Goal: Task Accomplishment & Management: Use online tool/utility

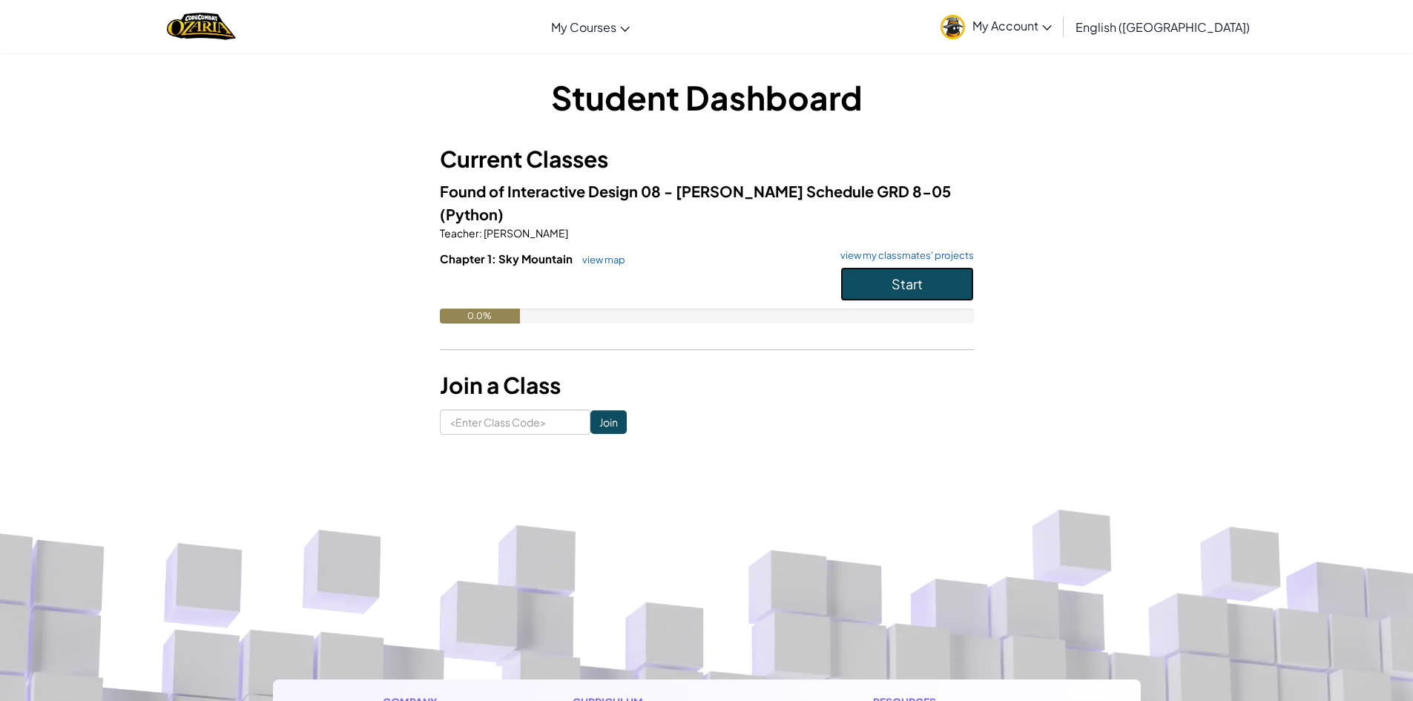
click at [897, 275] on span "Start" at bounding box center [906, 283] width 31 height 17
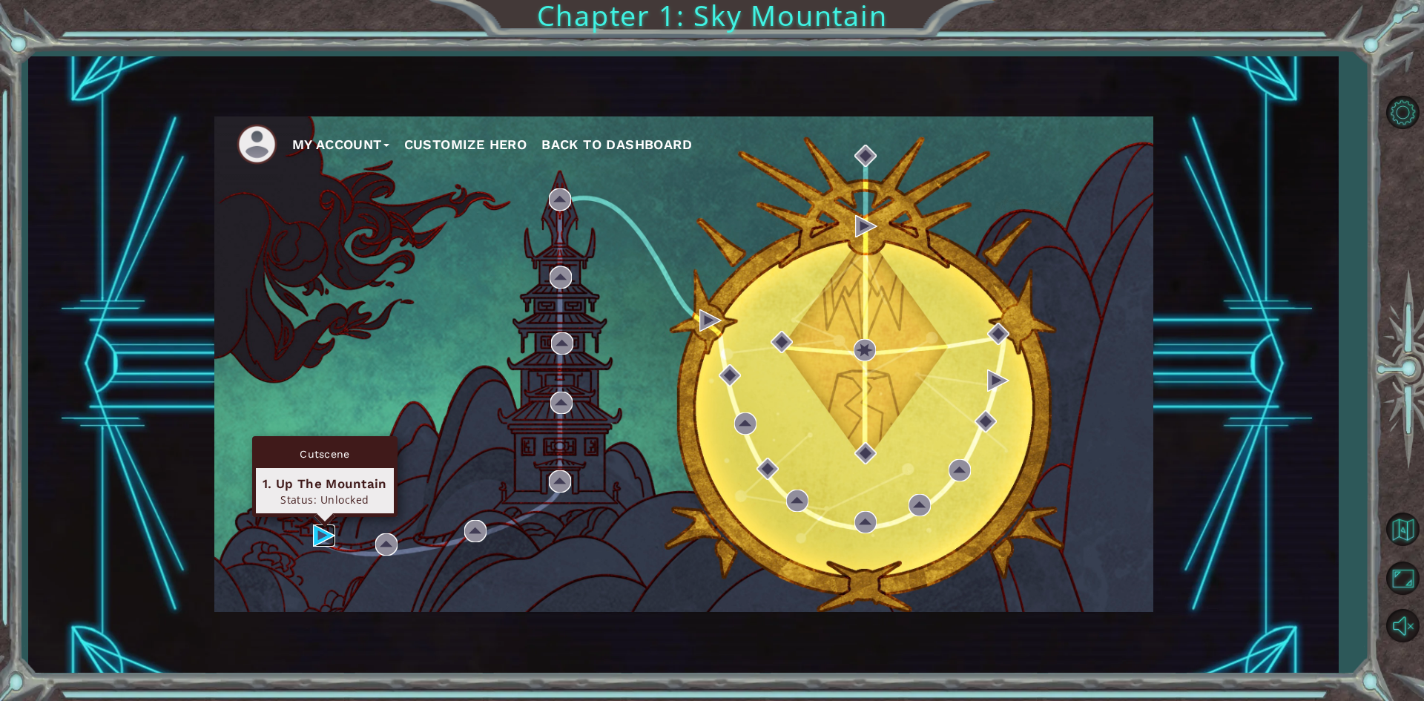
click at [326, 532] on img at bounding box center [324, 535] width 22 height 22
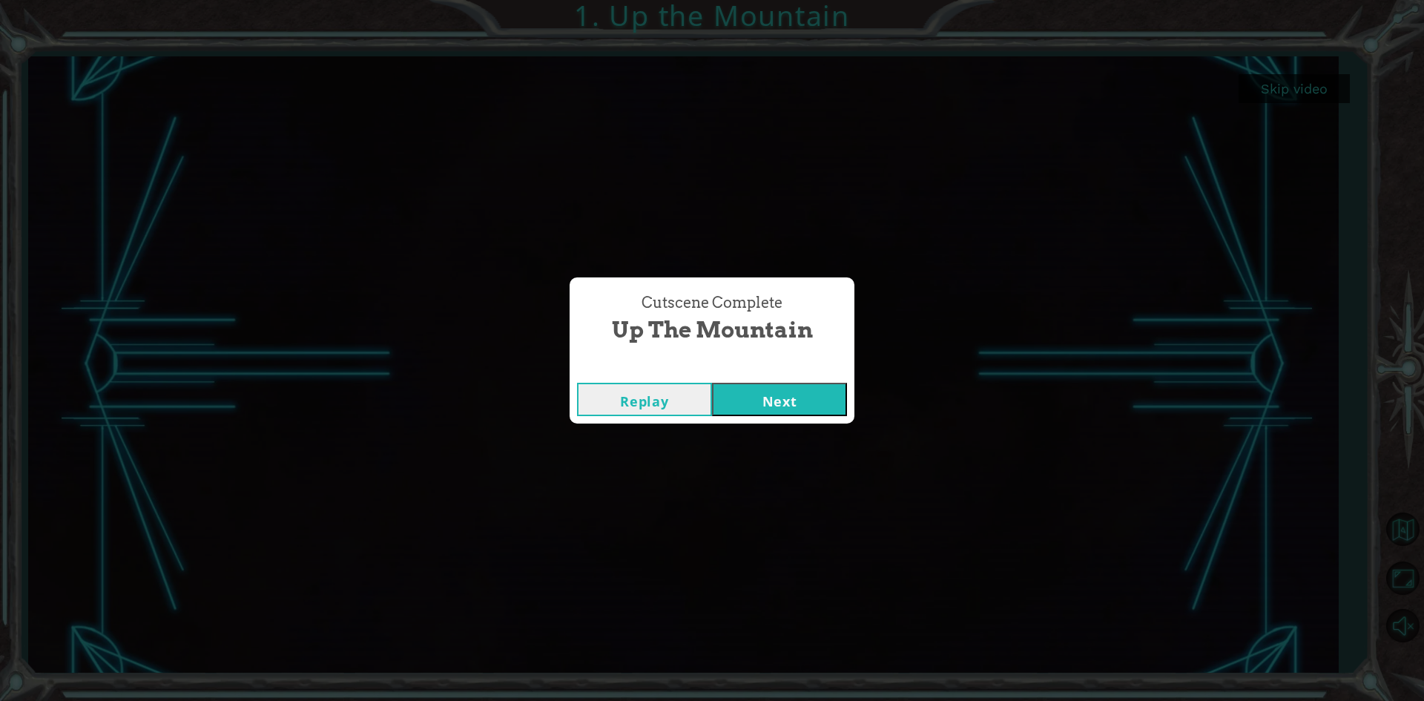
click at [779, 403] on button "Next" at bounding box center [779, 399] width 135 height 33
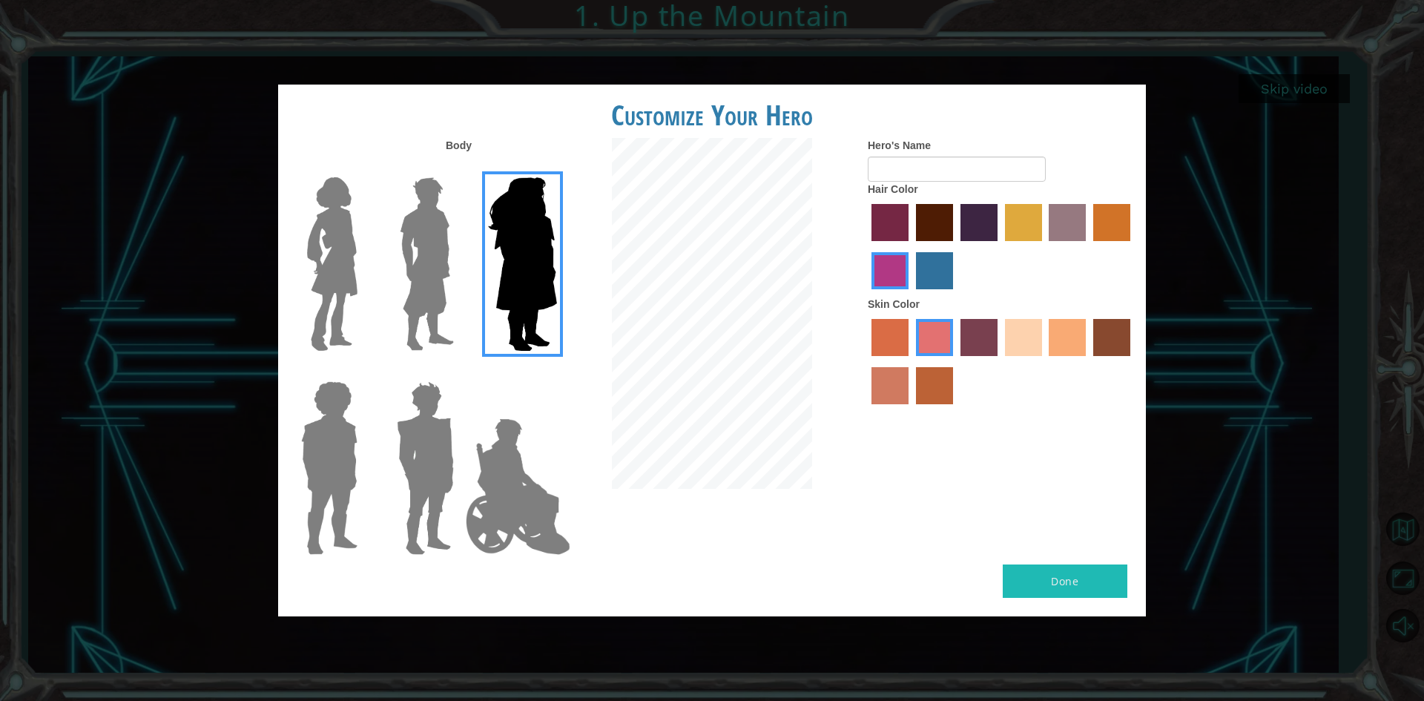
click at [338, 268] on img at bounding box center [332, 263] width 62 height 185
click at [363, 168] on input "Hero Connie" at bounding box center [363, 168] width 0 height 0
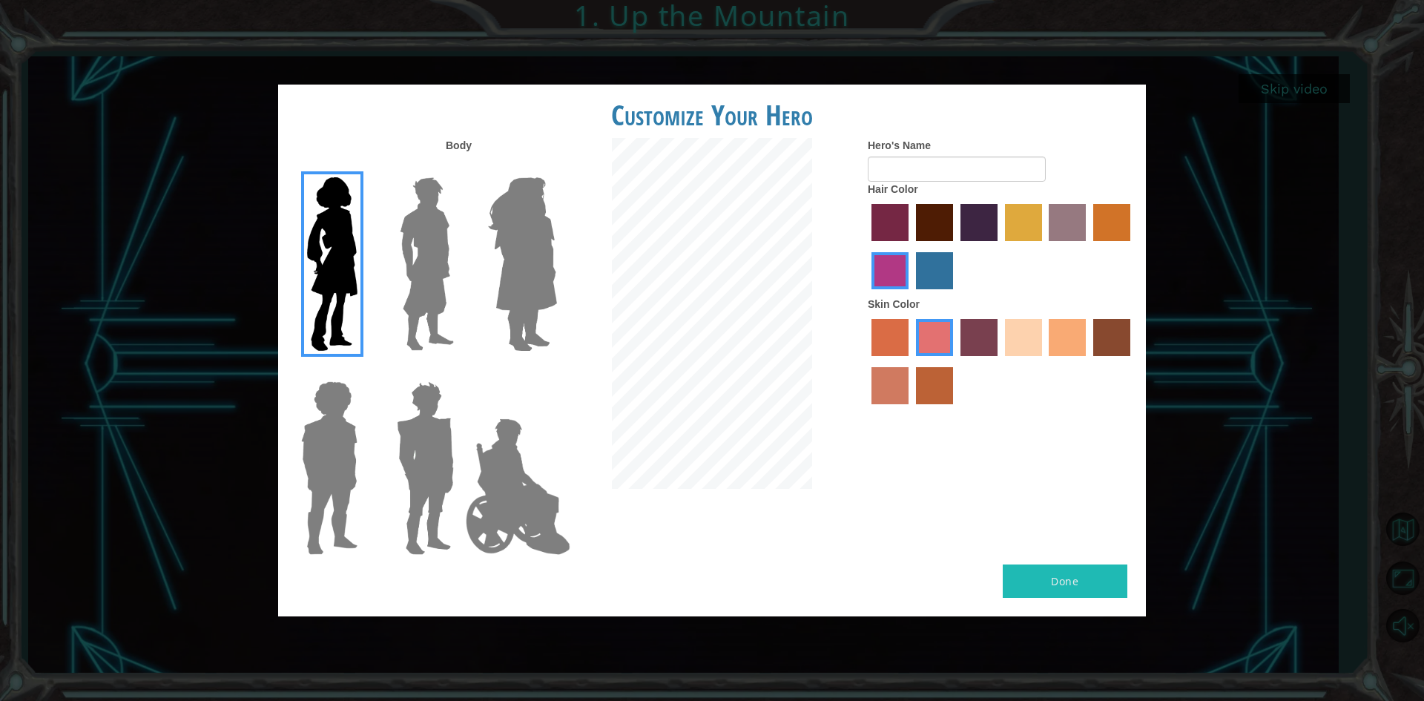
click at [340, 466] on img at bounding box center [329, 467] width 68 height 185
click at [363, 372] on input "Hero Steven" at bounding box center [363, 372] width 0 height 0
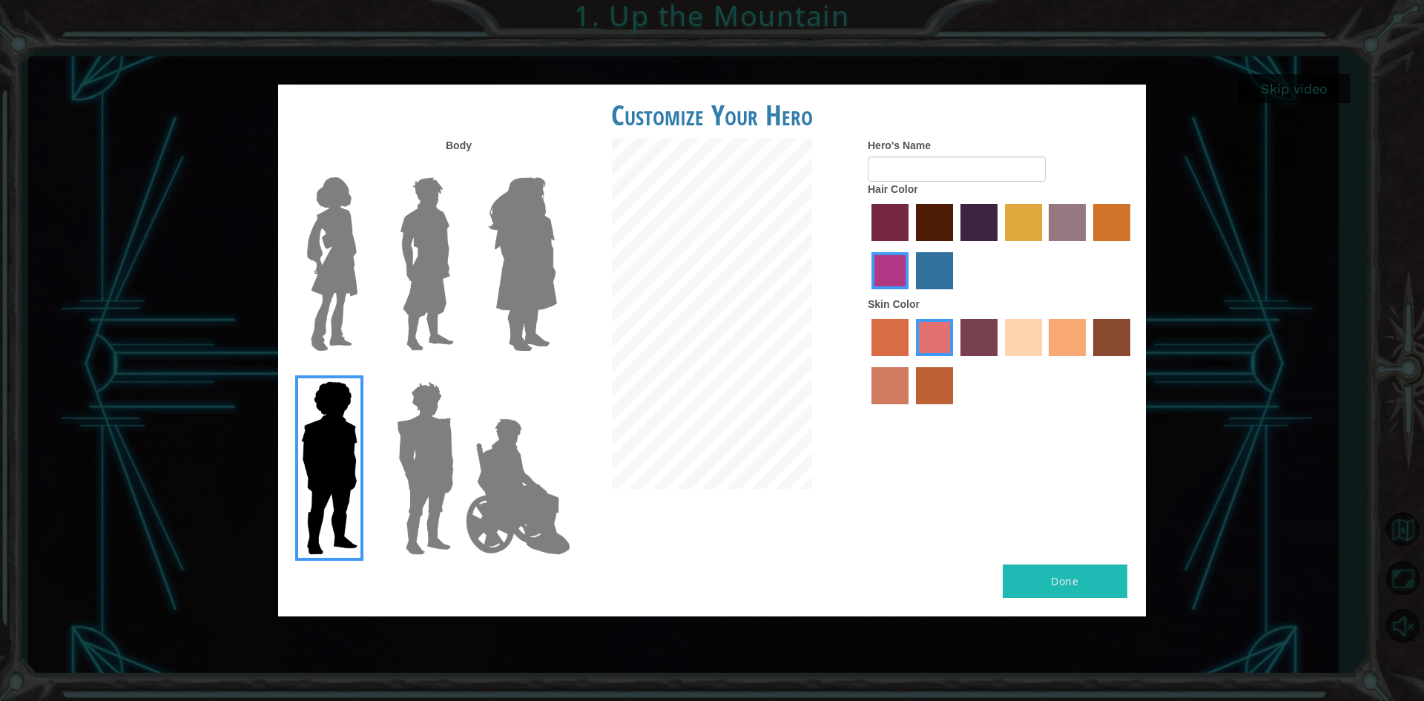
click at [505, 458] on img at bounding box center [518, 486] width 116 height 148
click at [556, 372] on input "Hero Jamie" at bounding box center [556, 372] width 0 height 0
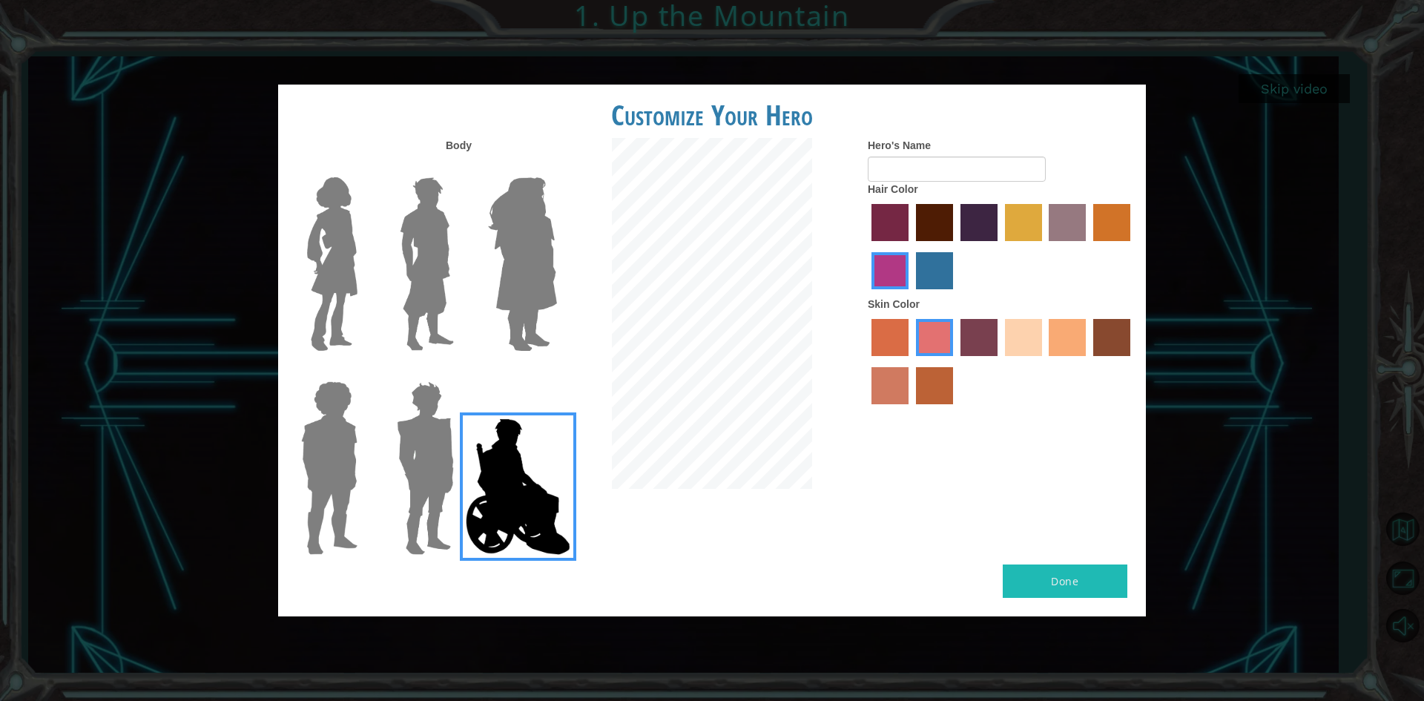
click at [486, 274] on img at bounding box center [522, 263] width 81 height 185
click at [556, 168] on input "Hero Amethyst" at bounding box center [556, 168] width 0 height 0
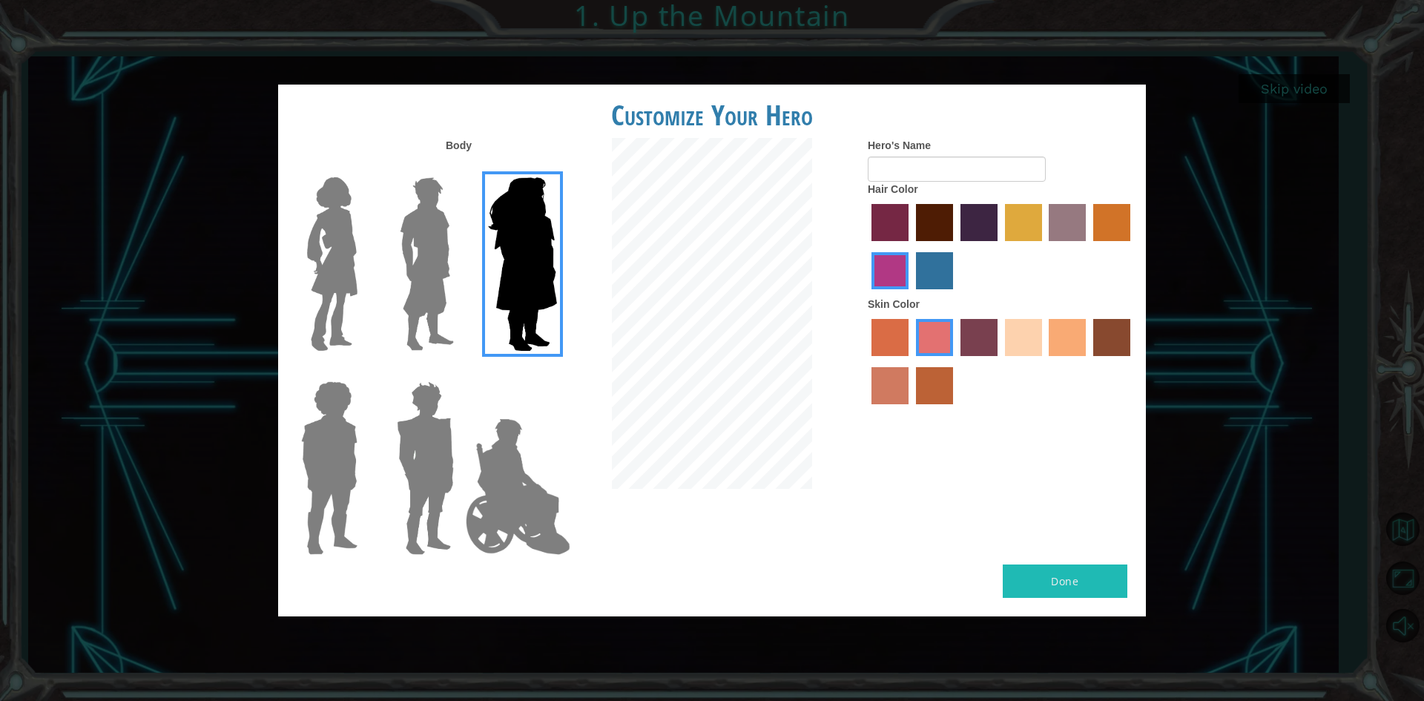
click at [444, 515] on img at bounding box center [425, 467] width 69 height 185
click at [460, 372] on input "Hero Garnet" at bounding box center [460, 372] width 0 height 0
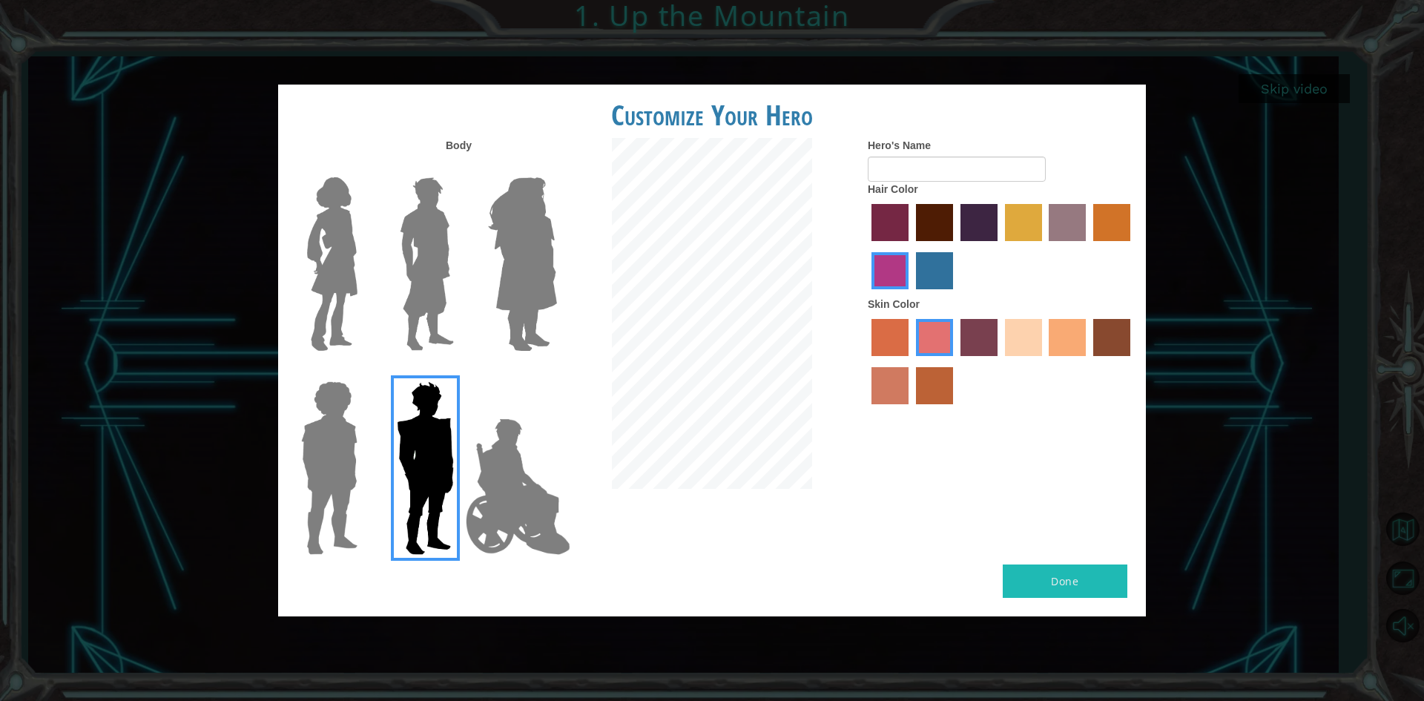
click at [341, 451] on img at bounding box center [329, 467] width 68 height 185
click at [363, 372] on input "Hero Steven" at bounding box center [363, 372] width 0 height 0
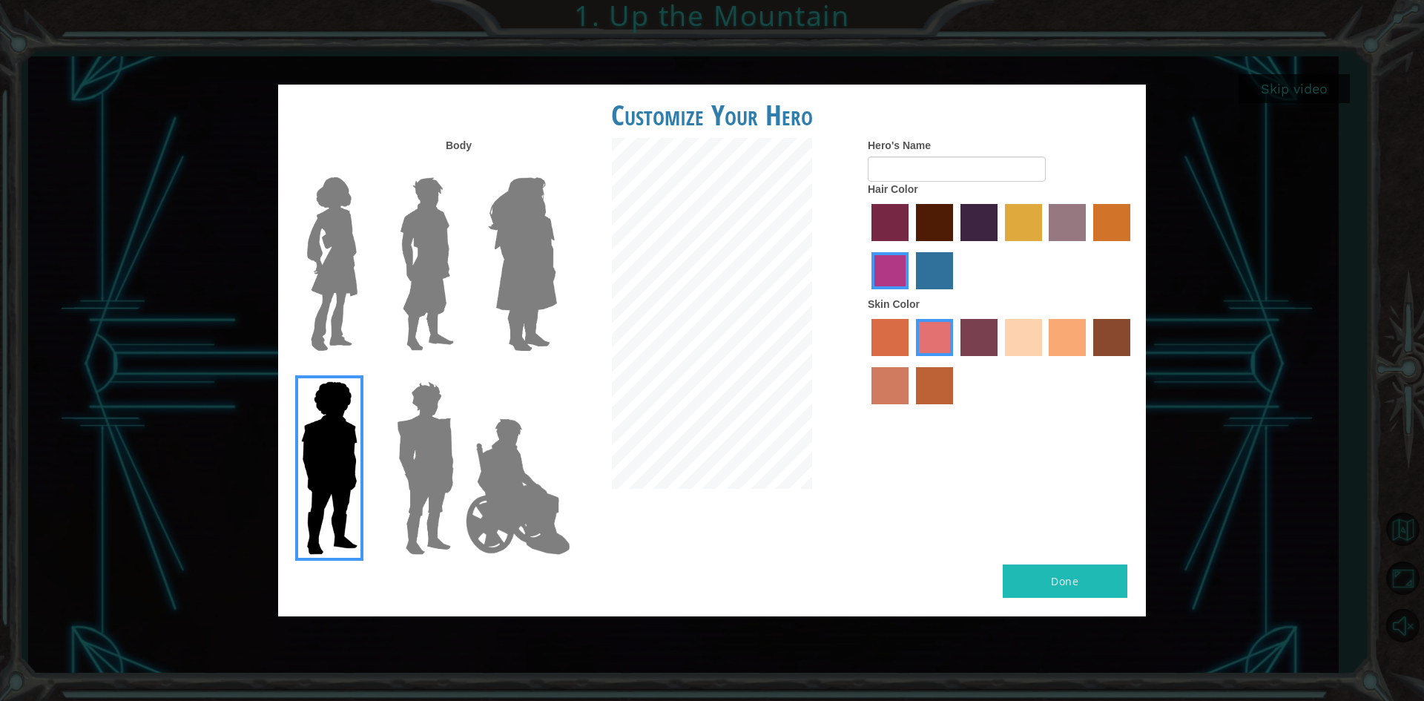
click at [353, 292] on img at bounding box center [332, 263] width 62 height 185
click at [363, 168] on input "Hero Connie" at bounding box center [363, 168] width 0 height 0
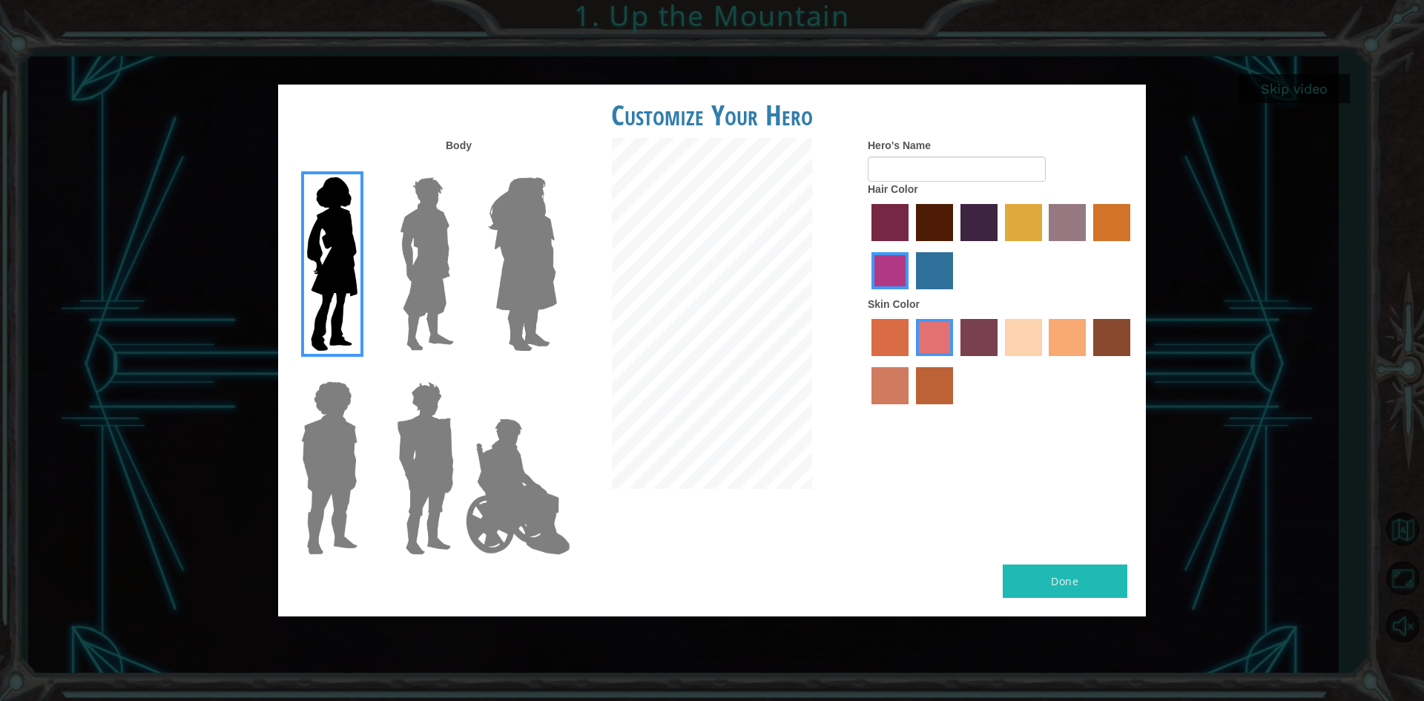
click at [1026, 343] on label "sandy beach skin color" at bounding box center [1023, 337] width 37 height 37
click at [1000, 361] on input "sandy beach skin color" at bounding box center [1000, 361] width 0 height 0
click at [929, 304] on div "Skin Color" at bounding box center [1001, 354] width 267 height 115
click at [929, 286] on label "lachmara hair color" at bounding box center [934, 270] width 37 height 37
click at [911, 294] on input "lachmara hair color" at bounding box center [911, 294] width 0 height 0
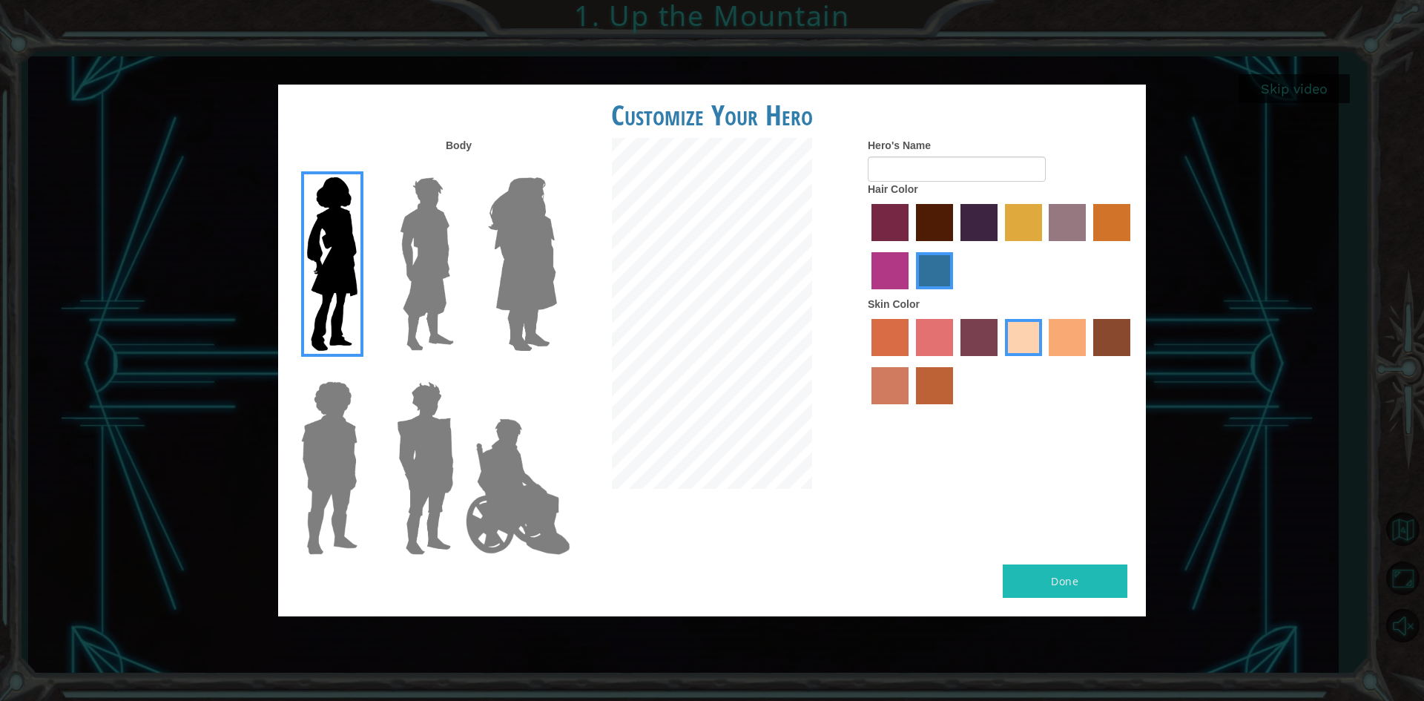
click at [924, 215] on label "maroon hair color" at bounding box center [934, 222] width 37 height 37
click at [911, 246] on input "maroon hair color" at bounding box center [911, 246] width 0 height 0
click at [888, 210] on label "paprika hair color" at bounding box center [889, 222] width 37 height 37
click at [866, 246] on input "paprika hair color" at bounding box center [866, 246] width 0 height 0
click at [954, 214] on div at bounding box center [1001, 248] width 267 height 96
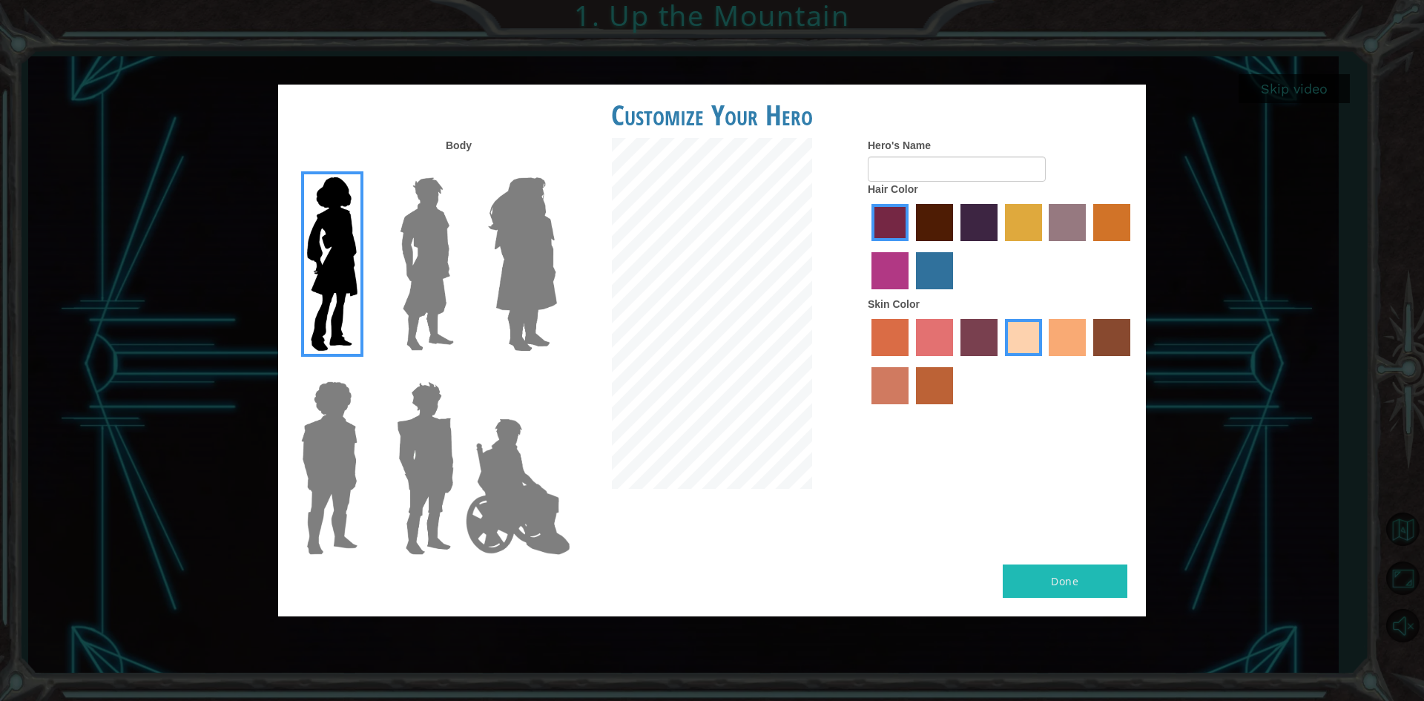
click at [928, 214] on label "maroon hair color" at bounding box center [934, 222] width 37 height 37
click at [911, 246] on input "maroon hair color" at bounding box center [911, 246] width 0 height 0
click at [1061, 342] on label "tacao skin color" at bounding box center [1067, 337] width 37 height 37
click at [1044, 361] on input "tacao skin color" at bounding box center [1044, 361] width 0 height 0
click at [899, 372] on label "burning sand skin color" at bounding box center [889, 385] width 37 height 37
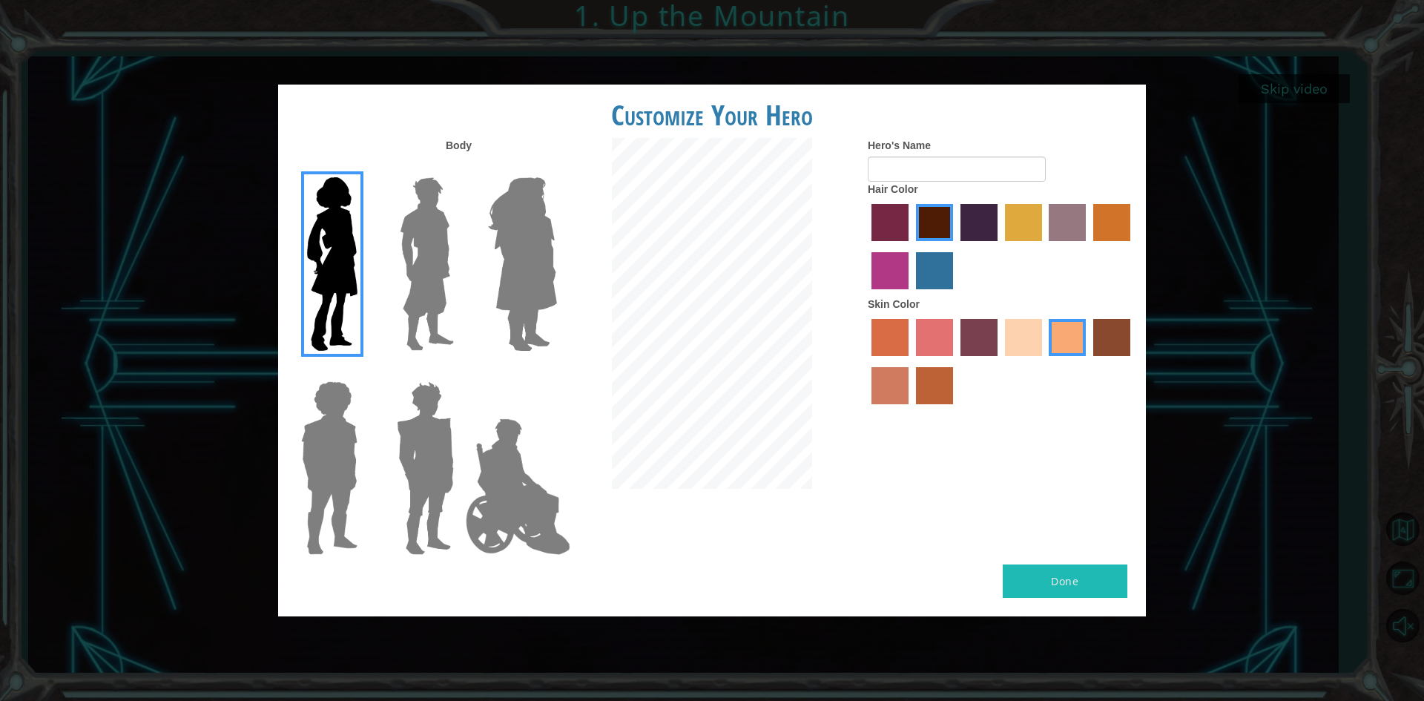
click at [1132, 361] on input "burning sand skin color" at bounding box center [1132, 361] width 0 height 0
drag, startPoint x: 1152, startPoint y: 320, endPoint x: 1109, endPoint y: 333, distance: 44.8
click at [1144, 326] on div "Customize Your Hero Body Hero's Name Hair Color Skin Color Done" at bounding box center [712, 350] width 1424 height 701
click at [1109, 333] on label "karma skin color" at bounding box center [1111, 337] width 37 height 37
click at [1088, 361] on input "karma skin color" at bounding box center [1088, 361] width 0 height 0
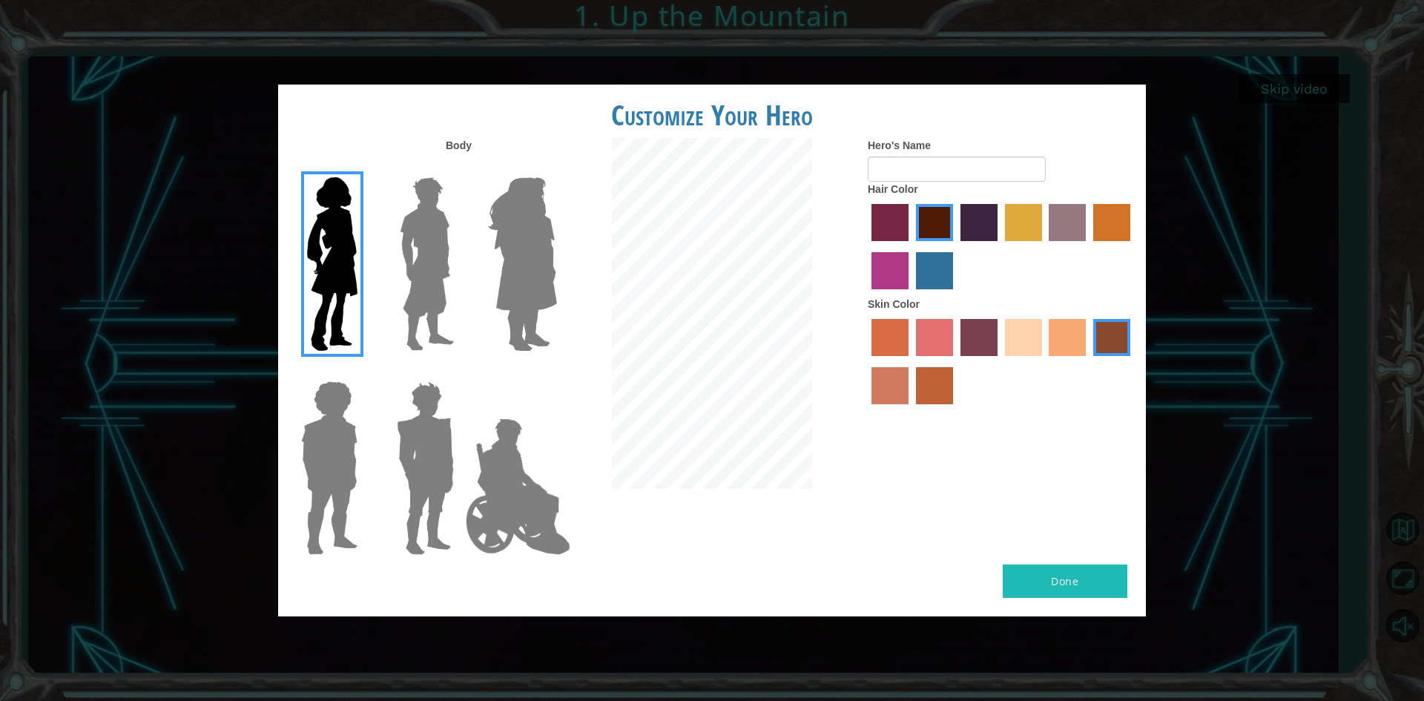
click at [972, 333] on label "tosca skin color" at bounding box center [978, 337] width 37 height 37
click at [955, 361] on input "tosca skin color" at bounding box center [955, 361] width 0 height 0
click at [1029, 337] on label "sandy beach skin color" at bounding box center [1023, 337] width 37 height 37
click at [1000, 361] on input "sandy beach skin color" at bounding box center [1000, 361] width 0 height 0
click at [932, 266] on label "lachmara hair color" at bounding box center [934, 270] width 37 height 37
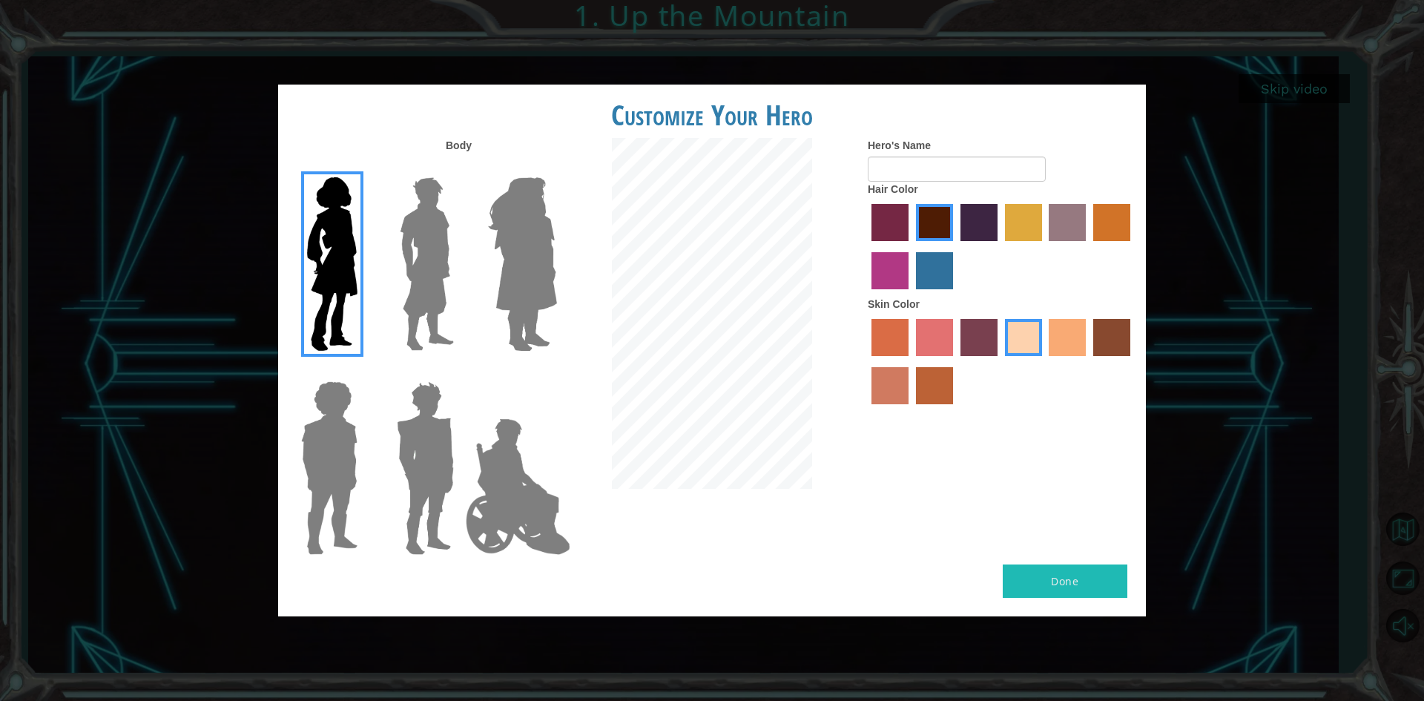
click at [911, 294] on input "lachmara hair color" at bounding box center [911, 294] width 0 height 0
click at [880, 262] on label "medium red violet hair color" at bounding box center [889, 270] width 37 height 37
click at [1132, 246] on input "medium red violet hair color" at bounding box center [1132, 246] width 0 height 0
click at [1067, 227] on label "bazaar hair color" at bounding box center [1067, 222] width 37 height 37
click at [1044, 246] on input "bazaar hair color" at bounding box center [1044, 246] width 0 height 0
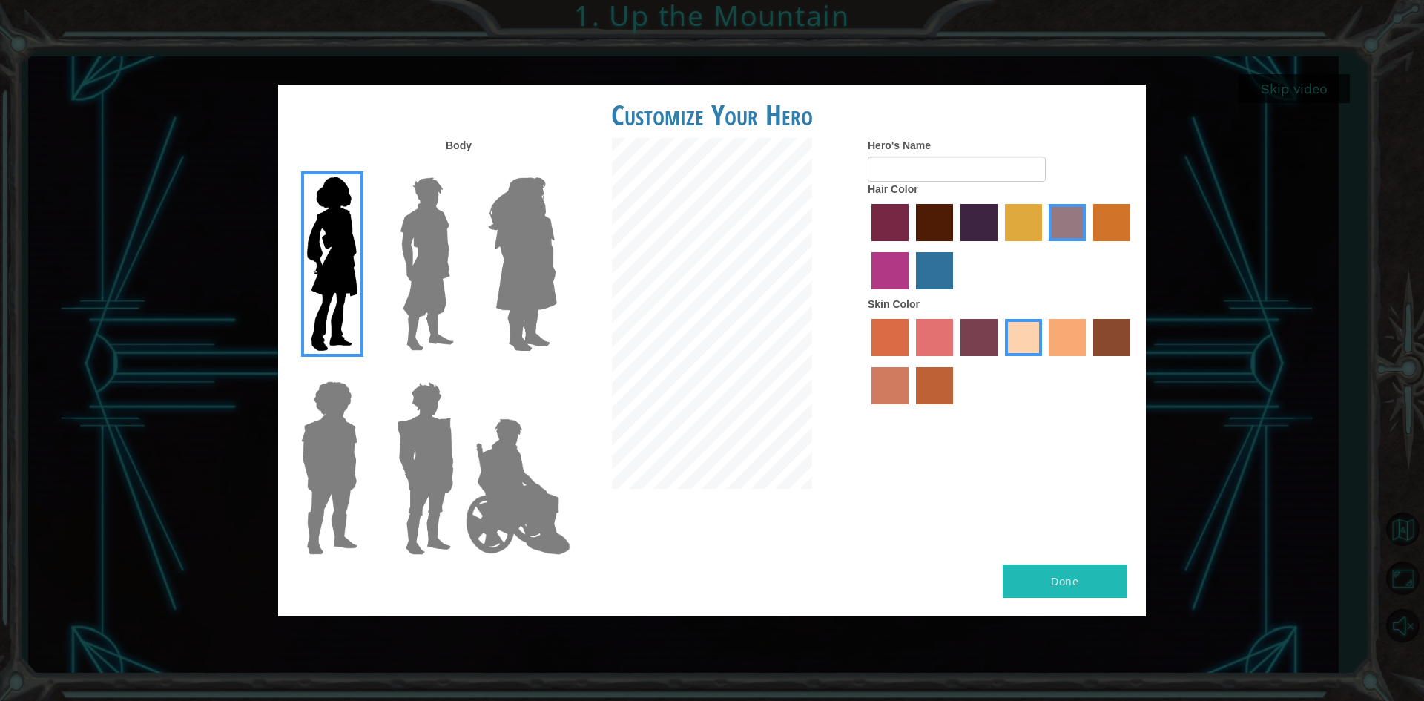
click at [900, 243] on div at bounding box center [1001, 248] width 267 height 96
drag, startPoint x: 893, startPoint y: 263, endPoint x: 917, endPoint y: 267, distance: 24.1
click at [892, 263] on label "medium red violet hair color" at bounding box center [889, 270] width 37 height 37
click at [1132, 246] on input "medium red violet hair color" at bounding box center [1132, 246] width 0 height 0
click at [943, 268] on label "lachmara hair color" at bounding box center [934, 270] width 37 height 37
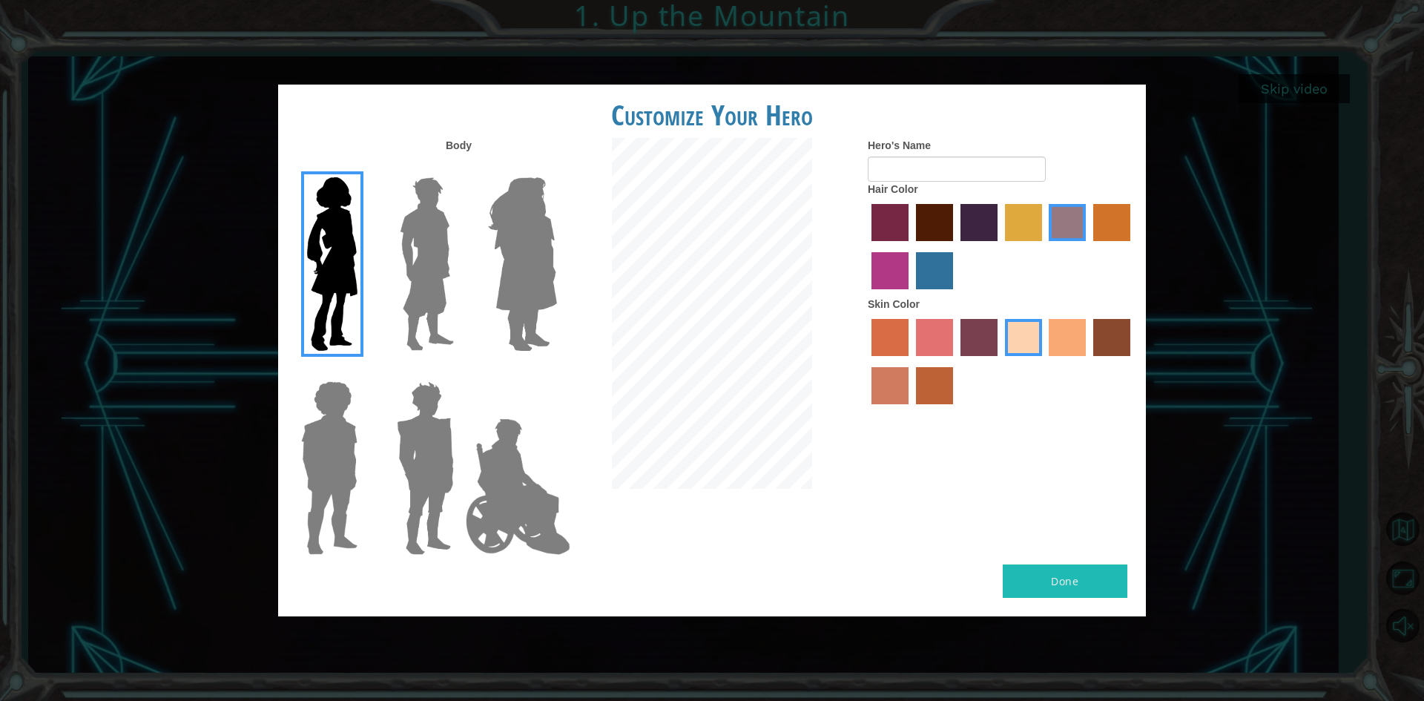
click at [911, 294] on input "lachmara hair color" at bounding box center [911, 294] width 0 height 0
click at [897, 220] on label "paprika hair color" at bounding box center [889, 222] width 37 height 37
click at [866, 246] on input "paprika hair color" at bounding box center [866, 246] width 0 height 0
click at [931, 215] on label "maroon hair color" at bounding box center [934, 222] width 37 height 37
click at [911, 246] on input "maroon hair color" at bounding box center [911, 246] width 0 height 0
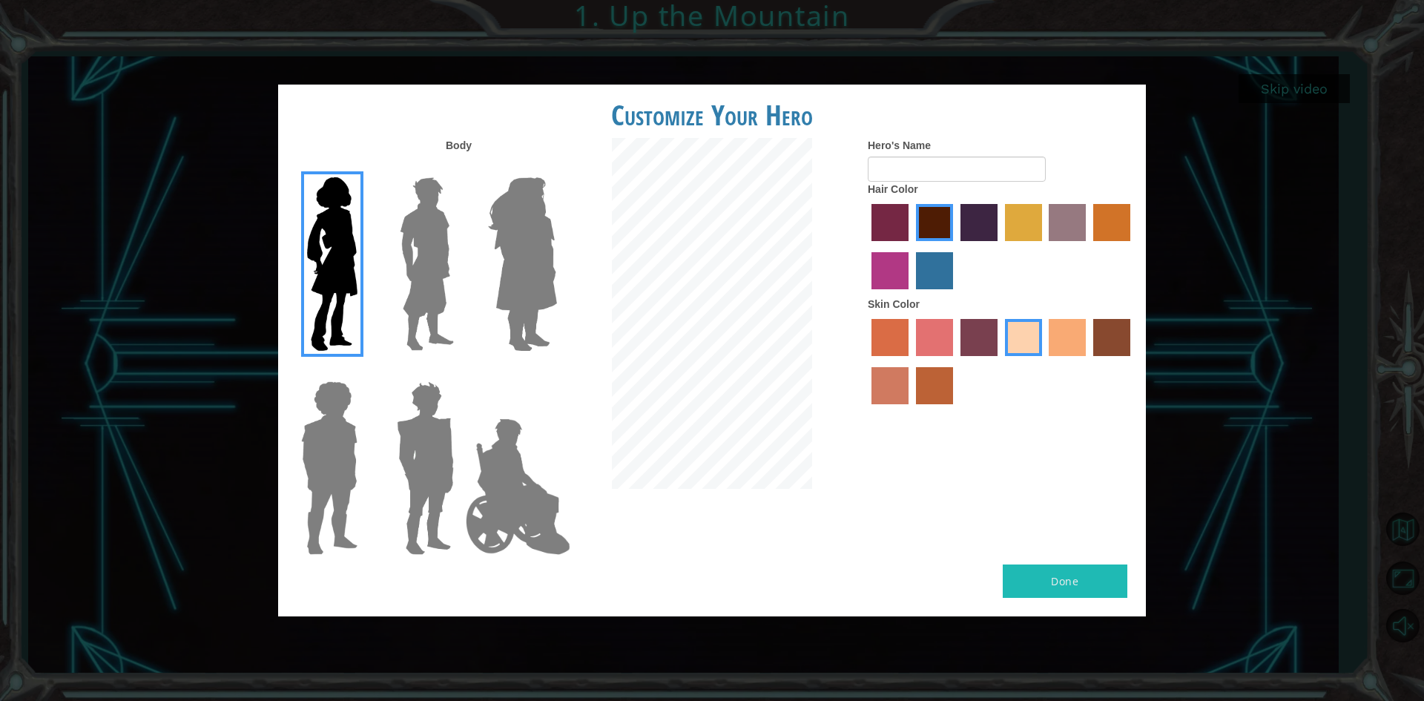
click at [990, 219] on label "hot purple hair color" at bounding box center [978, 222] width 37 height 37
click at [955, 246] on input "hot purple hair color" at bounding box center [955, 246] width 0 height 0
click at [1043, 228] on div at bounding box center [1001, 248] width 267 height 96
click at [1017, 225] on label "tulip tree hair color" at bounding box center [1023, 222] width 37 height 37
click at [1000, 246] on input "tulip tree hair color" at bounding box center [1000, 246] width 0 height 0
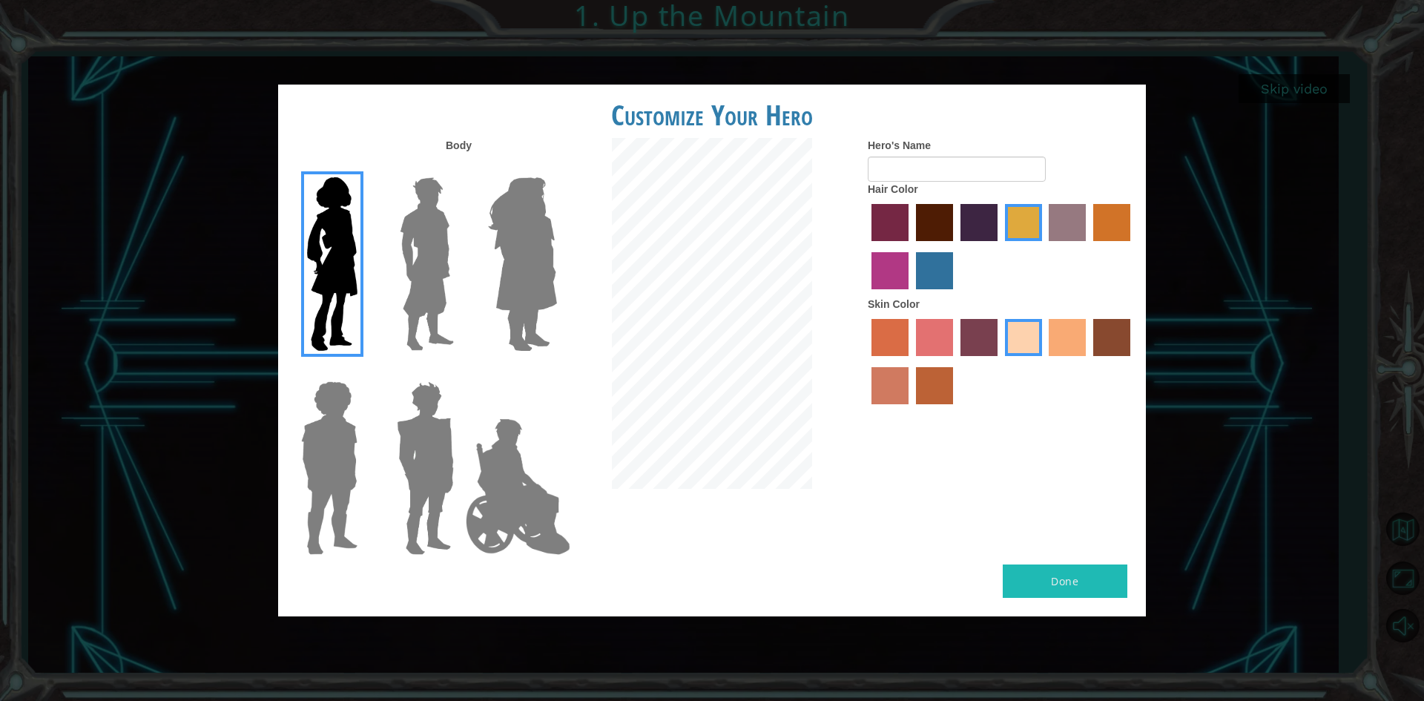
click at [1081, 222] on label "bazaar hair color" at bounding box center [1067, 222] width 37 height 37
click at [1044, 246] on input "bazaar hair color" at bounding box center [1044, 246] width 0 height 0
click at [958, 228] on div at bounding box center [1001, 248] width 267 height 96
click at [975, 227] on label "hot purple hair color" at bounding box center [978, 222] width 37 height 37
click at [955, 246] on input "hot purple hair color" at bounding box center [955, 246] width 0 height 0
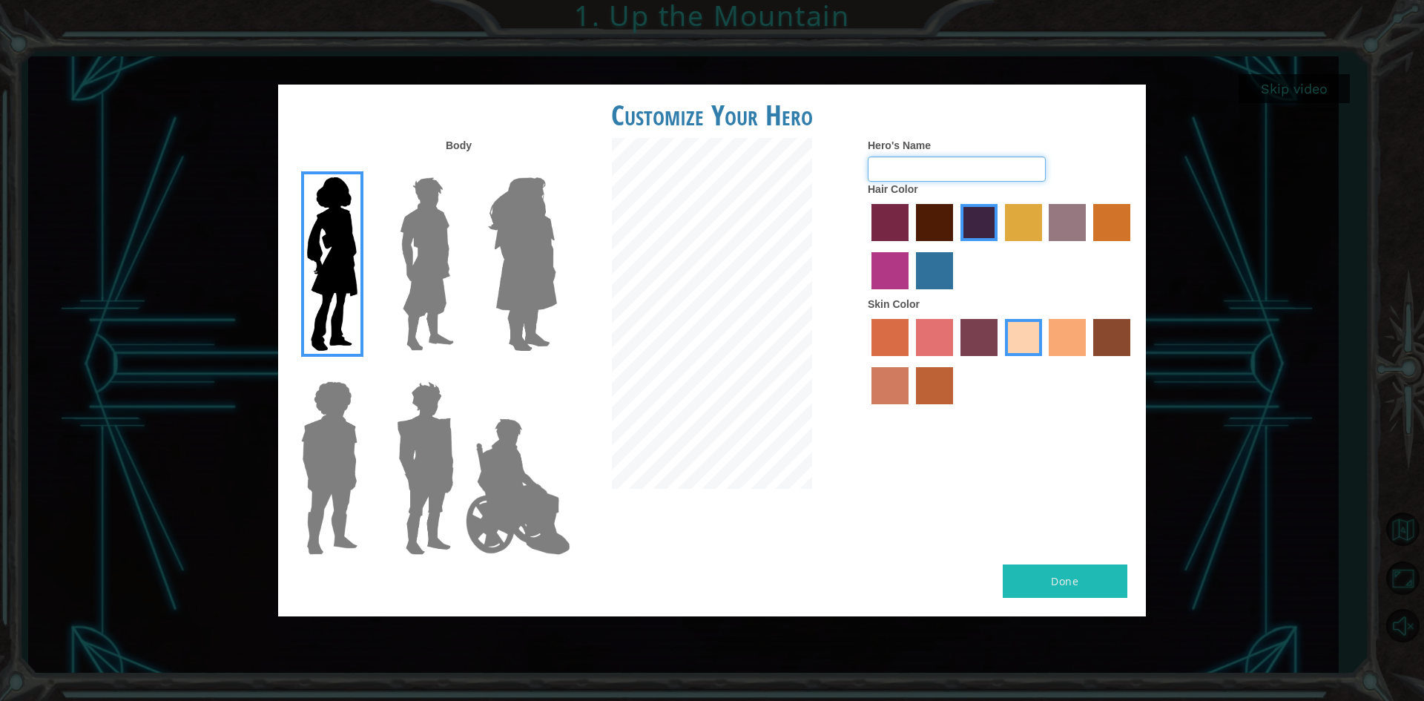
click at [940, 171] on input "Hero's Name" at bounding box center [957, 168] width 178 height 25
type input "c"
drag, startPoint x: 968, startPoint y: 171, endPoint x: 883, endPoint y: 171, distance: 85.3
click at [883, 171] on input "30weekspregnant" at bounding box center [957, 168] width 178 height 25
type input "3"
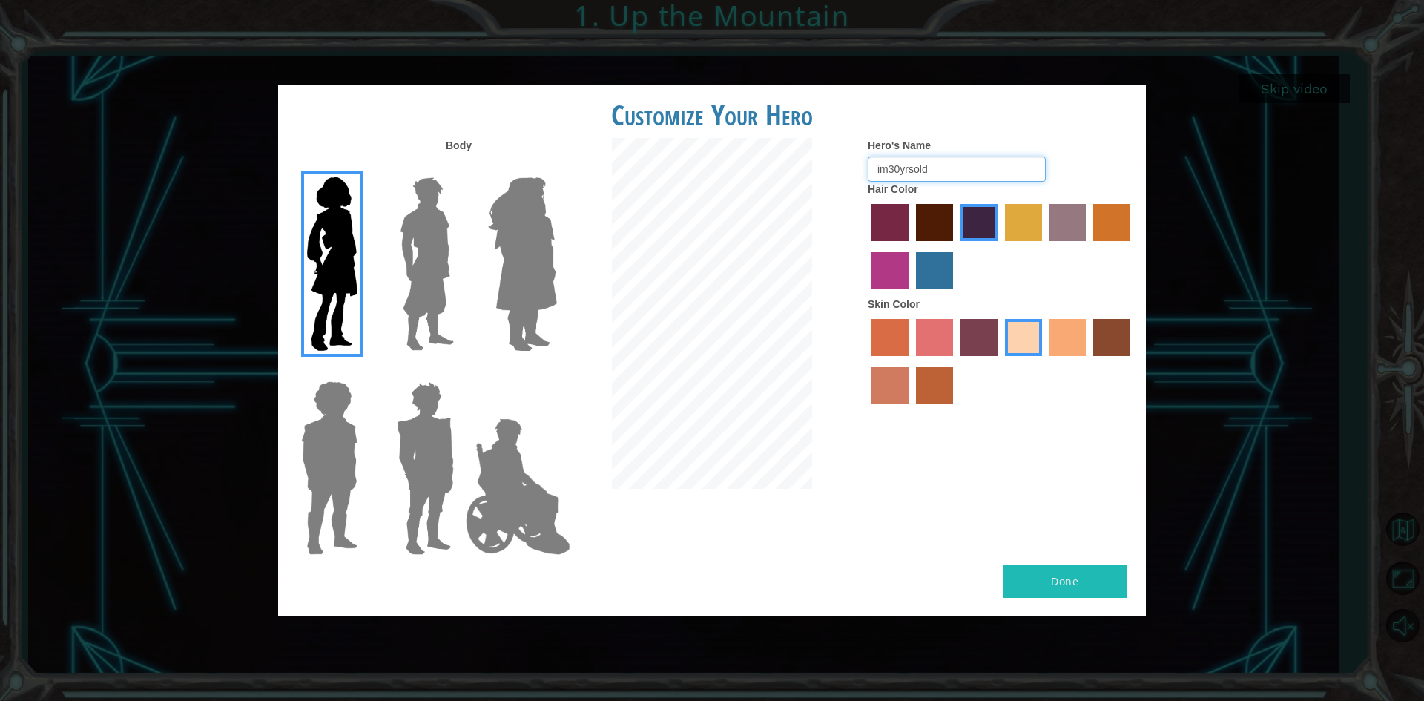
type input "im30yrsold"
click at [1077, 578] on button "Done" at bounding box center [1065, 580] width 125 height 33
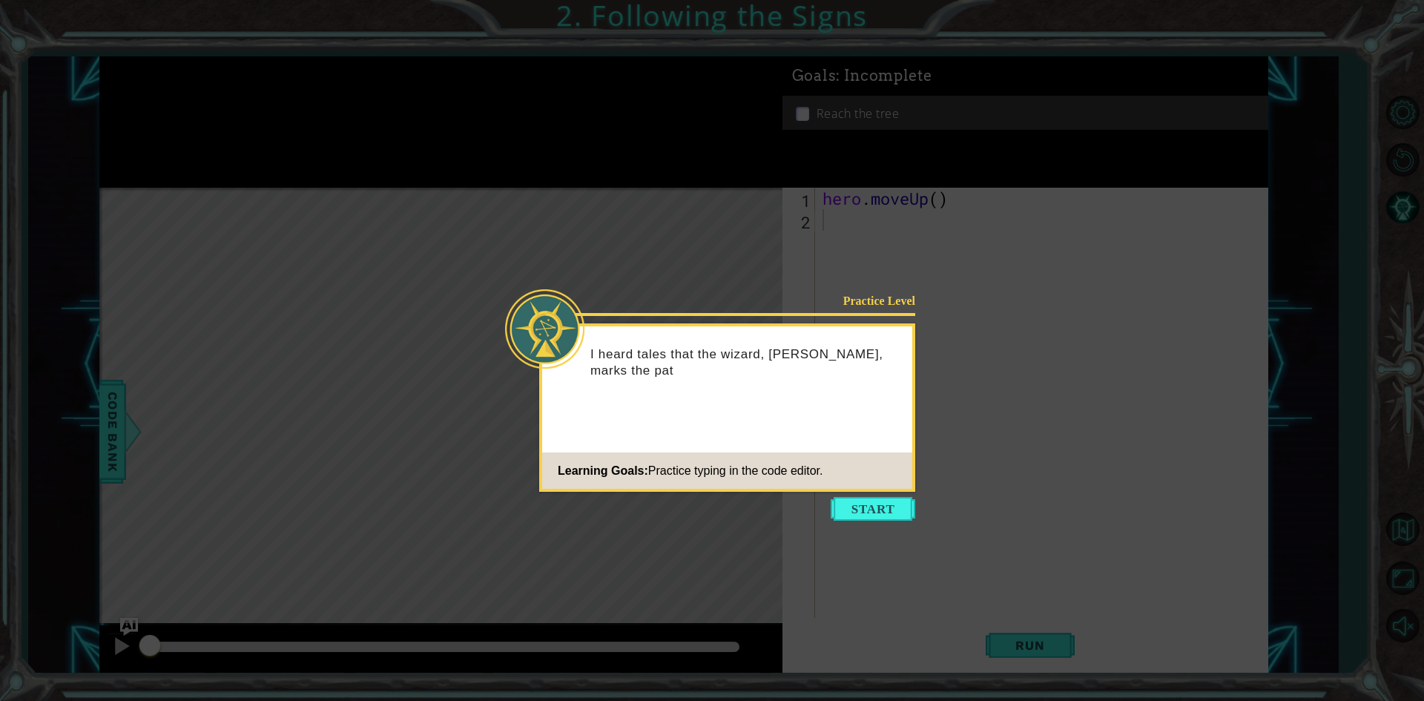
click at [832, 441] on div "Practice Level I heard tales that the wizard, Astra, marks the pat Learning Goa…" at bounding box center [727, 407] width 376 height 168
click at [848, 496] on icon at bounding box center [712, 350] width 1424 height 701
click at [862, 501] on button "Start" at bounding box center [873, 509] width 85 height 24
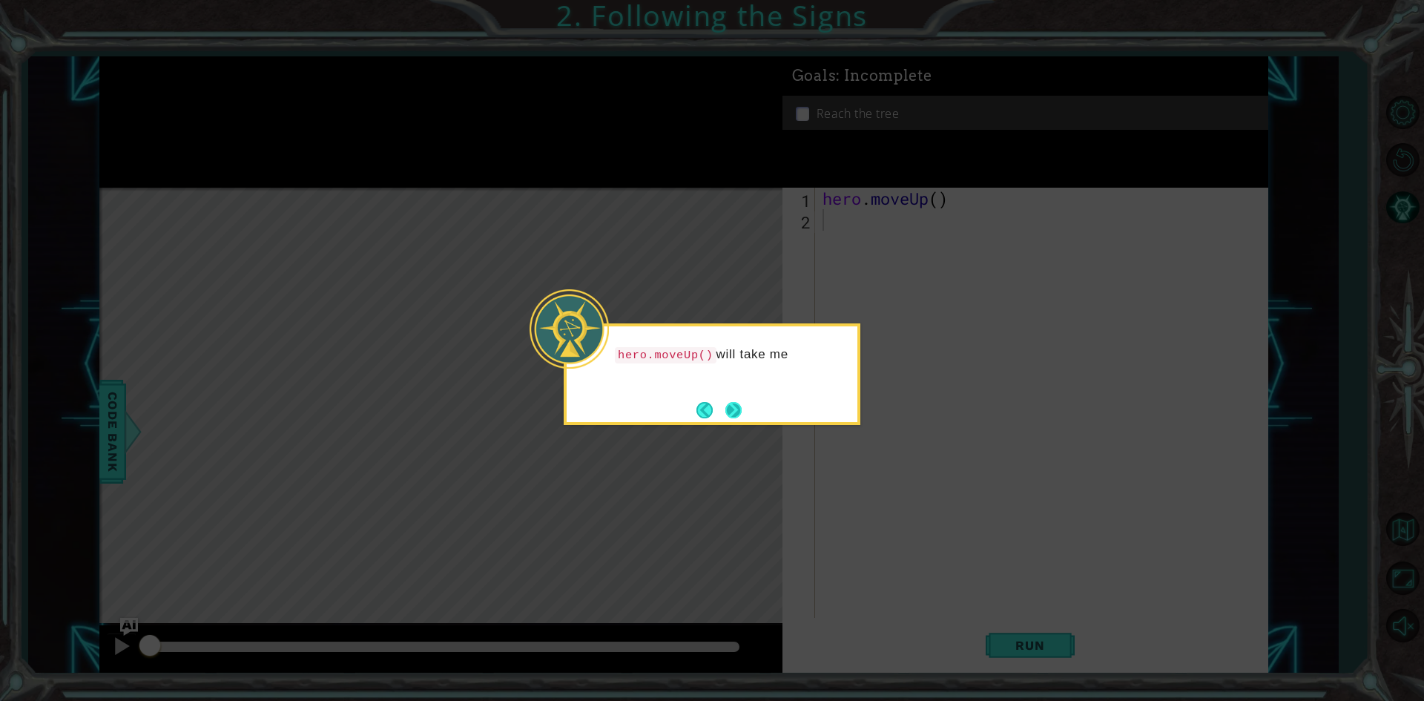
click at [735, 406] on button "Next" at bounding box center [733, 409] width 16 height 16
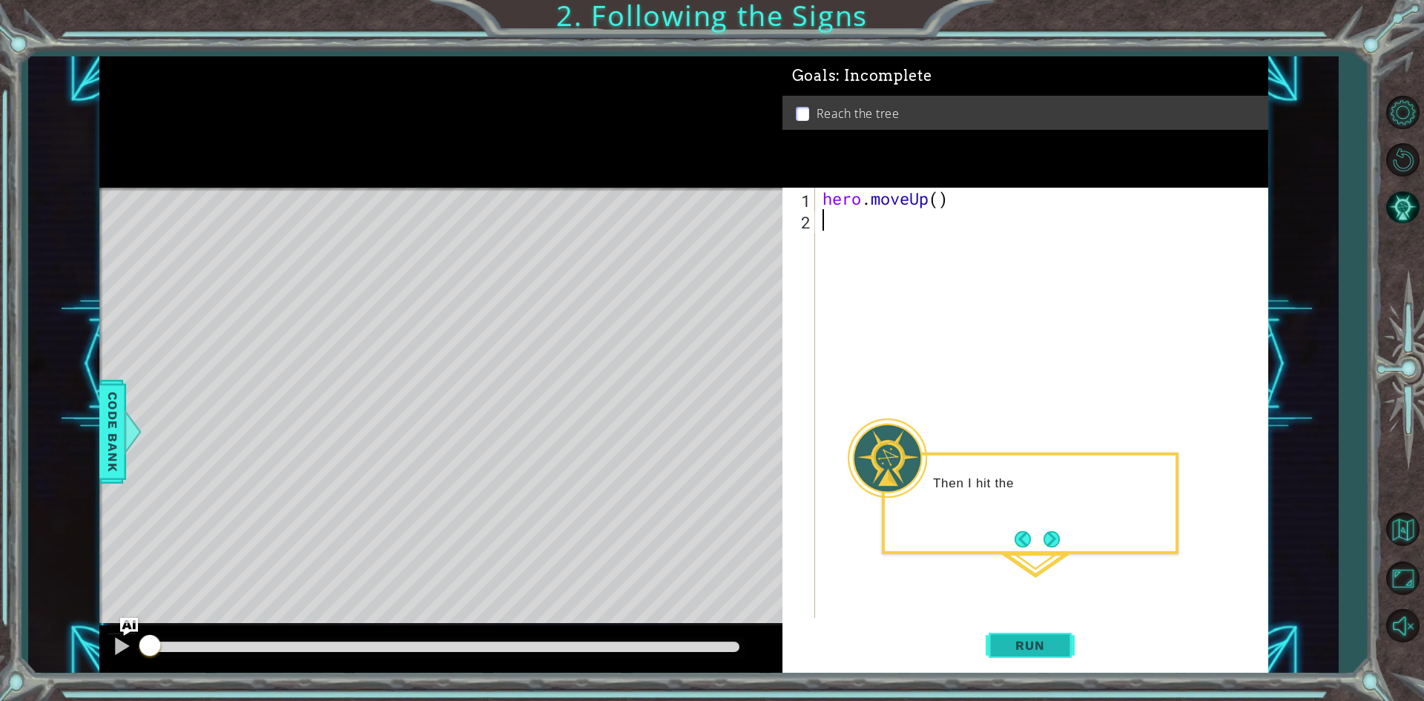
click at [1031, 648] on span "Run" at bounding box center [1029, 645] width 59 height 15
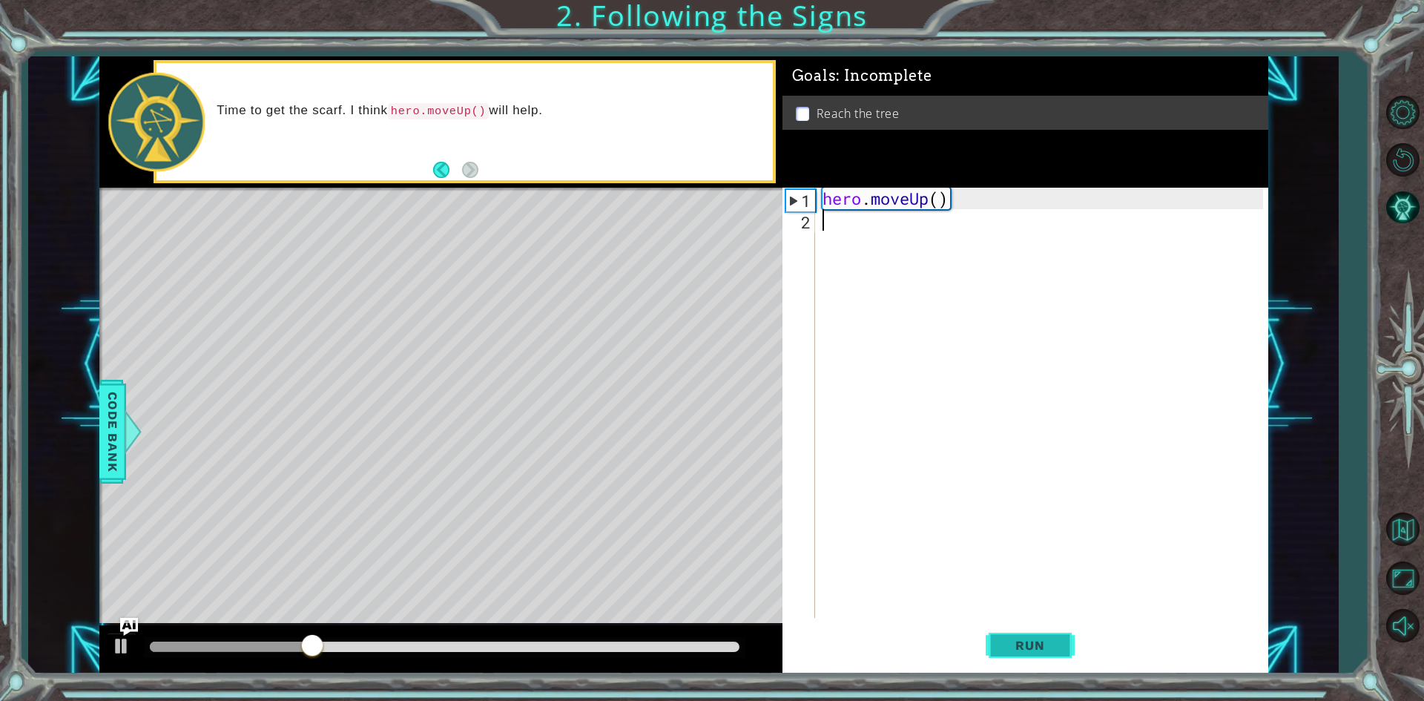
click at [1057, 641] on span "Run" at bounding box center [1029, 645] width 59 height 15
type textarea "hero.moveUp()"
drag, startPoint x: 304, startPoint y: 645, endPoint x: 639, endPoint y: 644, distance: 334.5
click at [562, 645] on div at bounding box center [548, 646] width 27 height 27
drag, startPoint x: 641, startPoint y: 643, endPoint x: 713, endPoint y: 640, distance: 72.0
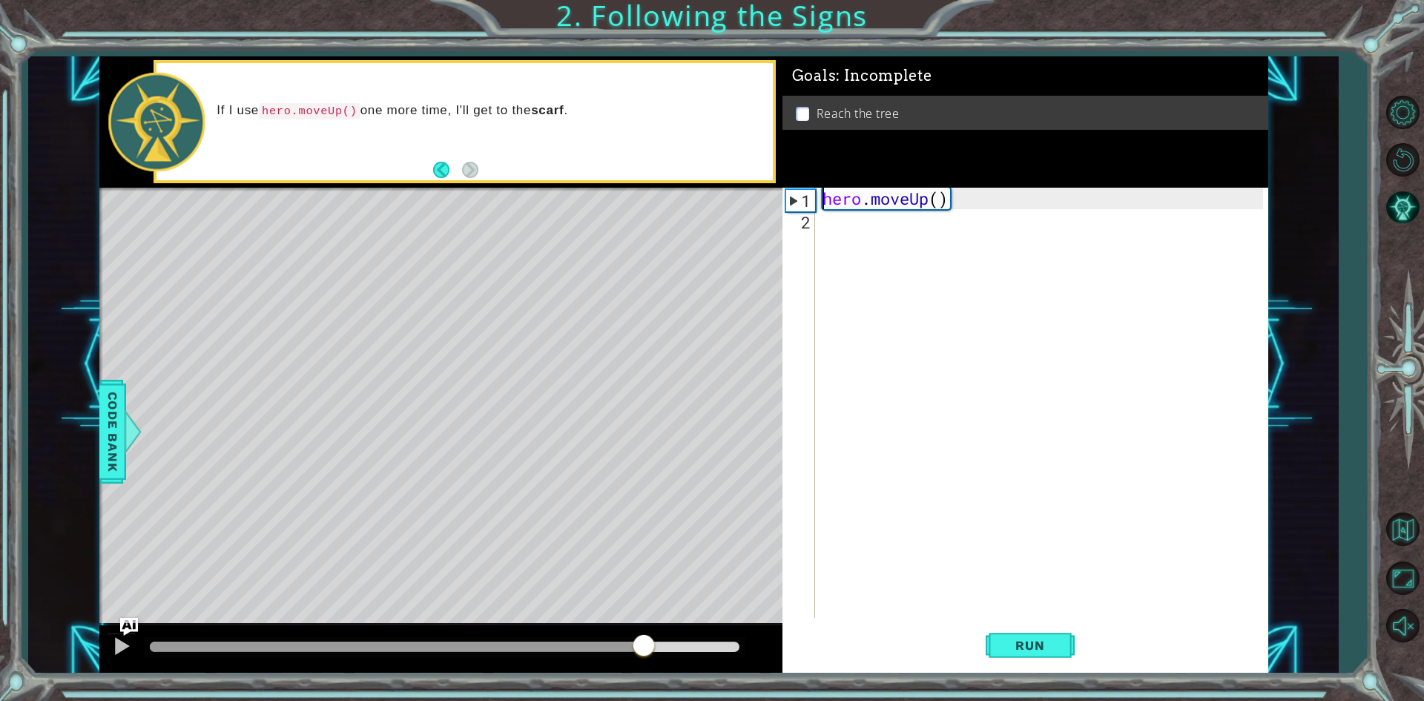
click at [657, 640] on div at bounding box center [643, 646] width 27 height 27
click at [447, 176] on button "Back" at bounding box center [447, 170] width 29 height 16
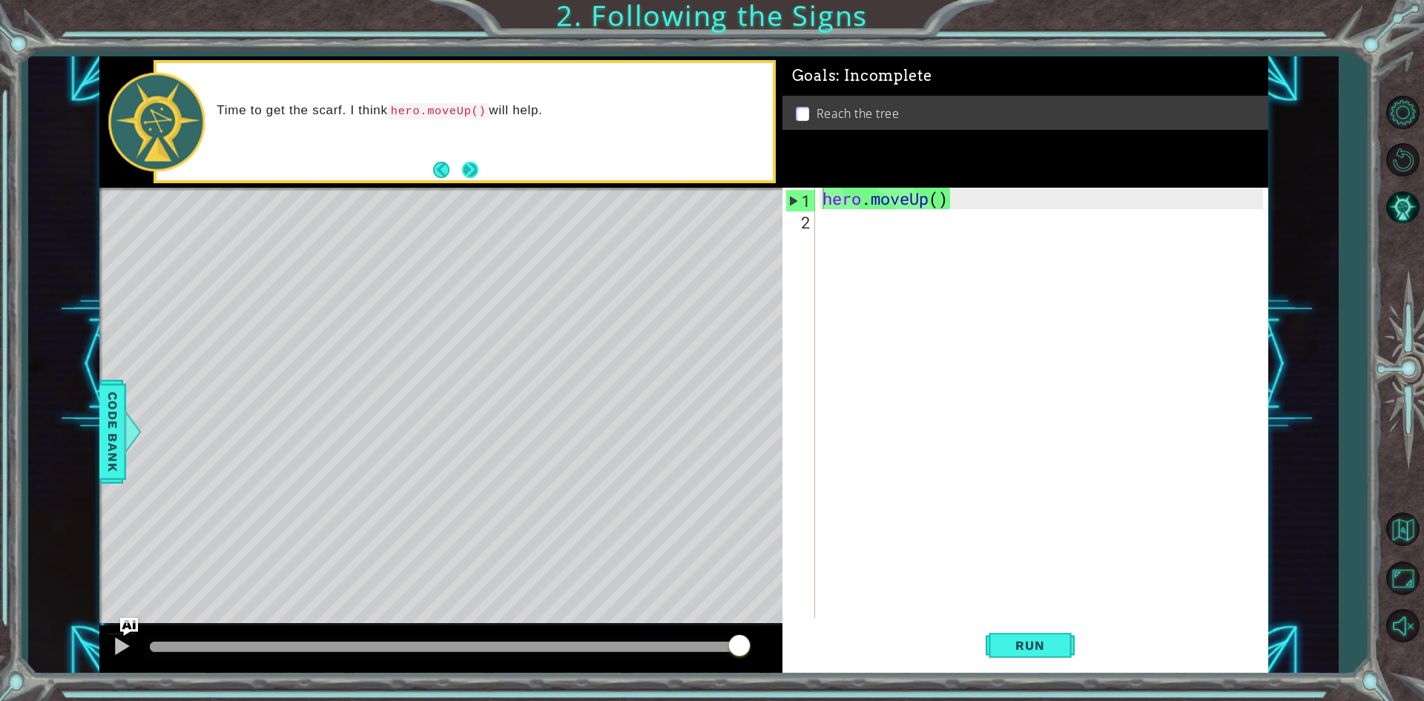
click at [475, 170] on button "Next" at bounding box center [470, 169] width 19 height 19
click at [432, 173] on div "If I use hero.moveUp() one more time, I'll get to the scarf ." at bounding box center [464, 121] width 616 height 117
click at [443, 170] on button "Back" at bounding box center [447, 170] width 29 height 16
click at [549, 314] on div "Level Map" at bounding box center [441, 406] width 685 height 437
click at [791, 197] on div "1" at bounding box center [800, 201] width 29 height 22
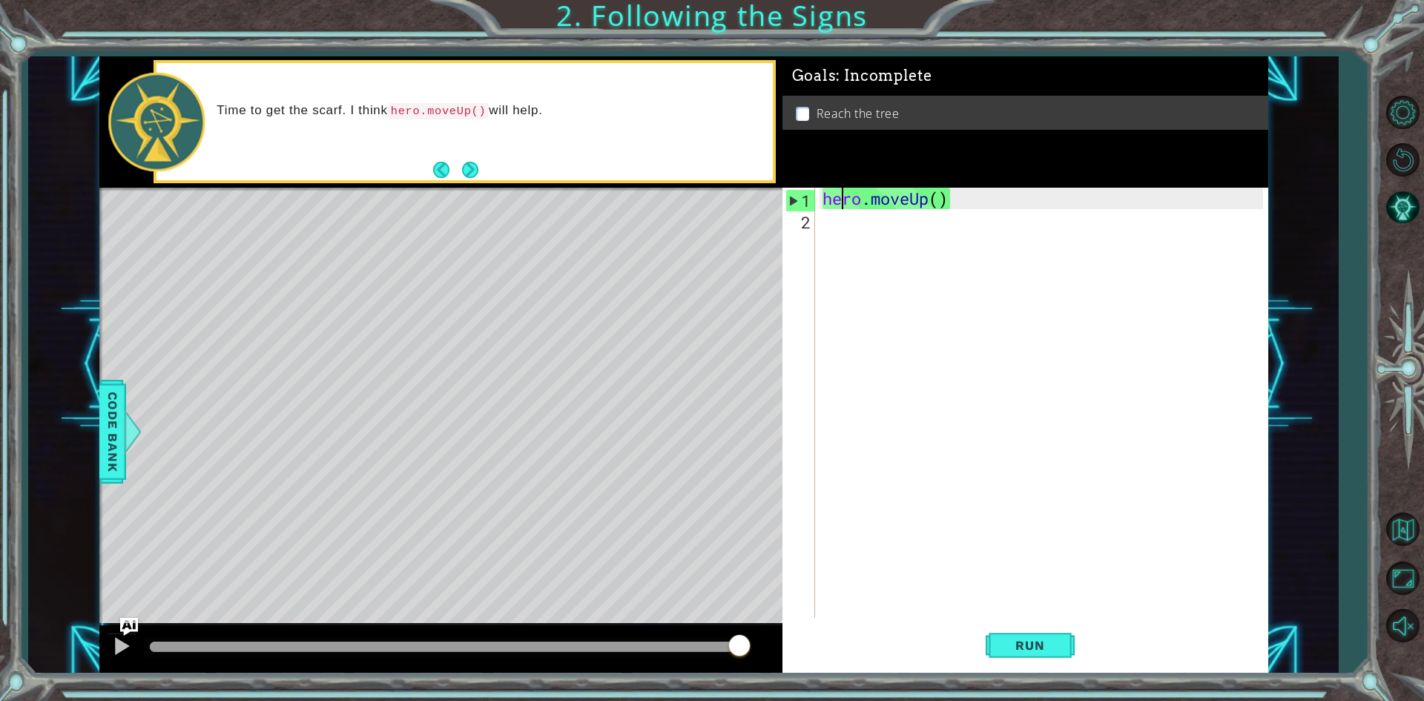
drag, startPoint x: 841, startPoint y: 189, endPoint x: 874, endPoint y: 189, distance: 32.6
click at [845, 190] on div "hero . moveUp ( )" at bounding box center [1045, 424] width 451 height 473
drag, startPoint x: 876, startPoint y: 191, endPoint x: 934, endPoint y: 200, distance: 59.3
click at [880, 191] on div "hero . moveUp ( )" at bounding box center [1045, 424] width 451 height 473
click at [961, 205] on div "hero . moveUp ( )" at bounding box center [1045, 424] width 451 height 473
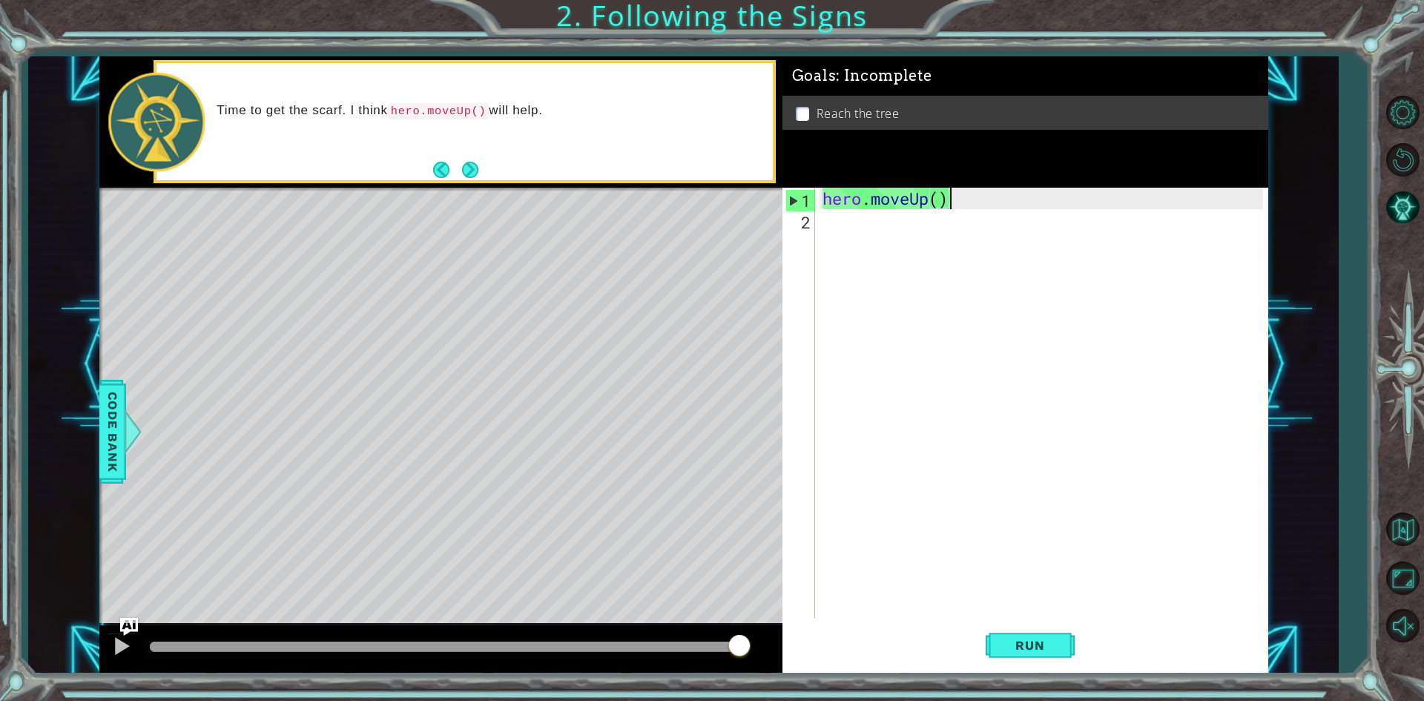
click at [967, 205] on div "hero . moveUp ( )" at bounding box center [1045, 424] width 451 height 473
click at [933, 235] on div "hero . moveUp ( )" at bounding box center [1045, 424] width 451 height 473
drag, startPoint x: 968, startPoint y: 196, endPoint x: 823, endPoint y: 188, distance: 144.8
click at [823, 188] on div "hero . moveUp ( )" at bounding box center [1045, 424] width 451 height 473
type textarea "hero.moveUp()"
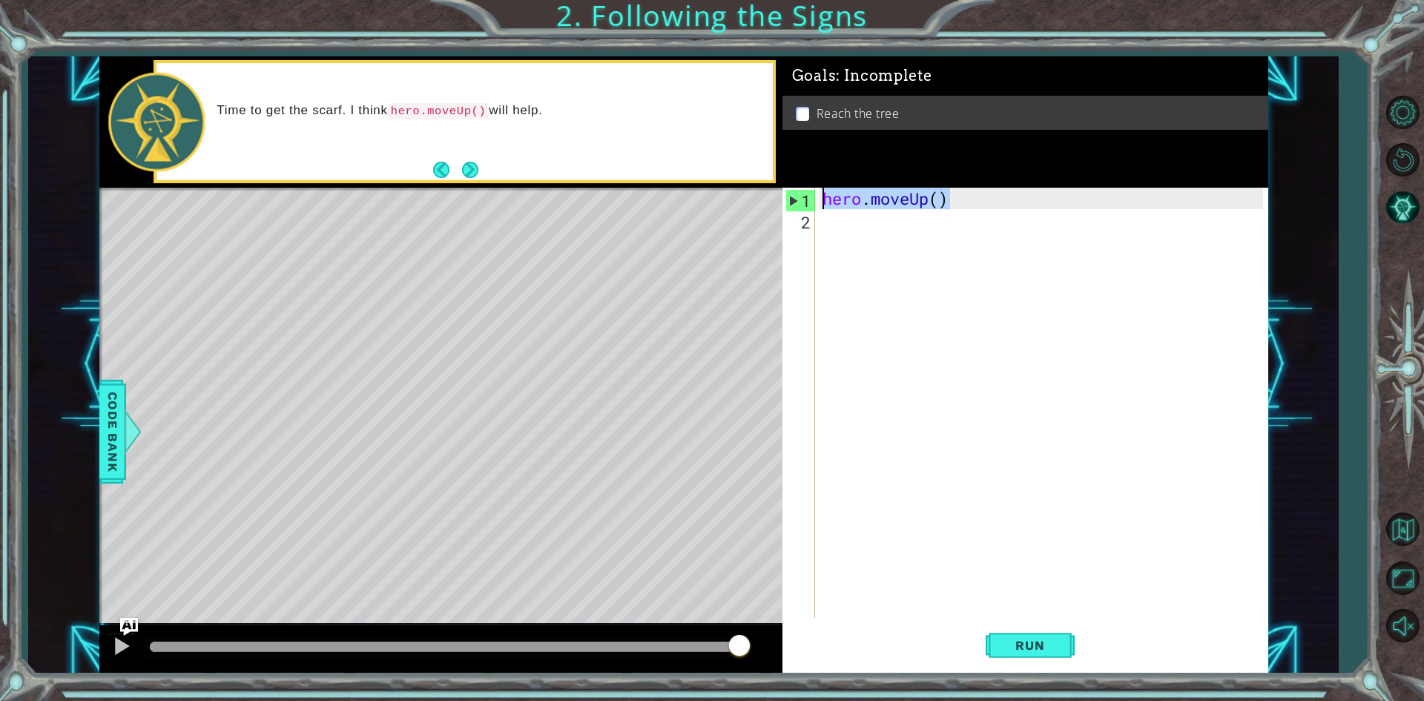
click at [900, 220] on div "hero . moveUp ( )" at bounding box center [1045, 424] width 451 height 473
paste textarea "hero.moveUp()"
type textarea "hero.moveUp()"
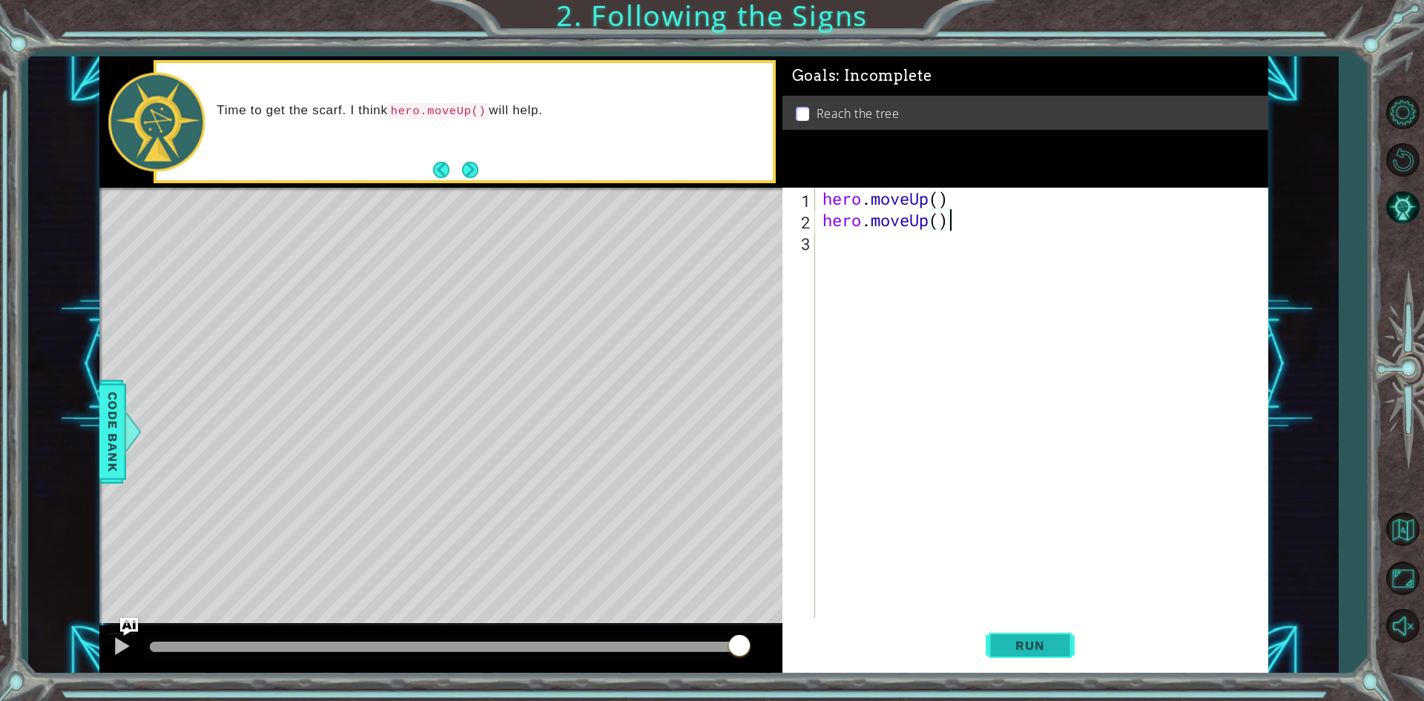
click at [1001, 650] on span "Run" at bounding box center [1029, 645] width 59 height 15
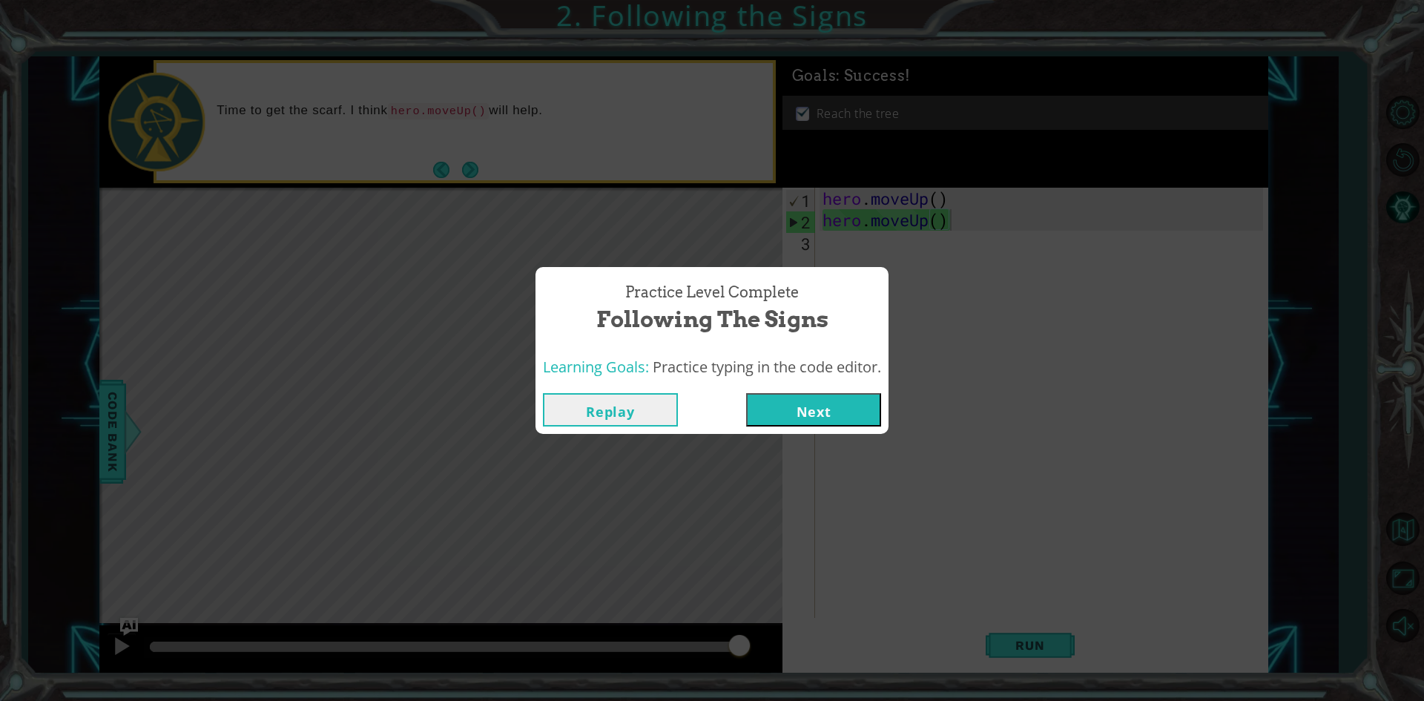
click at [791, 396] on button "Next" at bounding box center [813, 409] width 135 height 33
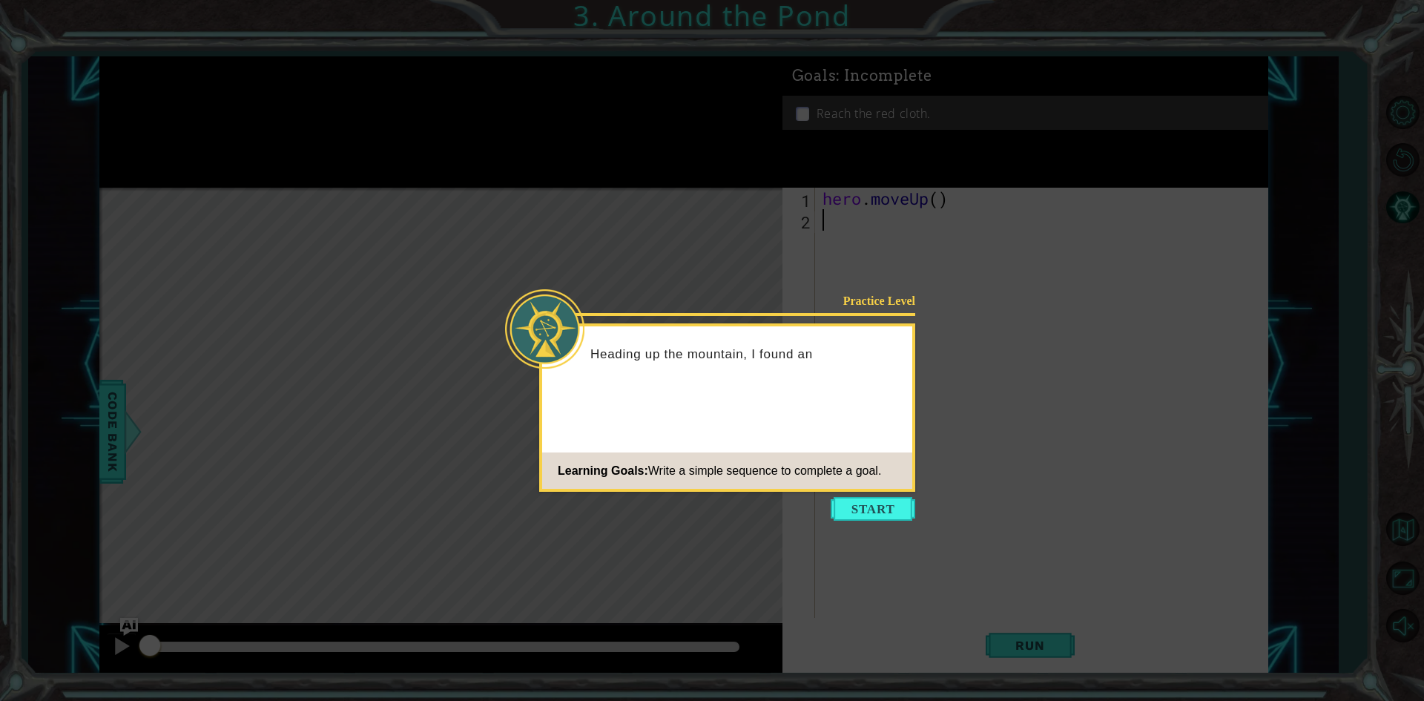
click at [857, 503] on button "Start" at bounding box center [873, 509] width 85 height 24
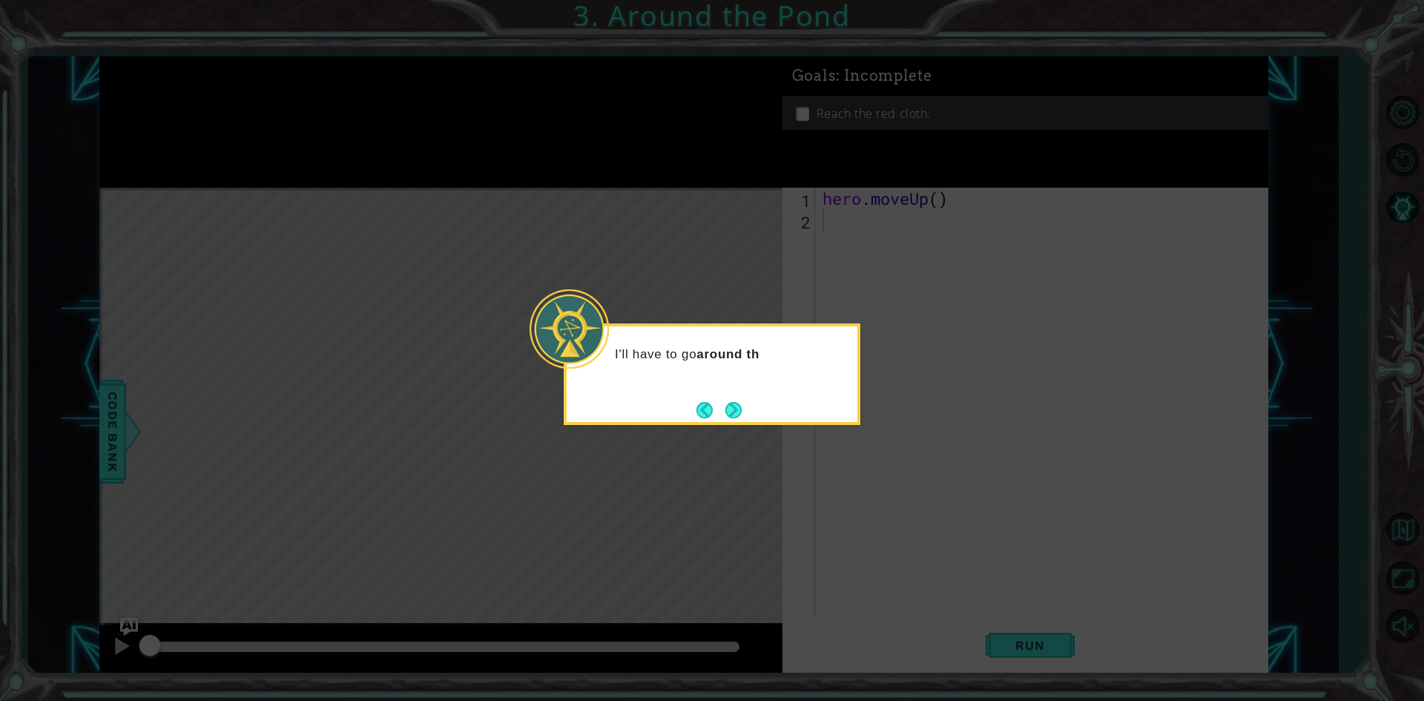
click at [732, 409] on button "Next" at bounding box center [733, 410] width 20 height 20
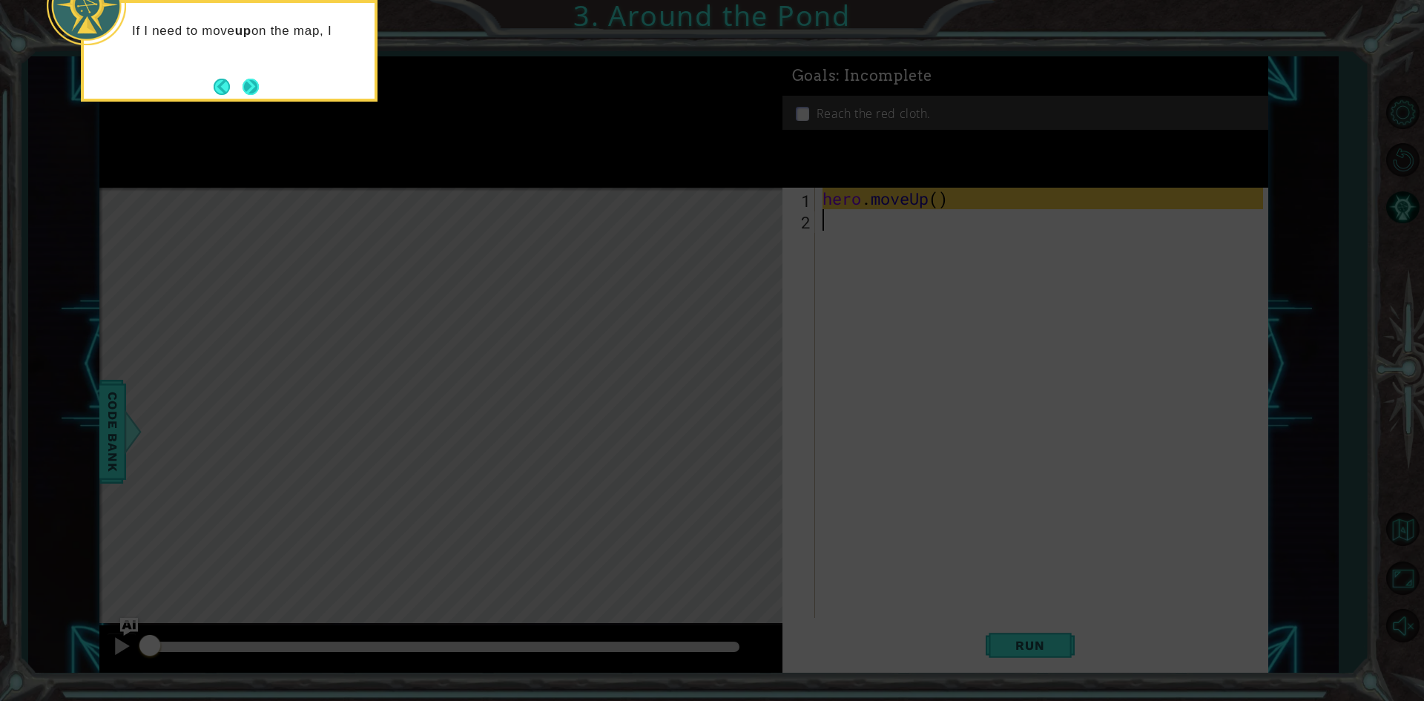
click at [259, 87] on button "Next" at bounding box center [251, 87] width 22 height 22
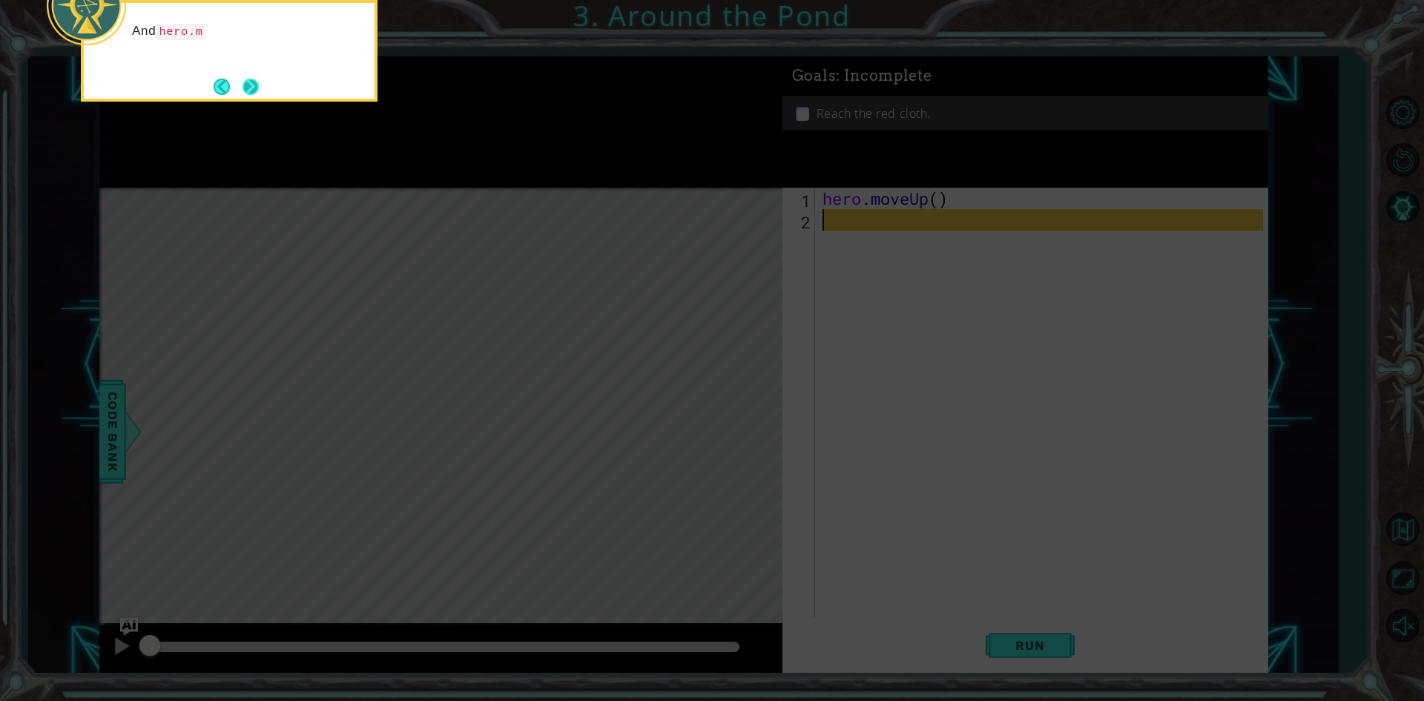
click at [259, 86] on button "Next" at bounding box center [251, 87] width 16 height 16
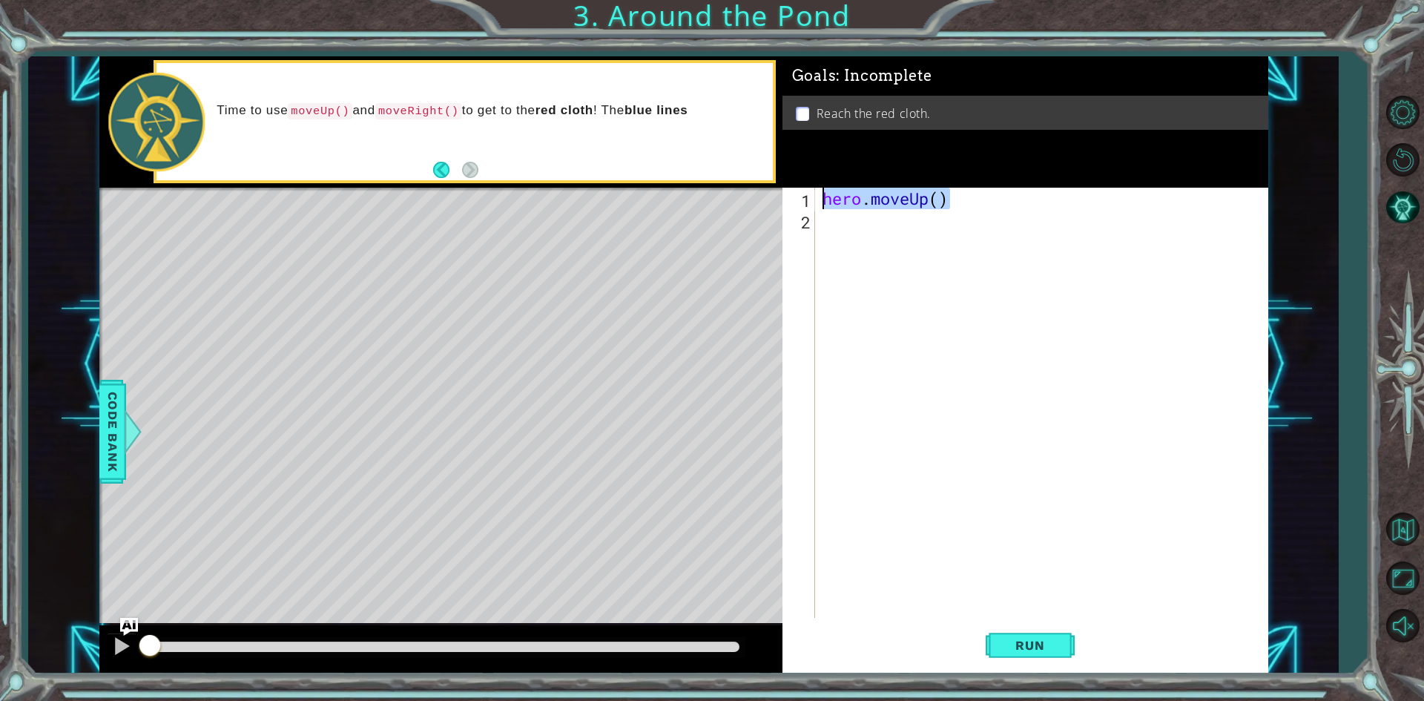
drag, startPoint x: 962, startPoint y: 203, endPoint x: 805, endPoint y: 202, distance: 156.5
click at [805, 202] on div "1 2 hero . moveUp ( ) ההההההההההההההההההההההההההההההההההההההההההההההההההההההההה…" at bounding box center [1022, 403] width 481 height 430
type textarea "hero.moveUp()"
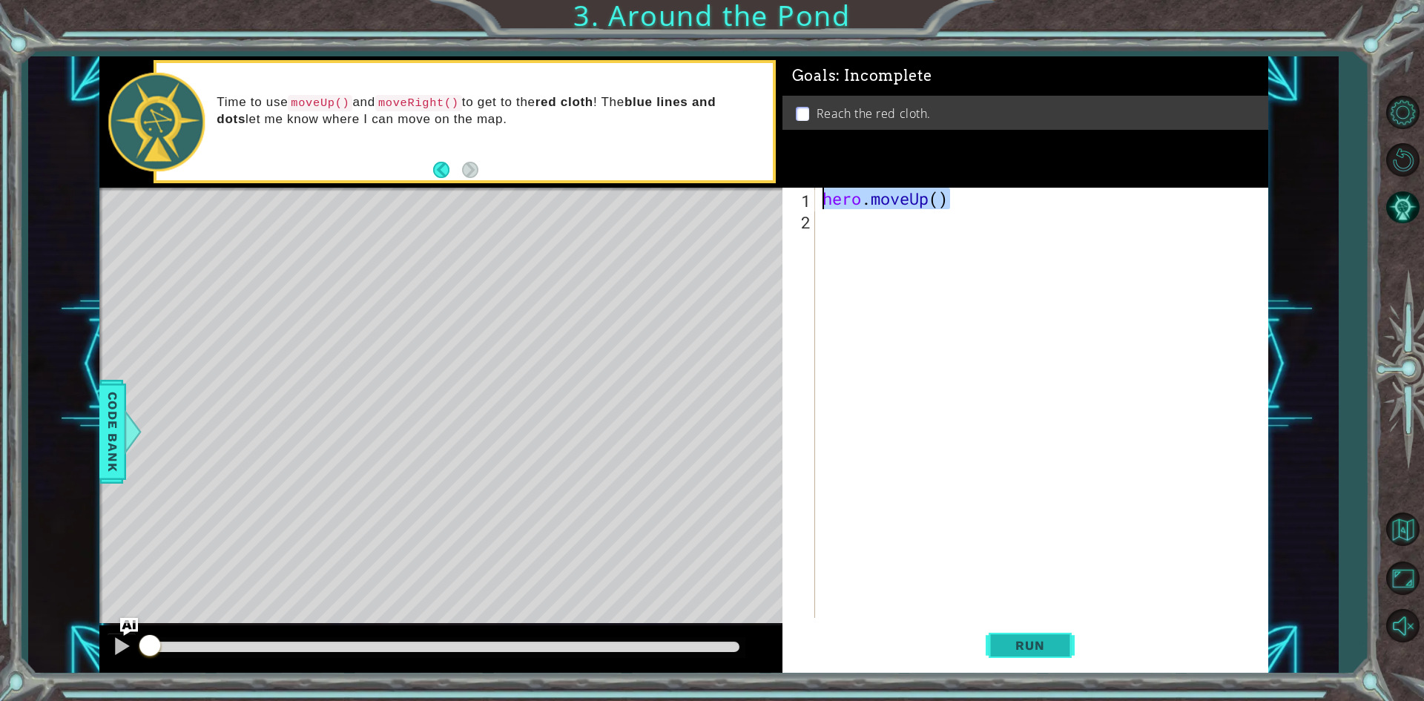
click at [1040, 644] on span "Run" at bounding box center [1029, 645] width 59 height 15
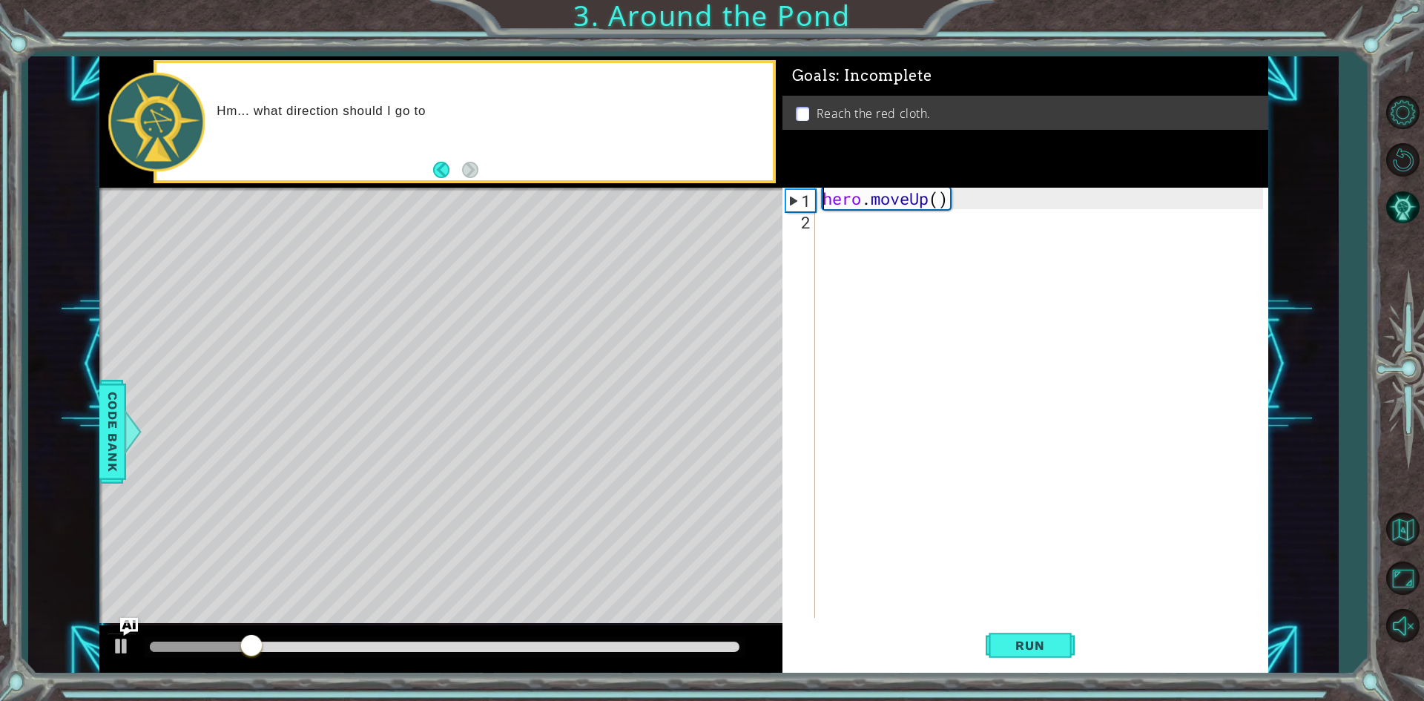
click at [974, 205] on div "hero . moveUp ( )" at bounding box center [1045, 424] width 451 height 473
click at [950, 228] on div "hero . moveUp ( )" at bounding box center [1045, 424] width 451 height 473
paste textarea "hero.moveUp()"
click at [917, 250] on div "hero . moveUp ( ) hero . moveUp ( )" at bounding box center [1045, 424] width 451 height 473
type textarea "hero.moveUp() hero.moveUp()"
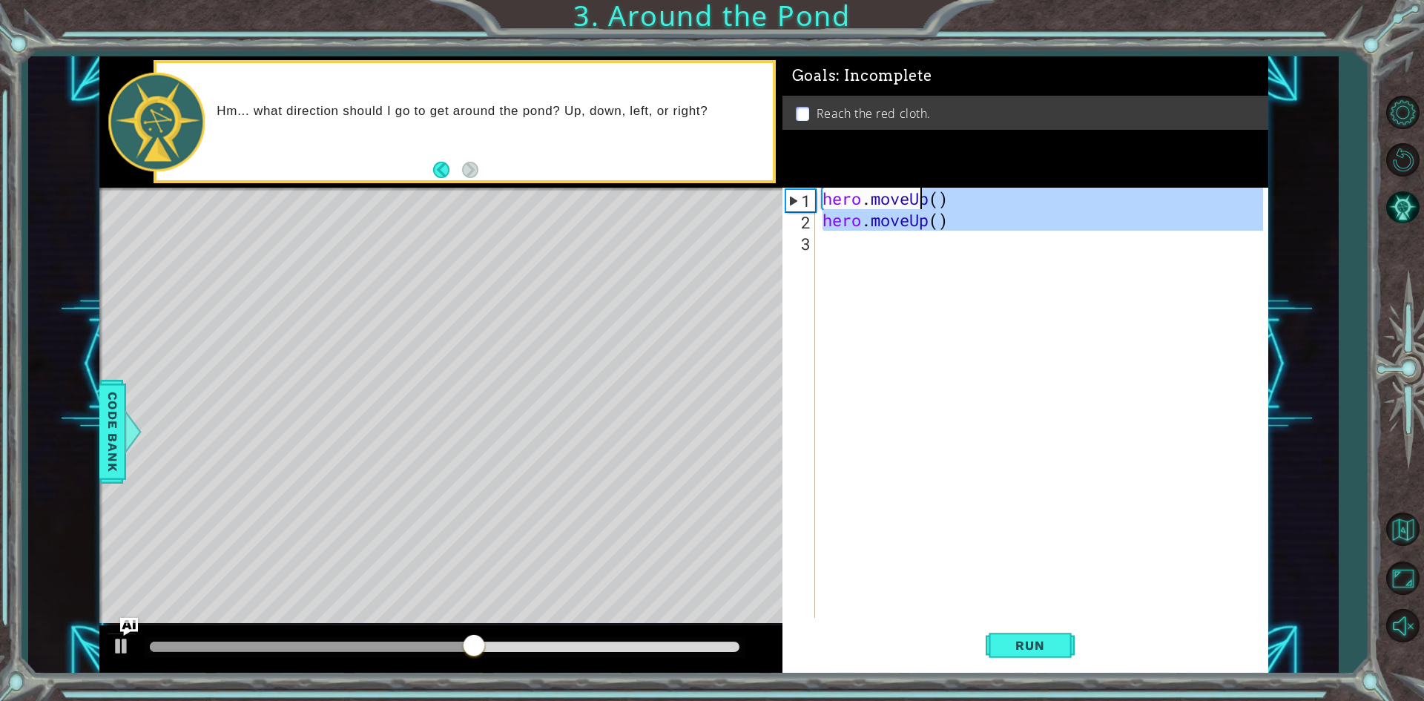
click at [917, 249] on div "hero . moveUp ( ) hero . moveUp ( )" at bounding box center [1041, 403] width 443 height 430
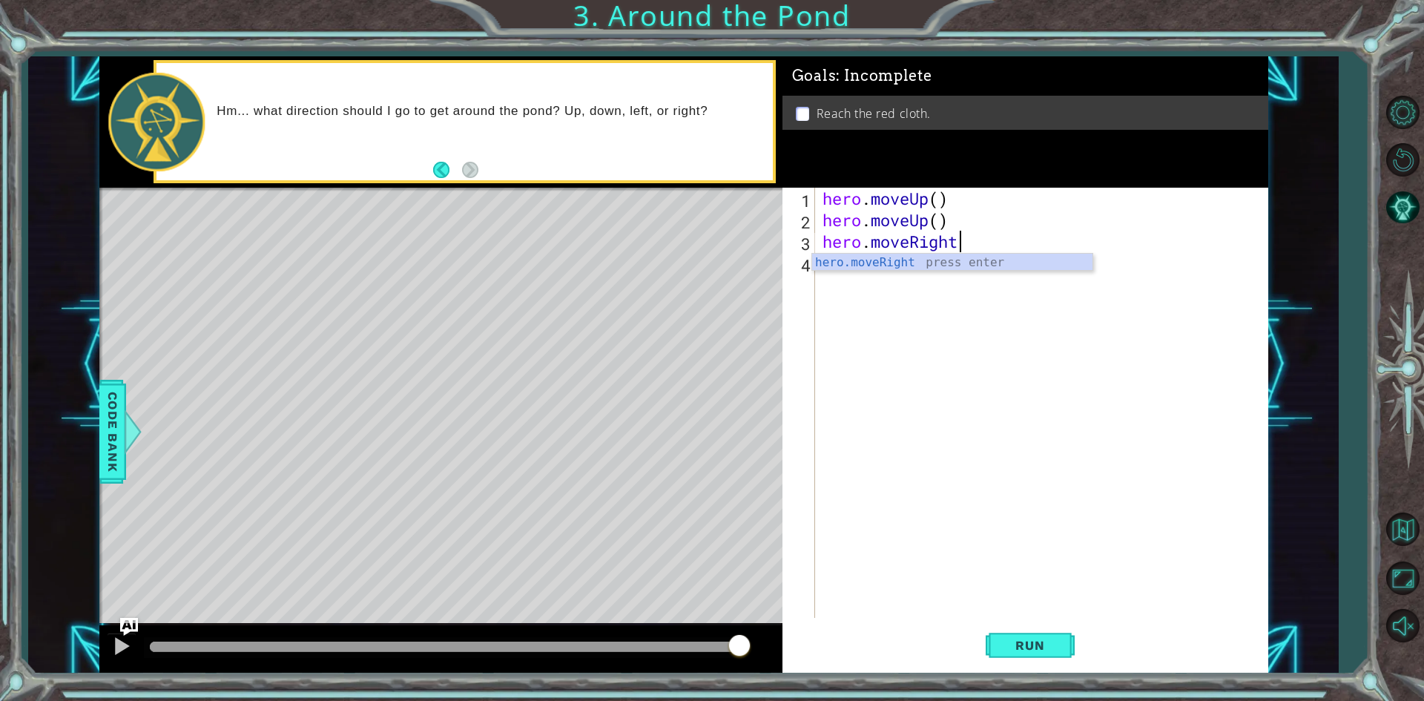
scroll to position [0, 6]
type textarea "hero.moveRight()"
click at [993, 271] on div "hero . moveUp ( ) hero . moveUp ( ) hero . moveRight ( )" at bounding box center [1045, 424] width 451 height 473
paste textarea "hero.moveUp()"
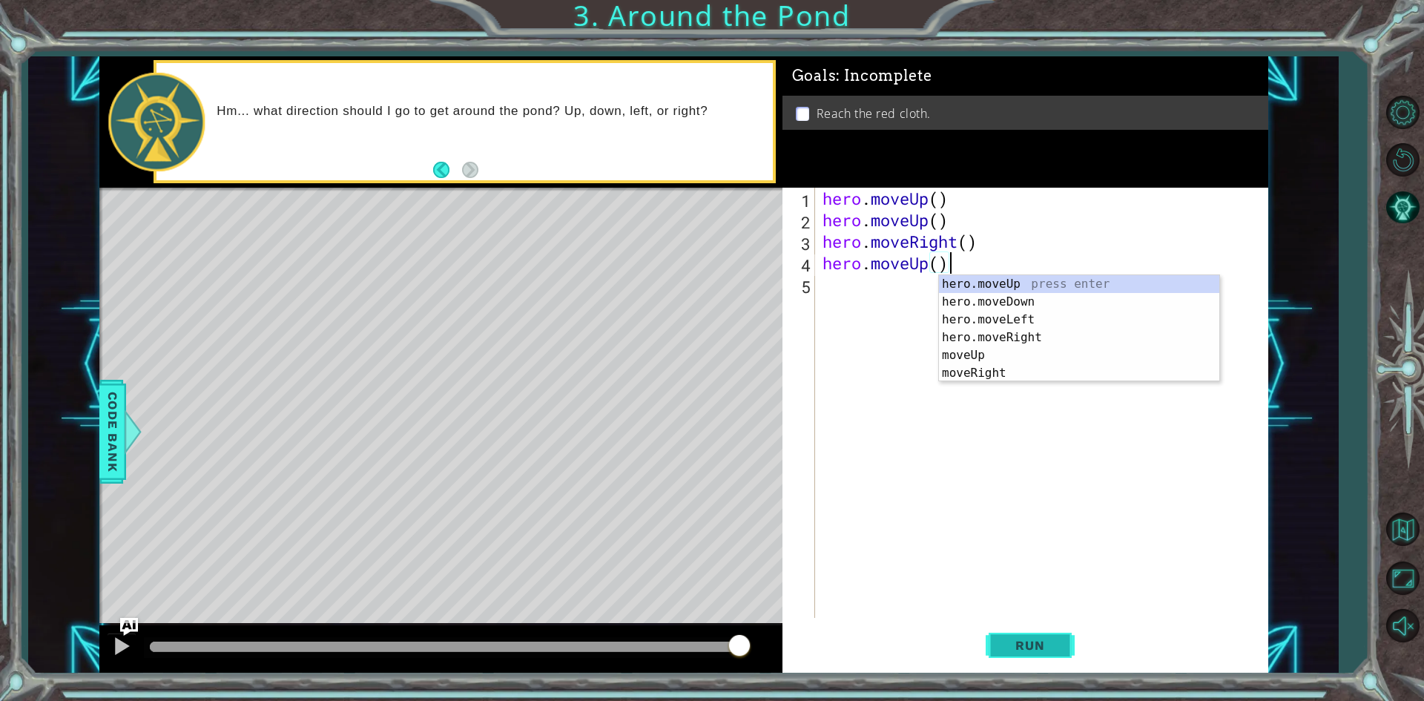
type textarea "hero.moveUp()"
click at [1032, 642] on span "Run" at bounding box center [1029, 645] width 59 height 15
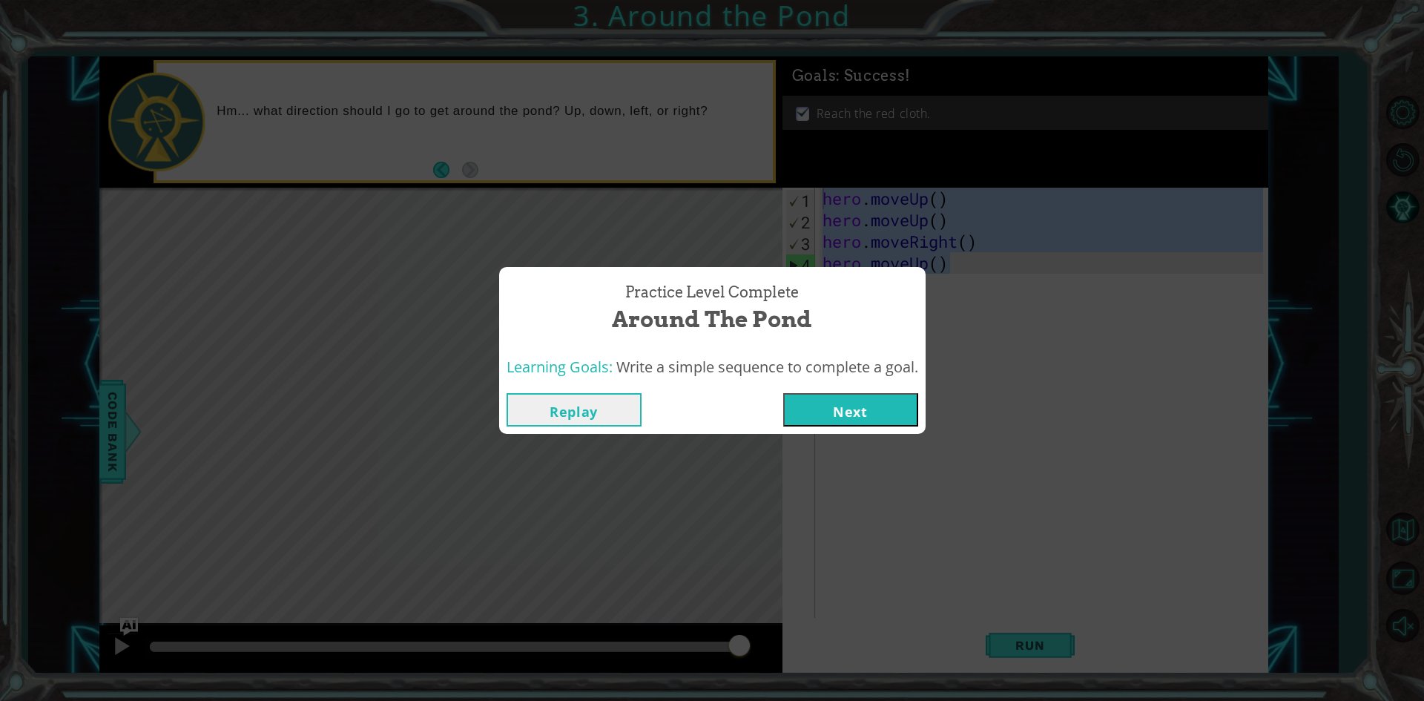
drag, startPoint x: 960, startPoint y: 263, endPoint x: 823, endPoint y: 196, distance: 152.9
click at [823, 196] on body "1 ההההההההההההההההההההההההההההההההההההההההההההההההההההההההההההההההההההההההההההה…" at bounding box center [712, 350] width 1424 height 701
click at [832, 415] on button "Next" at bounding box center [850, 409] width 135 height 33
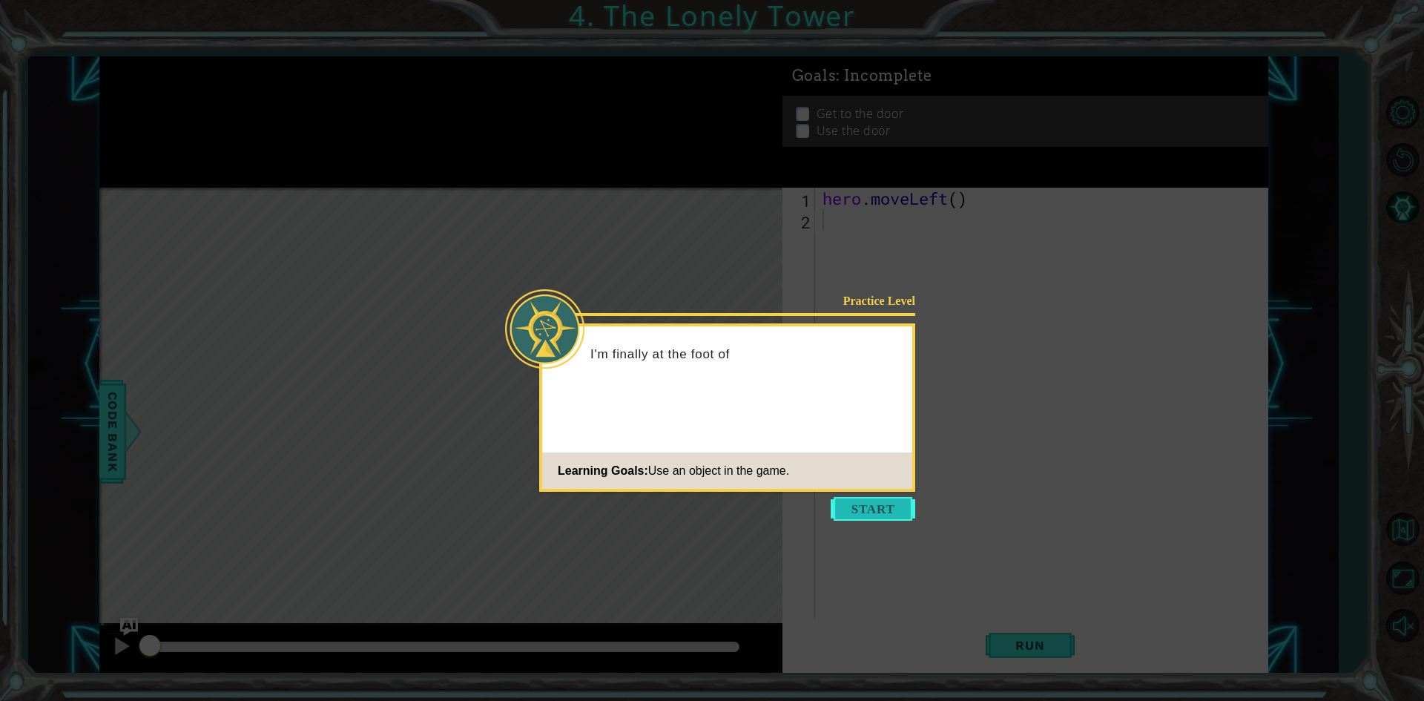
click at [859, 513] on button "Start" at bounding box center [873, 509] width 85 height 24
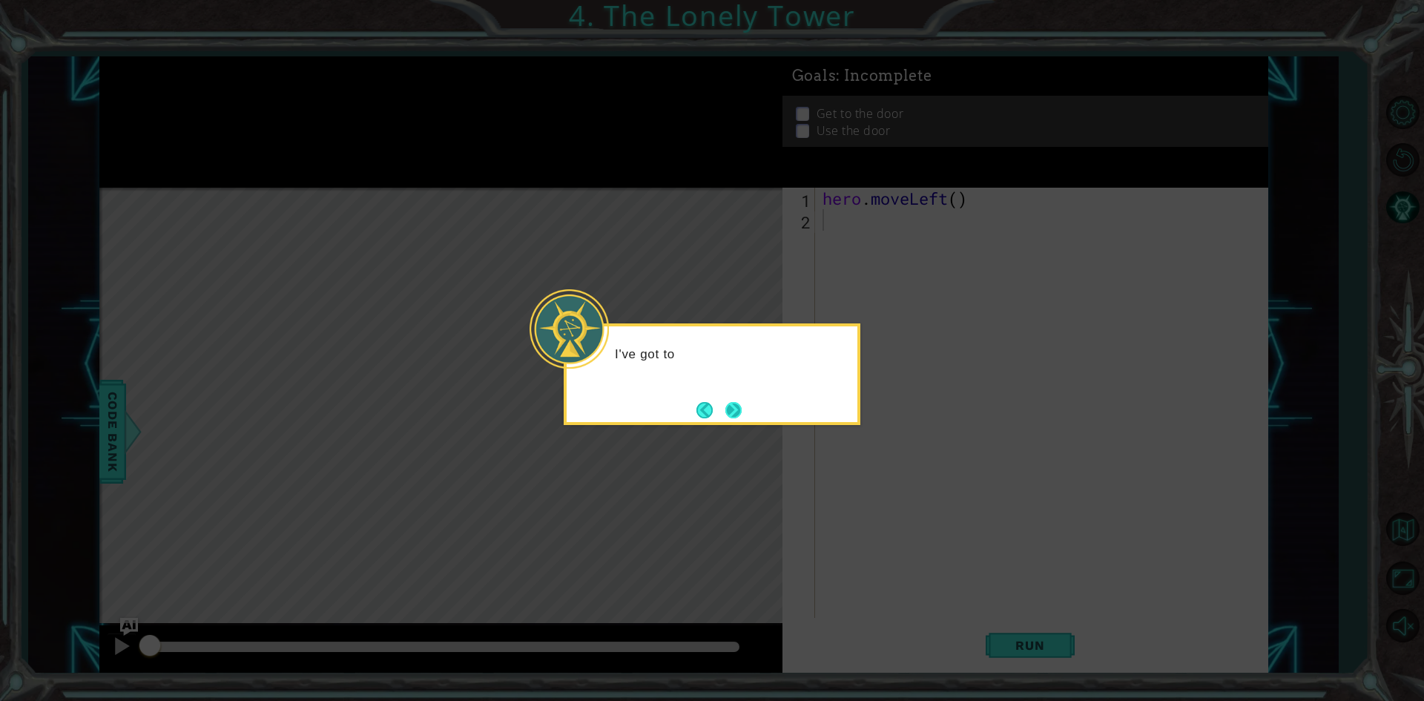
click at [737, 406] on button "Next" at bounding box center [733, 410] width 26 height 26
click at [729, 406] on button "Next" at bounding box center [733, 410] width 21 height 21
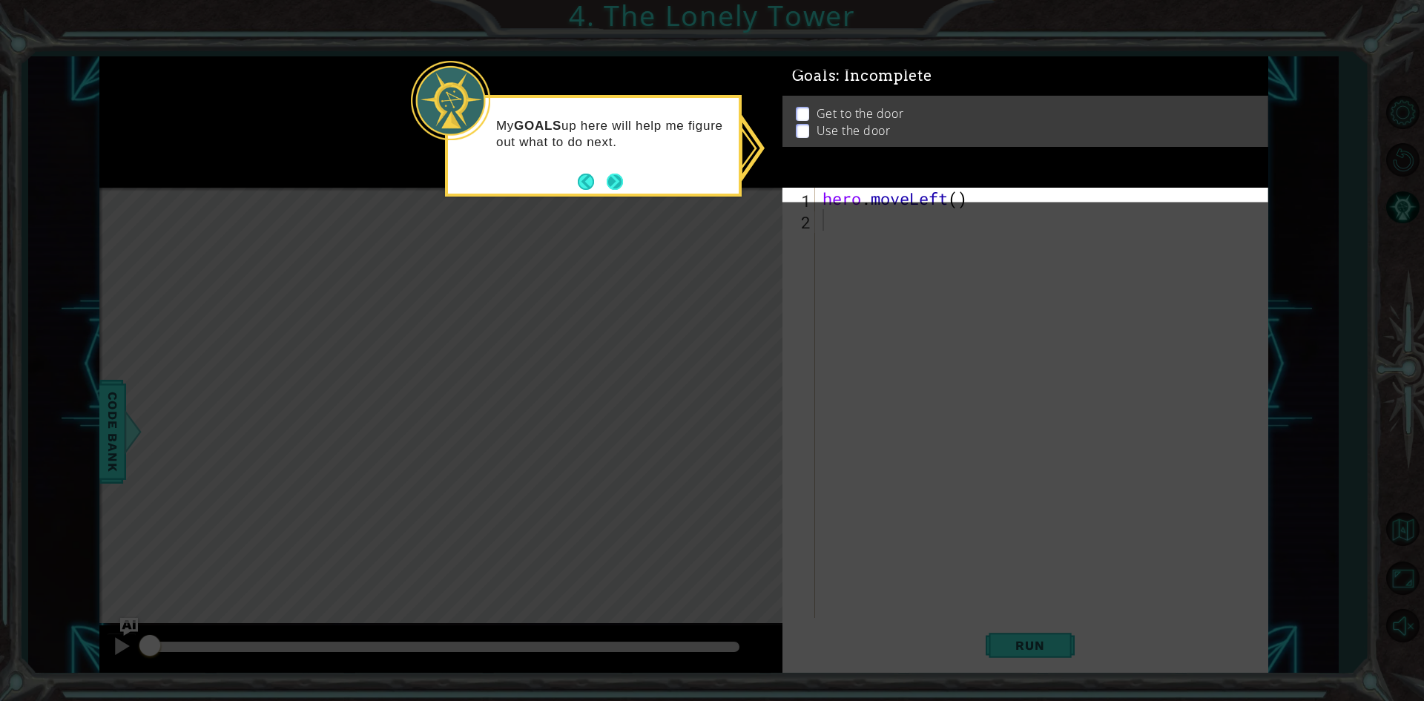
click at [623, 177] on button "Next" at bounding box center [615, 182] width 16 height 16
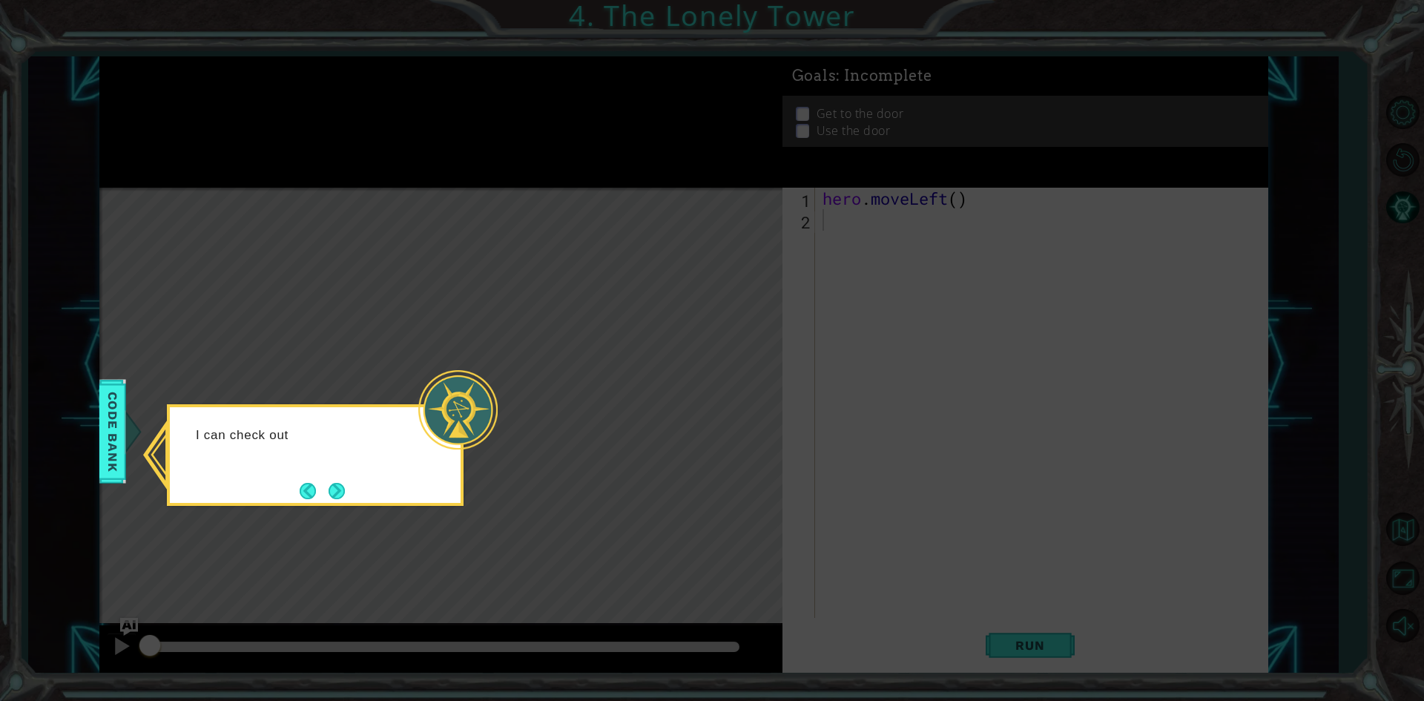
click at [337, 492] on button "Next" at bounding box center [336, 490] width 25 height 25
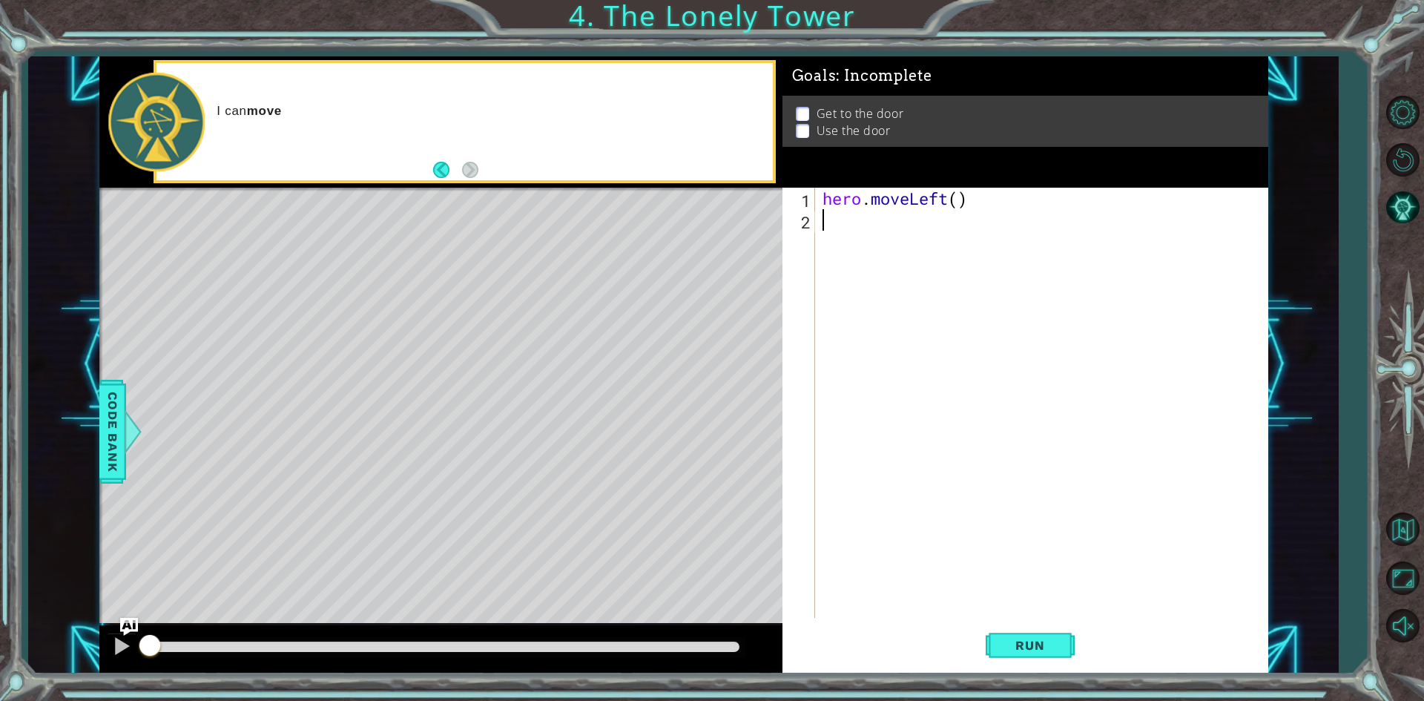
click at [829, 212] on div "hero . moveLeft ( )" at bounding box center [1045, 424] width 451 height 473
drag, startPoint x: 965, startPoint y: 197, endPoint x: 825, endPoint y: 194, distance: 139.5
click at [825, 194] on div "hero . moveLeft ( )" at bounding box center [1045, 424] width 451 height 473
type textarea "hero.moveLeft()"
click at [847, 231] on div "hero . moveLeft ( )" at bounding box center [1045, 424] width 451 height 473
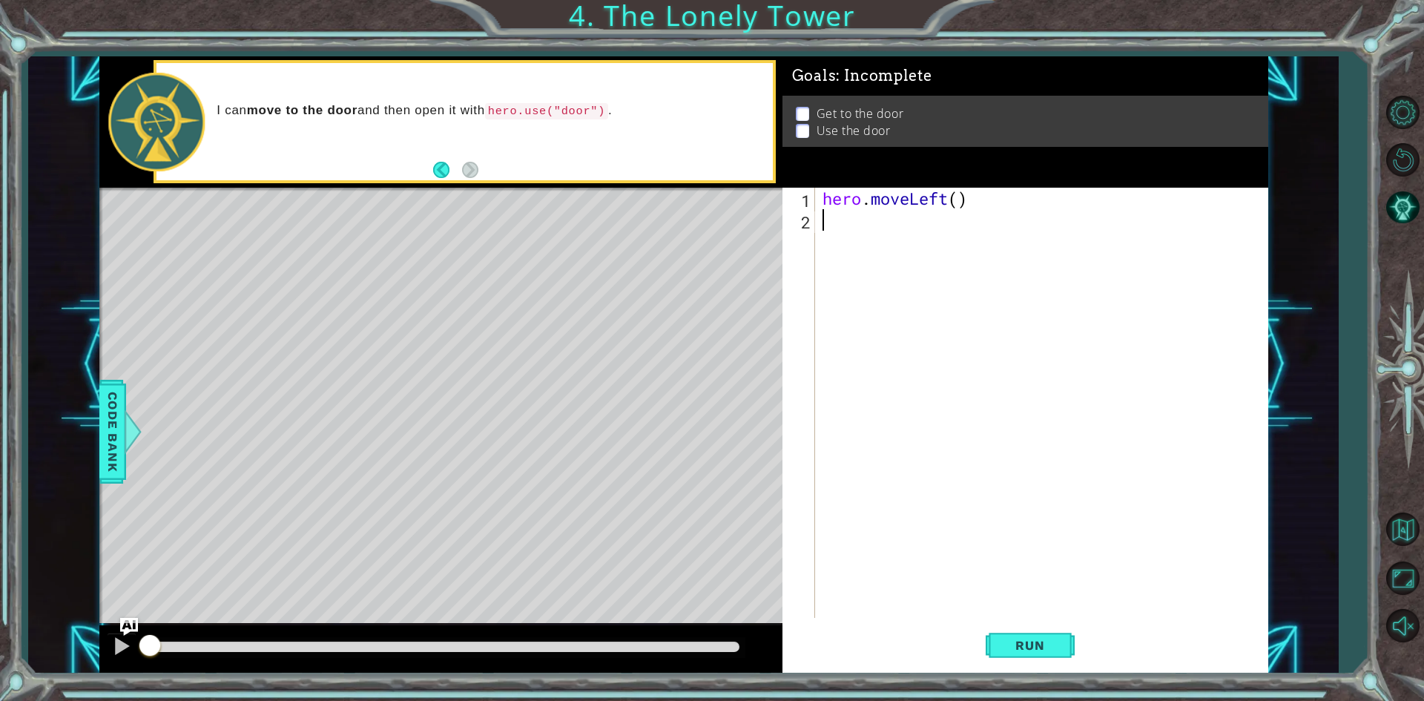
paste textarea "hero.moveUp()"
type textarea "hero.moveUp()"
click at [846, 250] on div "hero . moveLeft ( ) hero . moveUp ( )" at bounding box center [1045, 424] width 451 height 473
paste textarea "hero.moveUp()"
drag, startPoint x: 970, startPoint y: 199, endPoint x: 825, endPoint y: 202, distance: 144.6
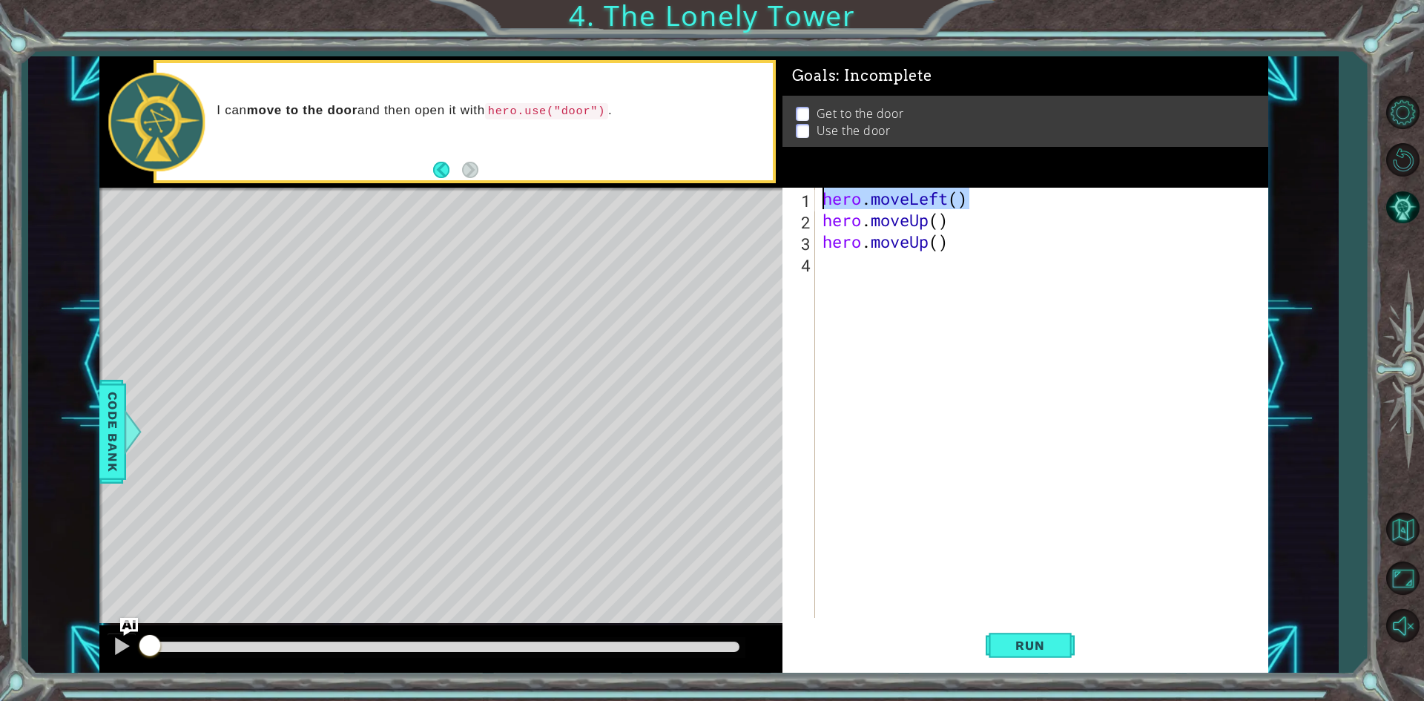
click at [825, 202] on div "hero . moveLeft ( ) hero . moveUp ( ) hero . moveUp ( )" at bounding box center [1045, 424] width 451 height 473
drag, startPoint x: 982, startPoint y: 200, endPoint x: 969, endPoint y: 214, distance: 18.9
click at [981, 200] on div "hero . moveLeft ( ) hero . moveUp ( ) hero . moveUp ( )" at bounding box center [1041, 403] width 443 height 430
click at [960, 223] on div "hero . moveLeft ( ) hero . moveUp ( ) hero . moveUp ( )" at bounding box center [1045, 424] width 451 height 473
type textarea "hero.moveUp()"
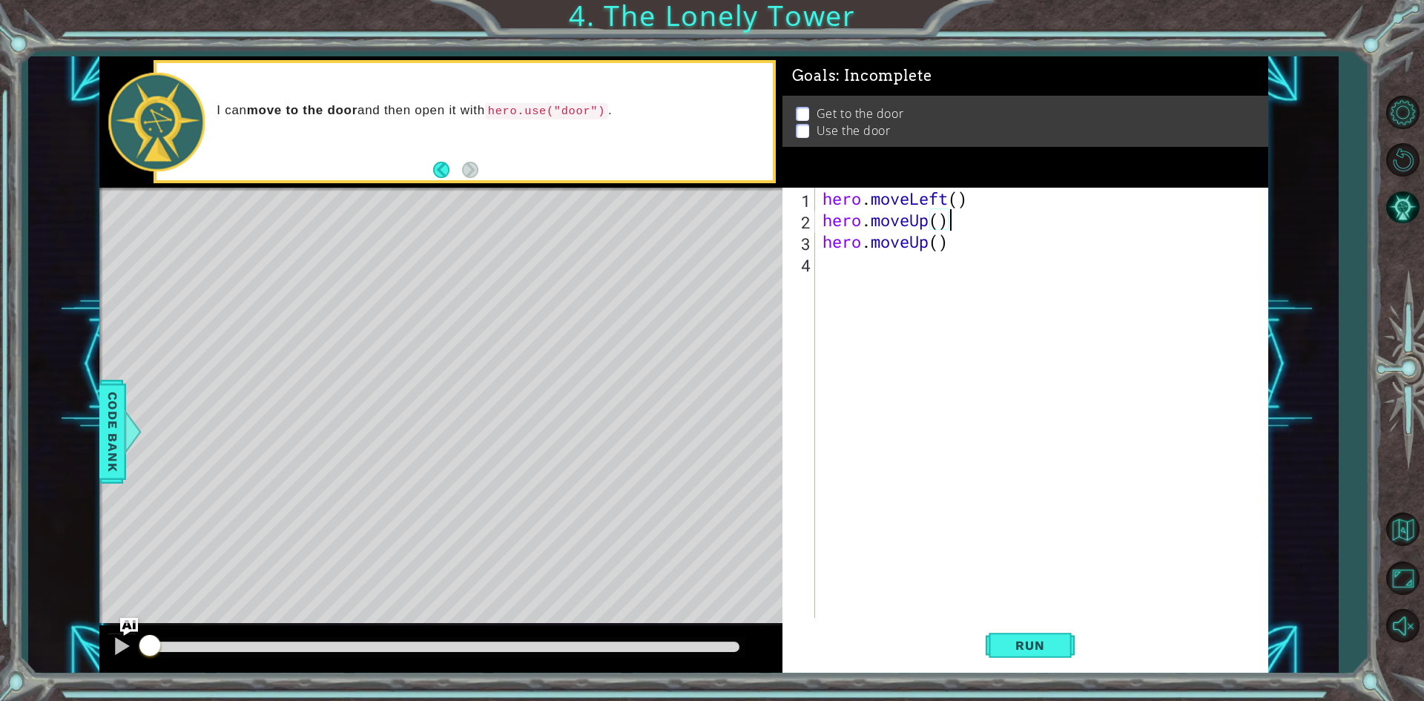
click at [822, 220] on div "hero . moveLeft ( ) hero . moveUp ( ) hero . moveUp ( )" at bounding box center [1045, 424] width 451 height 473
click at [841, 219] on div "hero . moveLeft ( ) hero . moveUp ( ) hero . moveUp ( )" at bounding box center [1045, 424] width 451 height 473
paste textarea "hero.moveLeft()"
type textarea "hero.moveLeft()"
paste textarea "hero.moveLeft()"
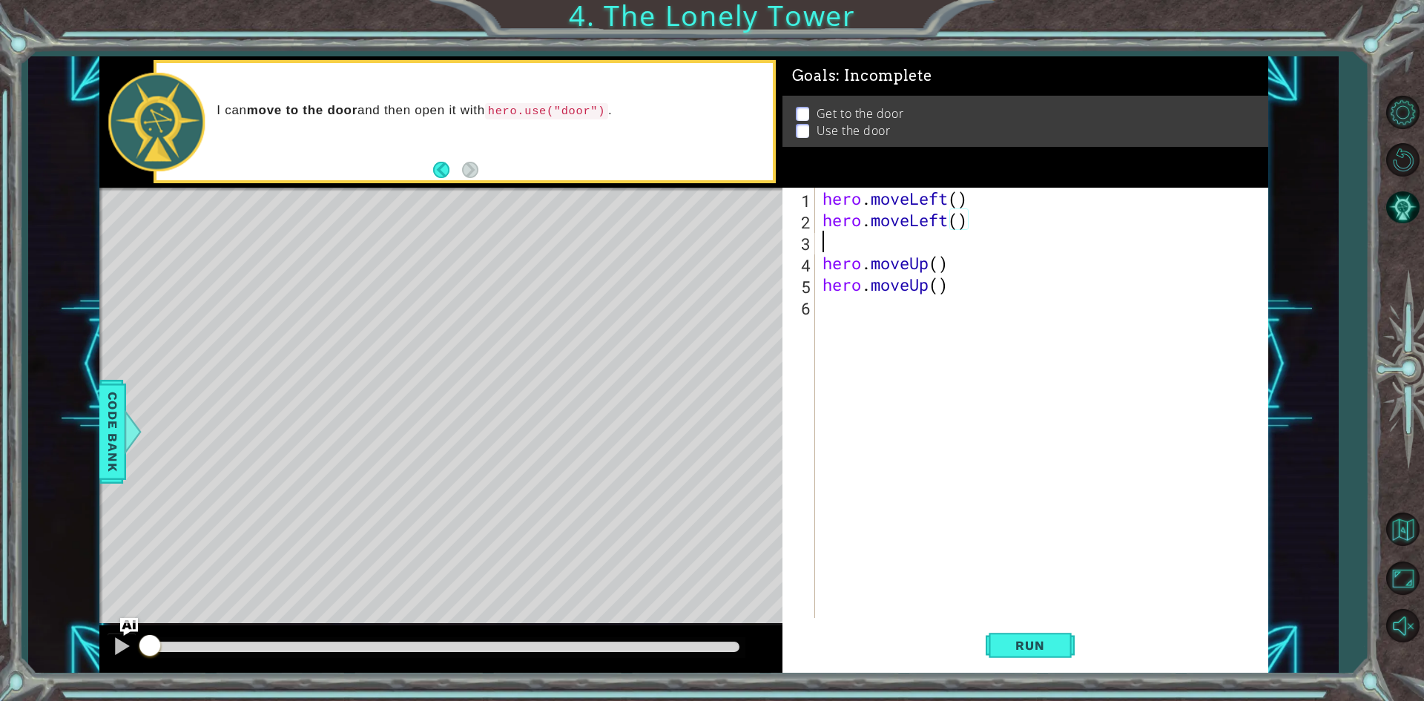
type textarea "hero.moveLeft()"
paste textarea "hero.moveLeft()"
type textarea "hero.moveLeft()"
drag, startPoint x: 977, startPoint y: 262, endPoint x: 823, endPoint y: 263, distance: 154.3
click at [823, 263] on div "hero . moveLeft ( ) hero . moveLeft ( ) hero . moveLeft ( ) hero . moveLeft ( )…" at bounding box center [1045, 424] width 451 height 473
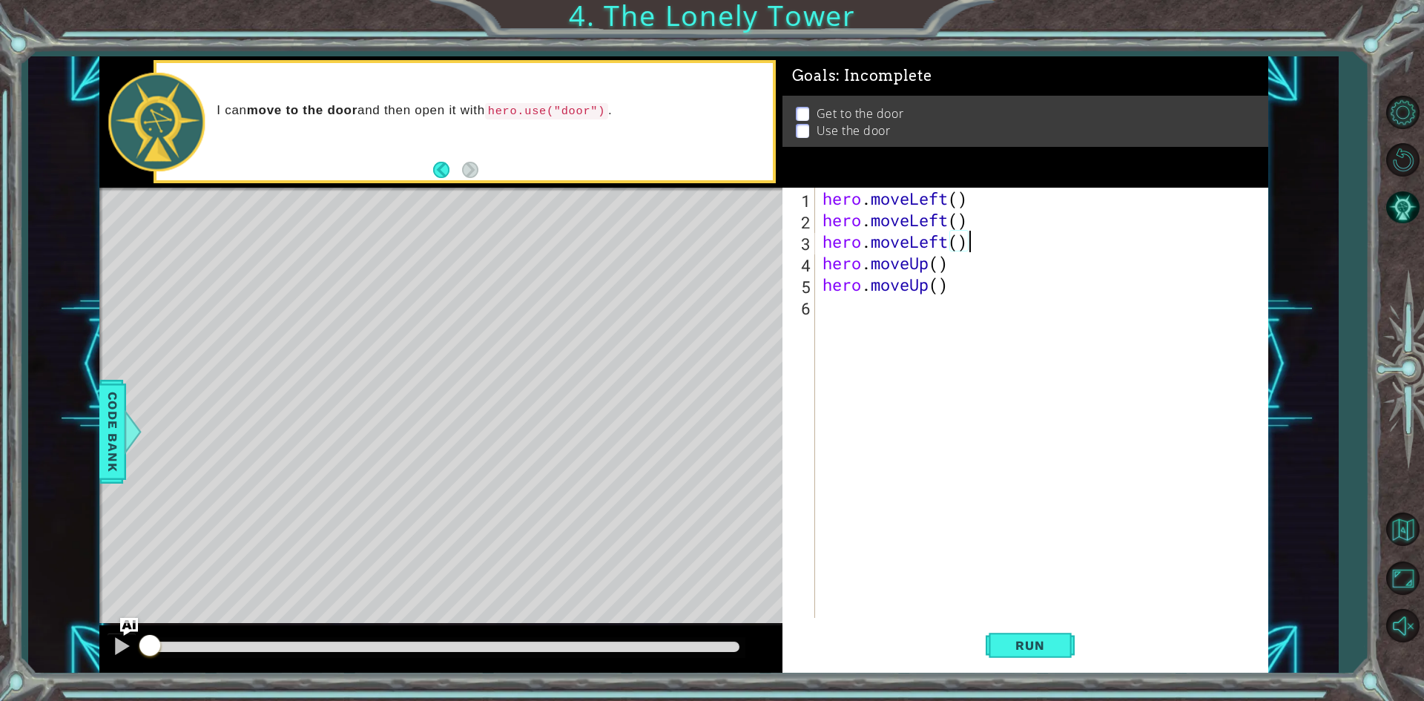
click at [965, 287] on div "hero . moveLeft ( ) hero . moveLeft ( ) hero . moveLeft ( ) hero . moveUp ( ) h…" at bounding box center [1045, 424] width 451 height 473
type textarea "hero.moveUp()"
paste textarea "hero.moveLeft()"
click at [947, 307] on div "hero . moveLeft ( ) hero . moveLeft ( ) hero . moveLeft ( ) hero . moveUp ( ) h…" at bounding box center [1045, 424] width 451 height 473
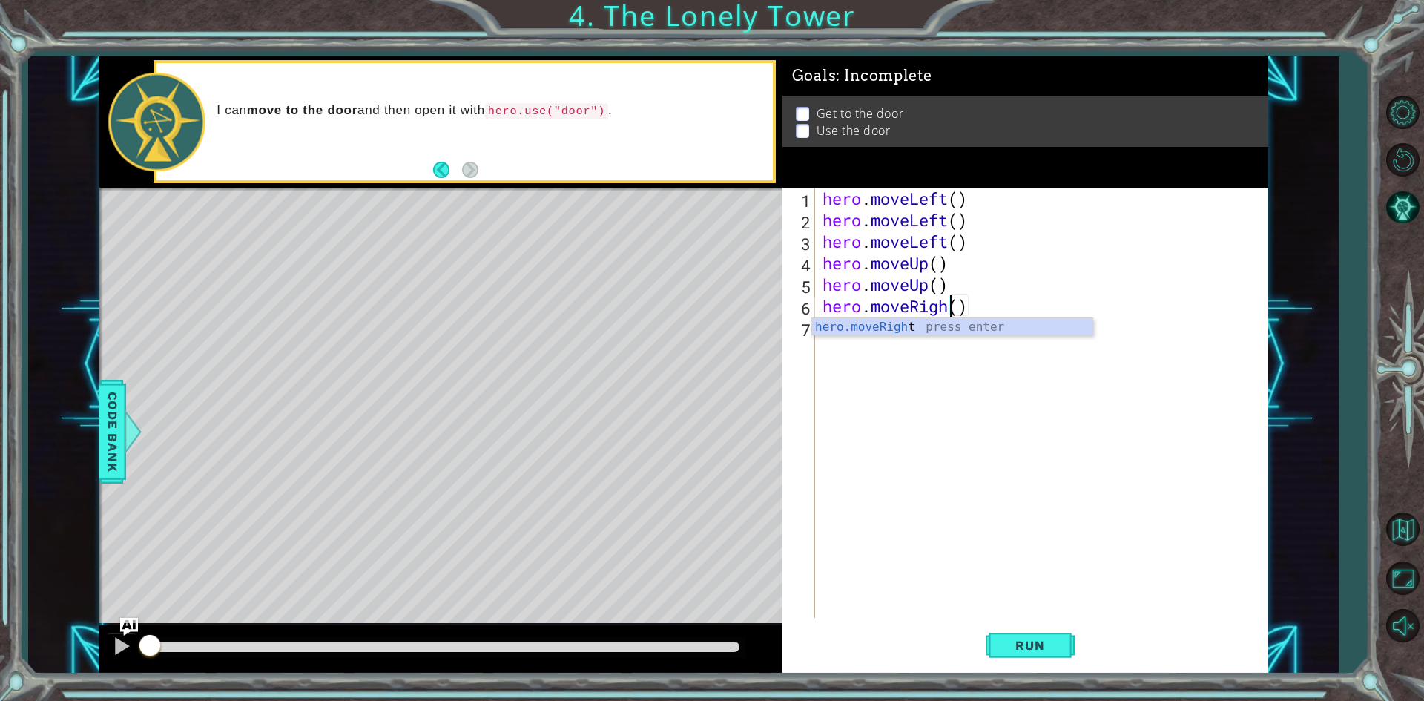
type textarea "hero.moveRight()"
drag, startPoint x: 1002, startPoint y: 305, endPoint x: 820, endPoint y: 312, distance: 182.6
click at [820, 312] on div "hero . moveLeft ( ) hero . moveLeft ( ) hero . moveLeft ( ) hero . moveUp ( ) h…" at bounding box center [1045, 424] width 451 height 473
click at [982, 334] on div "hero . moveLeft ( ) hero . moveLeft ( ) hero . moveLeft ( ) hero . moveUp ( ) h…" at bounding box center [1045, 424] width 451 height 473
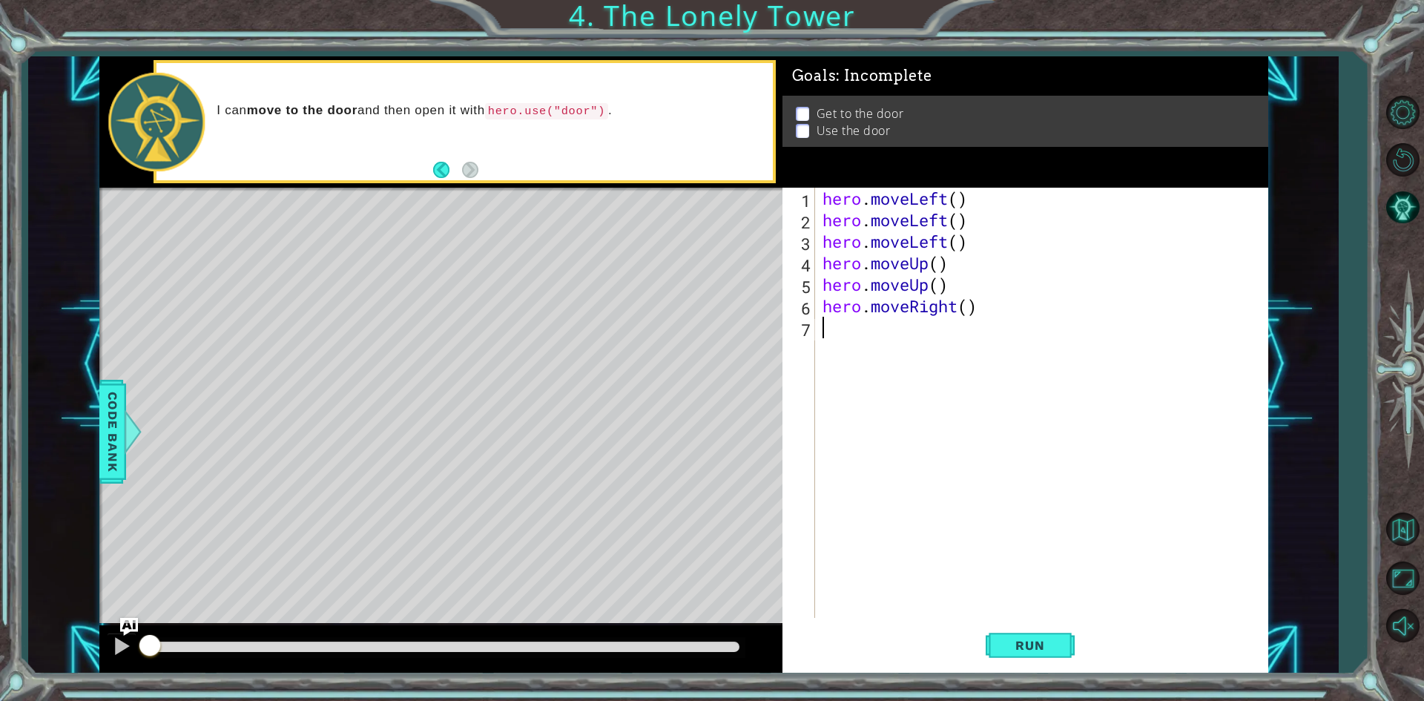
paste textarea "hero.moveRight()"
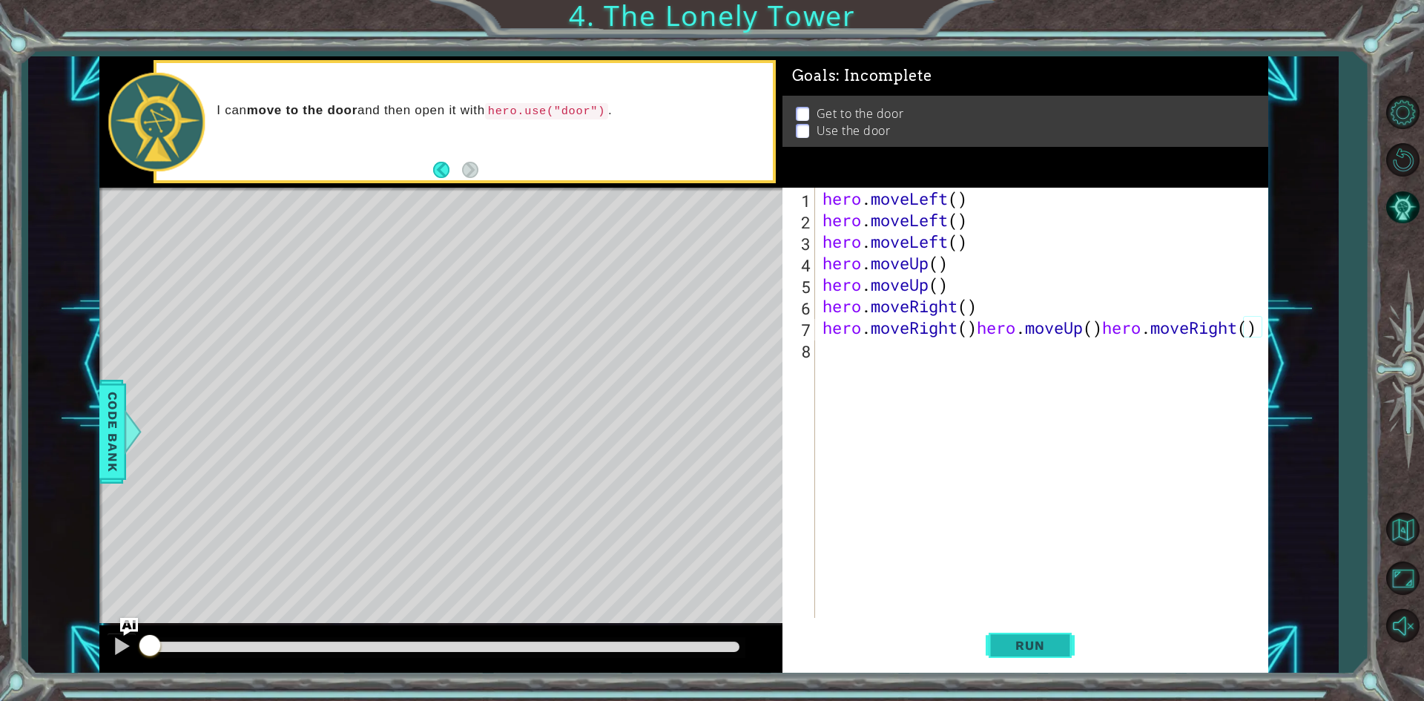
click at [1022, 644] on span "Run" at bounding box center [1029, 645] width 59 height 15
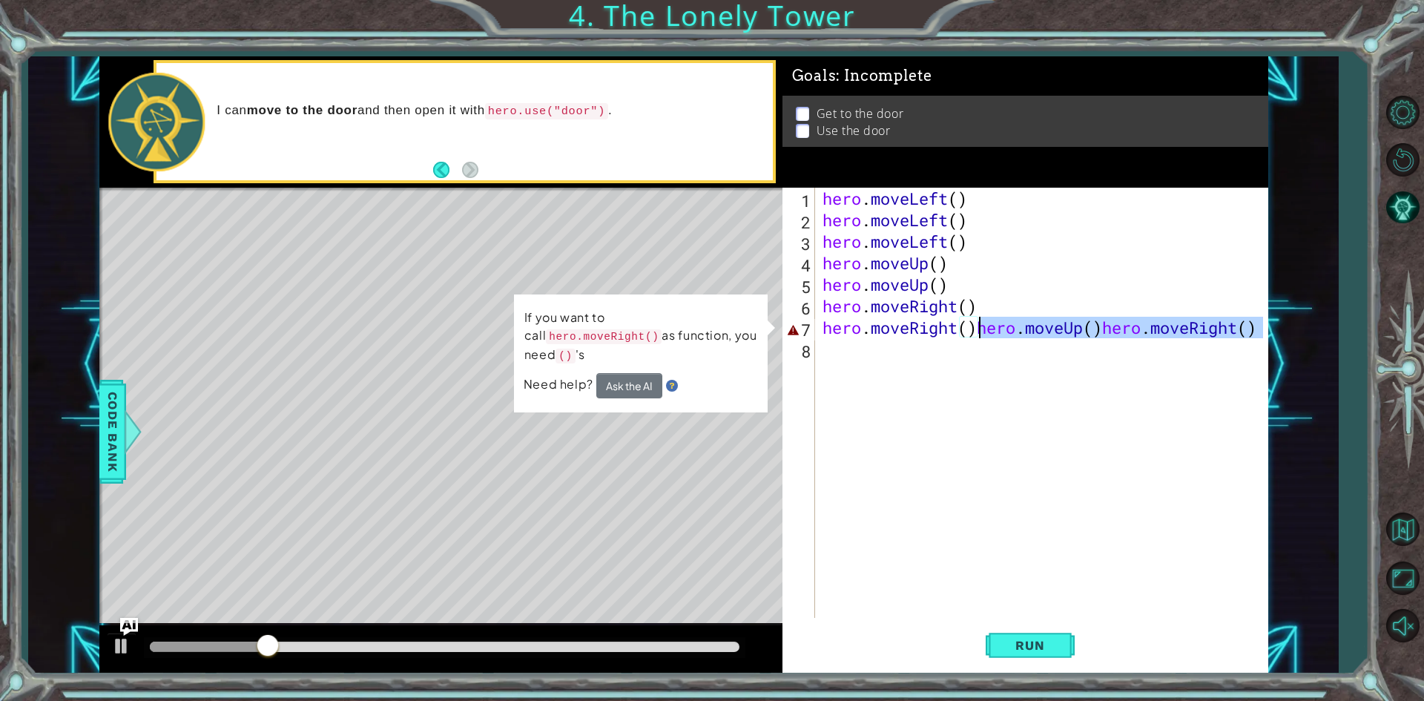
drag, startPoint x: 1259, startPoint y: 335, endPoint x: 978, endPoint y: 337, distance: 281.1
click at [978, 337] on div "hero . moveLeft ( ) hero . moveLeft ( ) hero . moveLeft ( ) hero . moveUp ( ) h…" at bounding box center [1045, 424] width 451 height 473
type textarea "hero.moveRight()"
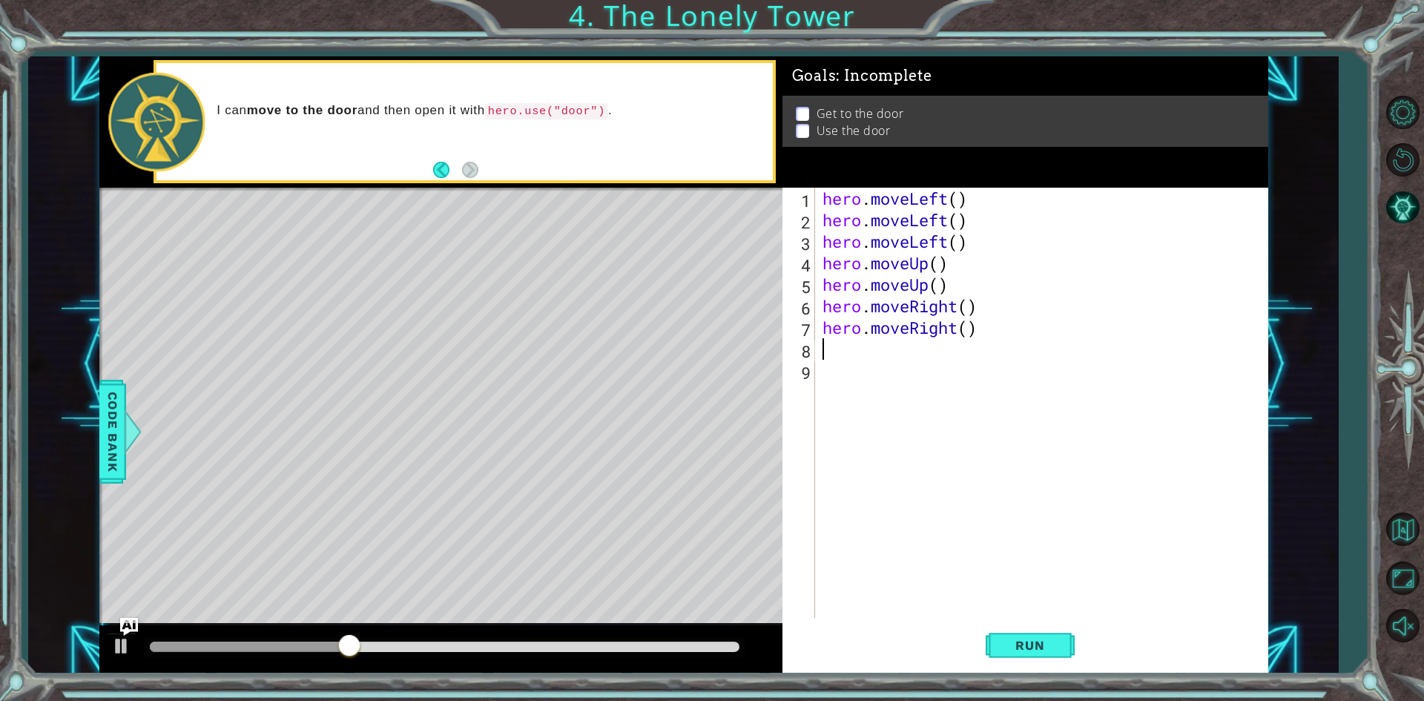
paste textarea "hero.moveRight()"
type textarea "hero.moveRight()"
click at [946, 366] on div "hero . moveLeft ( ) hero . moveLeft ( ) hero . moveLeft ( ) hero . moveUp ( ) h…" at bounding box center [1045, 424] width 451 height 473
paste textarea "hero.moveRight()"
type textarea "hero.moveRight()"
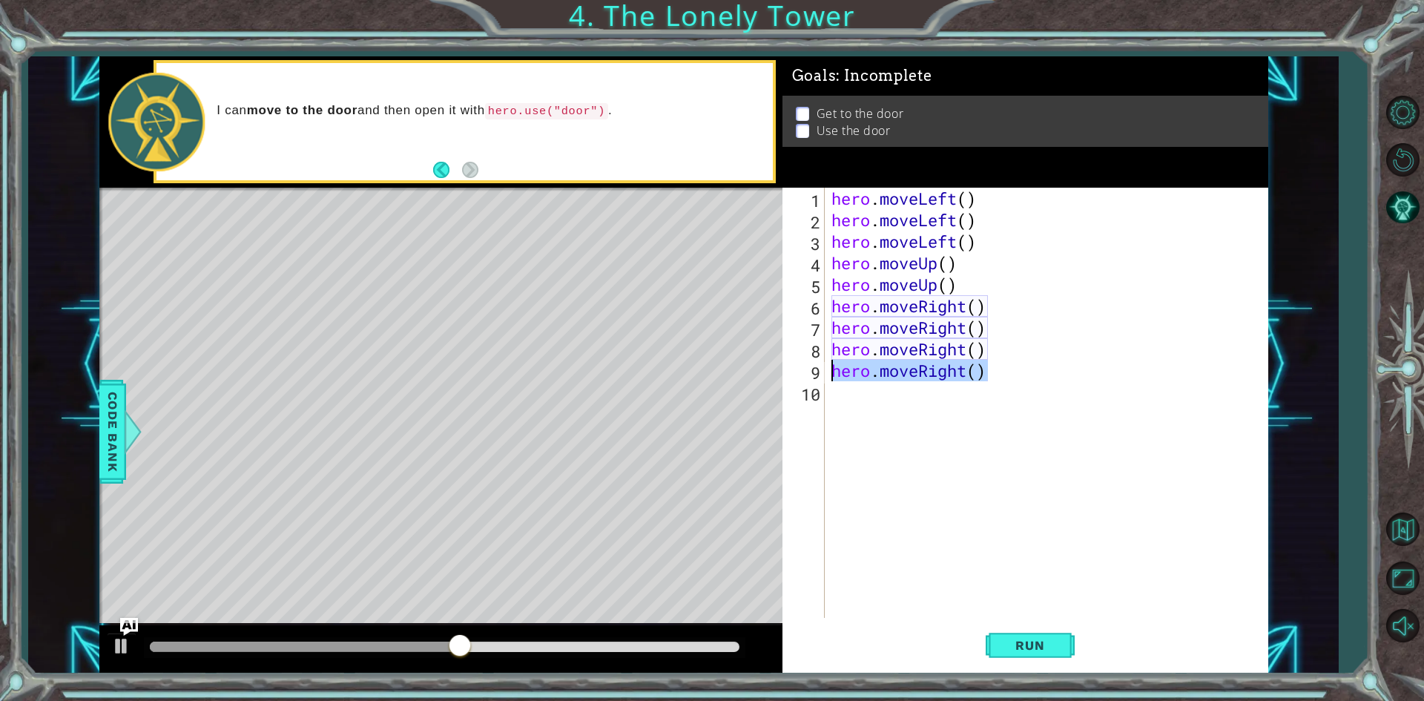
drag, startPoint x: 975, startPoint y: 372, endPoint x: 827, endPoint y: 378, distance: 148.5
click at [827, 378] on div "hero.moveRight() 1 2 3 4 5 6 7 8 9 10 hero . moveLeft ( ) hero . moveLeft ( ) h…" at bounding box center [1022, 403] width 481 height 430
click at [1009, 639] on span "Run" at bounding box center [1029, 645] width 59 height 15
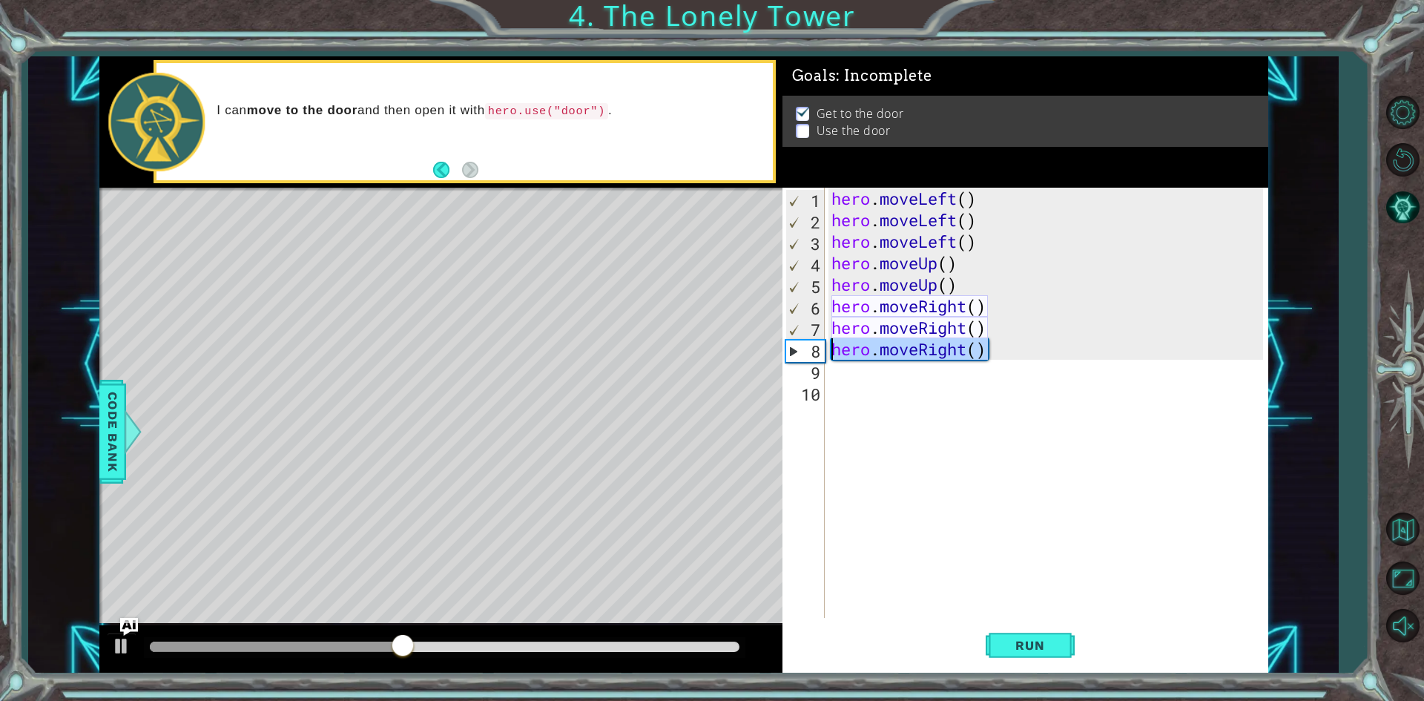
drag, startPoint x: 996, startPoint y: 349, endPoint x: 825, endPoint y: 357, distance: 171.5
click at [825, 357] on div "1 2 3 4 5 6 7 8 9 10 hero . moveLeft ( ) hero . moveLeft ( ) hero . moveLeft ( …" at bounding box center [1022, 403] width 481 height 430
type textarea "hero.moveRight()"
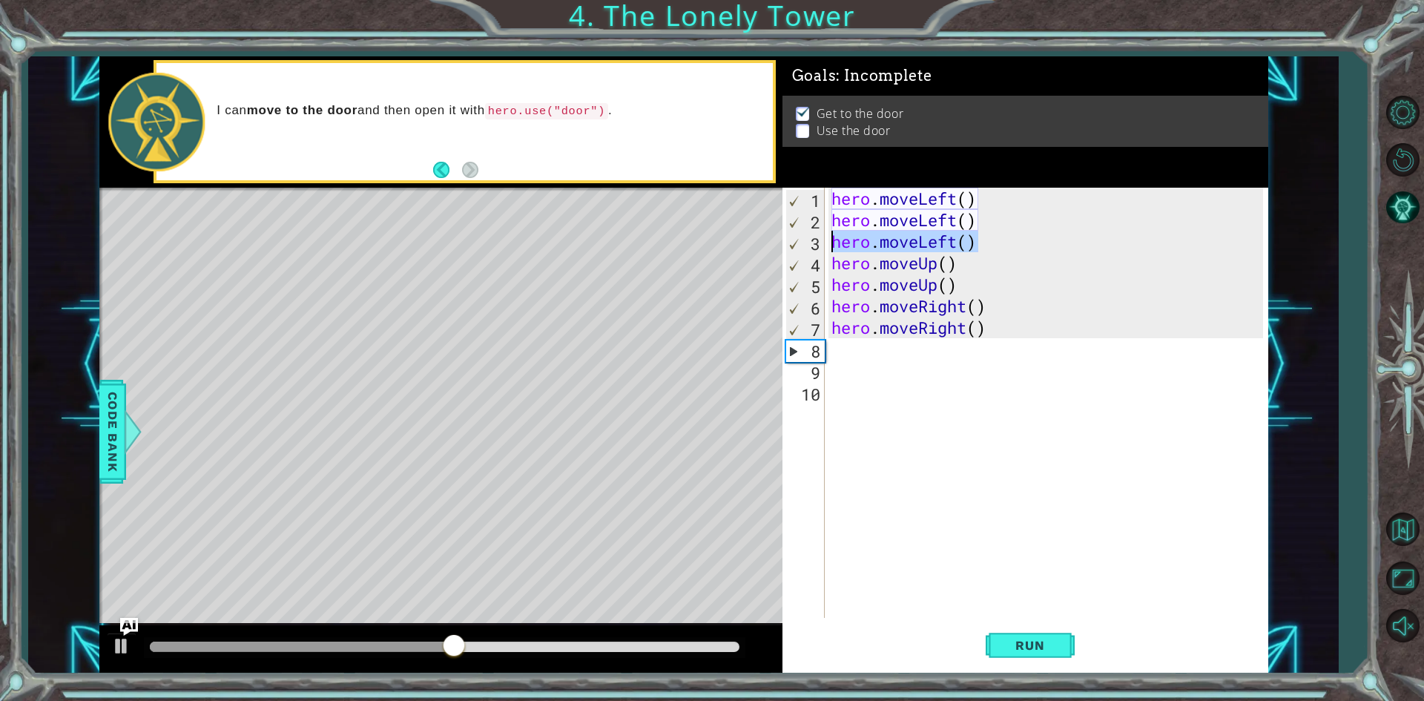
drag, startPoint x: 981, startPoint y: 246, endPoint x: 823, endPoint y: 242, distance: 158.0
click at [823, 242] on div "1 2 3 4 5 6 7 8 9 10 hero . moveLeft ( ) hero . moveLeft ( ) hero . moveLeft ( …" at bounding box center [1022, 403] width 481 height 430
type textarea "hero.moveLeft()"
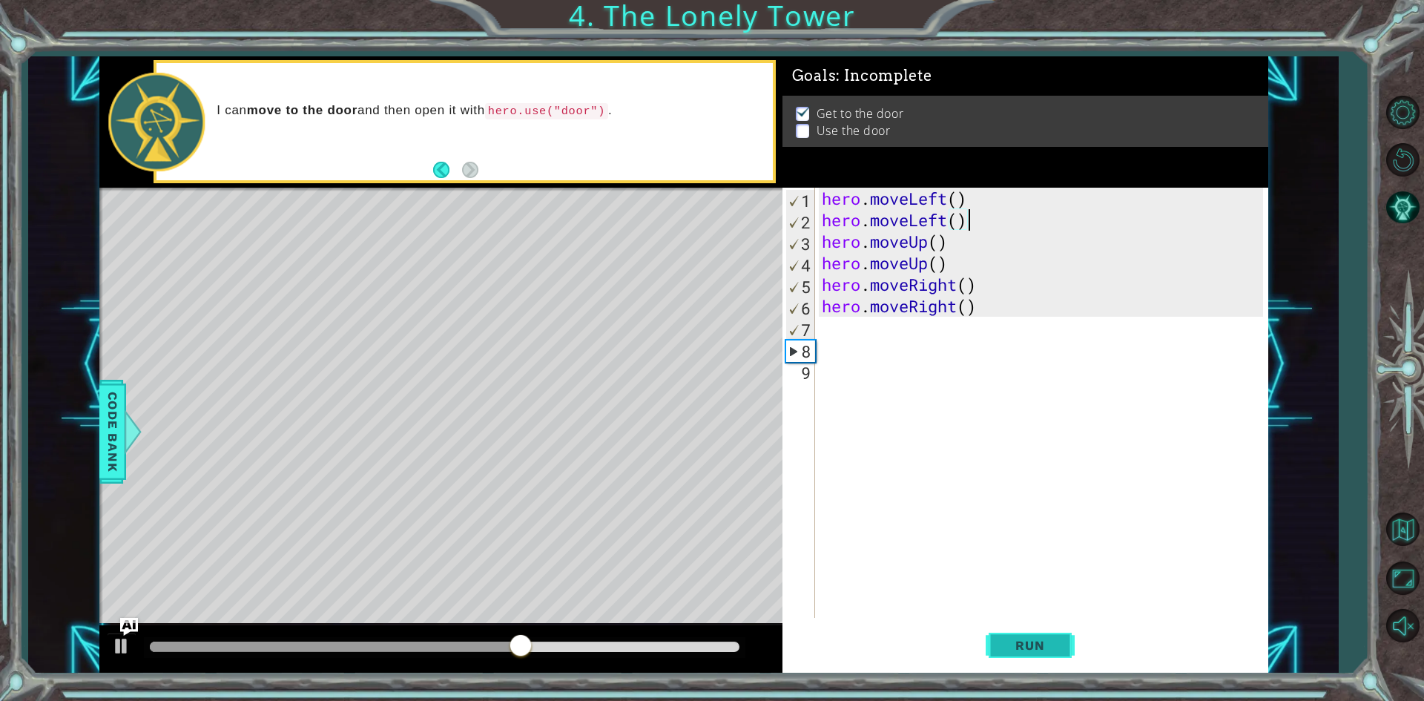
click at [1039, 658] on button "Run" at bounding box center [1030, 645] width 89 height 48
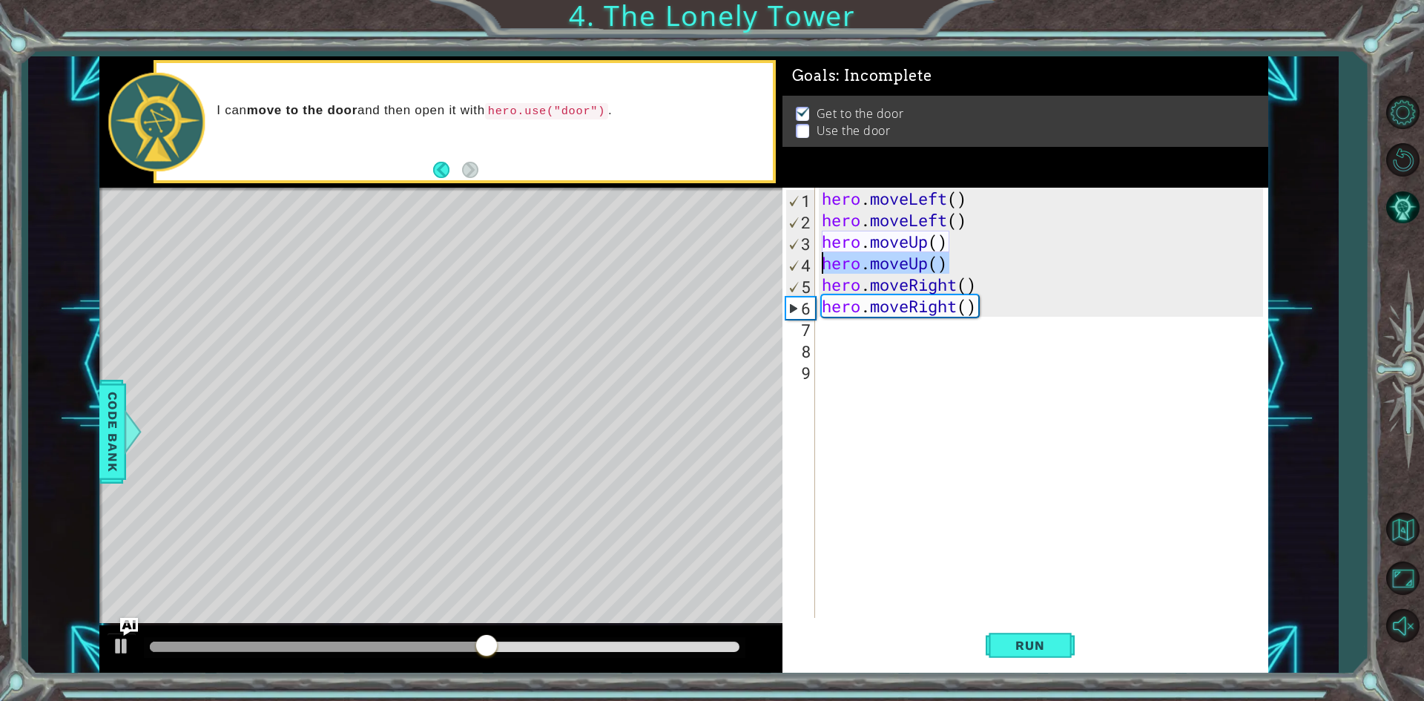
drag, startPoint x: 962, startPoint y: 266, endPoint x: 814, endPoint y: 262, distance: 147.7
click at [814, 262] on div "hero.moveLeft() 1 2 3 4 5 6 7 8 9 hero . moveLeft ( ) hero . moveLeft ( ) hero …" at bounding box center [1022, 403] width 481 height 430
type textarea "hero.moveUp()"
click at [980, 332] on div "hero . moveLeft ( ) hero . moveLeft ( ) hero . moveUp ( ) hero . moveUp ( ) her…" at bounding box center [1045, 424] width 452 height 473
paste textarea "hero.moveUp()"
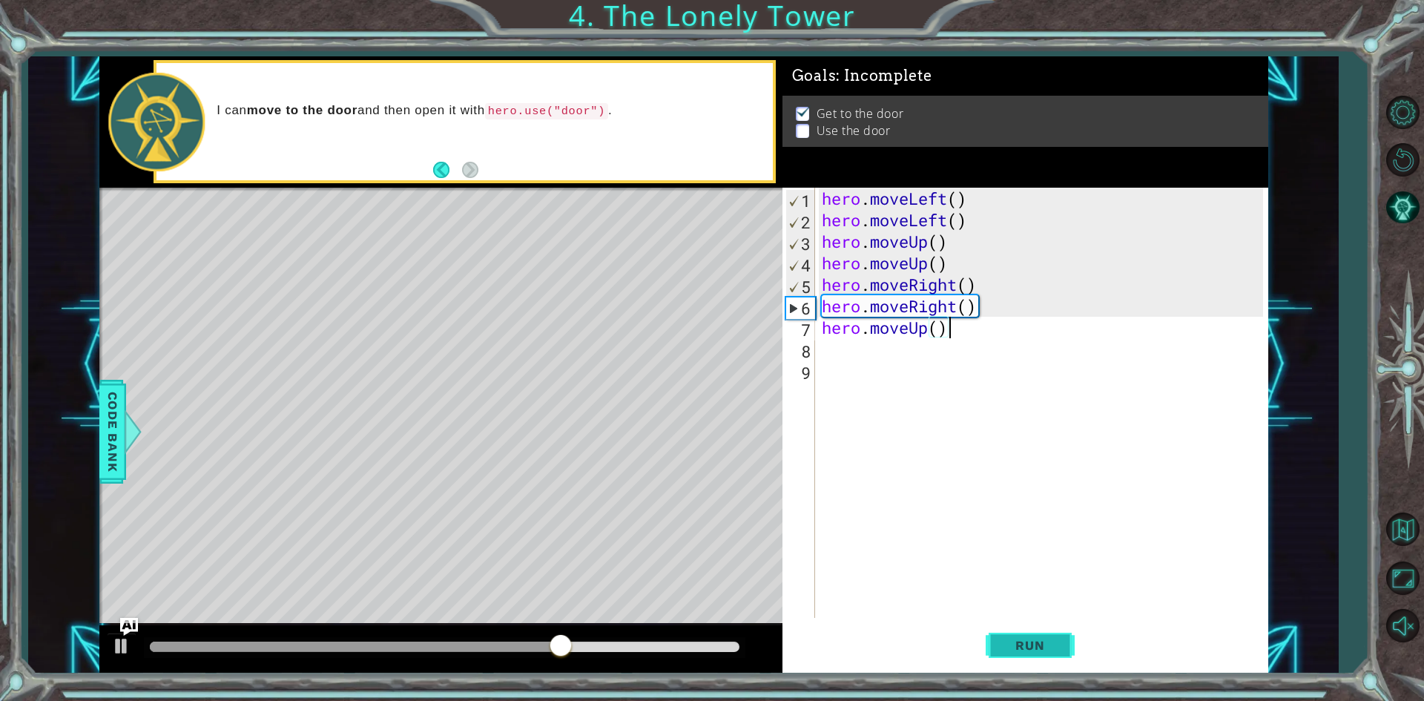
click at [1017, 646] on span "Run" at bounding box center [1029, 645] width 59 height 15
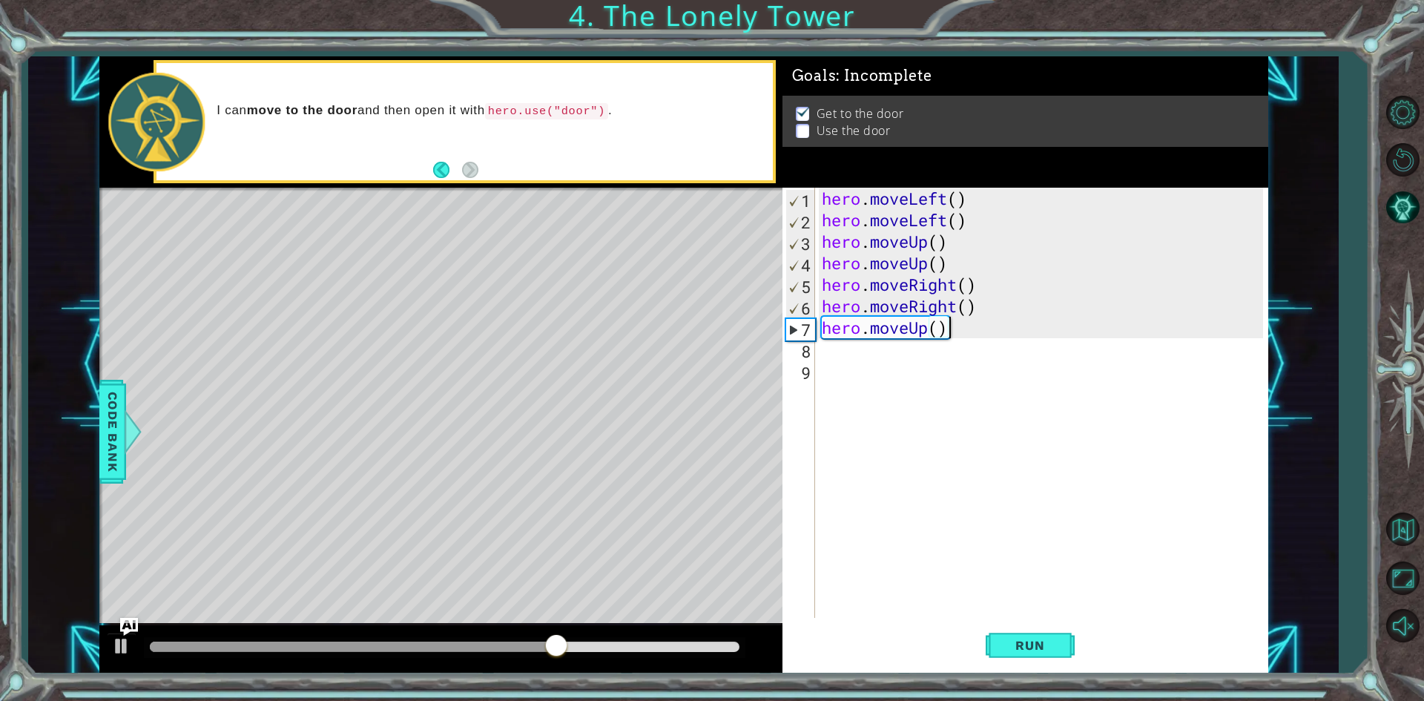
click at [991, 310] on div "hero . moveLeft ( ) hero . moveLeft ( ) hero . moveUp ( ) hero . moveUp ( ) her…" at bounding box center [1045, 424] width 452 height 473
type textarea "hero.moveRight()"
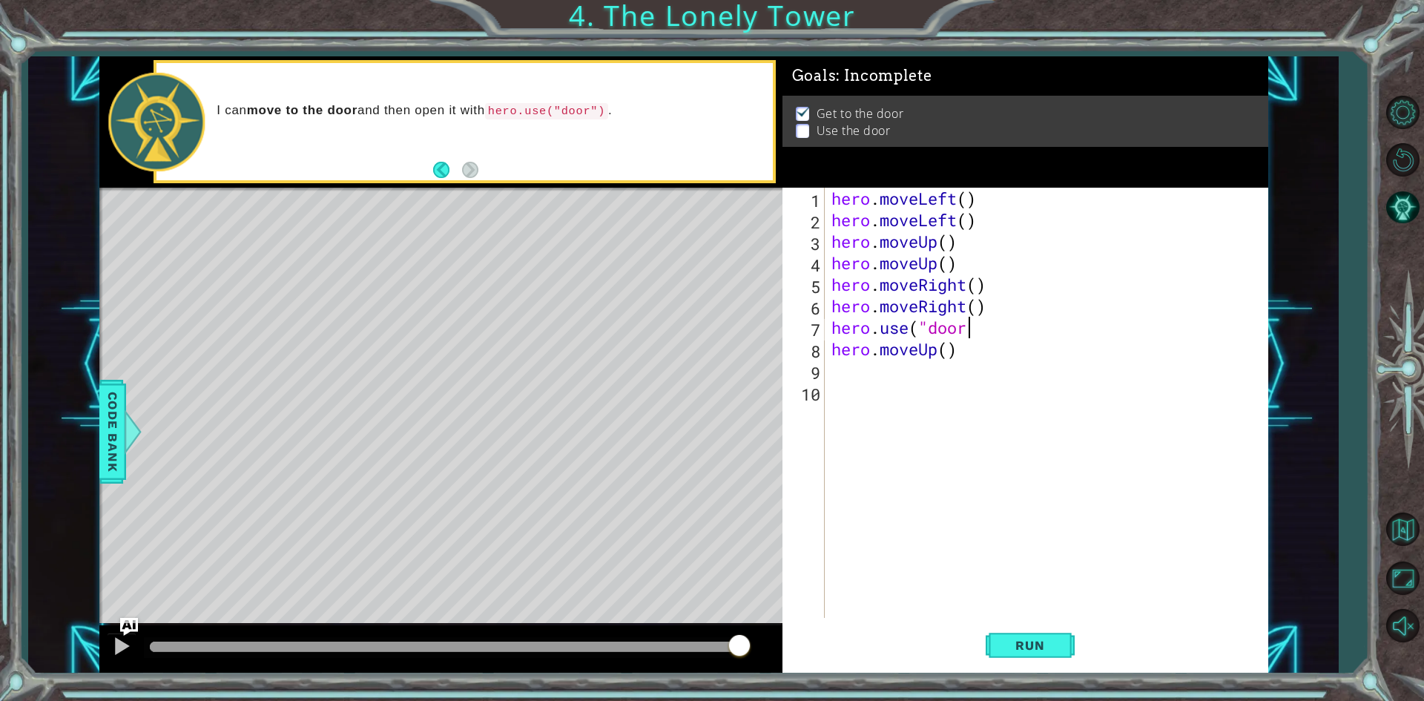
scroll to position [0, 6]
type textarea "hero.use("door")"
click at [1022, 652] on span "Run" at bounding box center [1029, 645] width 59 height 15
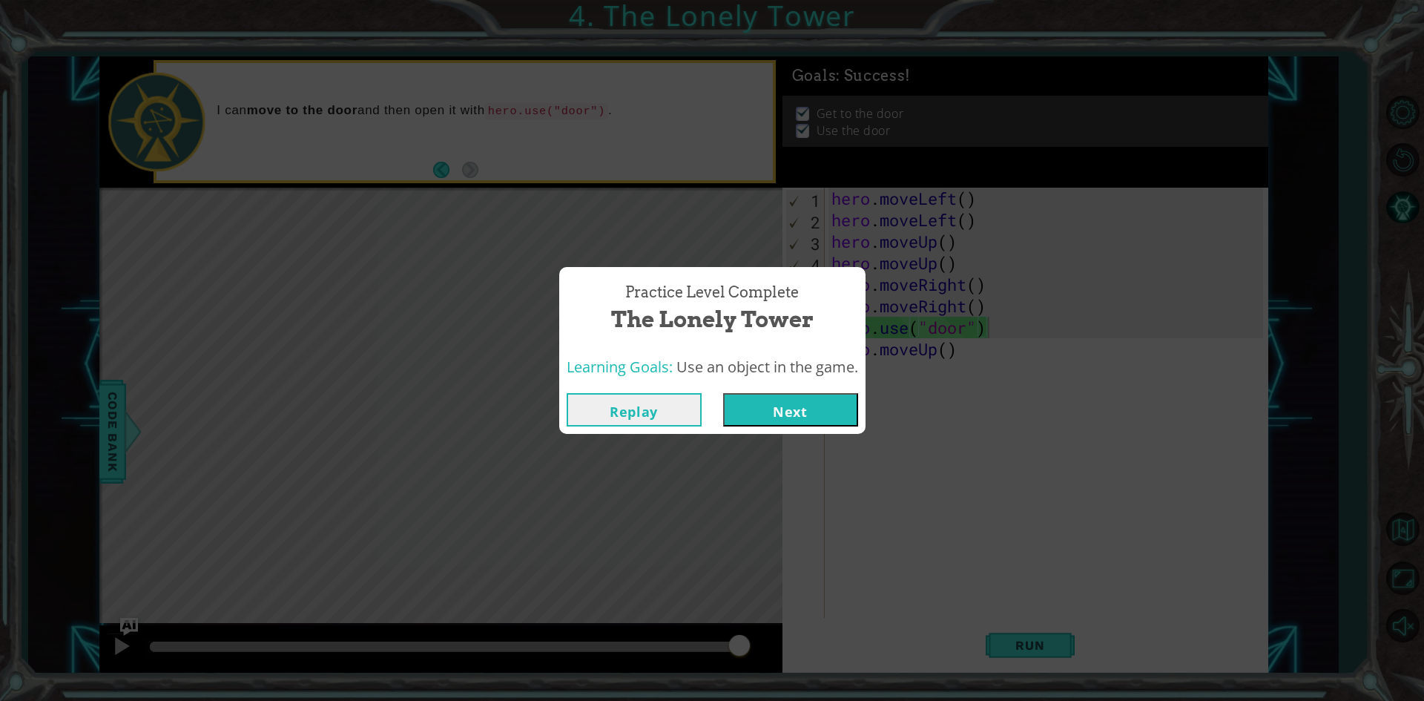
click at [820, 415] on button "Next" at bounding box center [790, 409] width 135 height 33
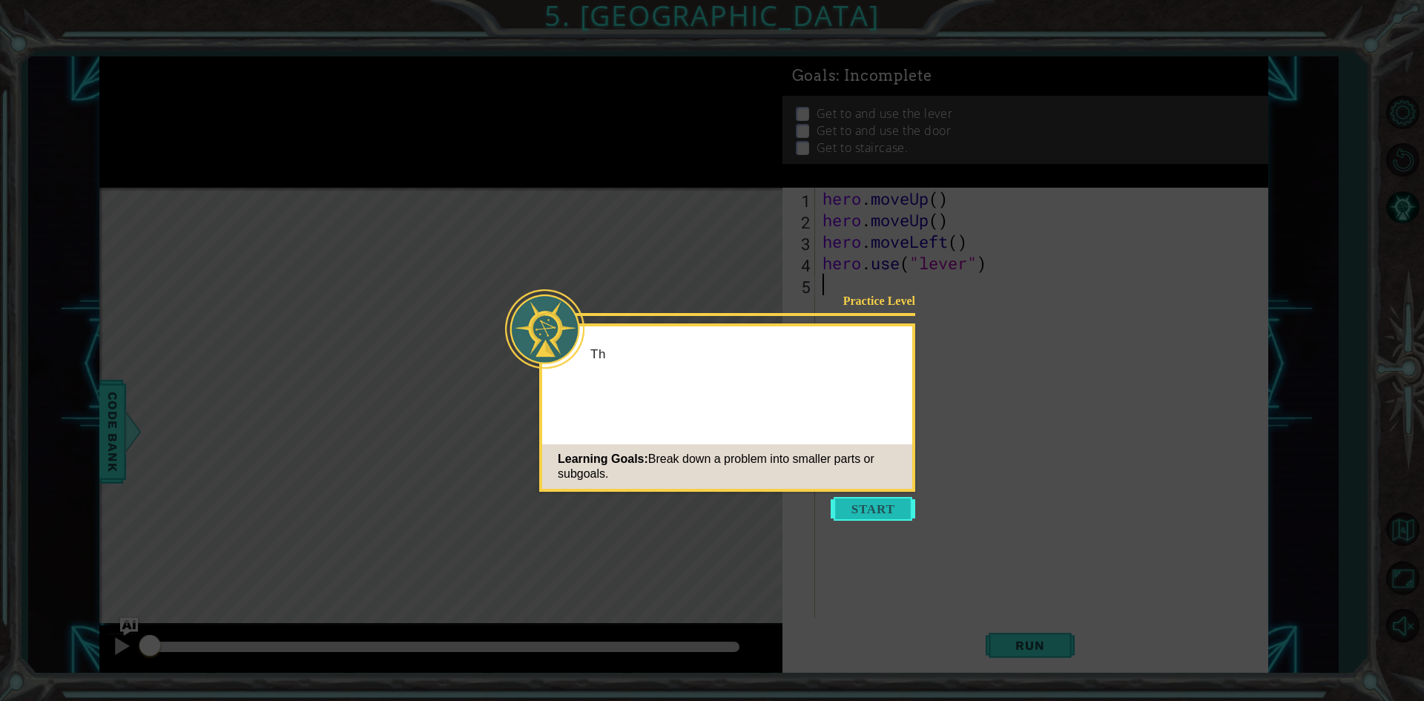
click at [851, 504] on button "Start" at bounding box center [873, 509] width 85 height 24
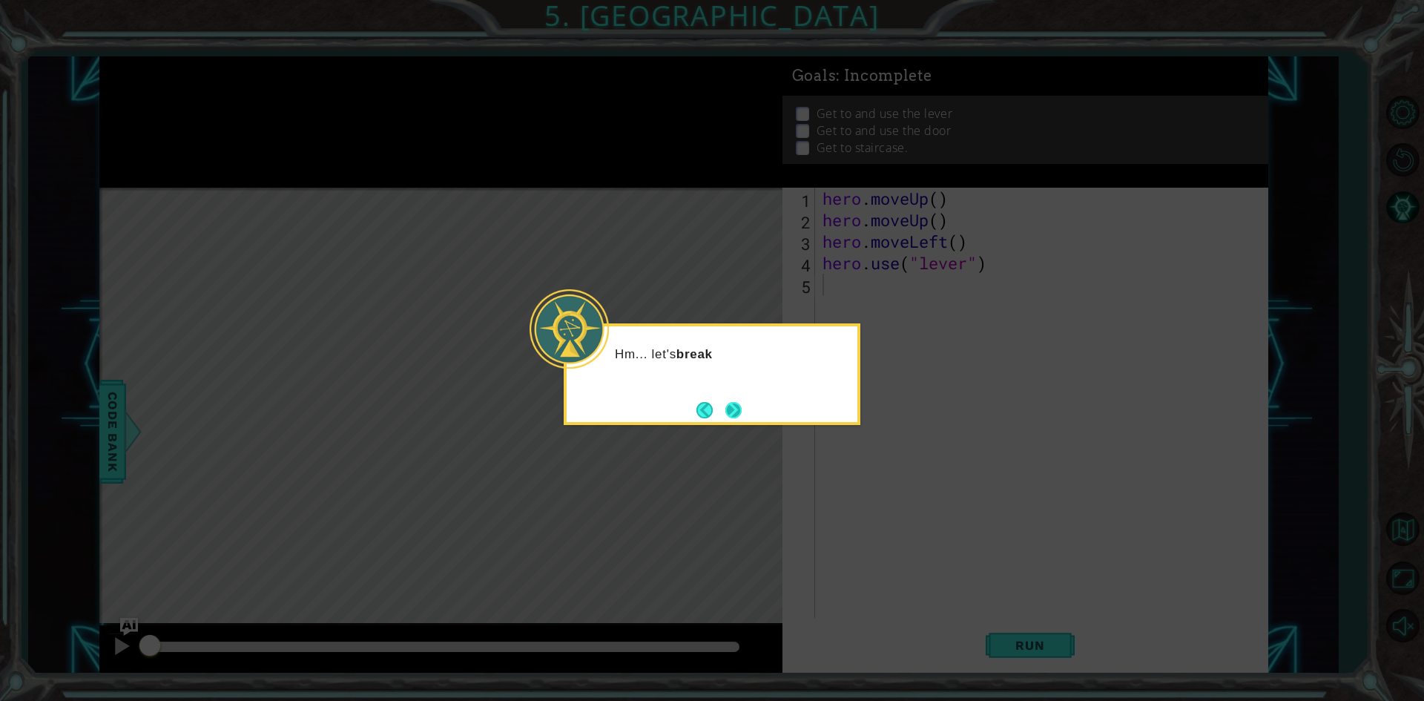
click at [733, 419] on button "Next" at bounding box center [734, 410] width 18 height 18
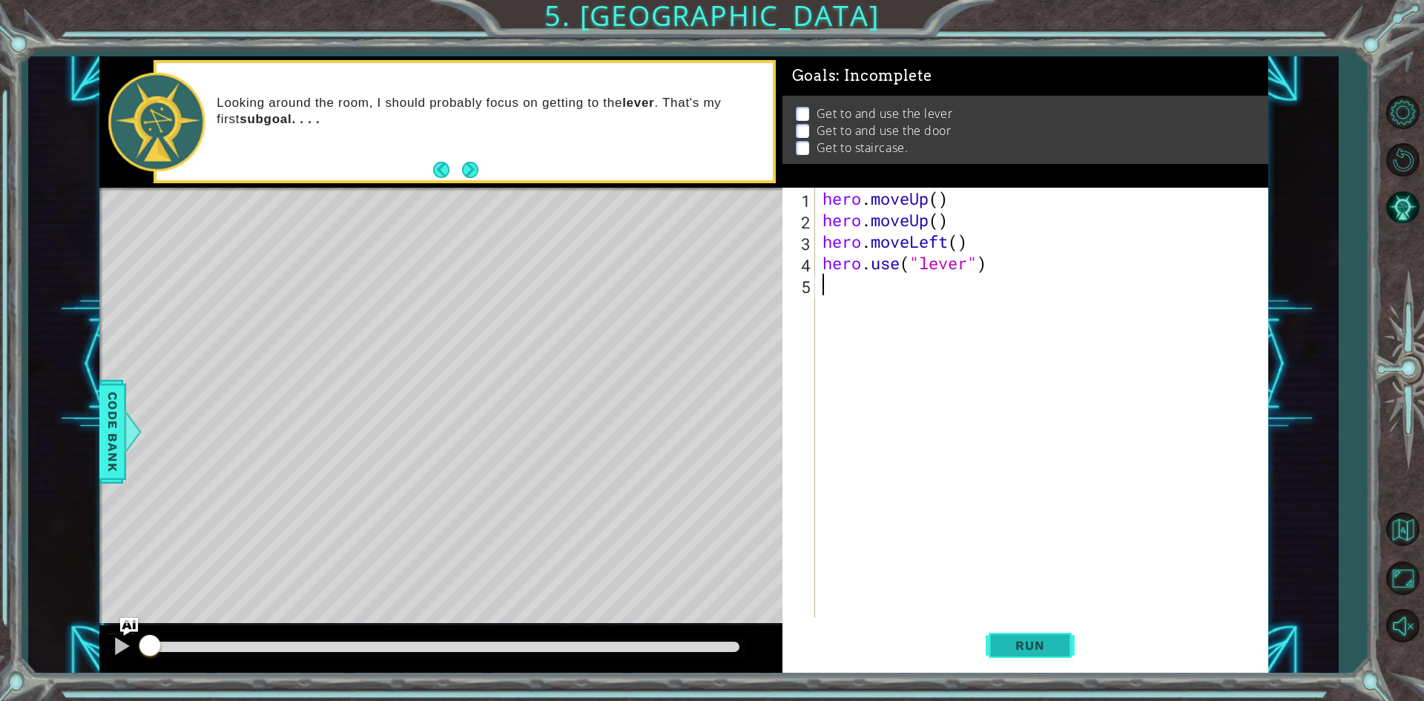
click at [1026, 630] on button "Run" at bounding box center [1030, 645] width 89 height 48
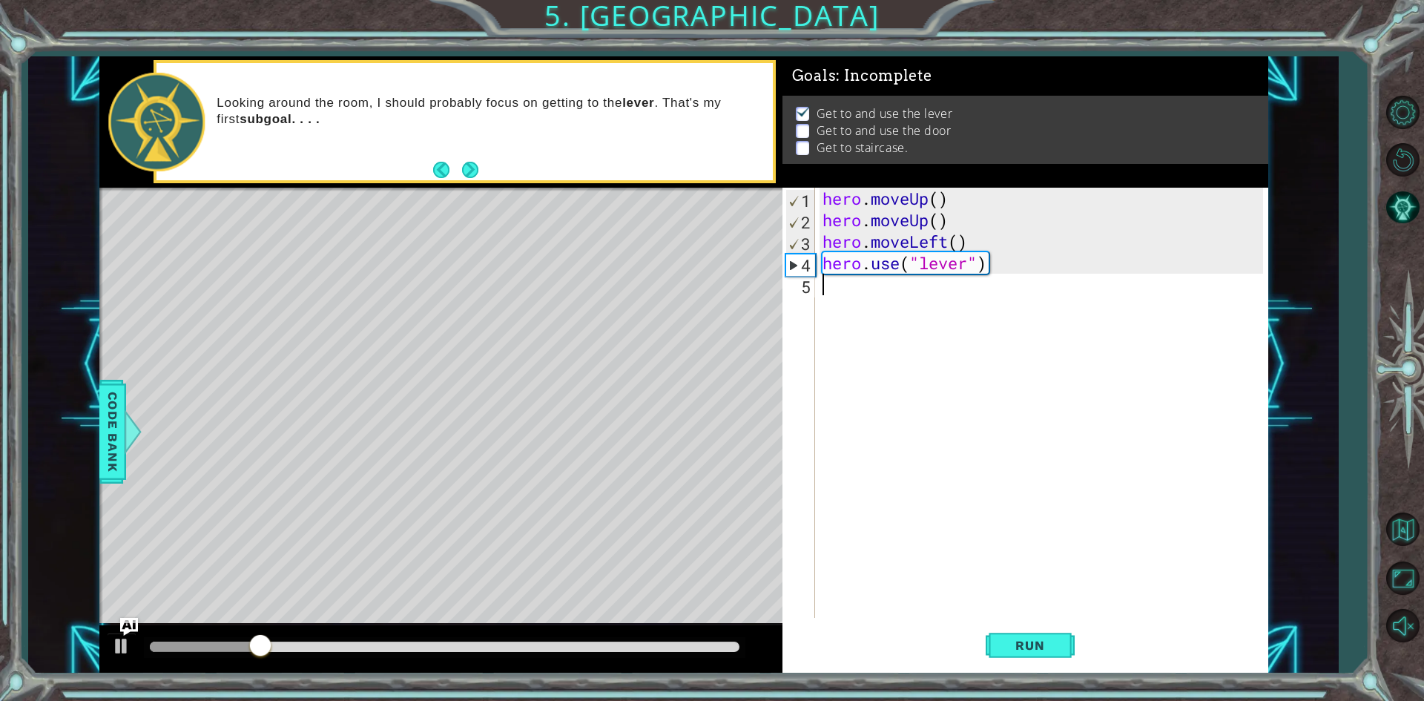
click at [921, 283] on div "hero . moveUp ( ) hero . moveUp ( ) hero . moveLeft ( ) hero . use ( "lever" )" at bounding box center [1045, 424] width 451 height 473
drag, startPoint x: 959, startPoint y: 245, endPoint x: 820, endPoint y: 237, distance: 138.9
click at [820, 237] on div "hero . moveUp ( ) hero . moveUp ( ) hero . moveLeft ( ) hero . use ( "lever" )" at bounding box center [1045, 424] width 451 height 473
type textarea "hero.moveLeft()"
click at [857, 294] on div "hero . moveUp ( ) hero . moveUp ( ) hero . moveLeft ( ) hero . use ( "lever" )" at bounding box center [1045, 424] width 451 height 473
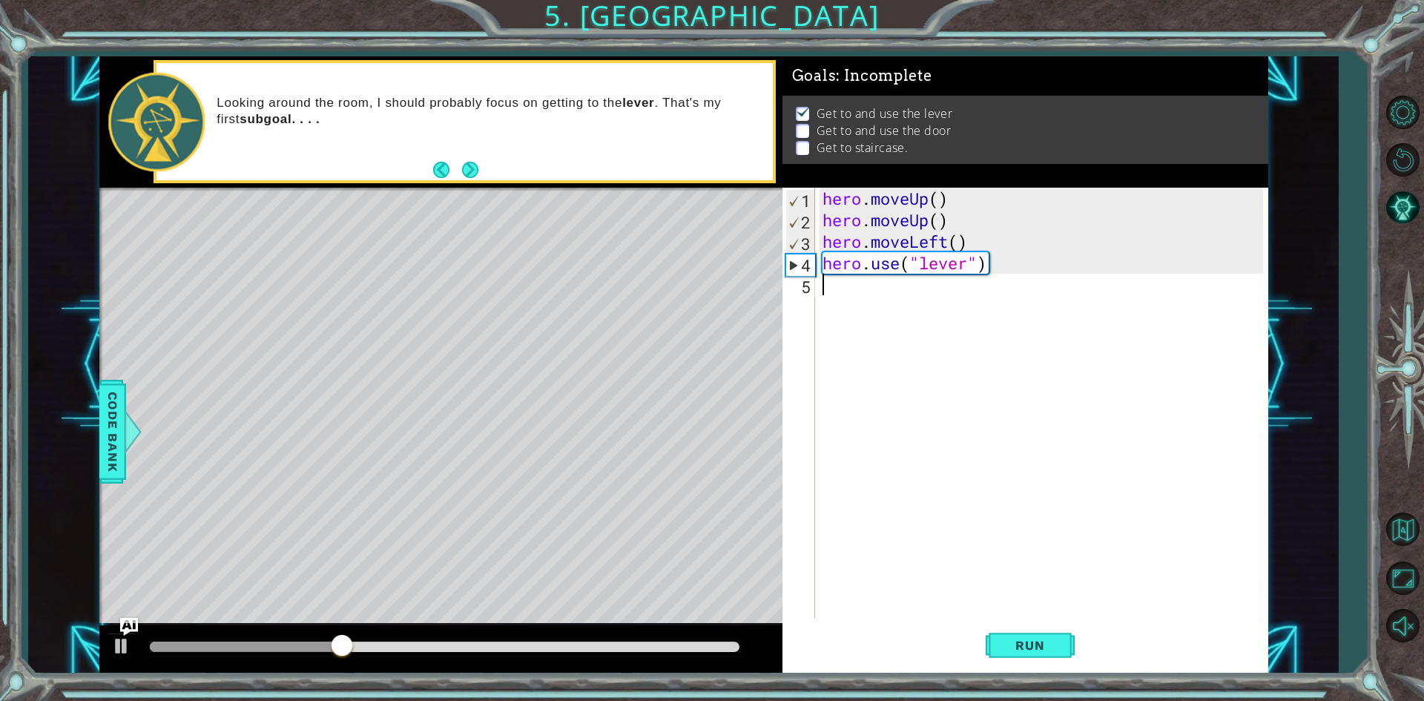
paste textarea "hero.moveUp()"
click at [917, 285] on div "hero . moveUp ( ) hero . moveUp ( ) hero . moveLeft ( ) hero . use ( "lever" ) …" at bounding box center [1045, 424] width 451 height 473
click at [920, 286] on div "hero . moveUp ( ) hero . moveUp ( ) hero . moveLeft ( ) hero . use ( "lever" ) …" at bounding box center [1045, 424] width 451 height 473
click at [928, 286] on div "hero . moveUp ( ) hero . moveUp ( ) hero . moveLeft ( ) hero . use ( "lever" ) …" at bounding box center [1045, 424] width 451 height 473
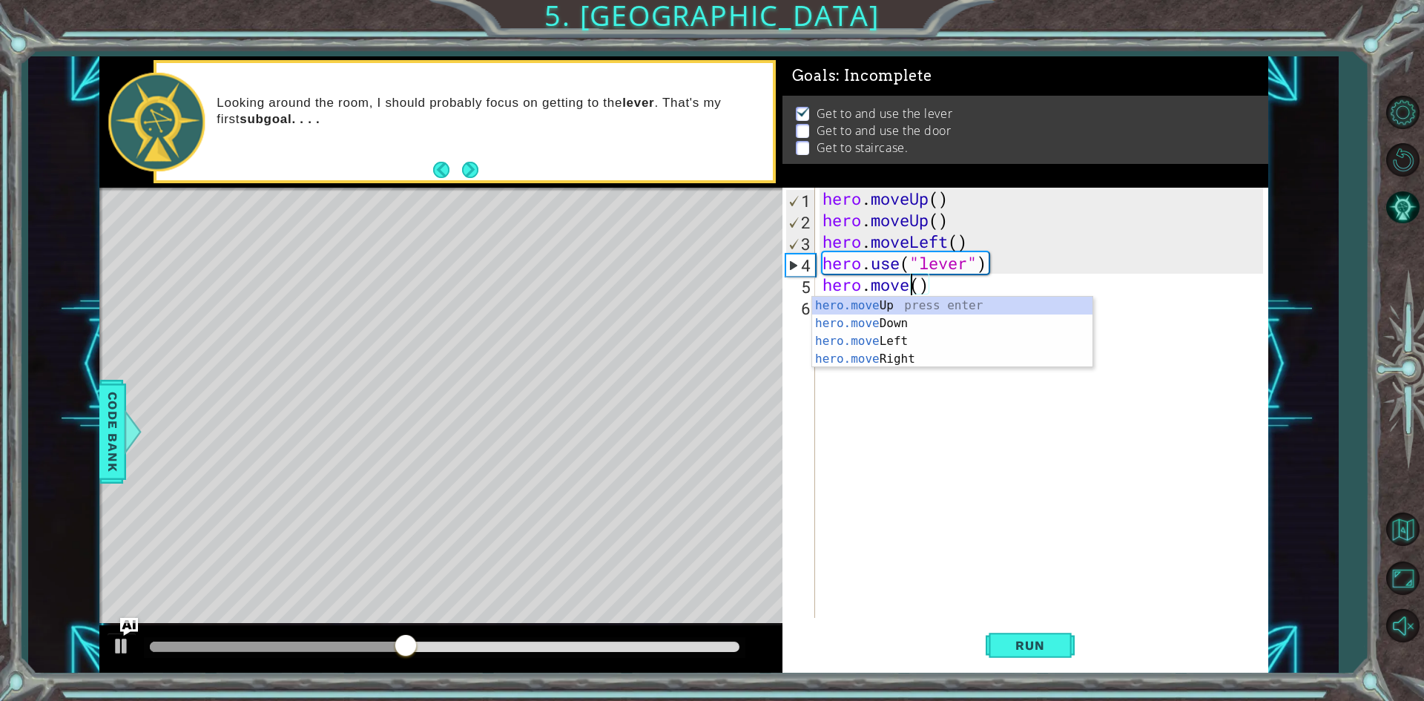
scroll to position [0, 4]
type textarea "hero.moveRight()"
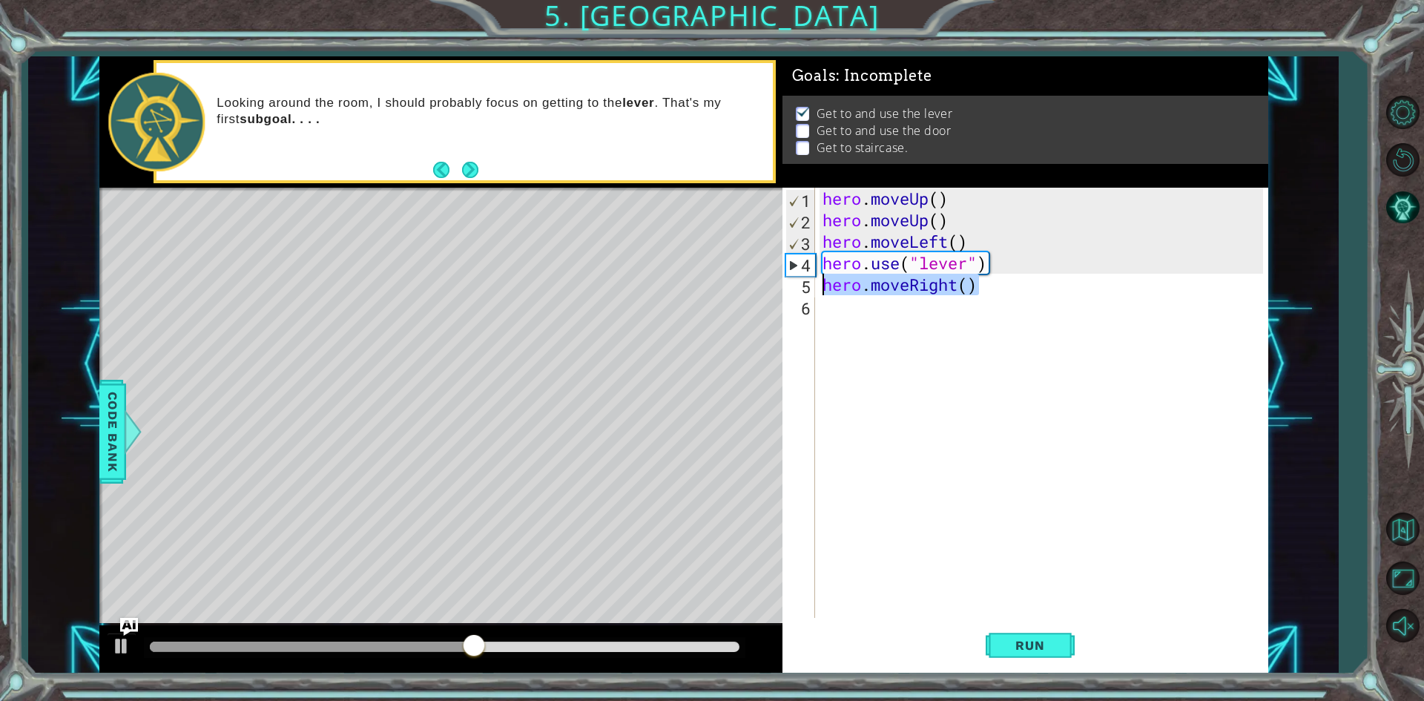
drag, startPoint x: 1007, startPoint y: 294, endPoint x: 825, endPoint y: 288, distance: 181.8
click at [825, 288] on div "hero . moveUp ( ) hero . moveUp ( ) hero . moveLeft ( ) hero . use ( "lever" ) …" at bounding box center [1045, 424] width 451 height 473
click at [933, 316] on div "hero . moveUp ( ) hero . moveUp ( ) hero . moveLeft ( ) hero . use ( "lever" ) …" at bounding box center [1045, 424] width 451 height 473
paste textarea "hero.moveRight()"
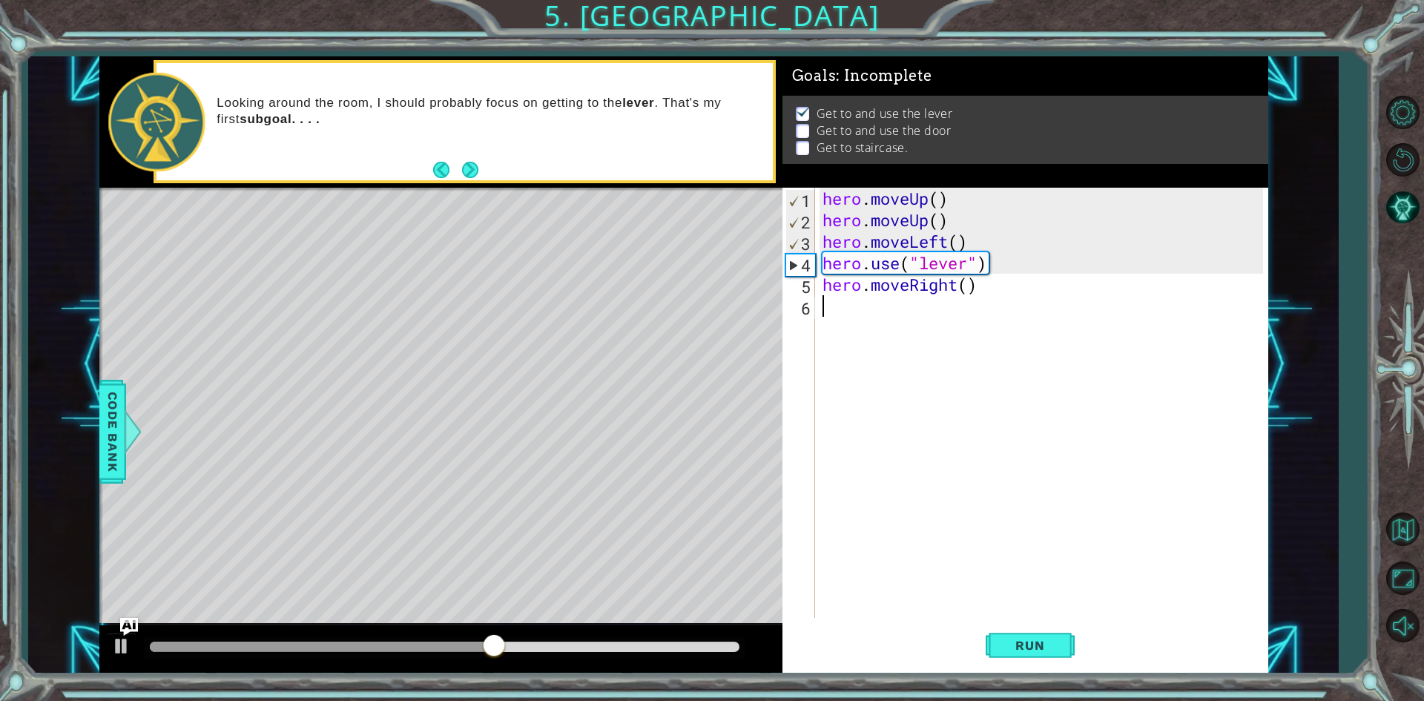
type textarea "hero.moveRight()"
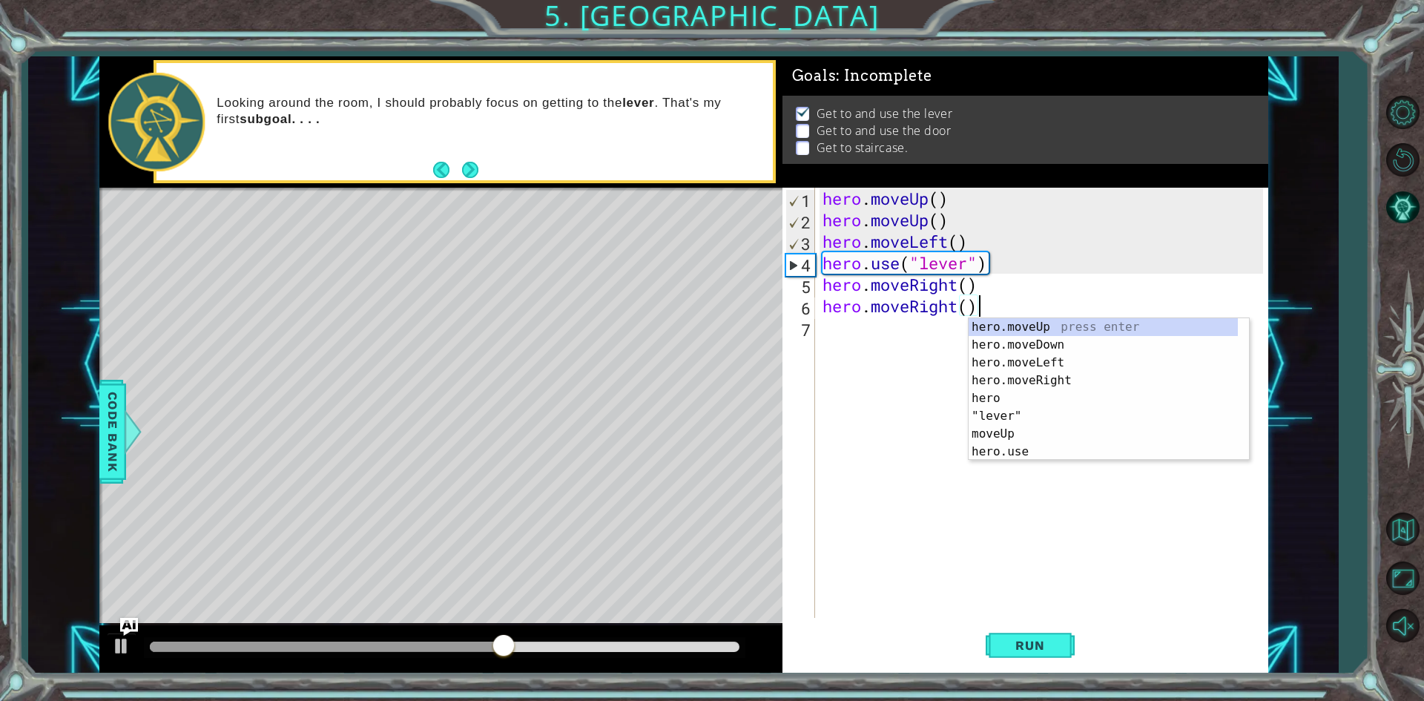
click at [910, 334] on div "hero . moveUp ( ) hero . moveUp ( ) hero . moveLeft ( ) hero . use ( "lever" ) …" at bounding box center [1045, 424] width 451 height 473
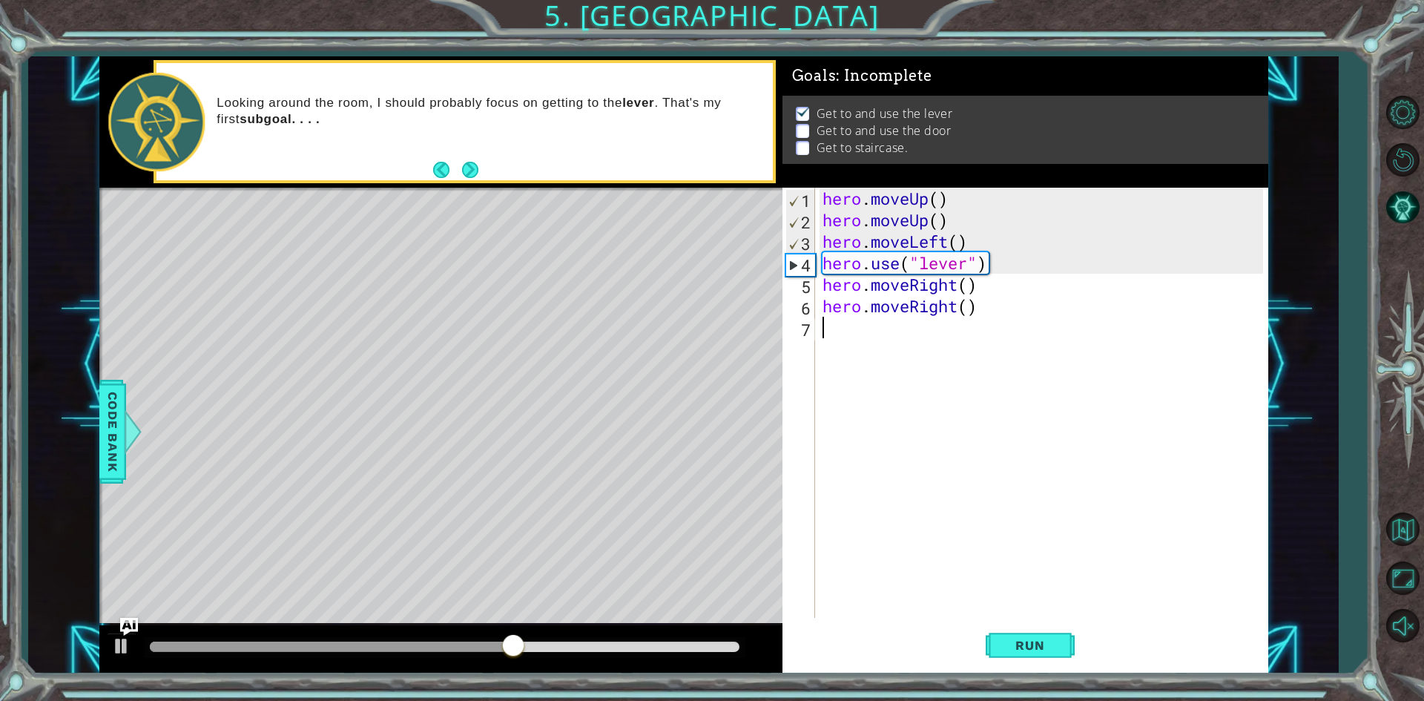
paste textarea "hero.moveRight()"
type textarea "hero.moveRight()"
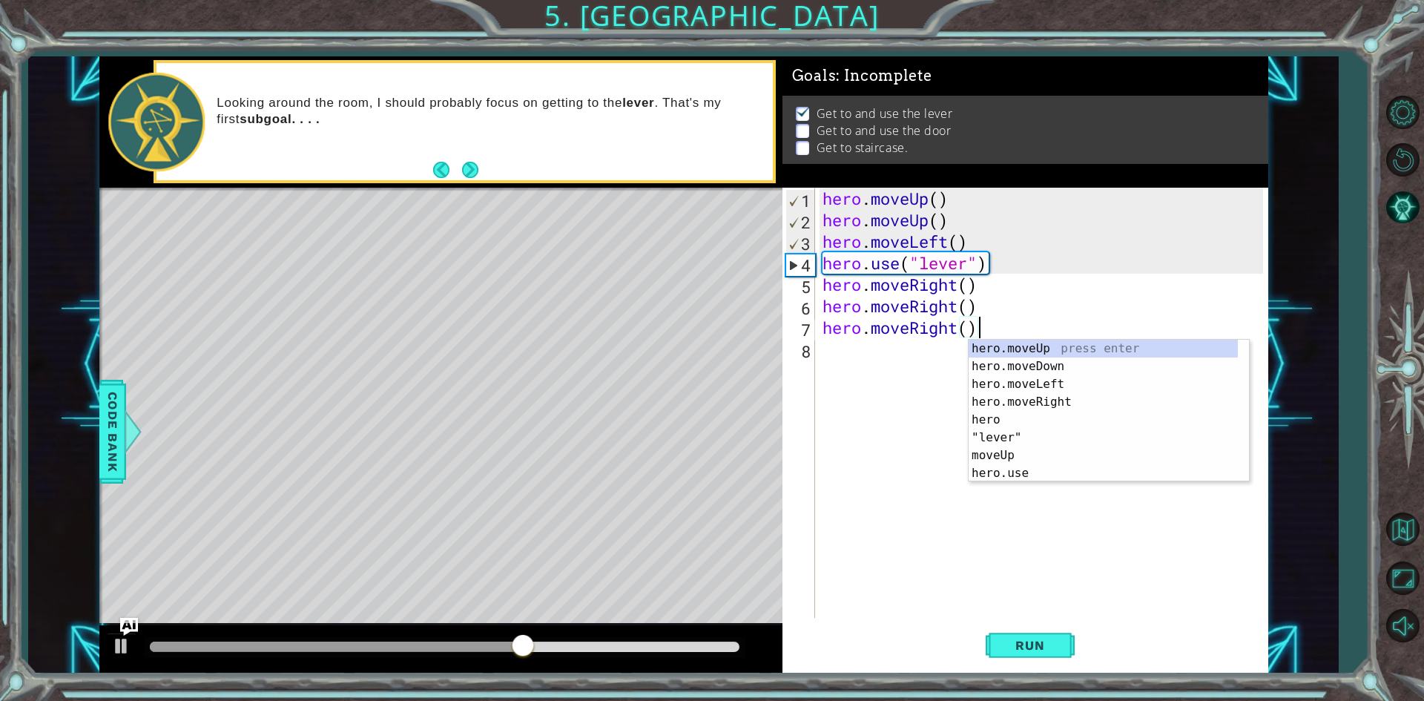
click at [868, 372] on div "hero . moveUp ( ) hero . moveUp ( ) hero . moveLeft ( ) hero . use ( "lever" ) …" at bounding box center [1045, 424] width 451 height 473
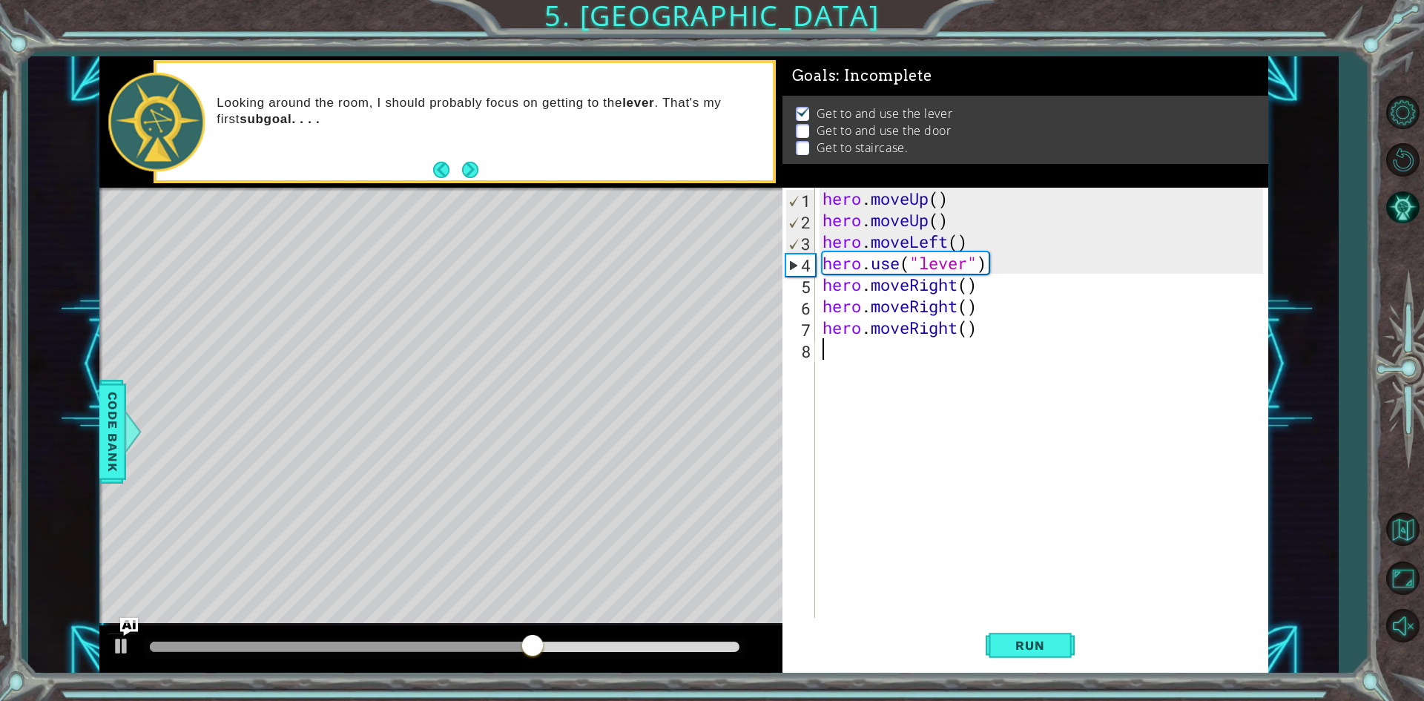
paste textarea "hero.moveRight()"
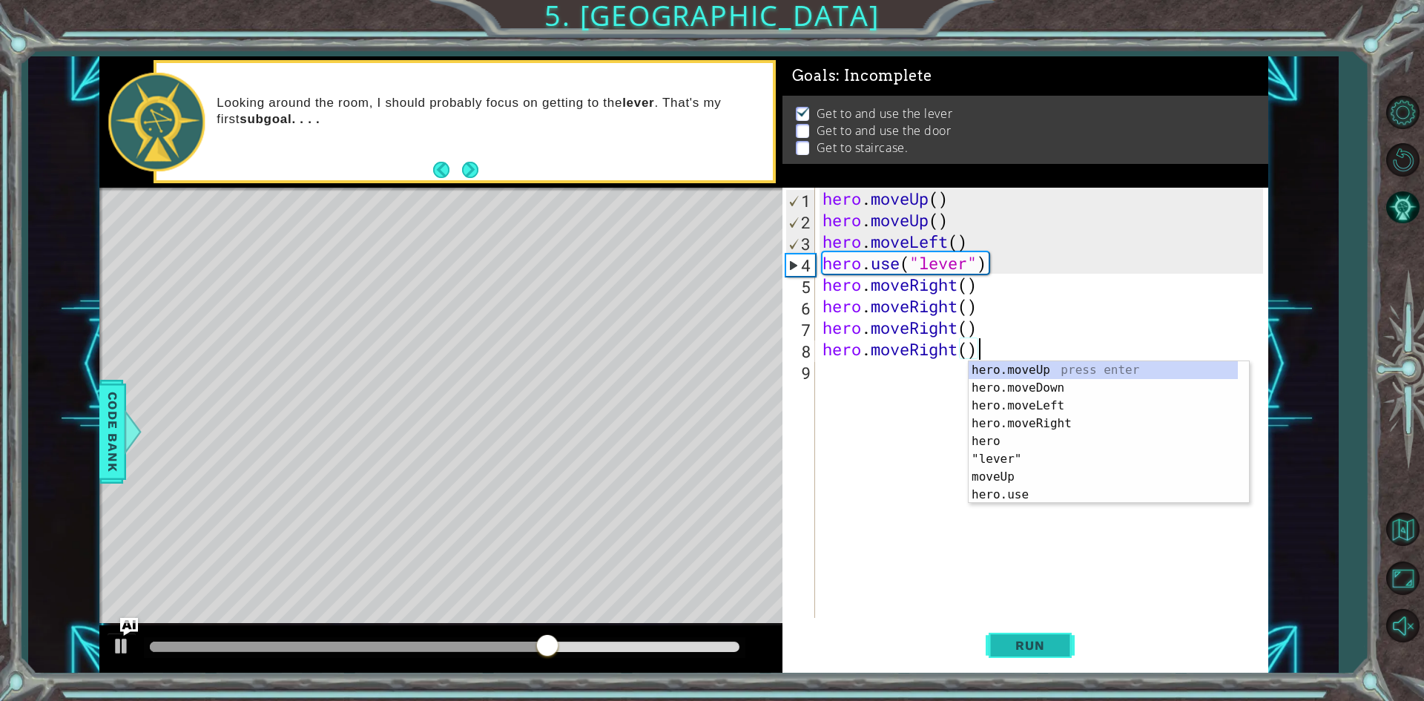
type textarea "hero.moveRight()"
click at [1009, 648] on span "Run" at bounding box center [1029, 645] width 59 height 15
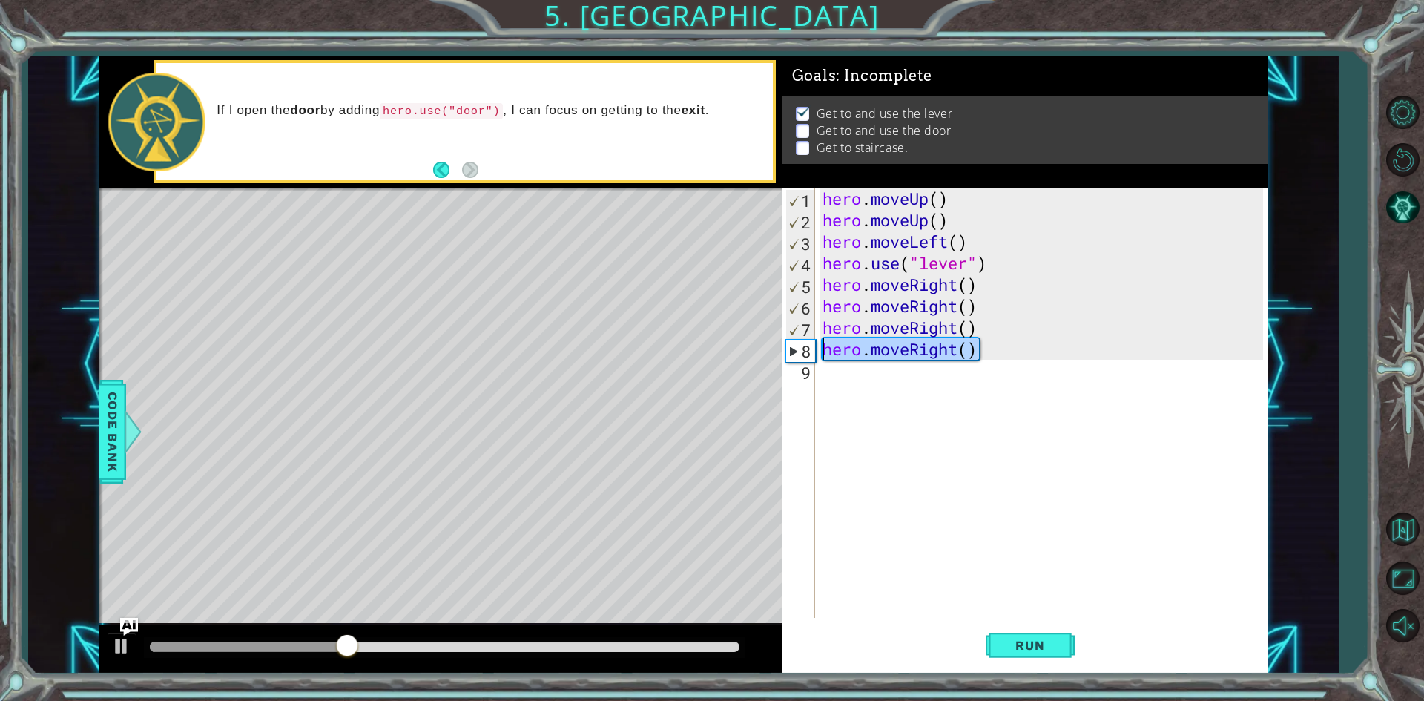
drag, startPoint x: 1009, startPoint y: 357, endPoint x: 827, endPoint y: 355, distance: 181.7
click at [827, 355] on div "hero . moveUp ( ) hero . moveUp ( ) hero . moveLeft ( ) hero . use ( "lever" ) …" at bounding box center [1045, 424] width 451 height 473
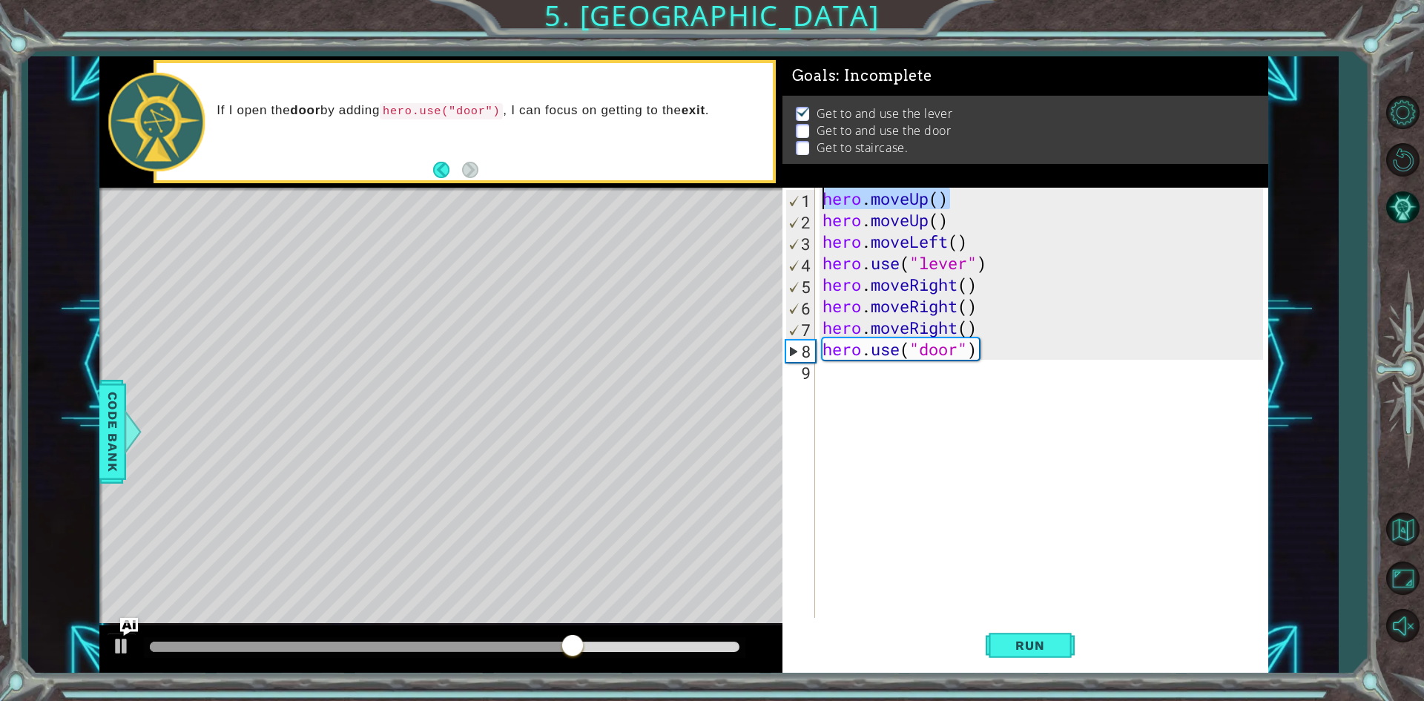
drag, startPoint x: 960, startPoint y: 199, endPoint x: 823, endPoint y: 202, distance: 137.2
click at [823, 202] on div "hero . moveUp ( ) hero . moveUp ( ) hero . moveLeft ( ) hero . use ( "lever" ) …" at bounding box center [1045, 424] width 451 height 473
type textarea "hero.moveUp()"
click at [867, 379] on div "hero . moveUp ( ) hero . moveUp ( ) hero . moveLeft ( ) hero . use ( "lever" ) …" at bounding box center [1045, 424] width 451 height 473
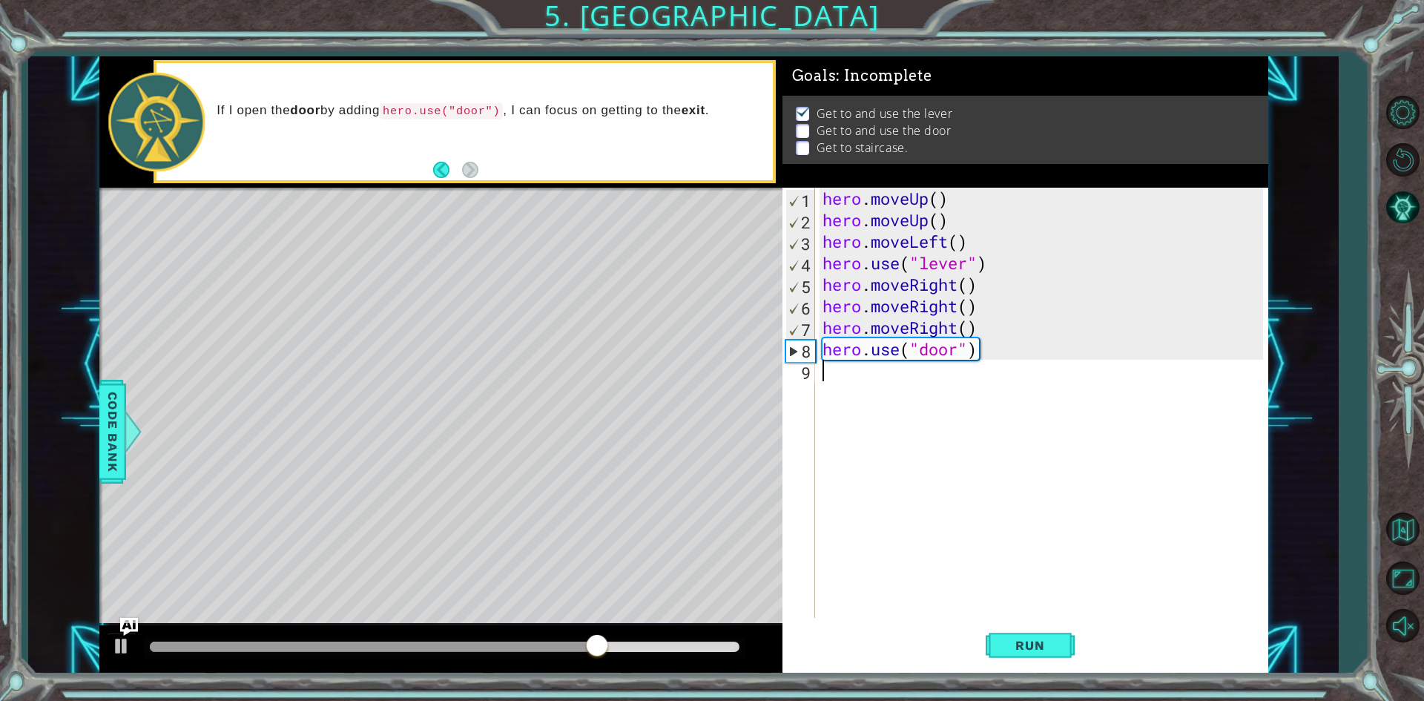
scroll to position [0, 0]
paste textarea "hero.moveUp()"
type textarea "hero.moveUp()"
click at [871, 396] on div "hero . moveUp ( ) hero . moveUp ( ) hero . moveLeft ( ) hero . use ( "lever" ) …" at bounding box center [1049, 424] width 442 height 473
paste textarea "hero.moveUp()"
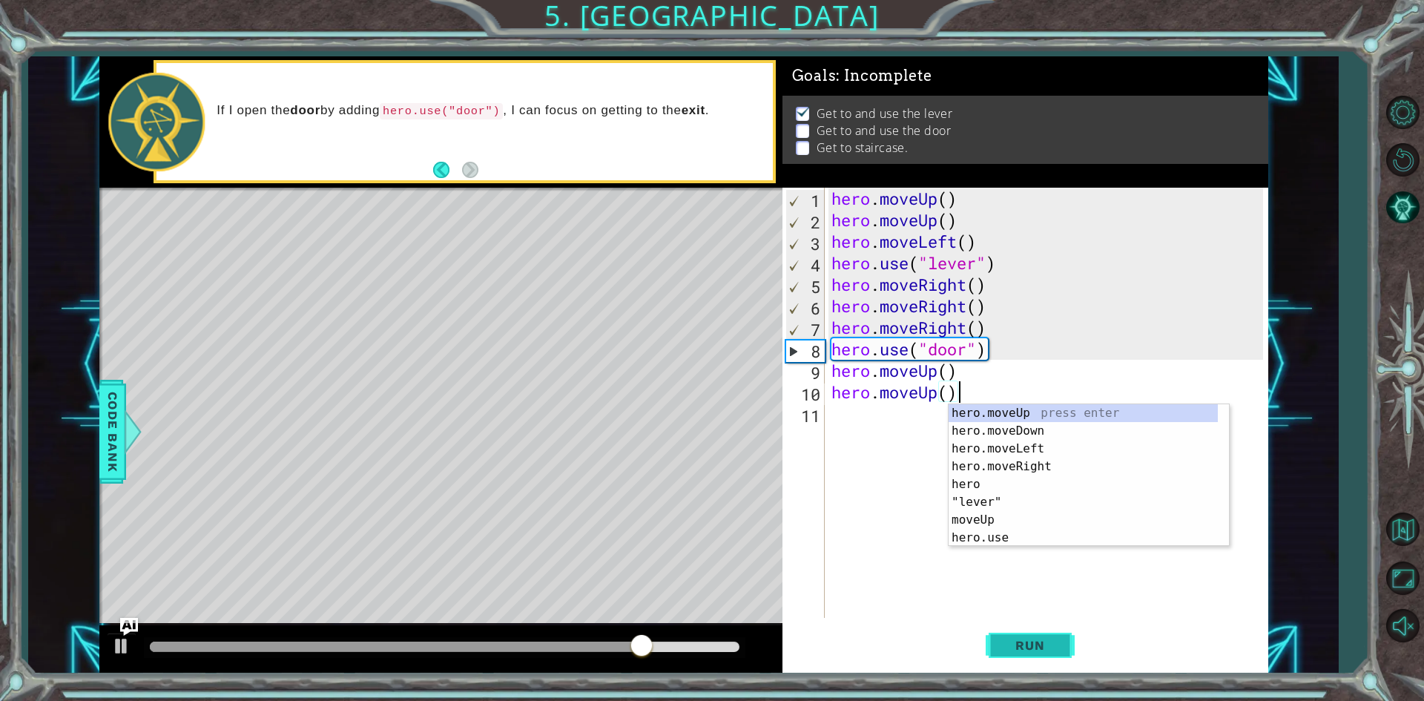
click at [1029, 650] on span "Run" at bounding box center [1029, 645] width 59 height 15
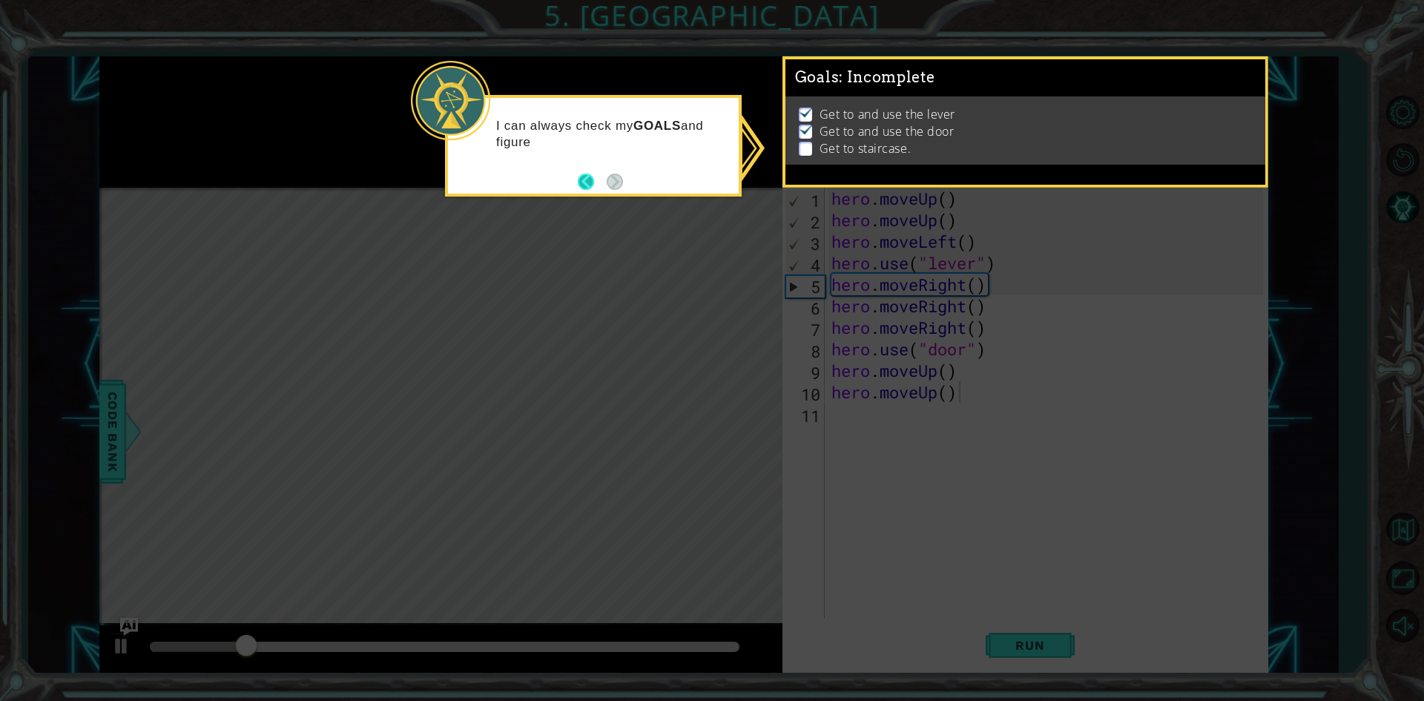
click at [588, 180] on button "Back" at bounding box center [592, 182] width 29 height 16
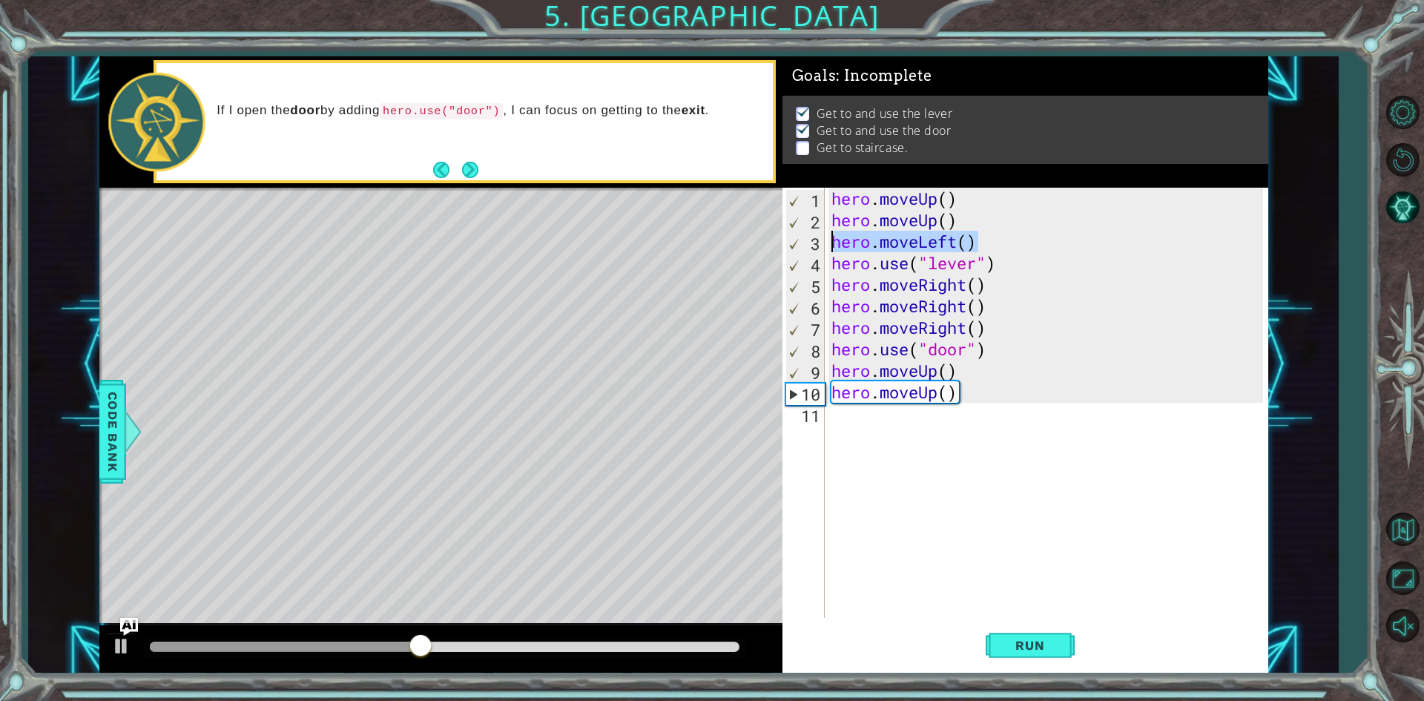
drag, startPoint x: 985, startPoint y: 240, endPoint x: 824, endPoint y: 239, distance: 160.9
click at [824, 239] on div "hero.moveUp() 1 2 3 4 5 6 7 8 9 10 11 hero . moveUp ( ) hero . moveUp ( ) hero …" at bounding box center [1022, 403] width 481 height 430
type textarea "hero.moveLeft()"
click at [925, 424] on div "hero . moveUp ( ) hero . moveUp ( ) hero . moveLeft ( ) hero . use ( "lever" ) …" at bounding box center [1049, 424] width 442 height 473
paste textarea "hero.moveLeft()"
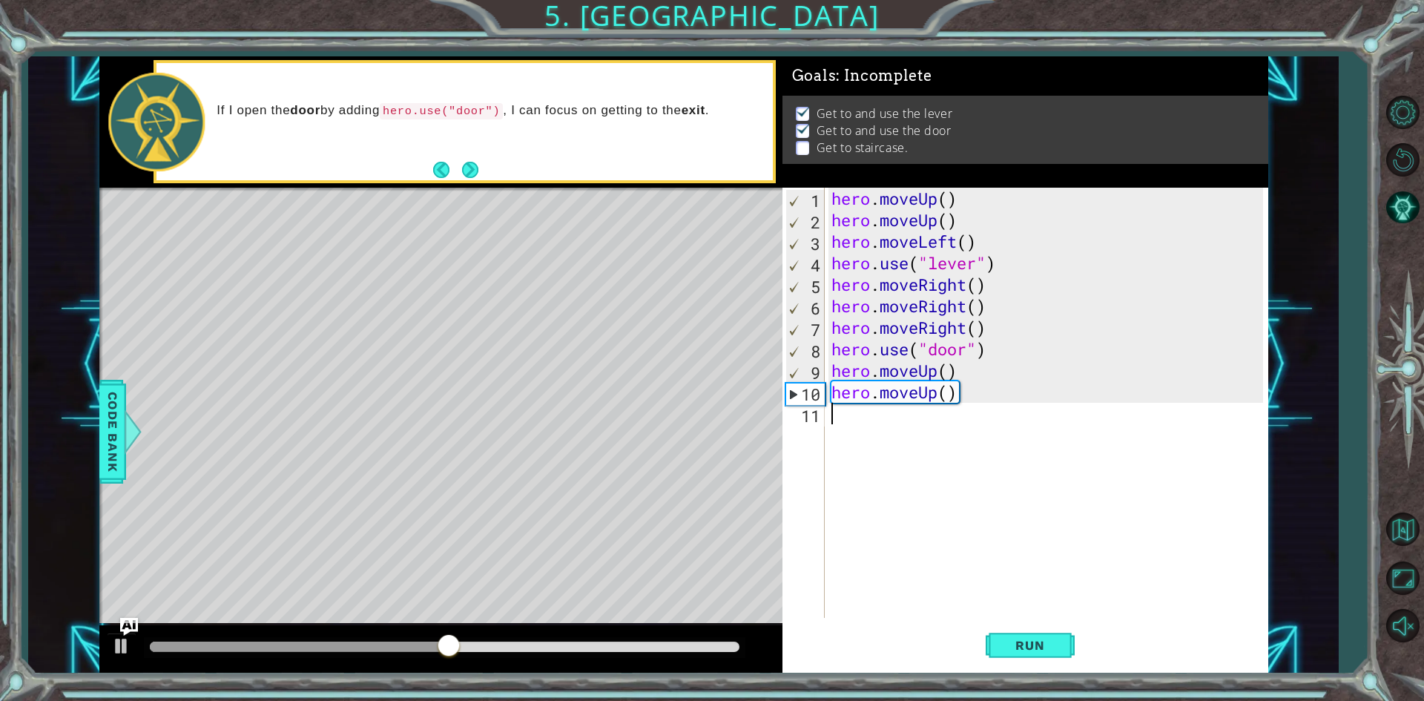
type textarea "hero.moveLeft()"
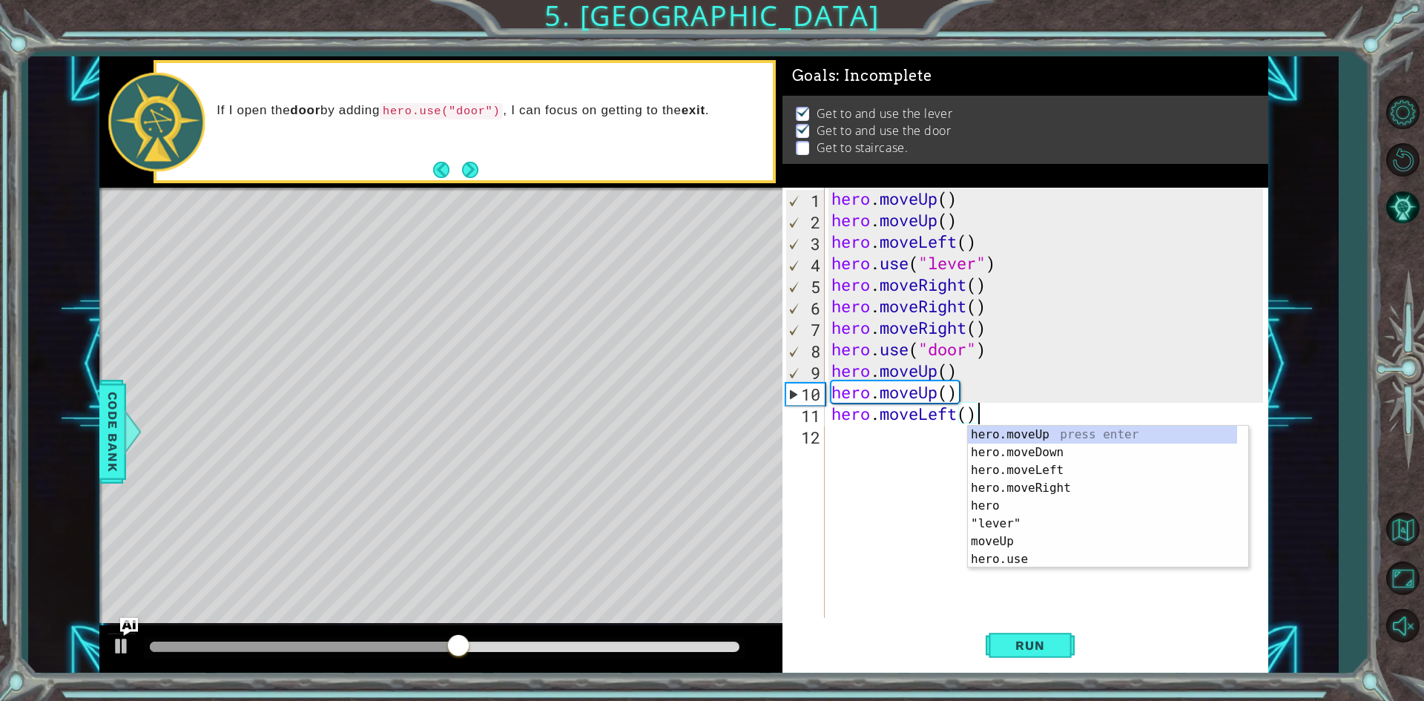
click at [900, 436] on div "hero . moveUp ( ) hero . moveUp ( ) hero . moveLeft ( ) hero . use ( "lever" ) …" at bounding box center [1049, 424] width 442 height 473
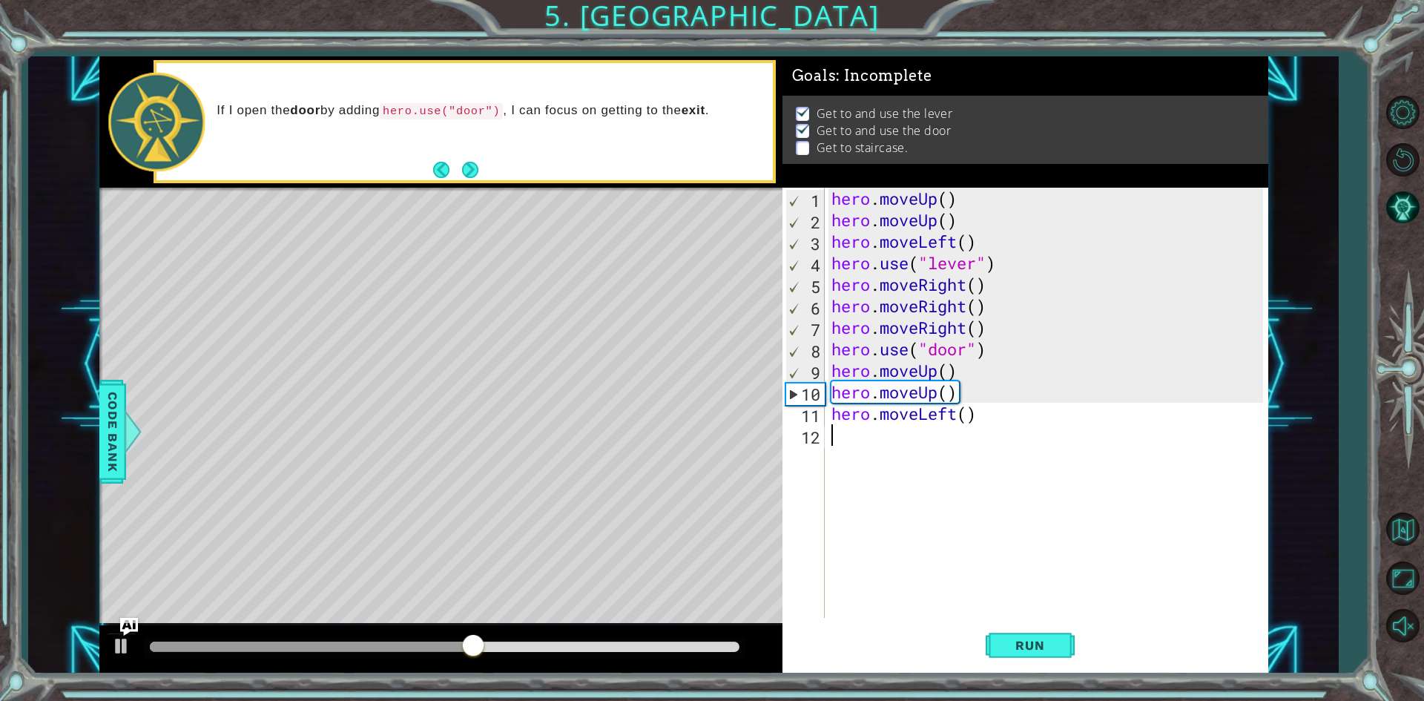
paste textarea "hero.moveLeft()"
type textarea "hero.moveLeft()"
click at [871, 461] on div "hero . moveUp ( ) hero . moveUp ( ) hero . moveLeft ( ) hero . use ( "lever" ) …" at bounding box center [1049, 424] width 442 height 473
paste textarea "hero.moveLeft()"
type textarea "hero.moveLeft()"
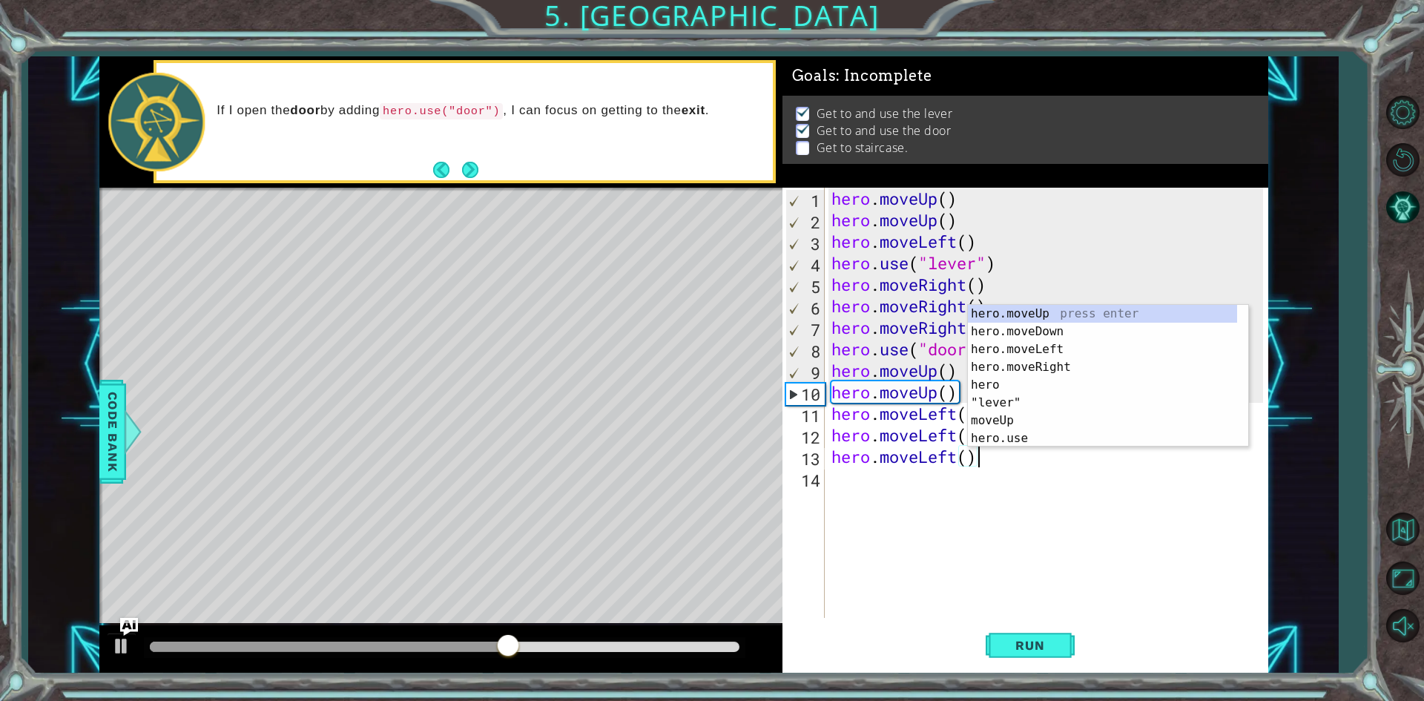
click at [858, 484] on div "hero . moveUp ( ) hero . moveUp ( ) hero . moveLeft ( ) hero . use ( "lever" ) …" at bounding box center [1049, 424] width 442 height 473
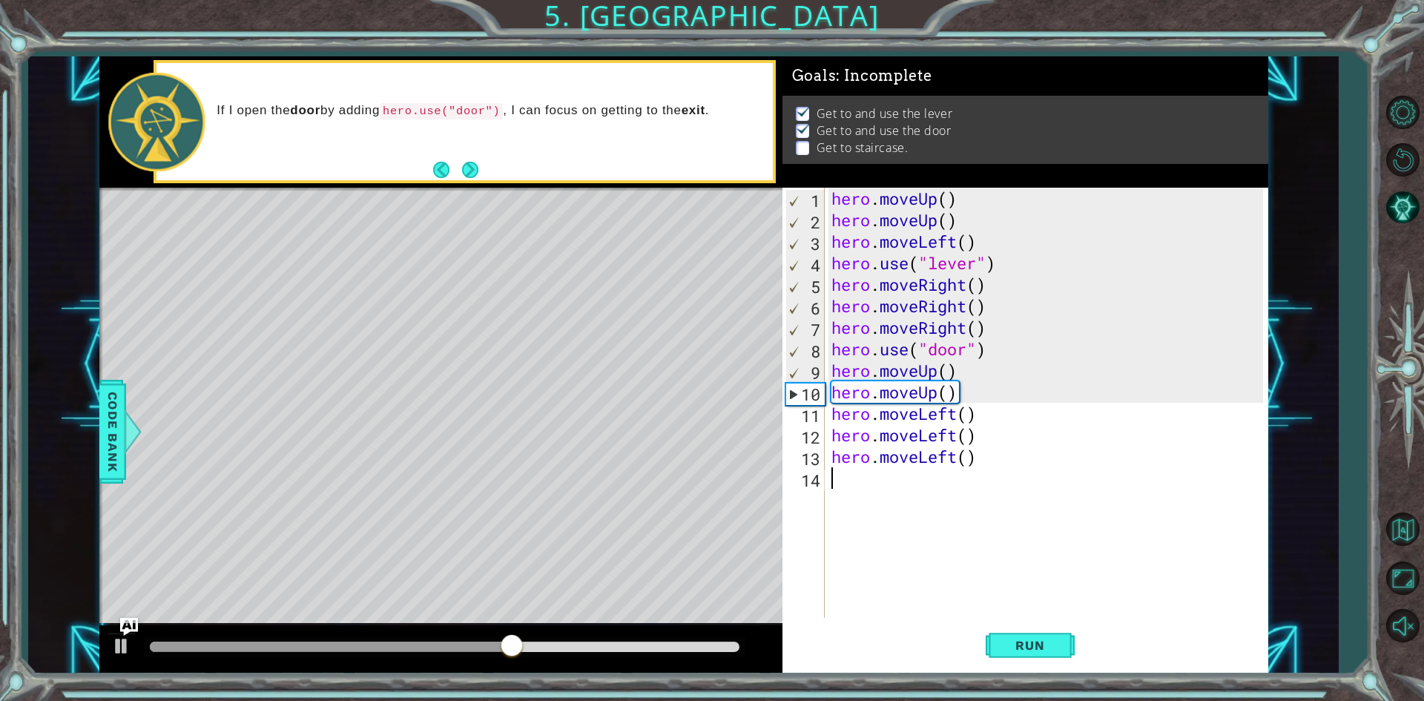
paste textarea "hero.moveLeft()"
type textarea "hero.moveLeft()"
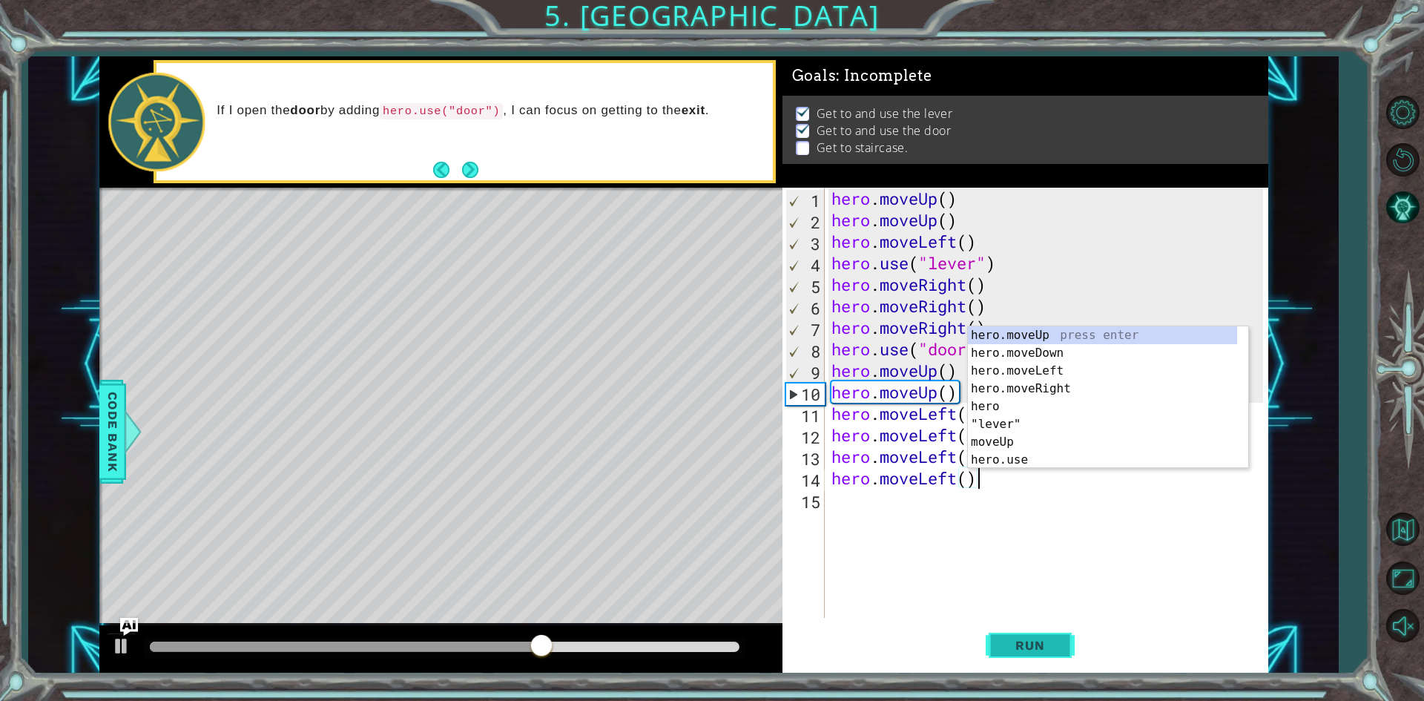
click at [1026, 642] on span "Run" at bounding box center [1029, 645] width 59 height 15
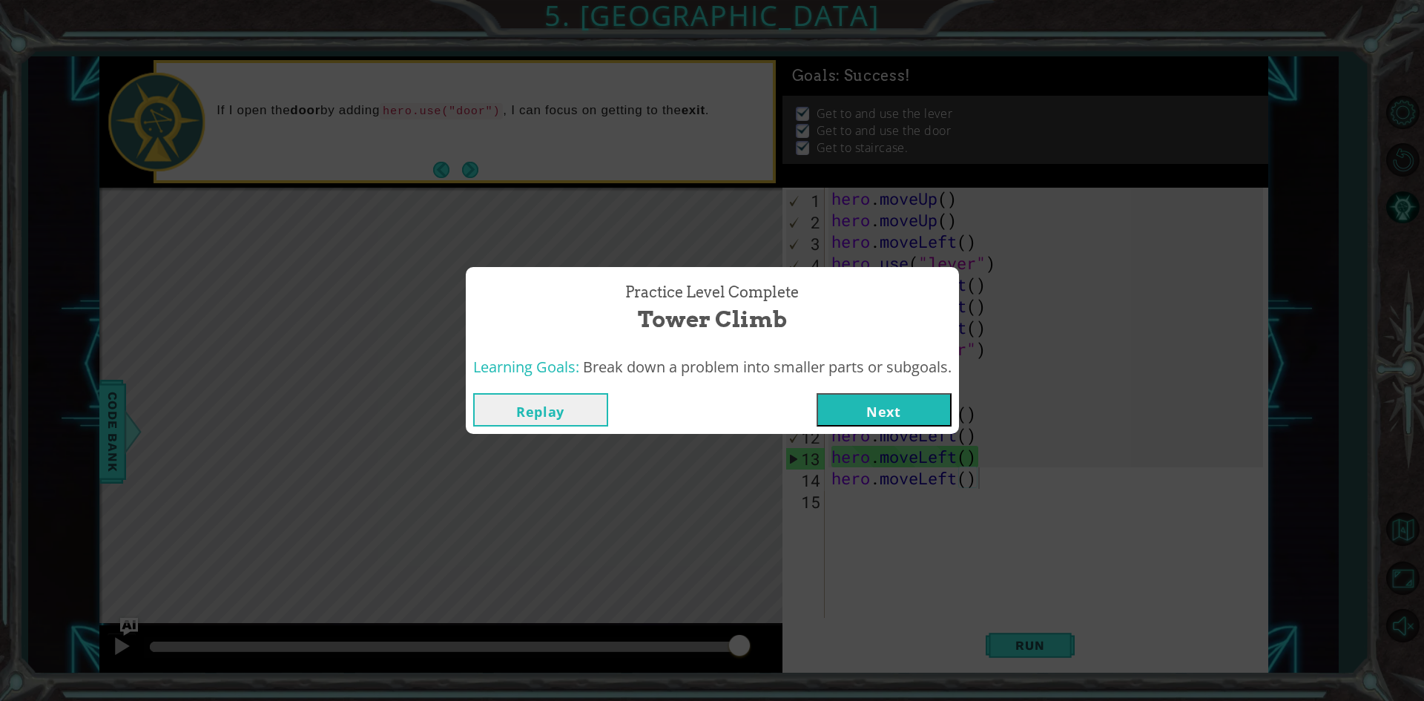
click at [884, 398] on button "Next" at bounding box center [884, 409] width 135 height 33
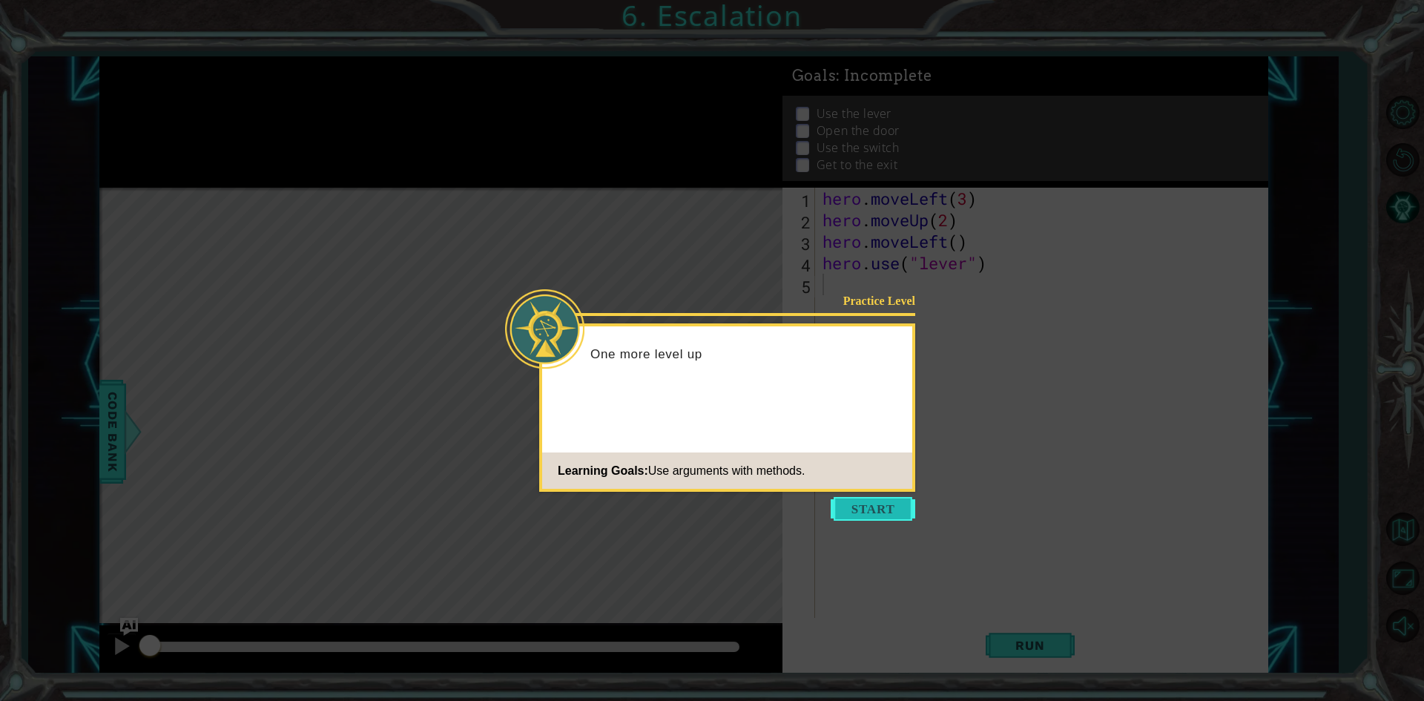
click at [885, 500] on button "Start" at bounding box center [873, 509] width 85 height 24
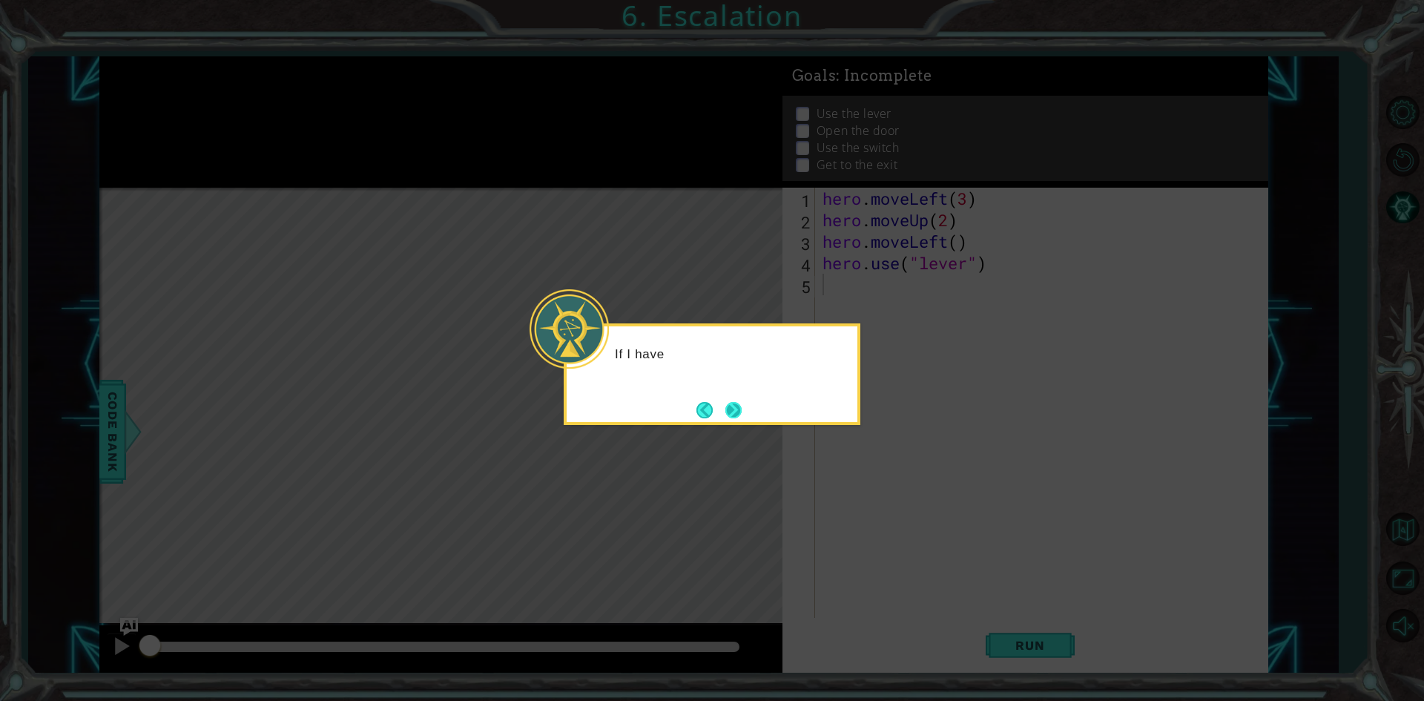
click at [726, 403] on button "Next" at bounding box center [733, 410] width 27 height 27
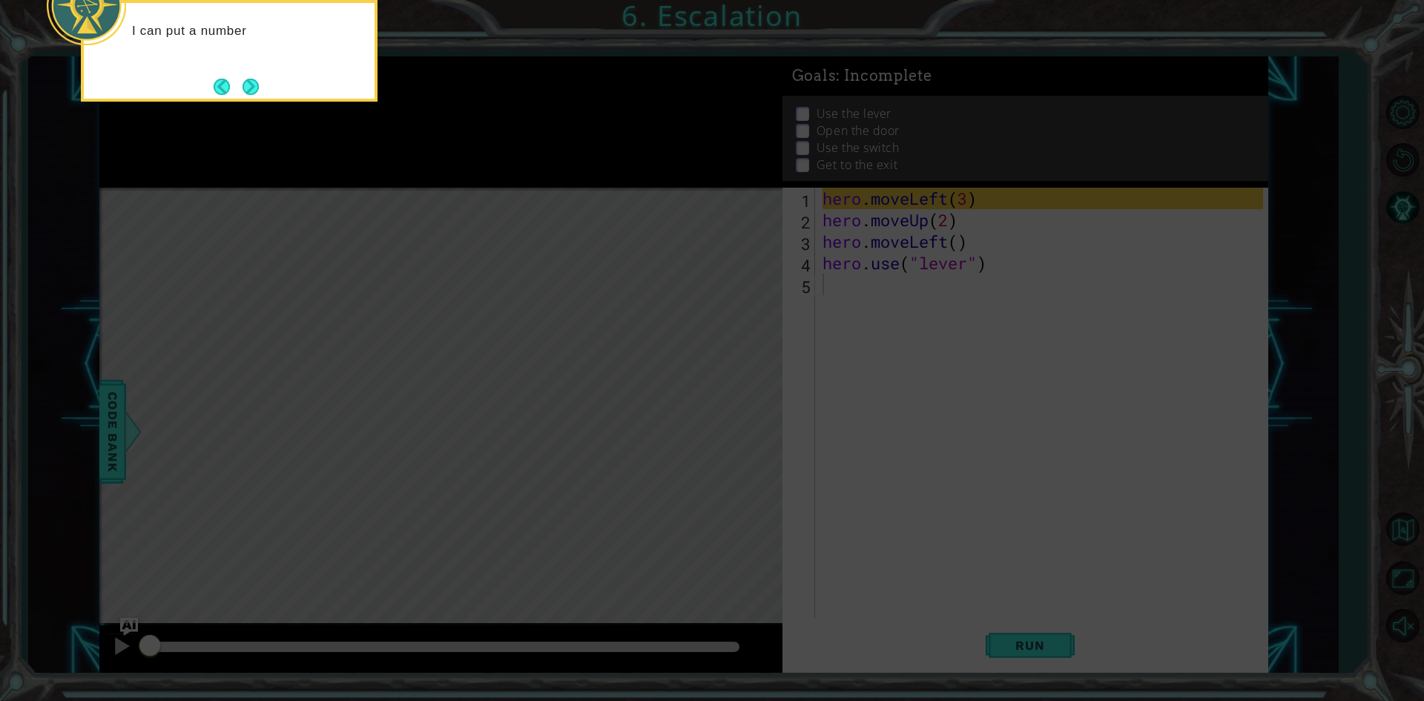
click at [250, 84] on button "Next" at bounding box center [251, 86] width 19 height 19
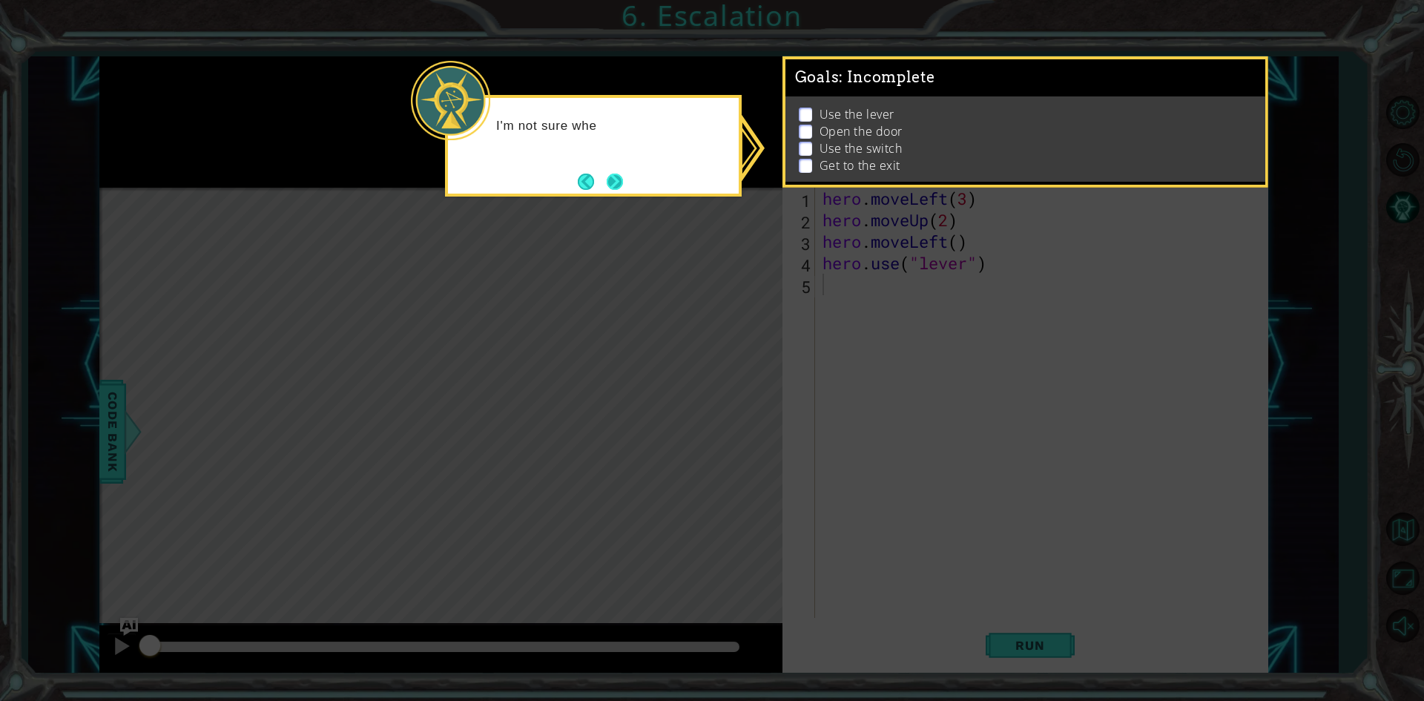
click at [617, 182] on button "Next" at bounding box center [615, 182] width 24 height 24
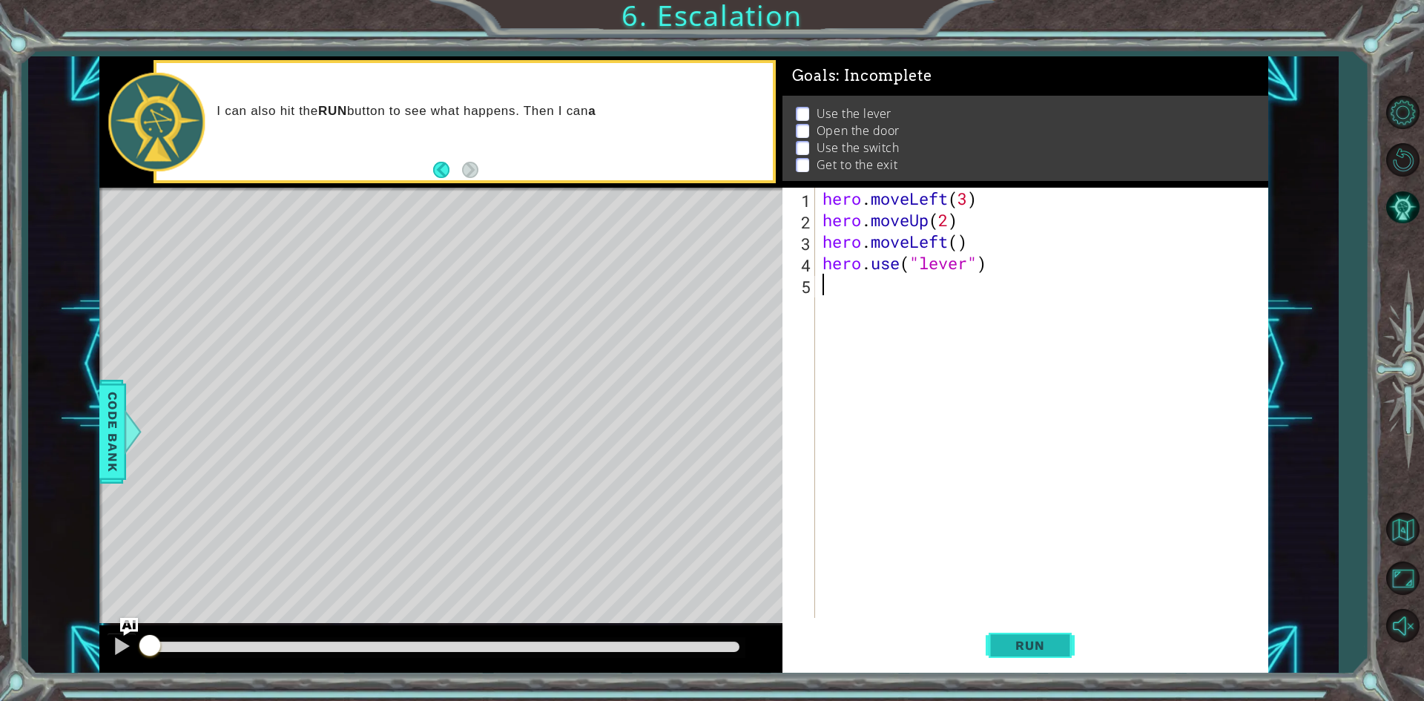
click at [1018, 644] on span "Run" at bounding box center [1029, 645] width 59 height 15
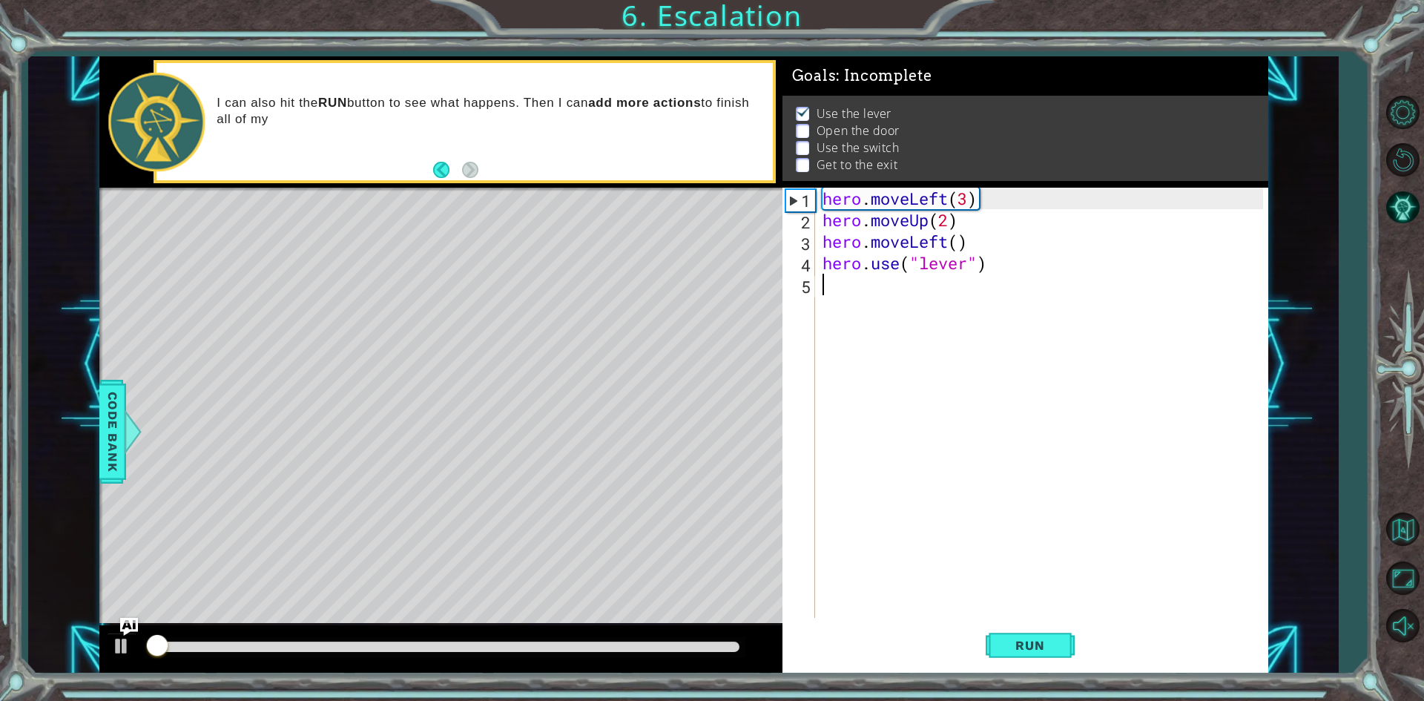
scroll to position [6, 0]
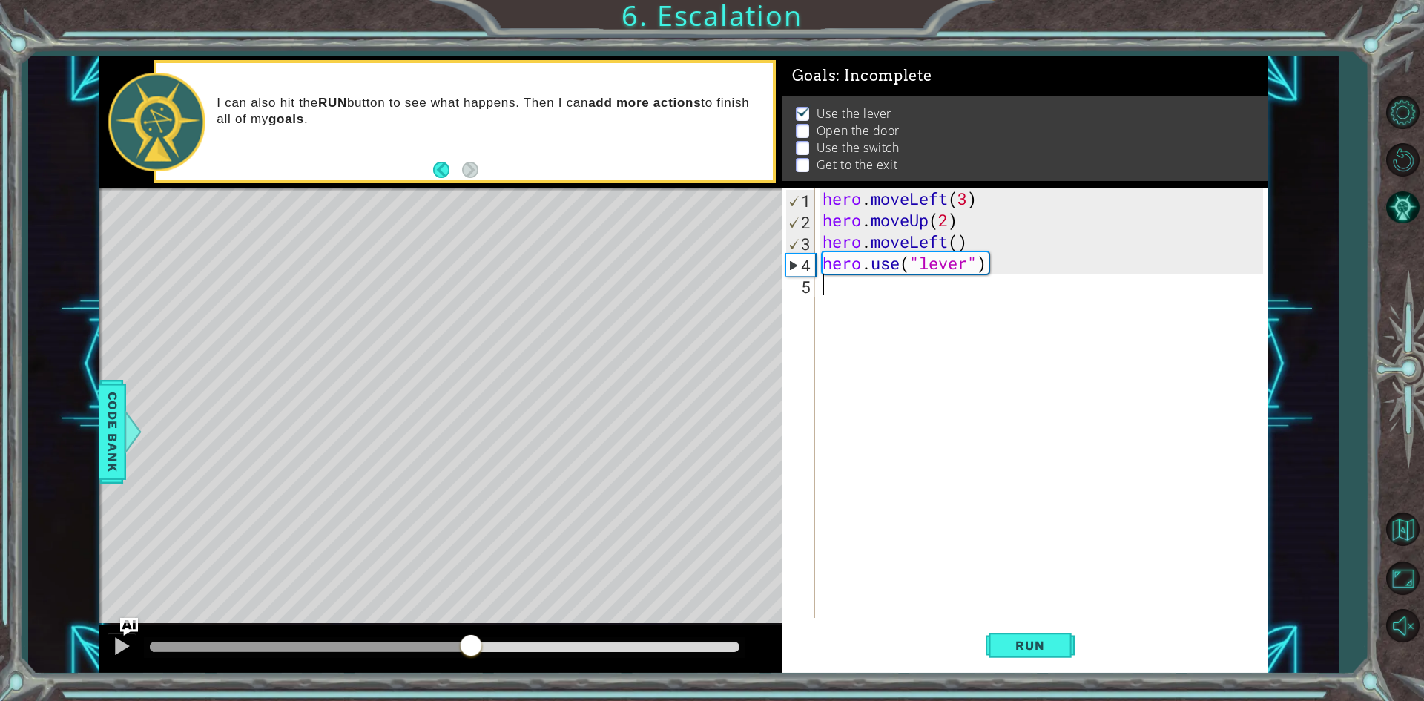
drag, startPoint x: 175, startPoint y: 646, endPoint x: 416, endPoint y: 605, distance: 244.5
click at [416, 605] on div "methods hero moveDown(steps) moveUp(steps) moveLeft(steps) moveRight(steps) use…" at bounding box center [683, 364] width 1169 height 617
click at [856, 280] on div "hero . moveLeft ( 3 ) hero . moveUp ( 2 ) hero . moveLeft ( ) hero . use ( "lev…" at bounding box center [1045, 424] width 451 height 473
drag, startPoint x: 986, startPoint y: 196, endPoint x: 825, endPoint y: 205, distance: 161.2
click at [825, 205] on div "hero . moveLeft ( 3 ) hero . moveUp ( 2 ) hero . moveLeft ( ) hero . use ( "lev…" at bounding box center [1045, 424] width 451 height 473
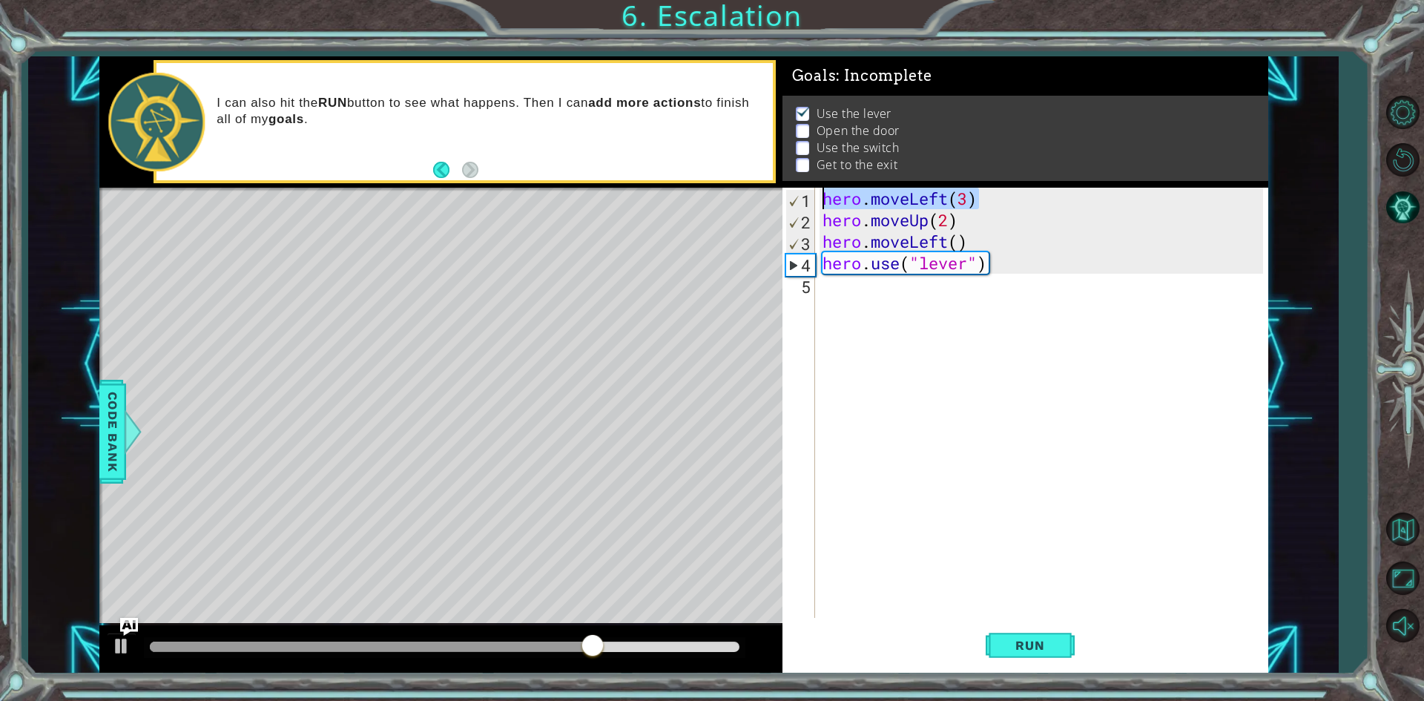
type textarea "hero.moveLeft(3)"
click at [825, 286] on div "hero . moveLeft ( 3 ) hero . moveUp ( 2 ) hero . moveLeft ( ) hero . use ( "lev…" at bounding box center [1045, 424] width 451 height 473
paste textarea "hero.moveLeft(3)"
type textarea "hero.moveLeft(3)"
click at [880, 306] on div "hero . moveLeft ( 3 ) hero . moveUp ( 2 ) hero . moveLeft ( ) hero . use ( "lev…" at bounding box center [1045, 424] width 451 height 473
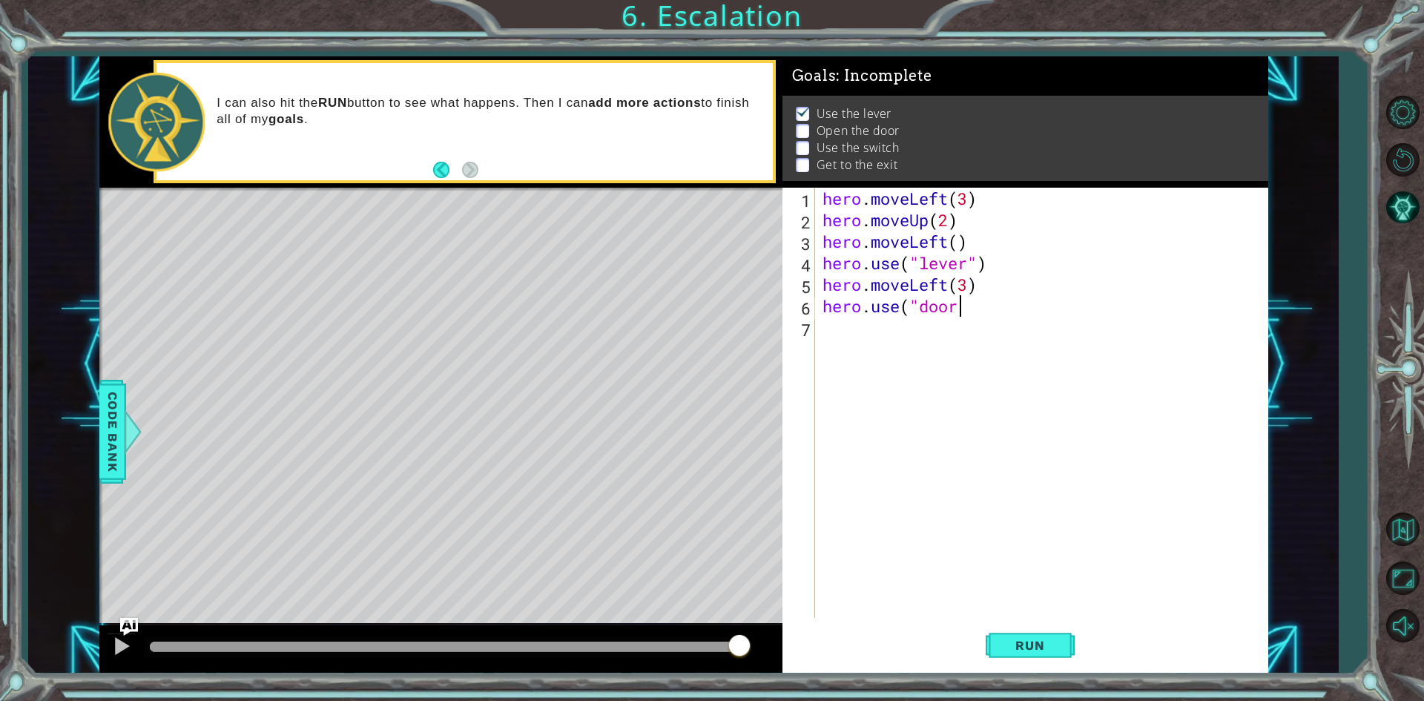
scroll to position [0, 6]
type textarea "hero.use("door")"
click at [898, 325] on div "hero . moveLeft ( 3 ) hero . moveUp ( 2 ) hero . moveLeft ( ) hero . use ( "lev…" at bounding box center [1045, 424] width 451 height 473
paste textarea "hero.moveLeft(3)"
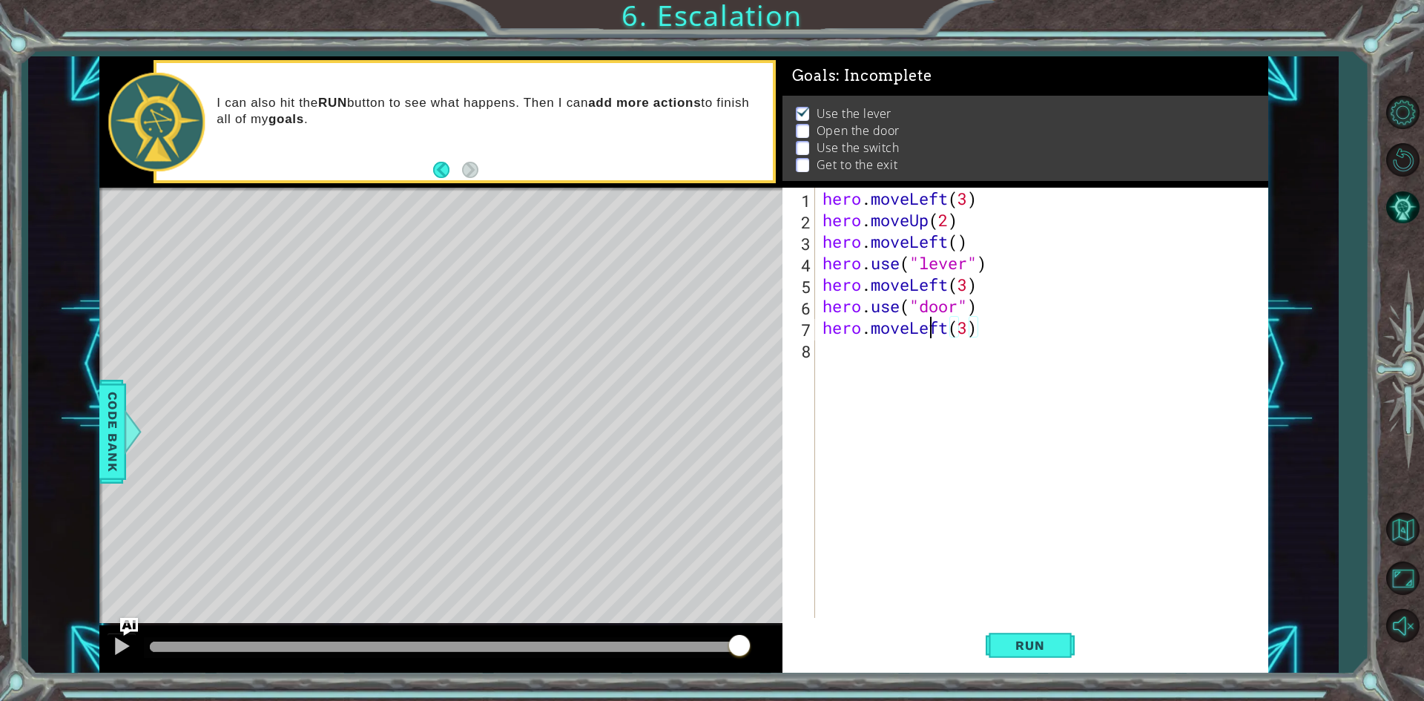
click at [932, 321] on div "hero . moveLeft ( 3 ) hero . moveUp ( 2 ) hero . moveLeft ( ) hero . use ( "lev…" at bounding box center [1045, 424] width 451 height 473
type textarea "hero.moveUp(3)"
drag, startPoint x: 994, startPoint y: 329, endPoint x: 986, endPoint y: 330, distance: 8.3
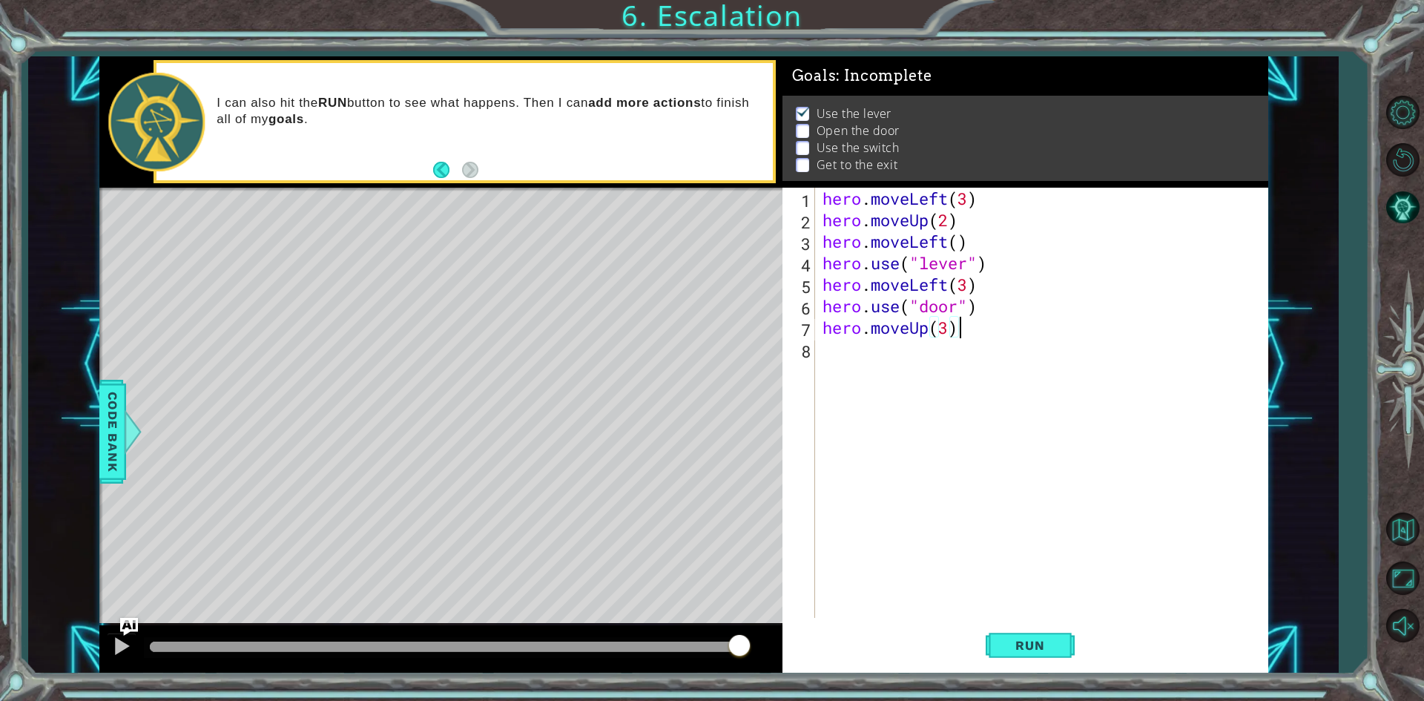
click at [986, 330] on div "hero . moveLeft ( 3 ) hero . moveUp ( 2 ) hero . moveLeft ( ) hero . use ( "lev…" at bounding box center [1045, 424] width 451 height 473
click at [933, 359] on div "hero . moveLeft ( 3 ) hero . moveUp ( 2 ) hero . moveLeft ( ) hero . use ( "lev…" at bounding box center [1045, 424] width 451 height 473
paste textarea "hero.moveLeft(3)"
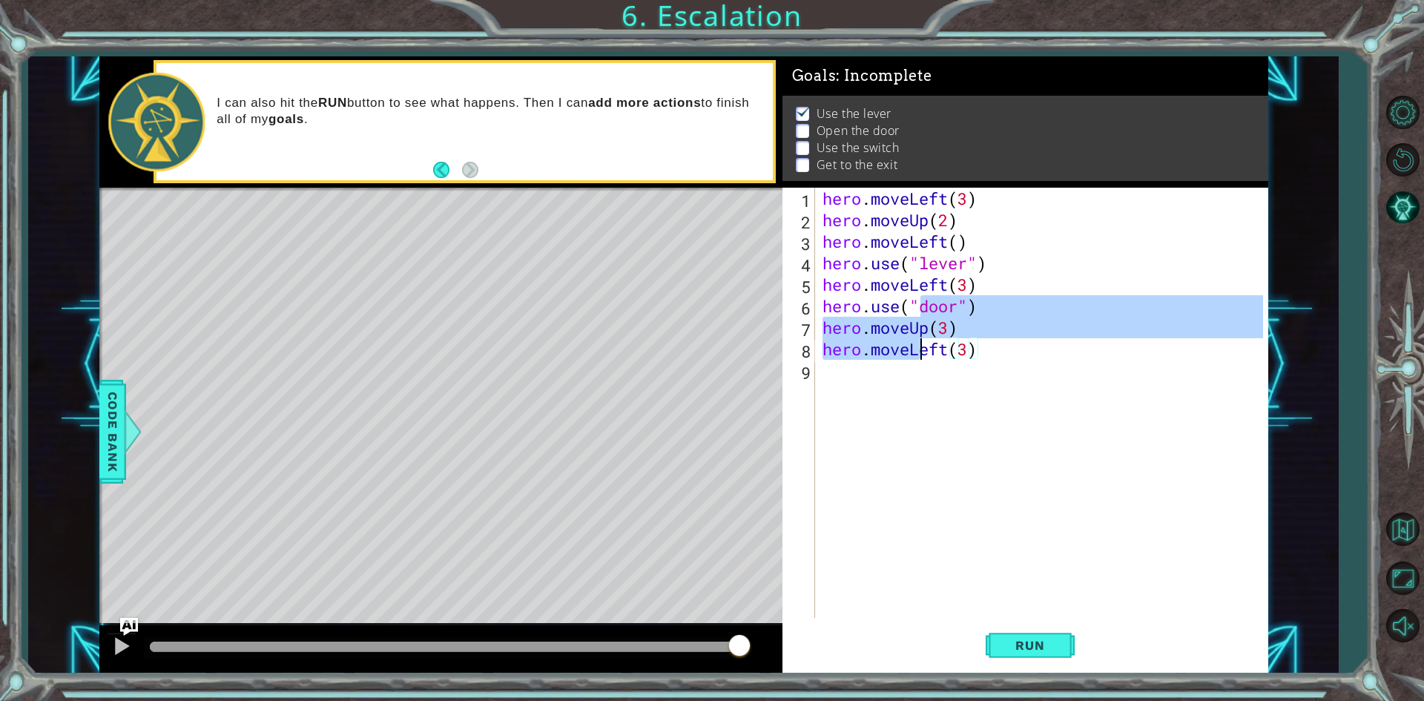
click at [923, 349] on div "hero . moveLeft ( 3 ) hero . moveUp ( 2 ) hero . moveLeft ( ) hero . use ( "lev…" at bounding box center [1045, 424] width 451 height 473
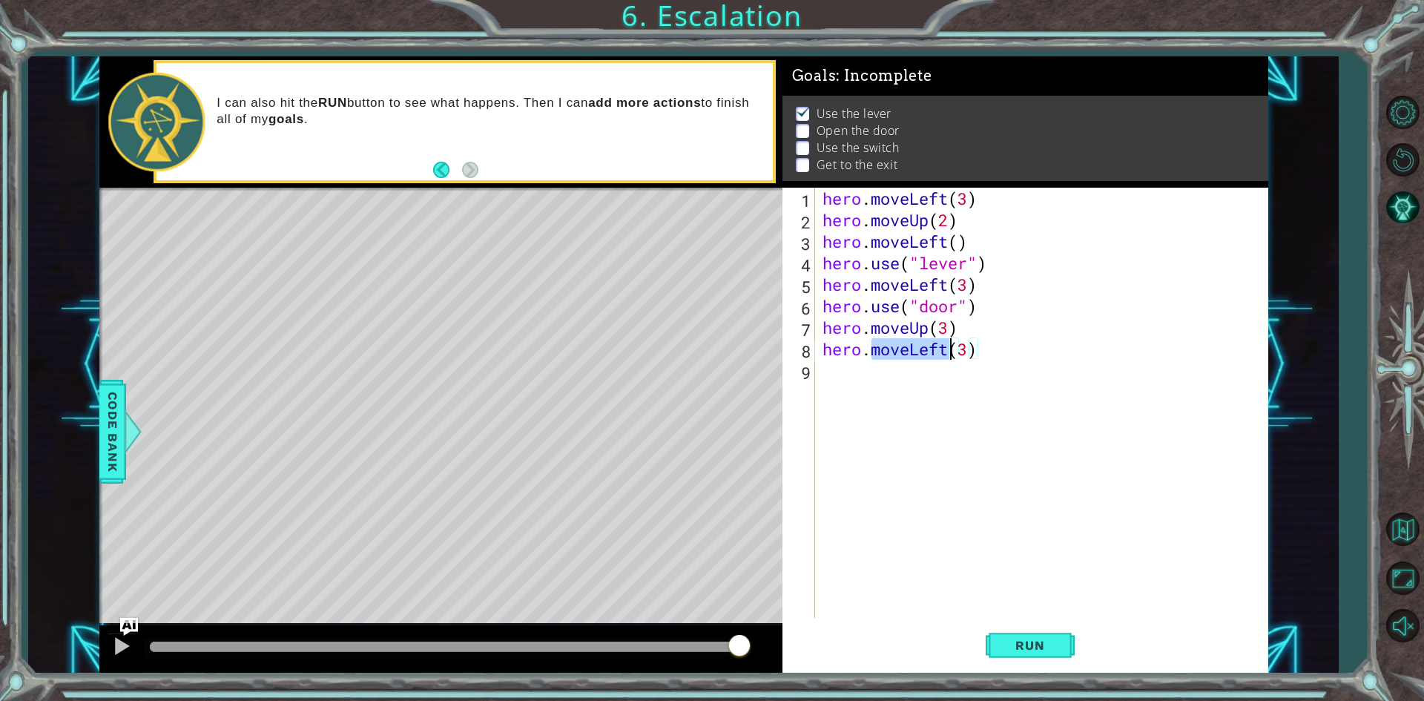
click at [926, 350] on div "hero . moveLeft ( 3 ) hero . moveUp ( 2 ) hero . moveLeft ( ) hero . use ( "lev…" at bounding box center [1041, 403] width 443 height 430
click at [949, 350] on div "hero . moveLeft ( 3 ) hero . moveUp ( 2 ) hero . moveLeft ( ) hero . use ( "lev…" at bounding box center [1045, 424] width 451 height 473
type textarea "hero.moveRight(3)"
drag, startPoint x: 977, startPoint y: 354, endPoint x: 824, endPoint y: 351, distance: 152.8
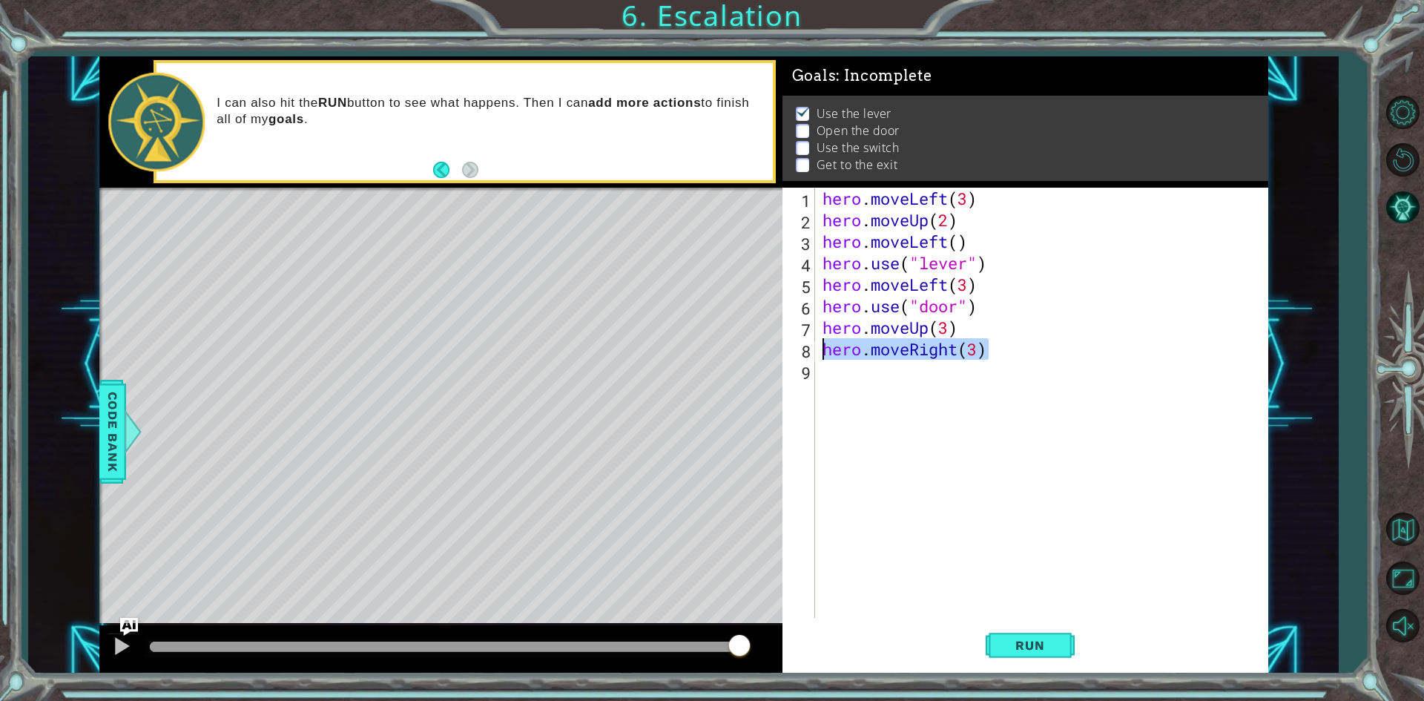
click at [824, 351] on div "hero . moveLeft ( 3 ) hero . moveUp ( 2 ) hero . moveLeft ( ) hero . use ( "lev…" at bounding box center [1045, 424] width 451 height 473
click at [964, 379] on div "hero . moveLeft ( 3 ) hero . moveUp ( 2 ) hero . moveLeft ( ) hero . use ( "lev…" at bounding box center [1045, 424] width 451 height 473
paste textarea "hero.moveRight(3)"
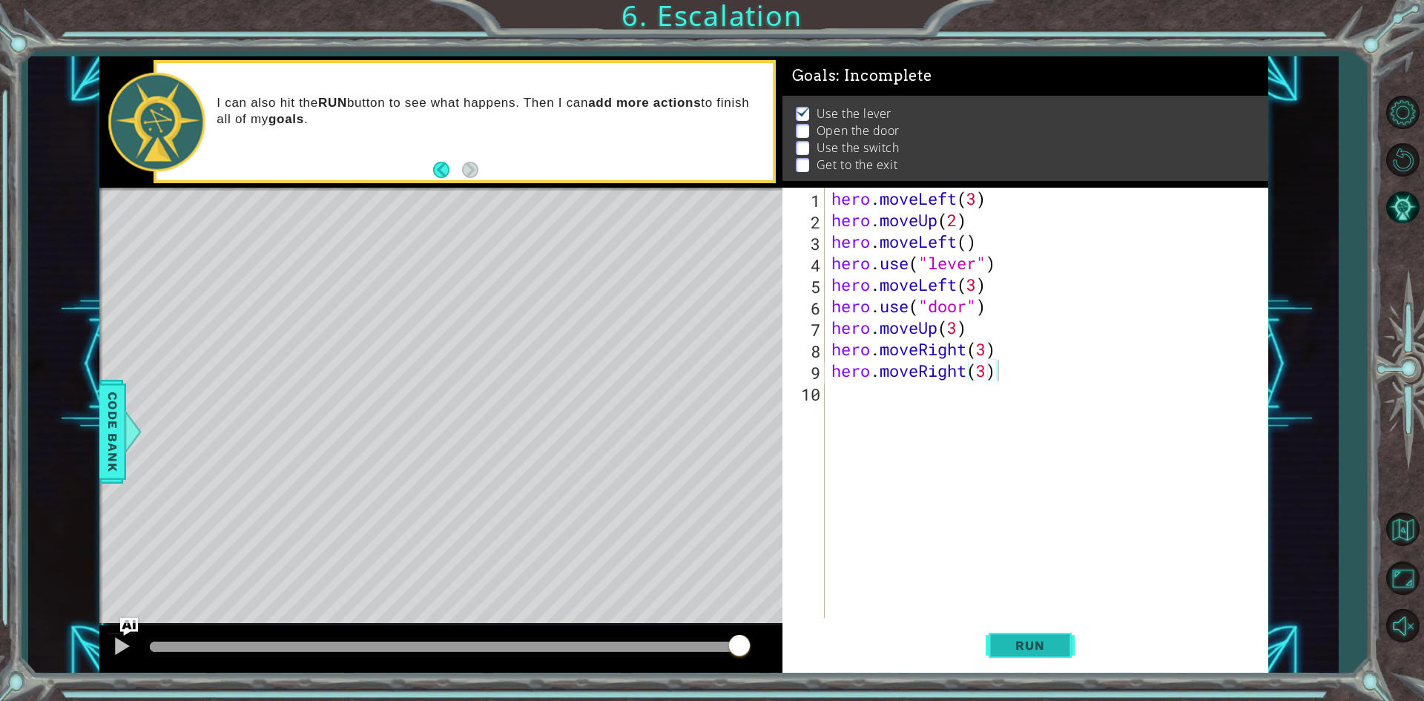
click at [1070, 653] on button "Run" at bounding box center [1030, 645] width 89 height 48
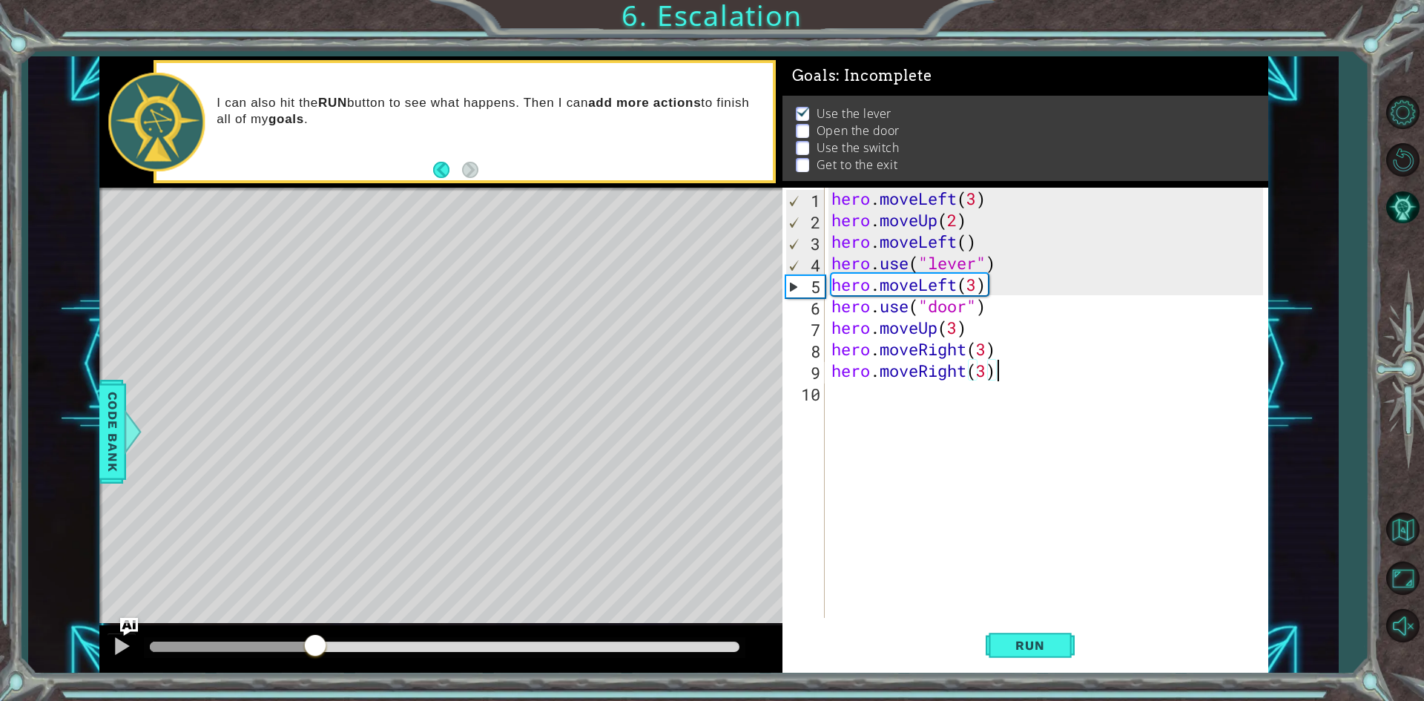
drag, startPoint x: 173, startPoint y: 649, endPoint x: 316, endPoint y: 638, distance: 143.6
click at [316, 638] on div at bounding box center [315, 646] width 27 height 27
click at [975, 289] on div "hero . moveLeft ( 3 ) hero . moveUp ( 2 ) hero . moveLeft ( ) hero . use ( "lev…" at bounding box center [1049, 424] width 442 height 473
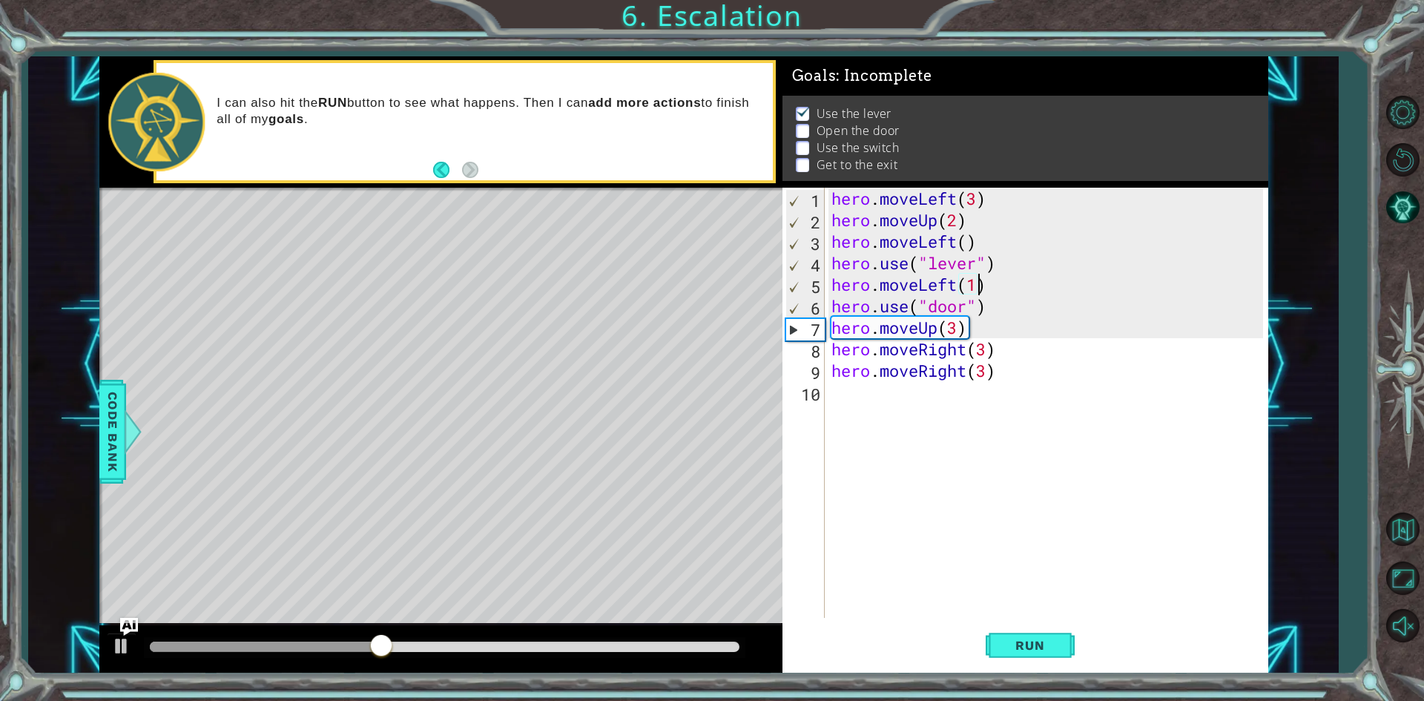
scroll to position [0, 6]
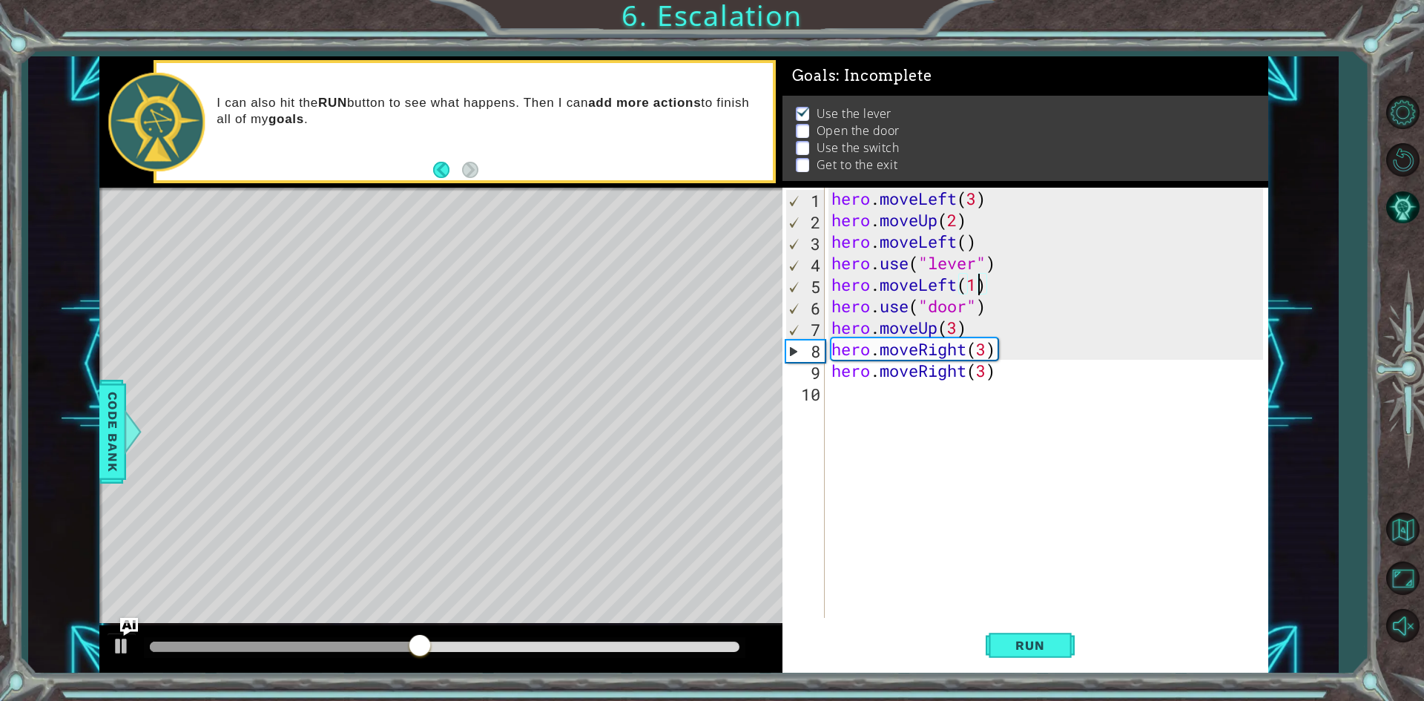
click at [491, 553] on div "Level Map" at bounding box center [441, 406] width 685 height 437
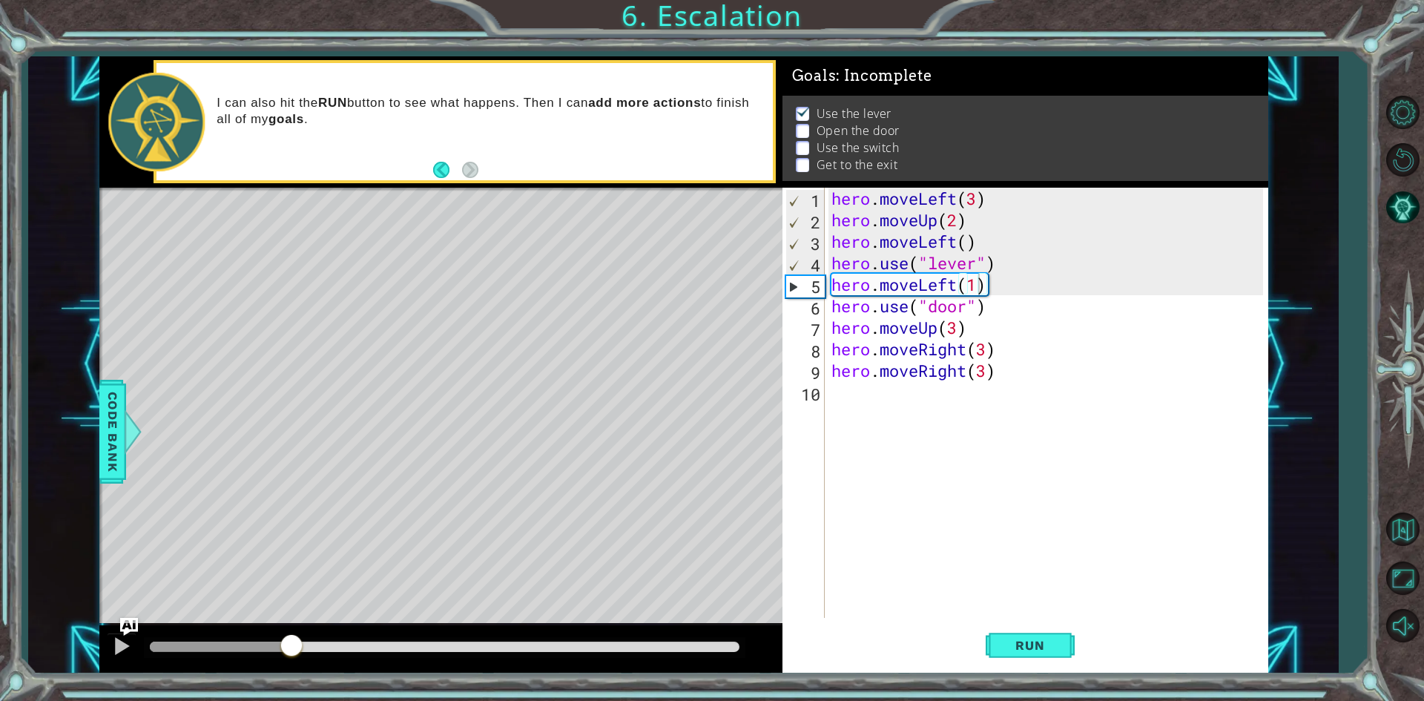
drag, startPoint x: 475, startPoint y: 649, endPoint x: 204, endPoint y: 616, distance: 272.7
click at [205, 616] on div "methods hero moveDown(steps) moveUp(steps) moveLeft(steps) moveRight(steps) use…" at bounding box center [683, 364] width 1169 height 617
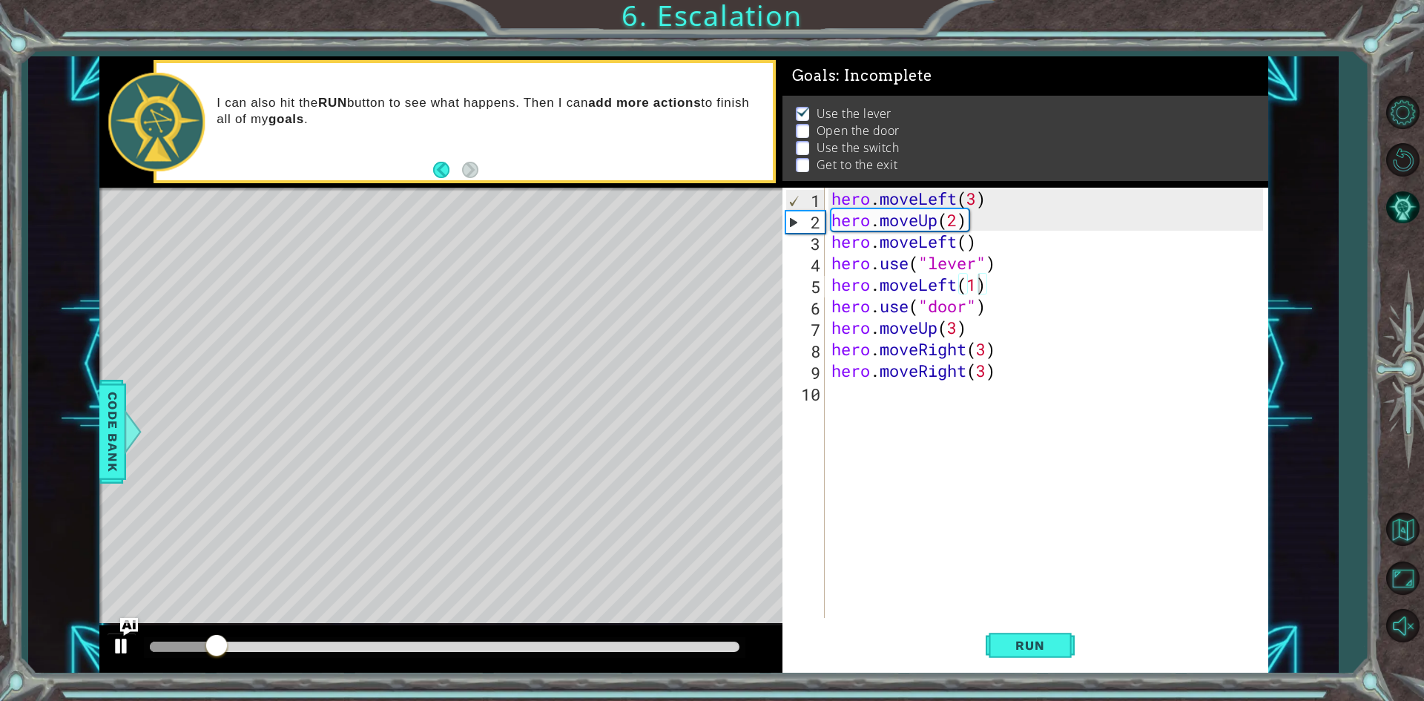
drag, startPoint x: 230, startPoint y: 630, endPoint x: 122, endPoint y: 636, distance: 108.4
click at [126, 636] on div "1 ההההההההההההההההההההההההההההההההההההההההההההההההההההההההההההההההההההההההההההה…" at bounding box center [683, 364] width 1169 height 617
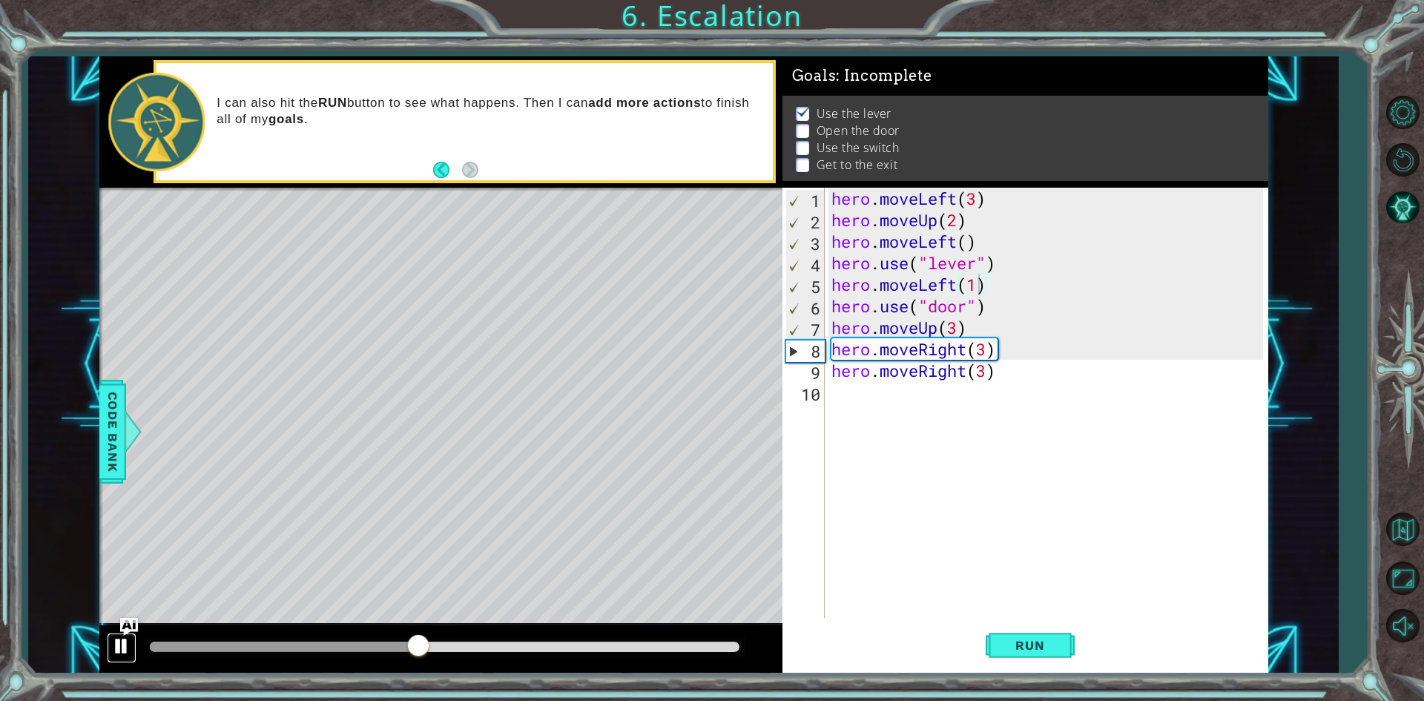
click at [115, 649] on div at bounding box center [121, 645] width 19 height 19
drag, startPoint x: 320, startPoint y: 456, endPoint x: 260, endPoint y: 478, distance: 64.1
click at [260, 478] on div "Level Map" at bounding box center [441, 406] width 685 height 437
click at [119, 440] on span "Code Bank" at bounding box center [113, 431] width 24 height 90
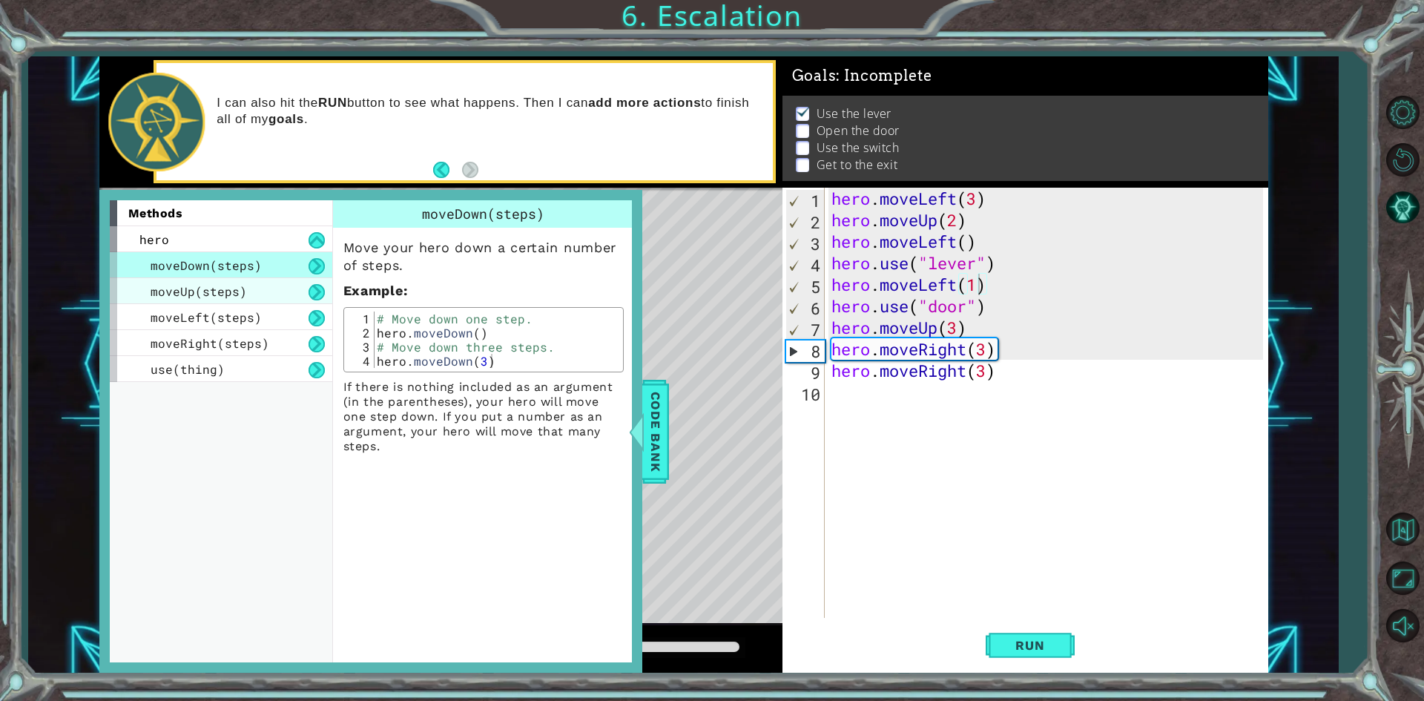
click at [245, 278] on div "moveUp(steps)" at bounding box center [221, 291] width 222 height 26
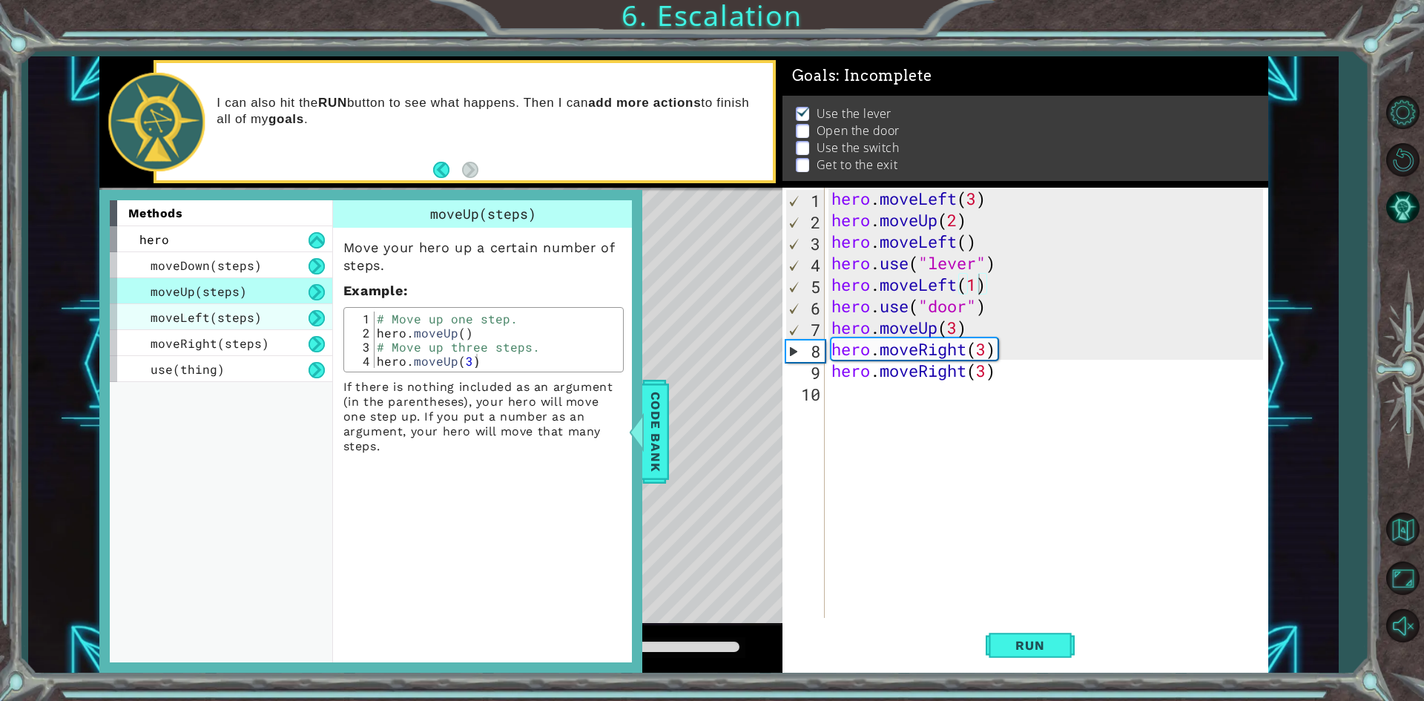
click at [230, 311] on span "moveLeft(steps)" at bounding box center [206, 317] width 111 height 16
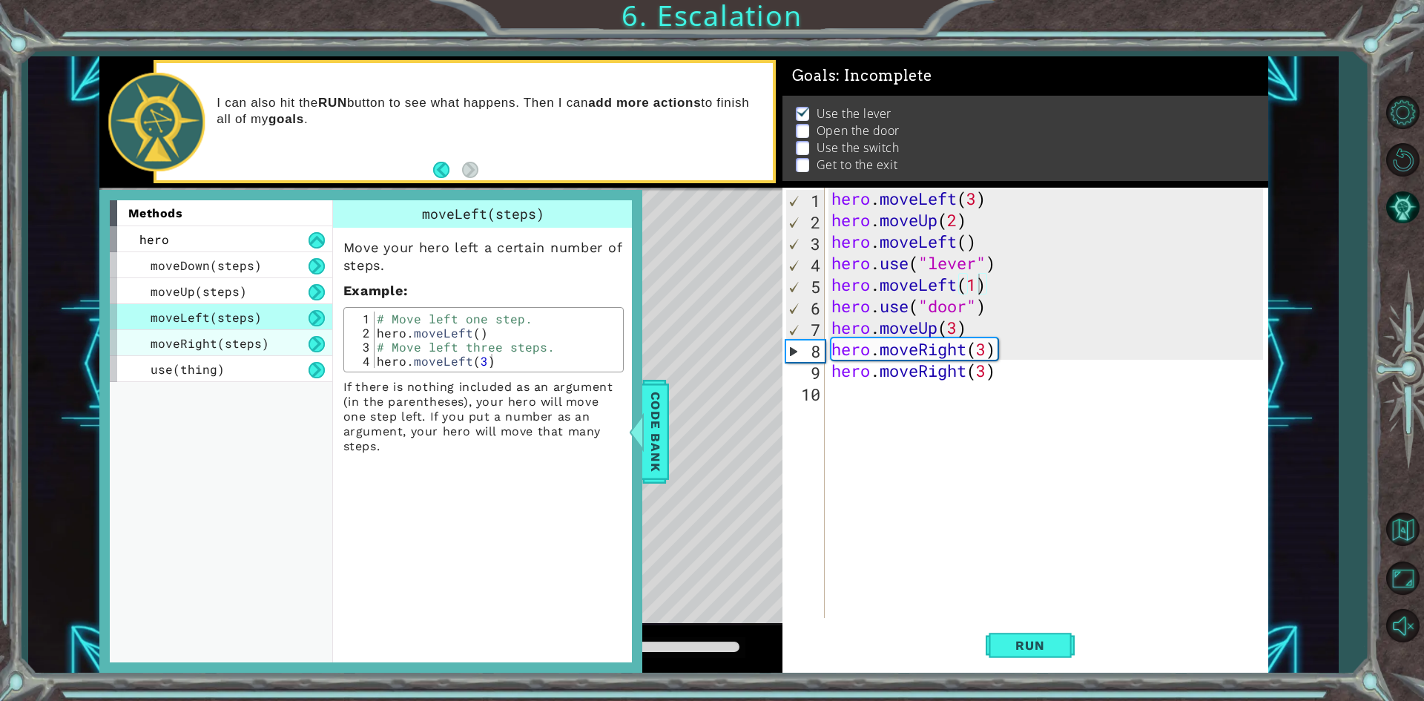
click at [217, 331] on div "moveRight(steps)" at bounding box center [221, 343] width 222 height 26
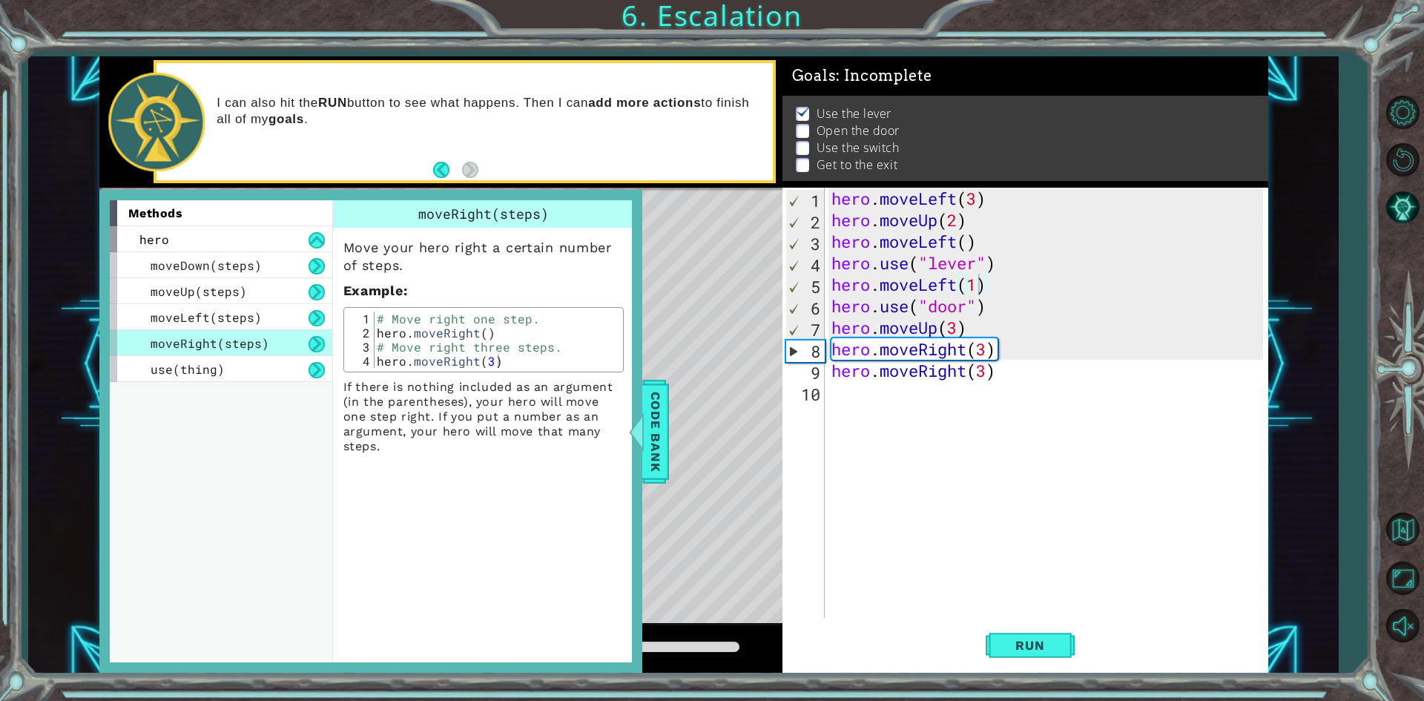
click at [202, 348] on span "moveRight(steps)" at bounding box center [210, 343] width 119 height 16
click at [191, 366] on span "use(thing)" at bounding box center [188, 369] width 74 height 16
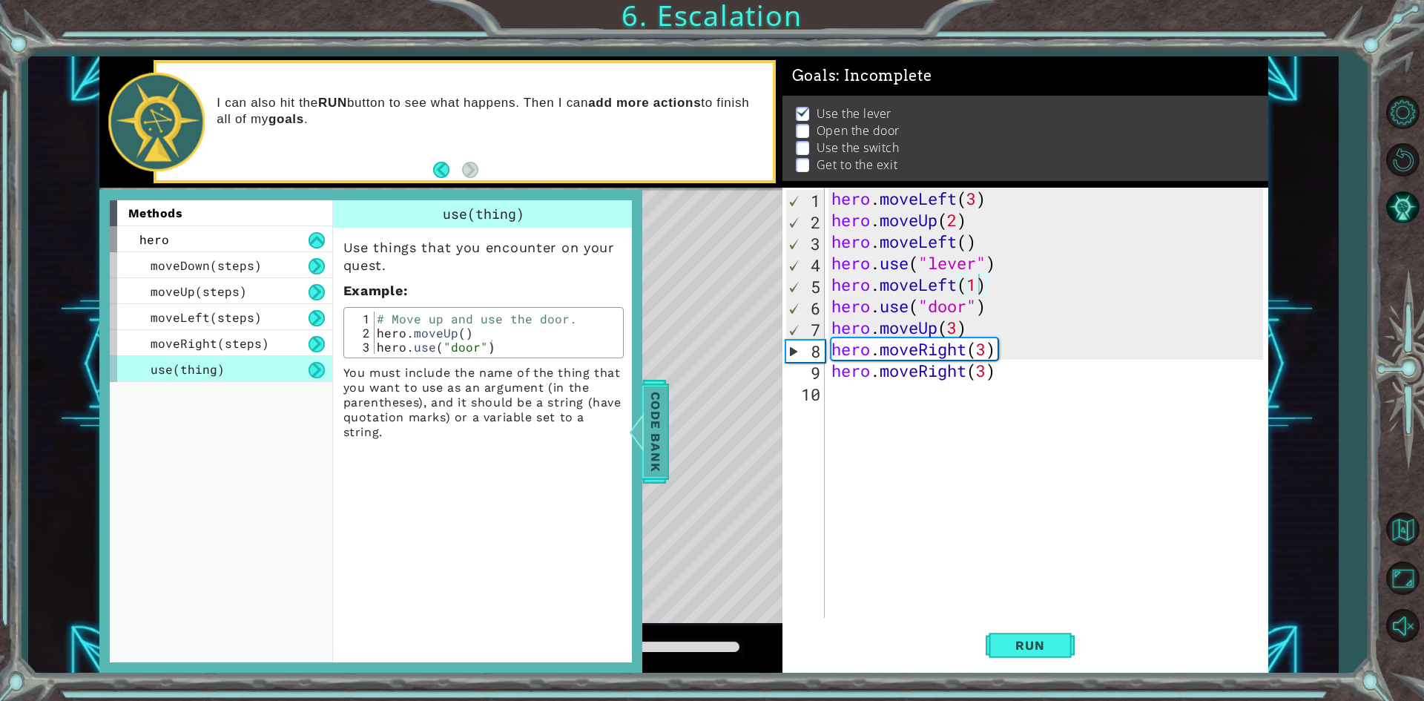
click at [653, 432] on span "Code Bank" at bounding box center [656, 431] width 24 height 90
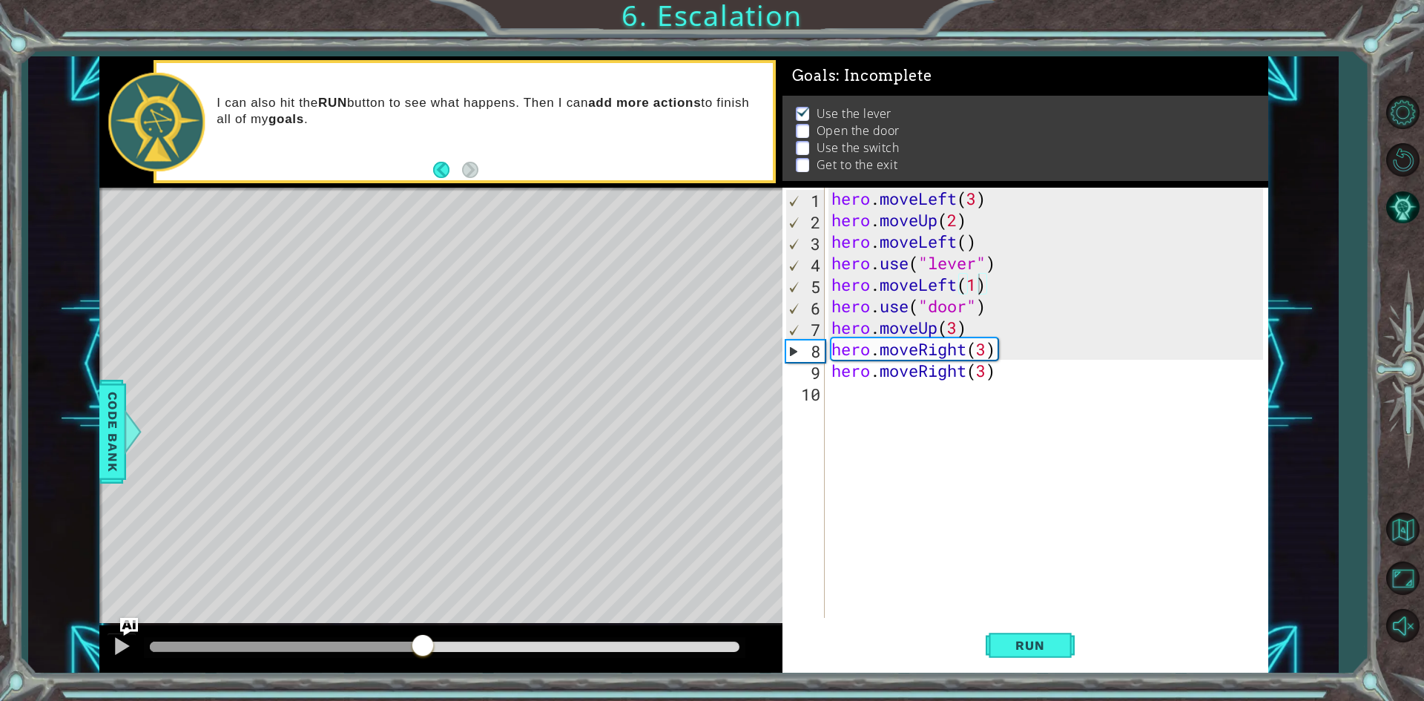
click at [817, 125] on p "Open the door" at bounding box center [858, 130] width 83 height 16
click at [779, 117] on div "1 ההההההההההההההההההההההההההההההההההההההההההההההההההההההההההההההההההההההההההההה…" at bounding box center [683, 364] width 1169 height 617
click at [818, 122] on p "Open the door" at bounding box center [858, 130] width 83 height 16
click at [813, 122] on li "Open the door" at bounding box center [1027, 130] width 463 height 17
click at [844, 122] on p "Open the door" at bounding box center [858, 130] width 83 height 16
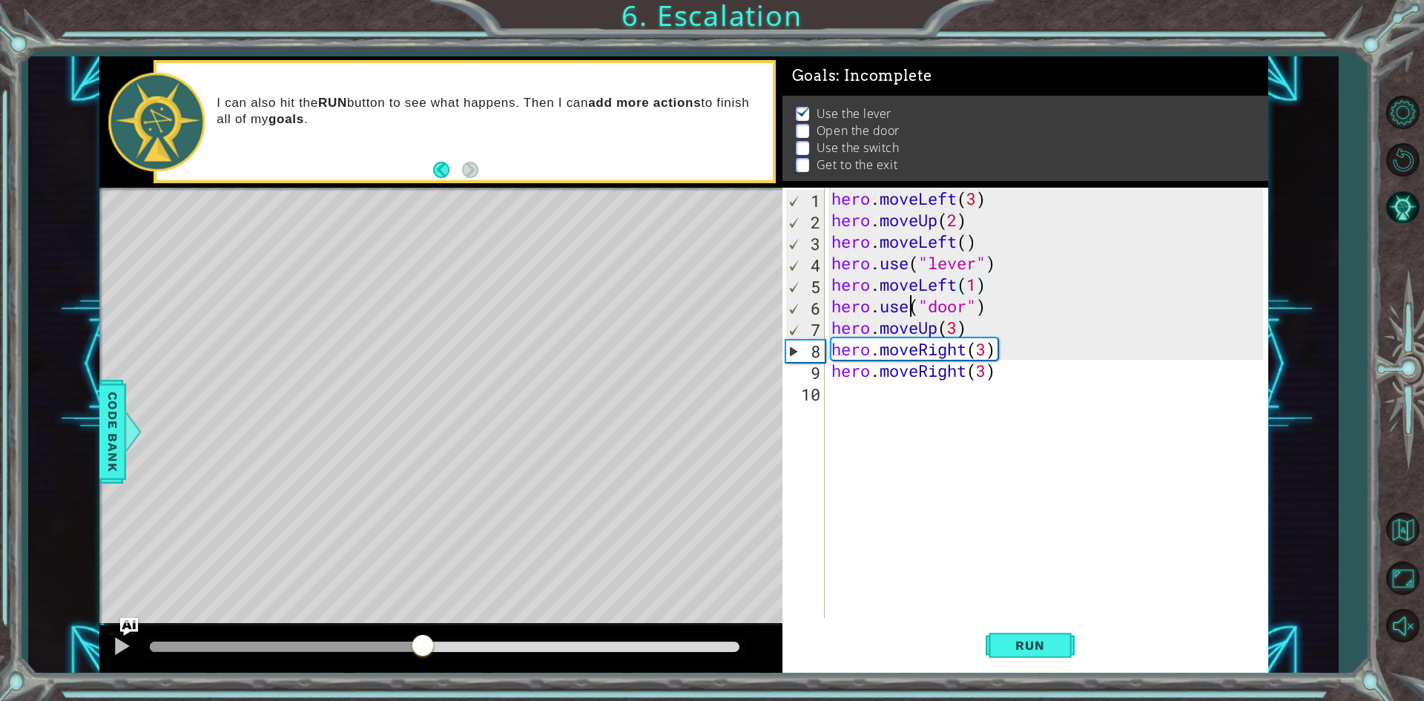
click at [908, 312] on div "hero . moveLeft ( 3 ) hero . moveUp ( 2 ) hero . moveLeft ( ) hero . use ( "lev…" at bounding box center [1049, 424] width 442 height 473
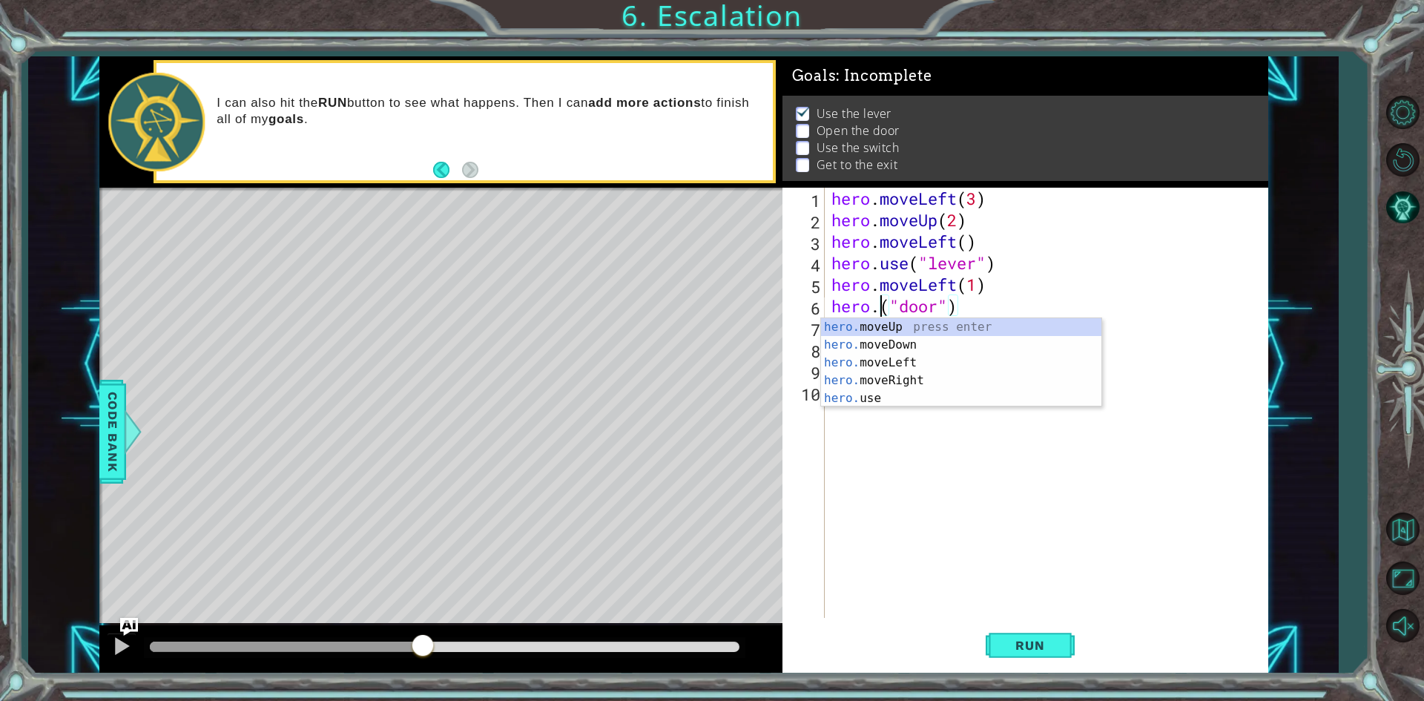
scroll to position [0, 3]
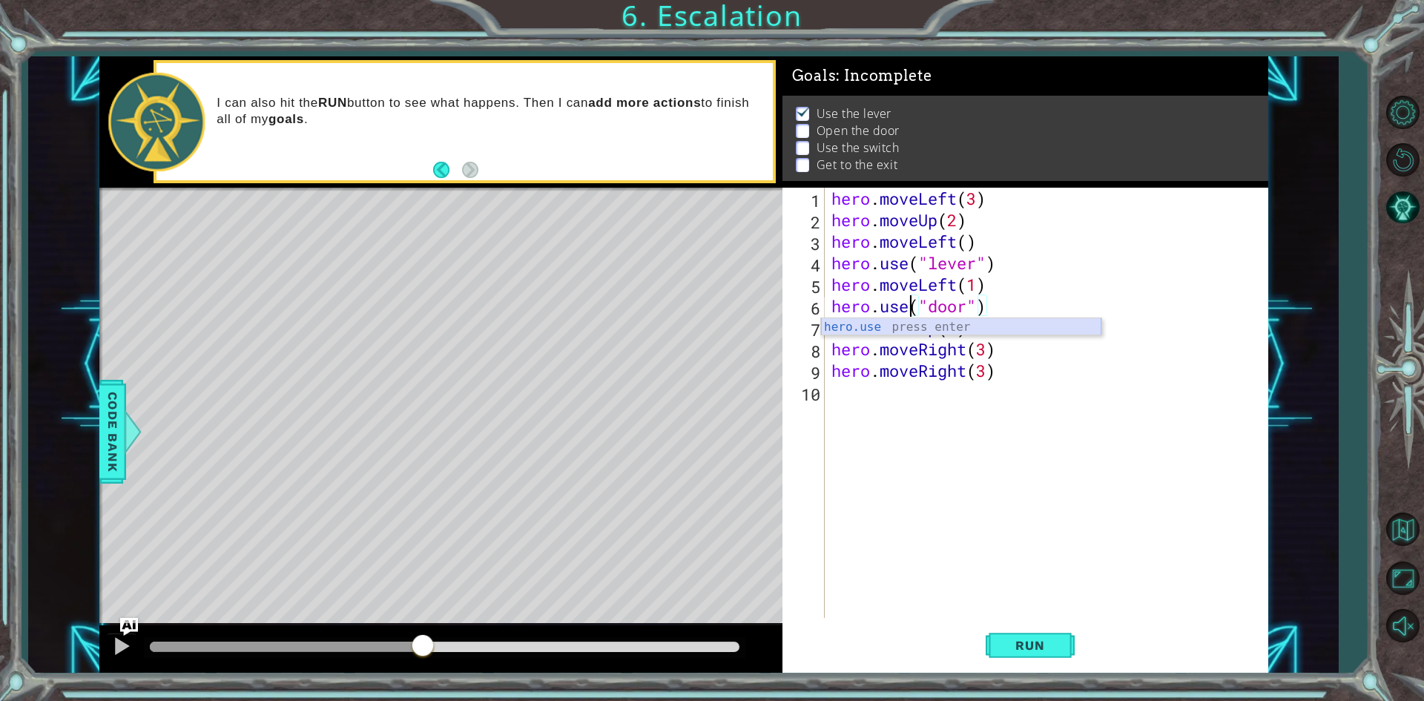
click at [900, 322] on div "hero.use press enter" at bounding box center [961, 344] width 280 height 53
drag, startPoint x: 1063, startPoint y: 304, endPoint x: 989, endPoint y: 313, distance: 74.7
click at [989, 313] on div "hero . moveLeft ( 3 ) hero . moveUp ( 2 ) hero . moveLeft ( ) hero . use ( "lev…" at bounding box center [1049, 424] width 442 height 473
click at [1035, 634] on button "Run" at bounding box center [1030, 645] width 89 height 48
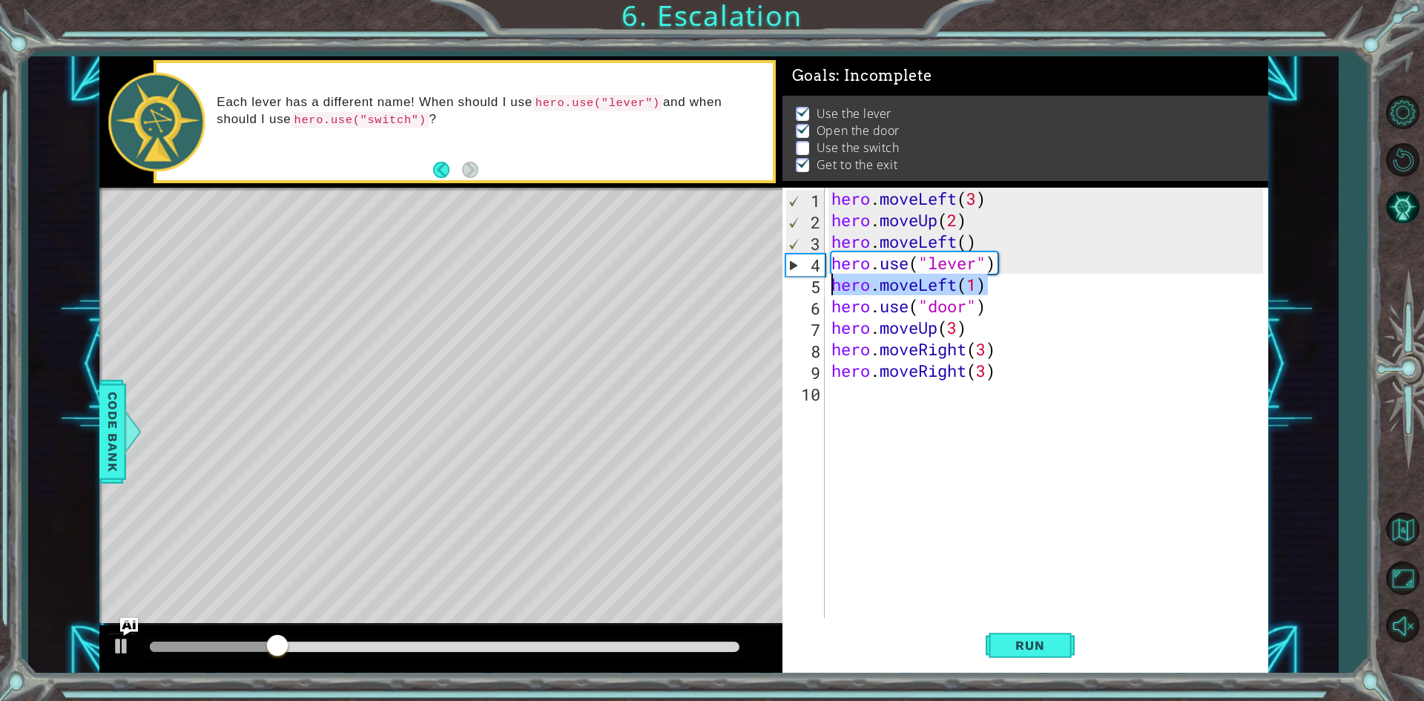
drag, startPoint x: 992, startPoint y: 287, endPoint x: 833, endPoint y: 291, distance: 159.5
click at [833, 291] on div "hero . moveLeft ( 3 ) hero . moveUp ( 2 ) hero . moveLeft ( ) hero . use ( "lev…" at bounding box center [1049, 424] width 442 height 473
type textarea "hero.moveLeft(1)"
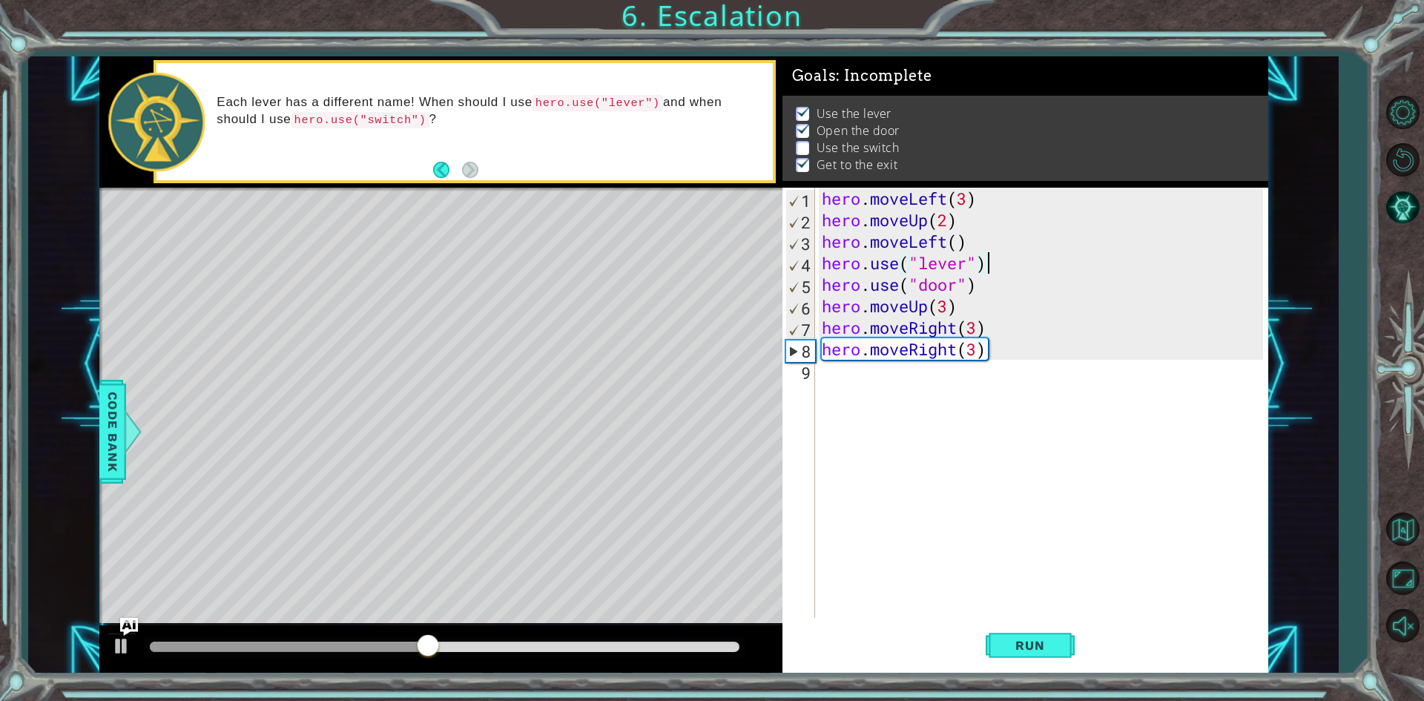
drag, startPoint x: 947, startPoint y: 306, endPoint x: 936, endPoint y: 306, distance: 11.1
click at [937, 306] on div "hero . moveLeft ( 3 ) hero . moveUp ( 2 ) hero . moveLeft ( ) hero . use ( "lev…" at bounding box center [1045, 424] width 452 height 473
click at [975, 350] on div "hero . moveLeft ( 3 ) hero . moveUp ( 2 ) hero . moveLeft ( ) hero . use ( "lev…" at bounding box center [1045, 424] width 452 height 473
click at [992, 353] on div "hero . moveLeft ( 3 ) hero . moveUp ( 2 ) hero . moveLeft ( ) hero . use ( "lev…" at bounding box center [1045, 424] width 452 height 473
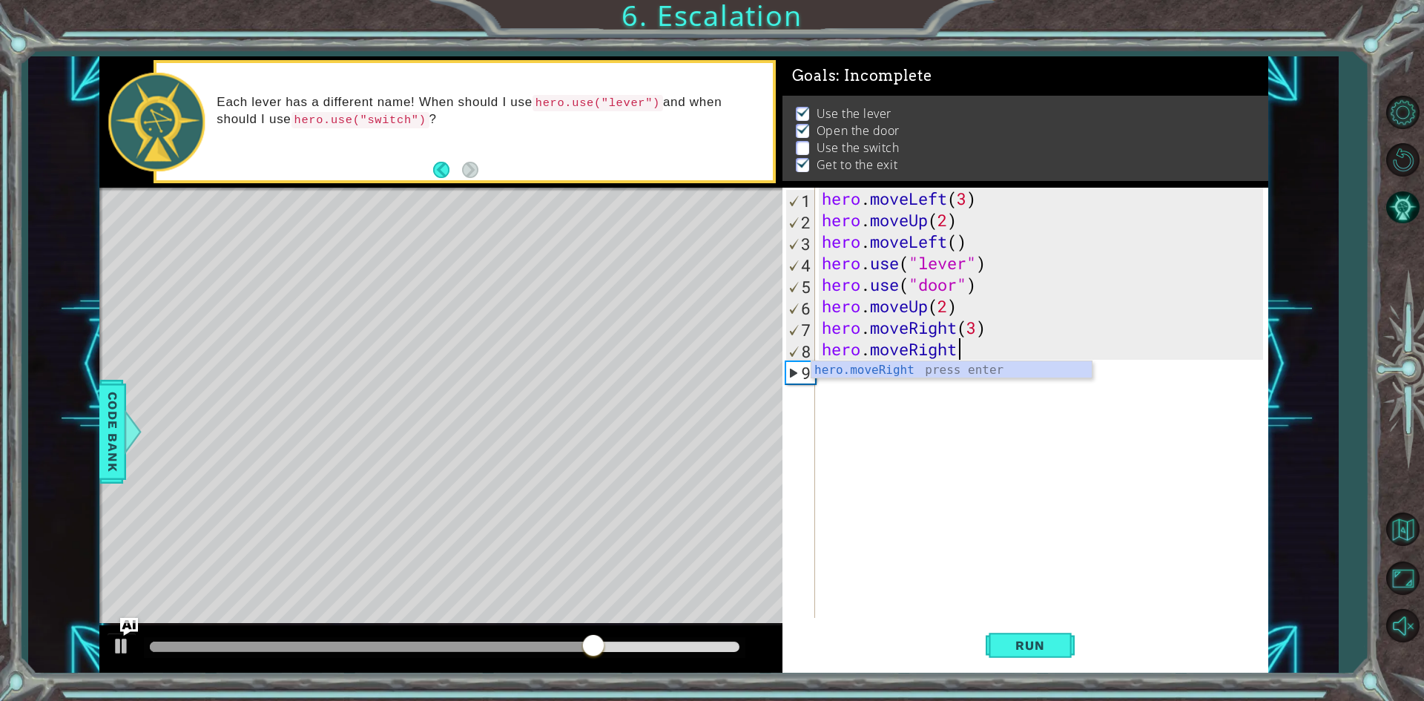
click at [989, 329] on div "hero . moveLeft ( 3 ) hero . moveUp ( 2 ) hero . moveLeft ( ) hero . use ( "lev…" at bounding box center [1045, 424] width 452 height 473
type textarea "hero.moveRight"
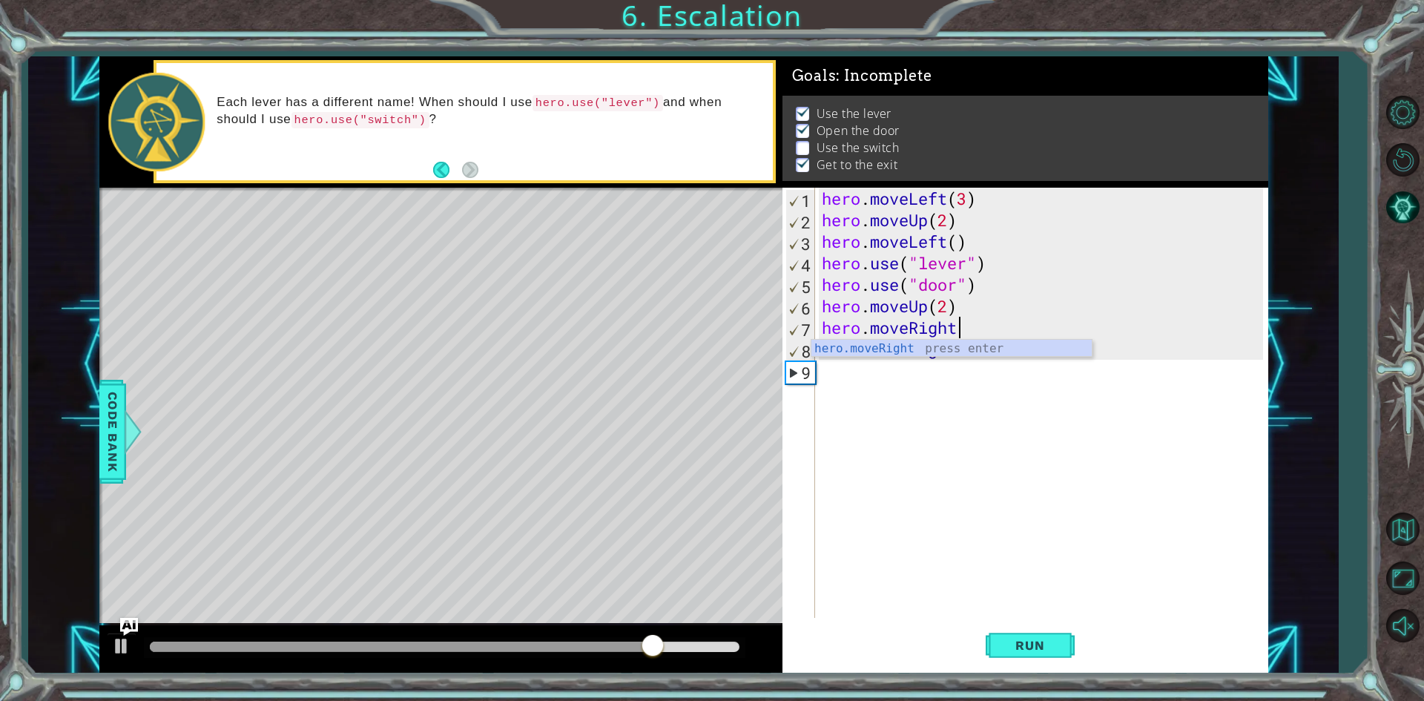
click at [1129, 344] on div "hero . moveLeft ( 3 ) hero . moveUp ( 2 ) hero . moveLeft ( ) hero . use ( "lev…" at bounding box center [1045, 424] width 452 height 473
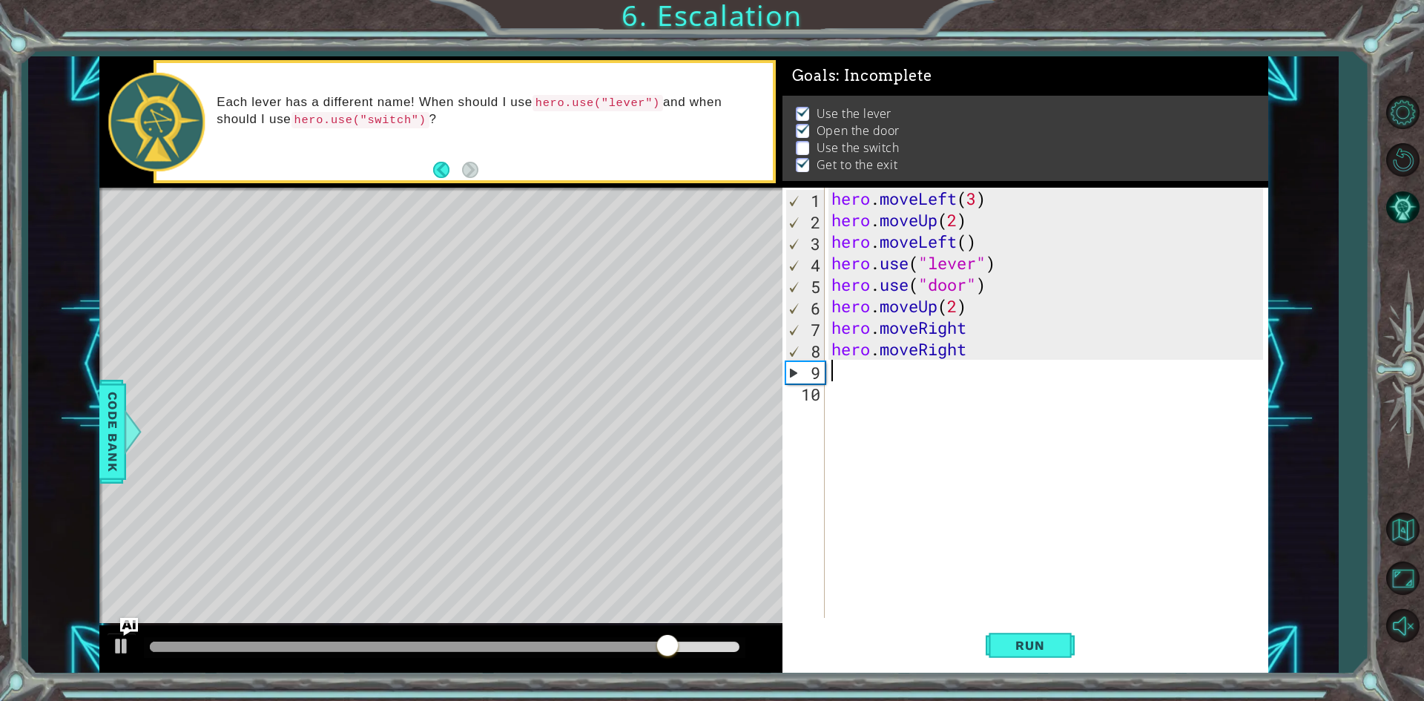
scroll to position [0, 0]
click at [1016, 636] on button "Run" at bounding box center [1030, 645] width 89 height 48
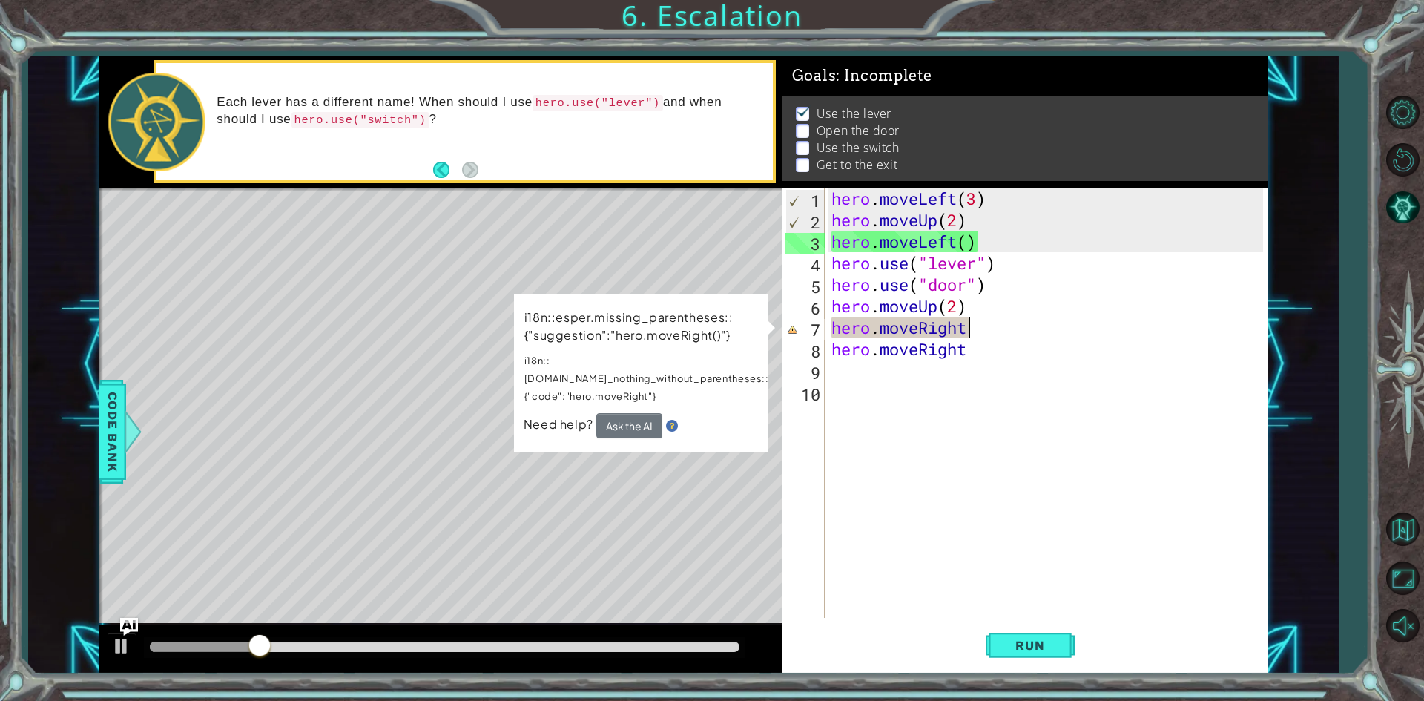
click at [982, 324] on div "hero . moveLeft ( 3 ) hero . moveUp ( 2 ) hero . moveLeft ( ) hero . use ( "lev…" at bounding box center [1049, 424] width 442 height 473
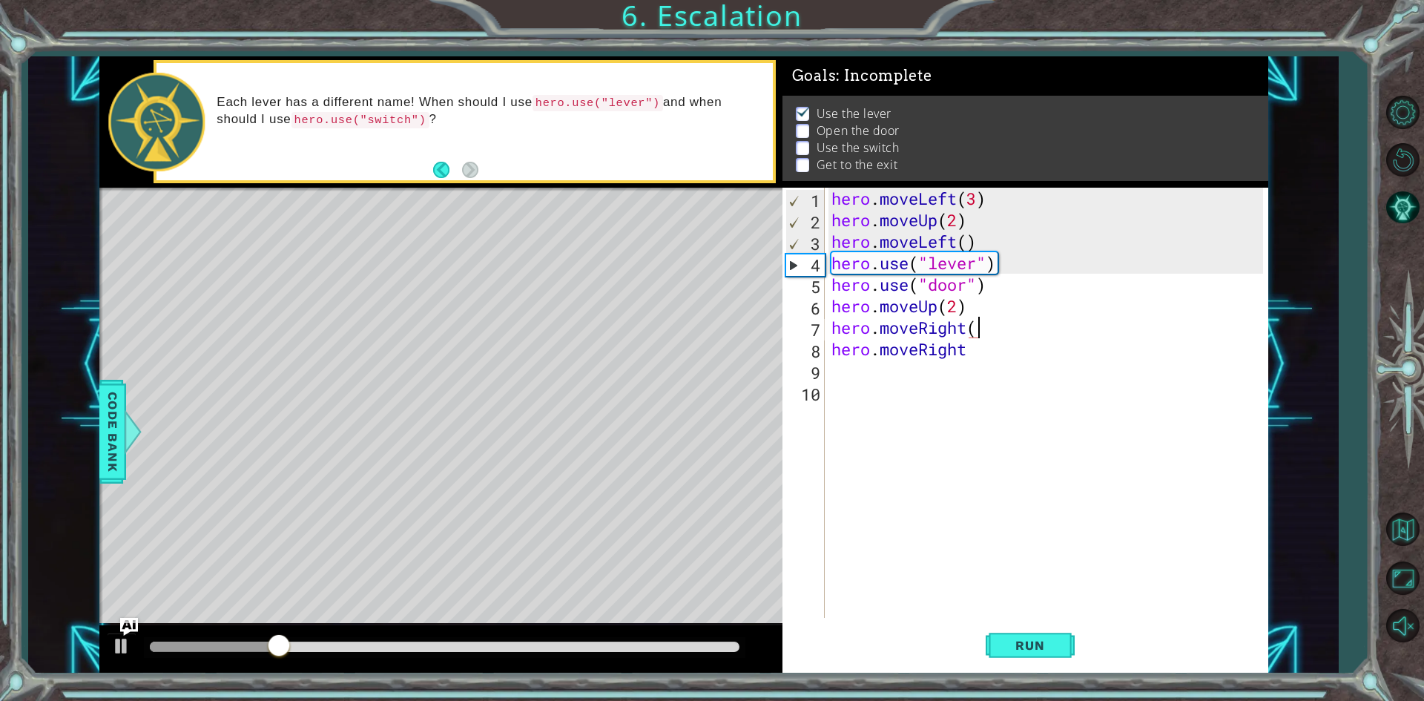
scroll to position [0, 6]
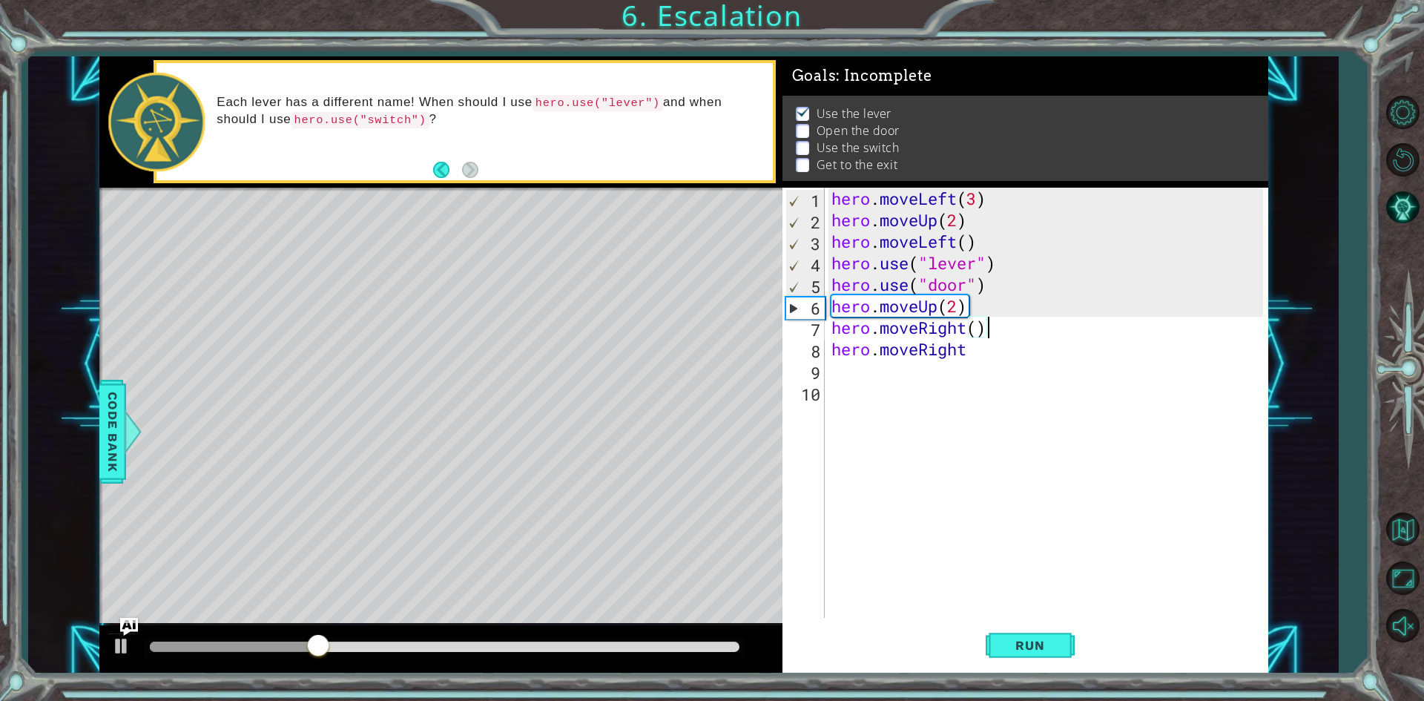
click at [976, 349] on div "hero . moveLeft ( 3 ) hero . moveUp ( 2 ) hero . moveLeft ( ) hero . use ( "lev…" at bounding box center [1049, 424] width 442 height 473
drag, startPoint x: 377, startPoint y: 644, endPoint x: 209, endPoint y: 627, distance: 168.6
click at [209, 627] on div at bounding box center [440, 648] width 683 height 47
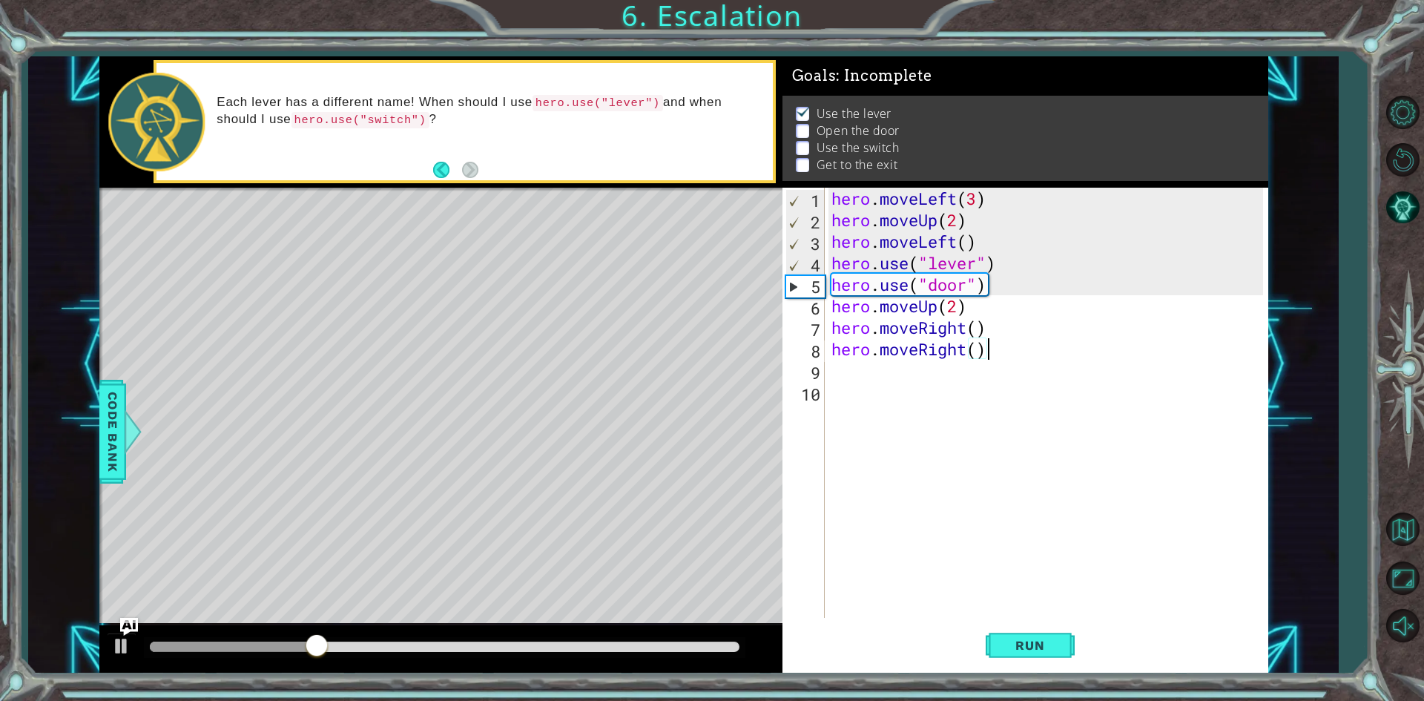
click at [1009, 263] on div "hero . moveLeft ( 3 ) hero . moveUp ( 2 ) hero . moveLeft ( ) hero . use ( "lev…" at bounding box center [1049, 424] width 442 height 473
type textarea "hero.use("lever")"
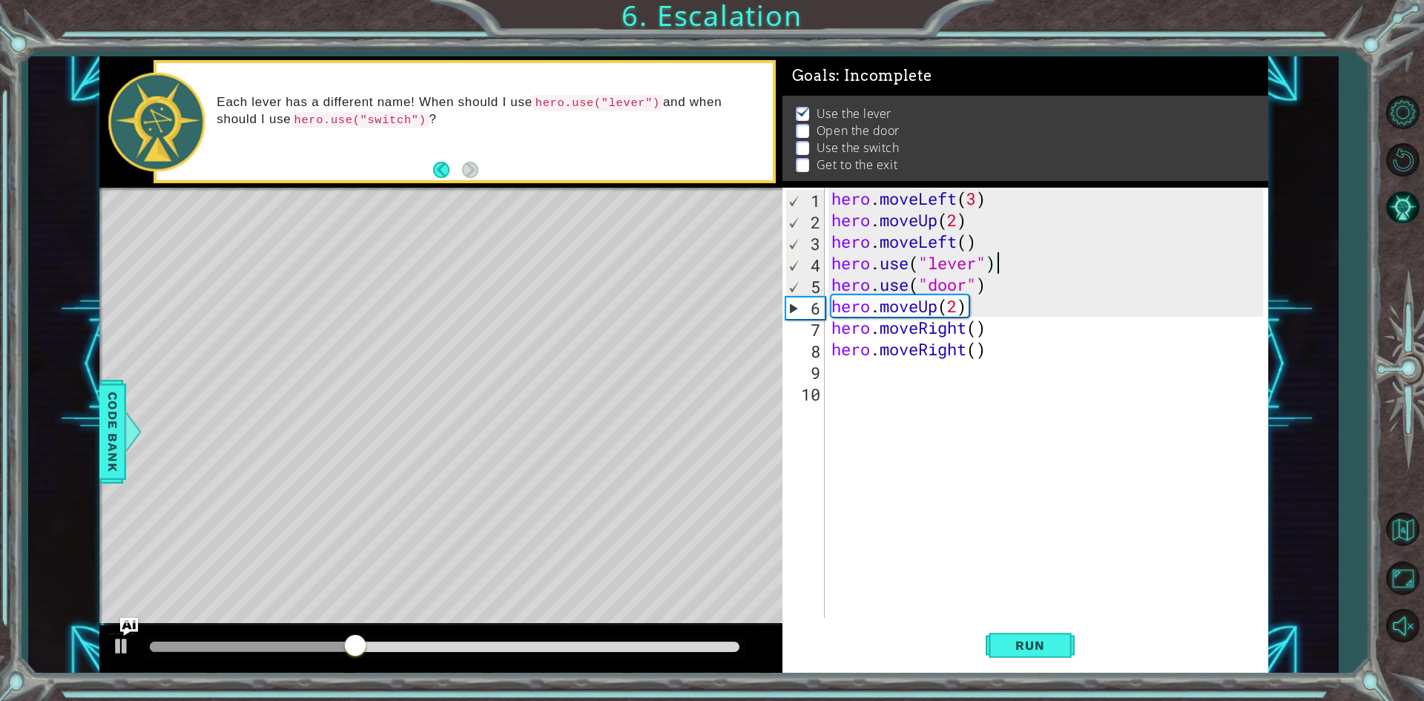
scroll to position [0, 0]
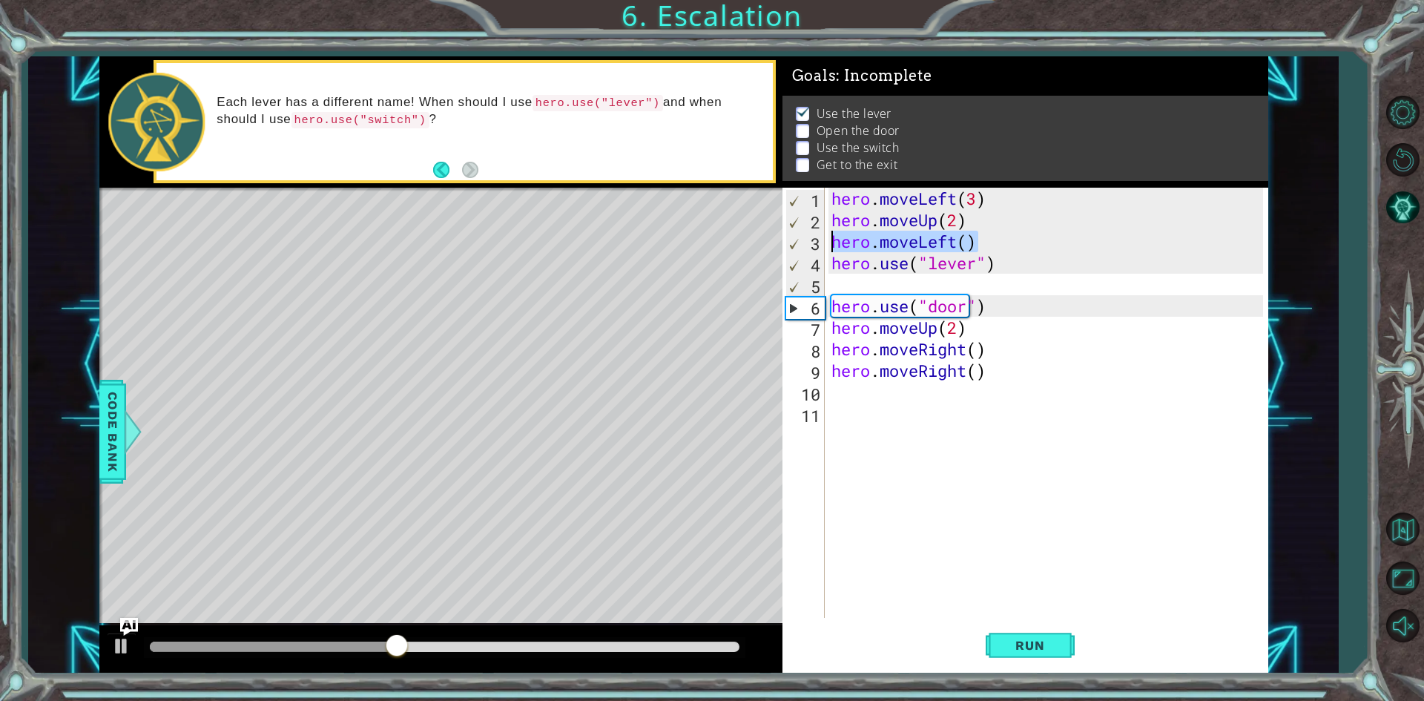
drag, startPoint x: 989, startPoint y: 234, endPoint x: 833, endPoint y: 243, distance: 156.0
click at [833, 243] on div "hero . moveLeft ( 3 ) hero . moveUp ( 2 ) hero . moveLeft ( ) hero . use ( "lev…" at bounding box center [1049, 424] width 442 height 473
type textarea "hero.moveLeft()"
click at [858, 285] on div "hero . moveLeft ( 3 ) hero . moveUp ( 2 ) hero . moveLeft ( ) hero . use ( "lev…" at bounding box center [1049, 424] width 442 height 473
paste textarea "hero.moveLeft()"
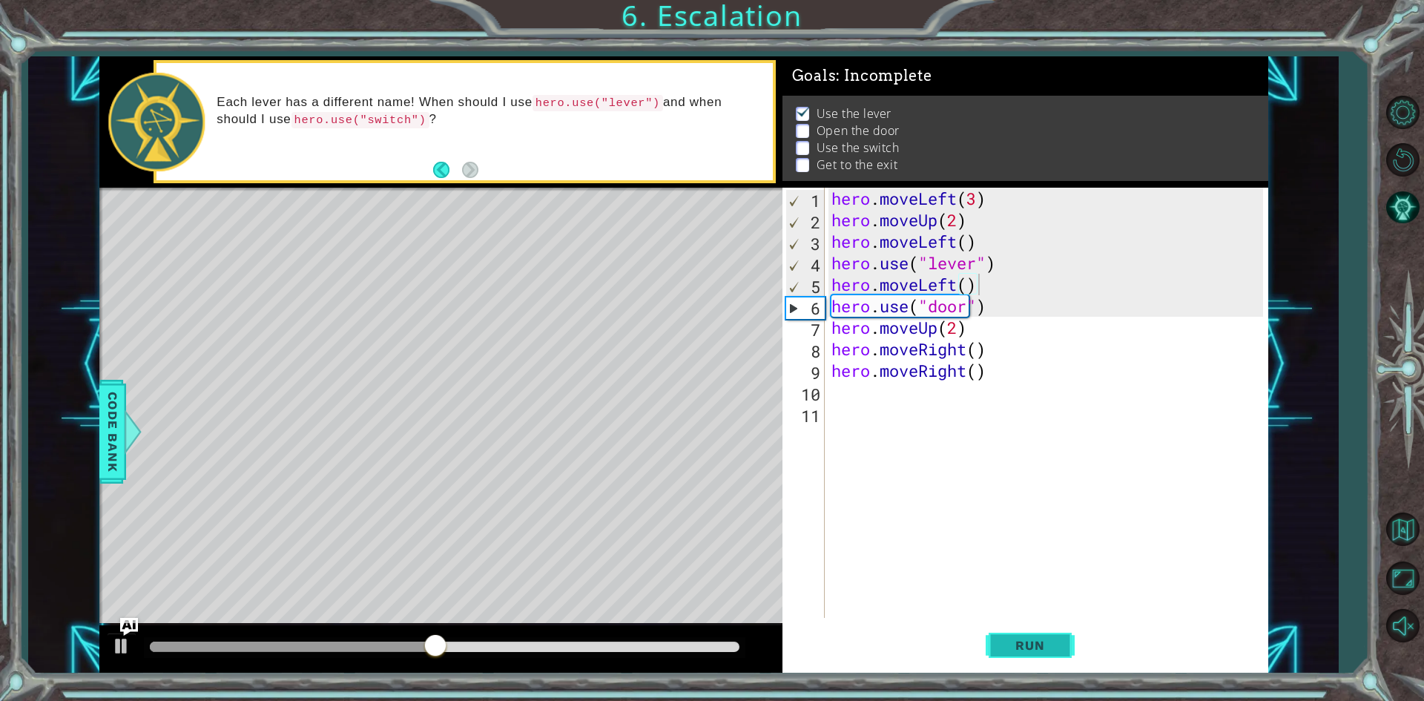
click at [1046, 642] on span "Run" at bounding box center [1029, 645] width 59 height 15
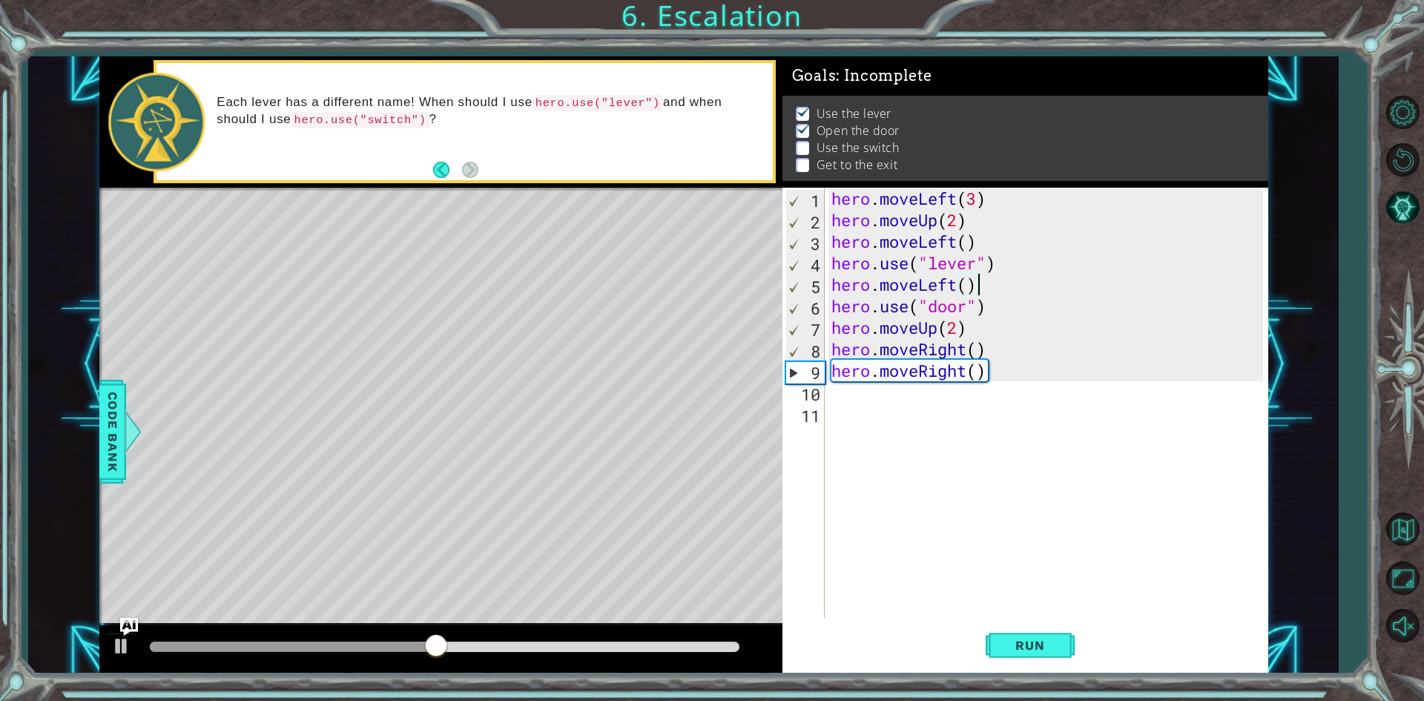
click at [997, 369] on div "hero . moveLeft ( 3 ) hero . moveUp ( 2 ) hero . moveLeft ( ) hero . use ( "lev…" at bounding box center [1049, 424] width 442 height 473
type textarea "hero.moveRight()]"
click at [1015, 631] on button "Run" at bounding box center [1030, 645] width 89 height 48
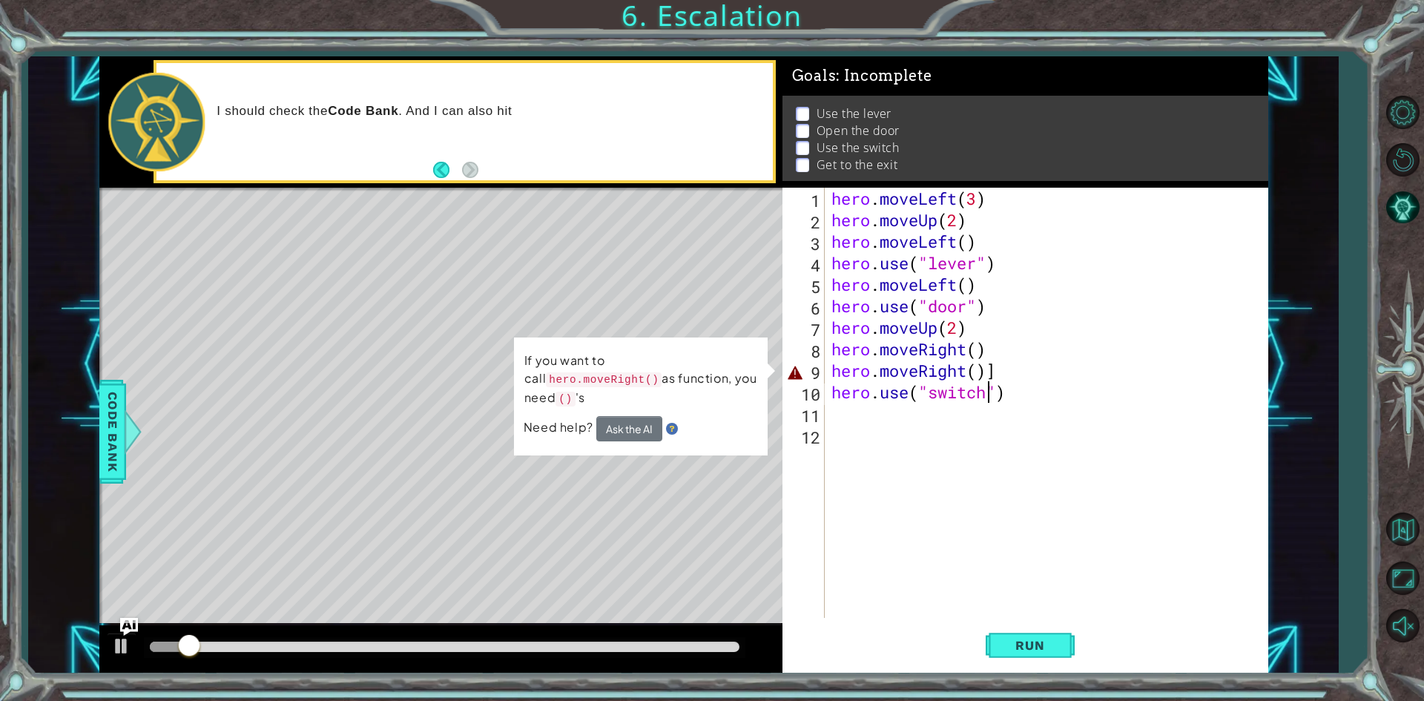
click at [1006, 376] on div "hero . moveLeft ( 3 ) hero . moveUp ( 2 ) hero . moveLeft ( ) hero . use ( "lev…" at bounding box center [1049, 424] width 442 height 473
type textarea "hero.moveRight()"
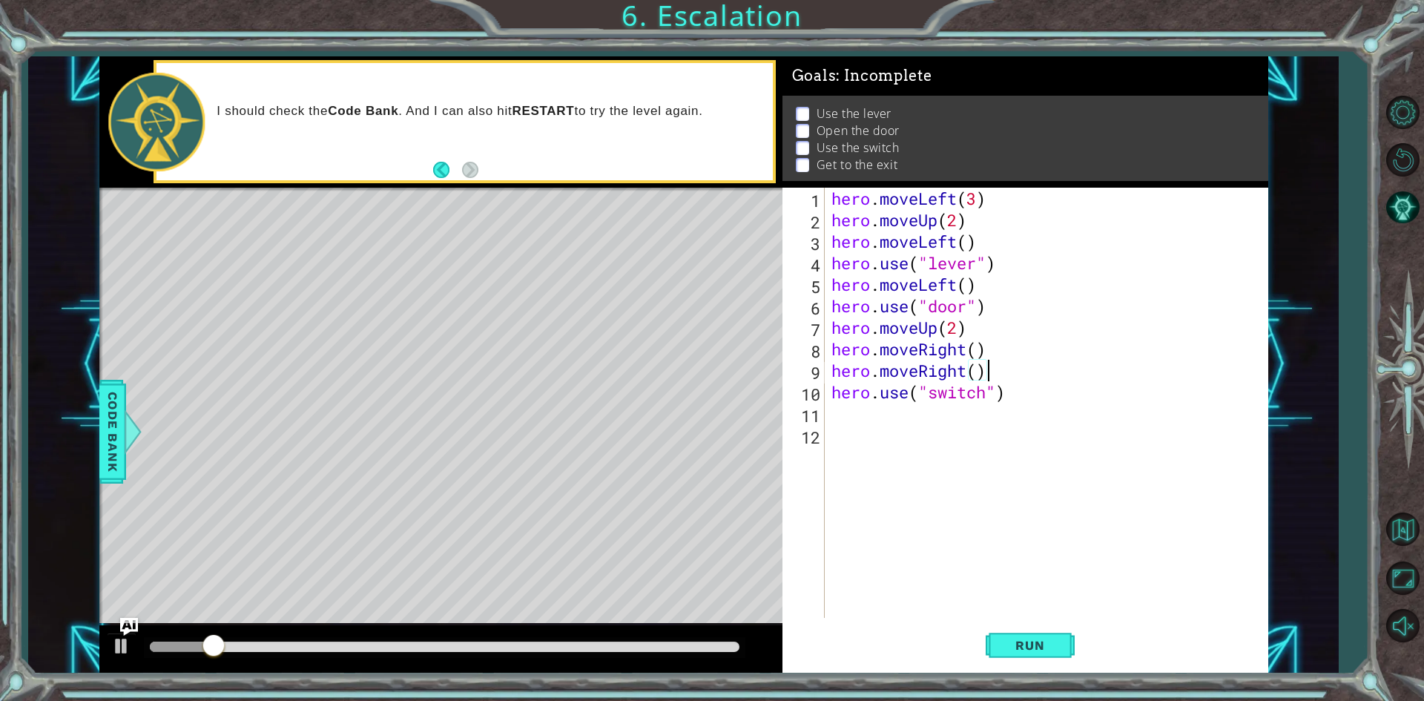
click at [1015, 406] on div "hero . moveLeft ( 3 ) hero . moveUp ( 2 ) hero . moveLeft ( ) hero . use ( "lev…" at bounding box center [1049, 424] width 442 height 473
click at [1019, 399] on div "hero . moveLeft ( 3 ) hero . moveUp ( 2 ) hero . moveLeft ( ) hero . use ( "lev…" at bounding box center [1049, 424] width 442 height 473
type textarea "hero.use("switch")"
click at [997, 406] on div "hero . moveLeft ( 3 ) hero . moveUp ( 2 ) hero . moveLeft ( ) hero . use ( "lev…" at bounding box center [1049, 424] width 442 height 473
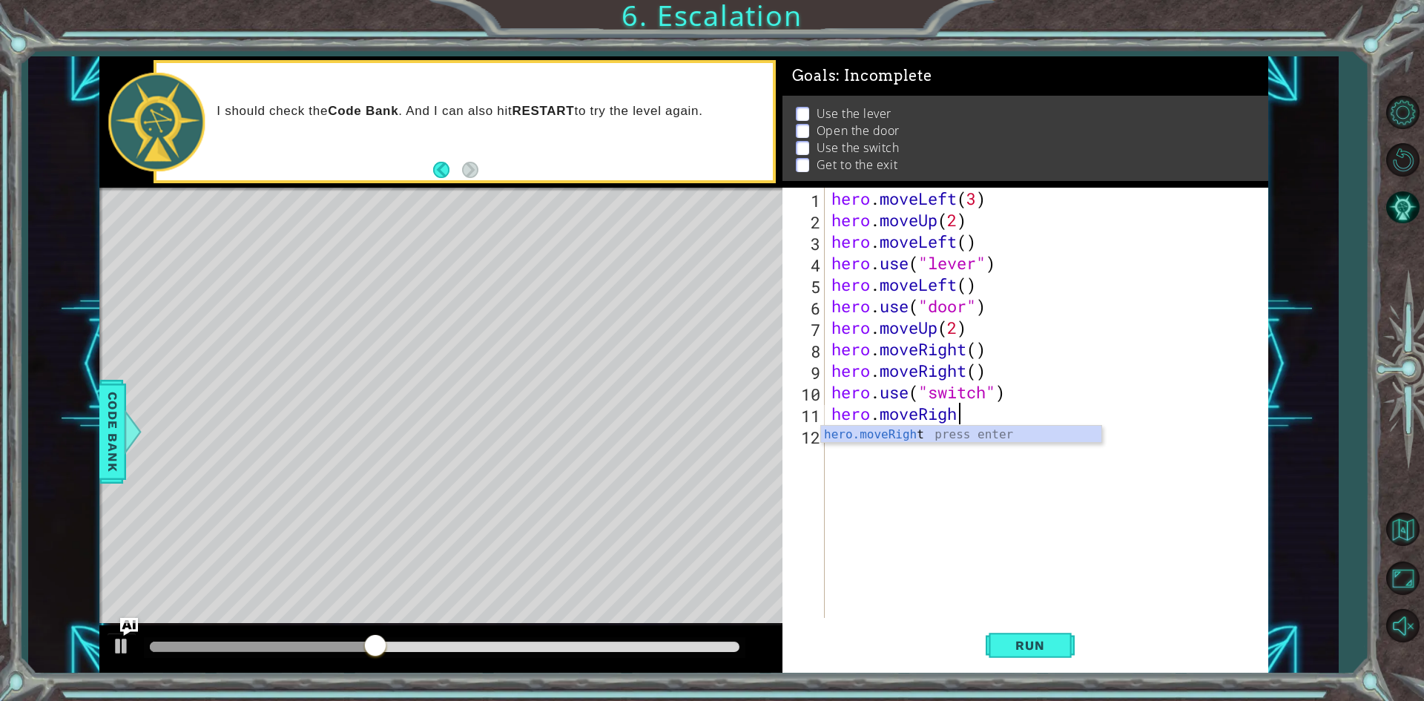
scroll to position [0, 5]
click at [1035, 642] on span "Run" at bounding box center [1029, 645] width 59 height 15
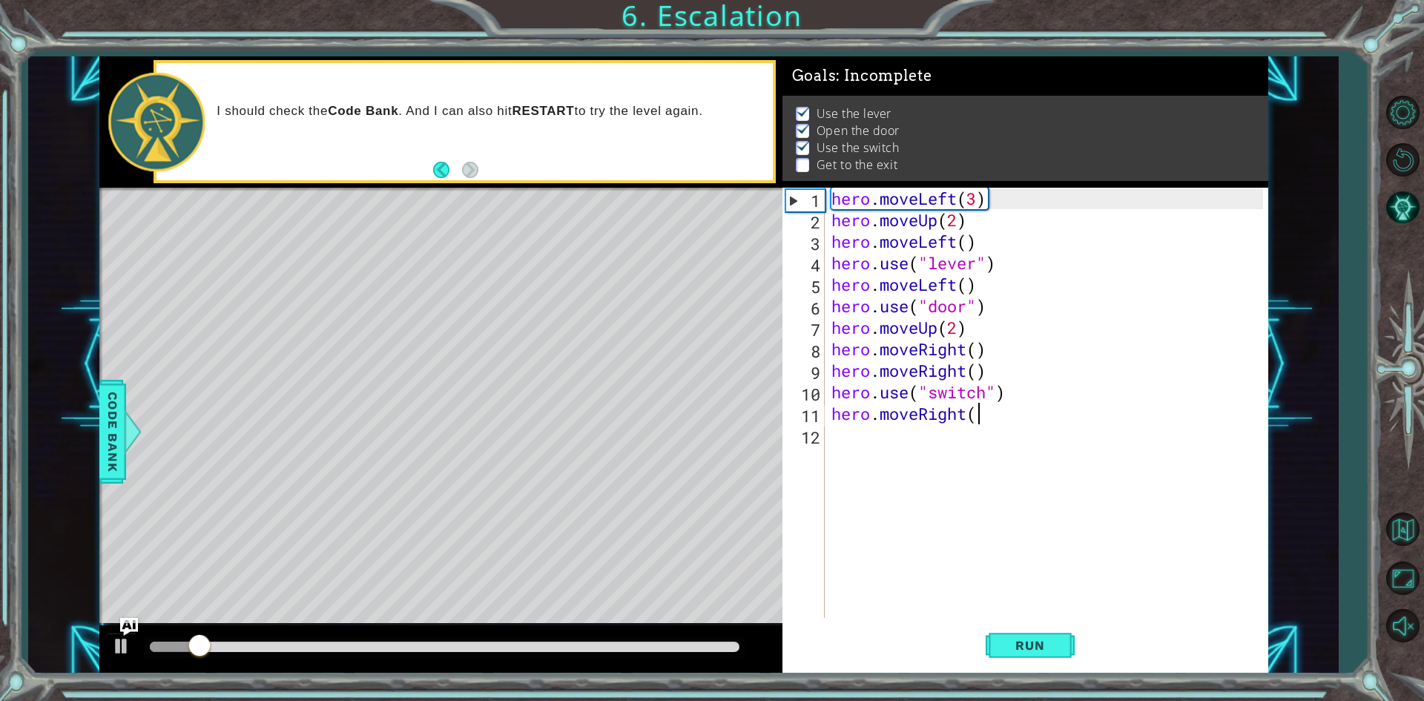
scroll to position [0, 6]
type textarea "hero.moveRight()"
click at [565, 526] on div "Level Map" at bounding box center [441, 406] width 685 height 437
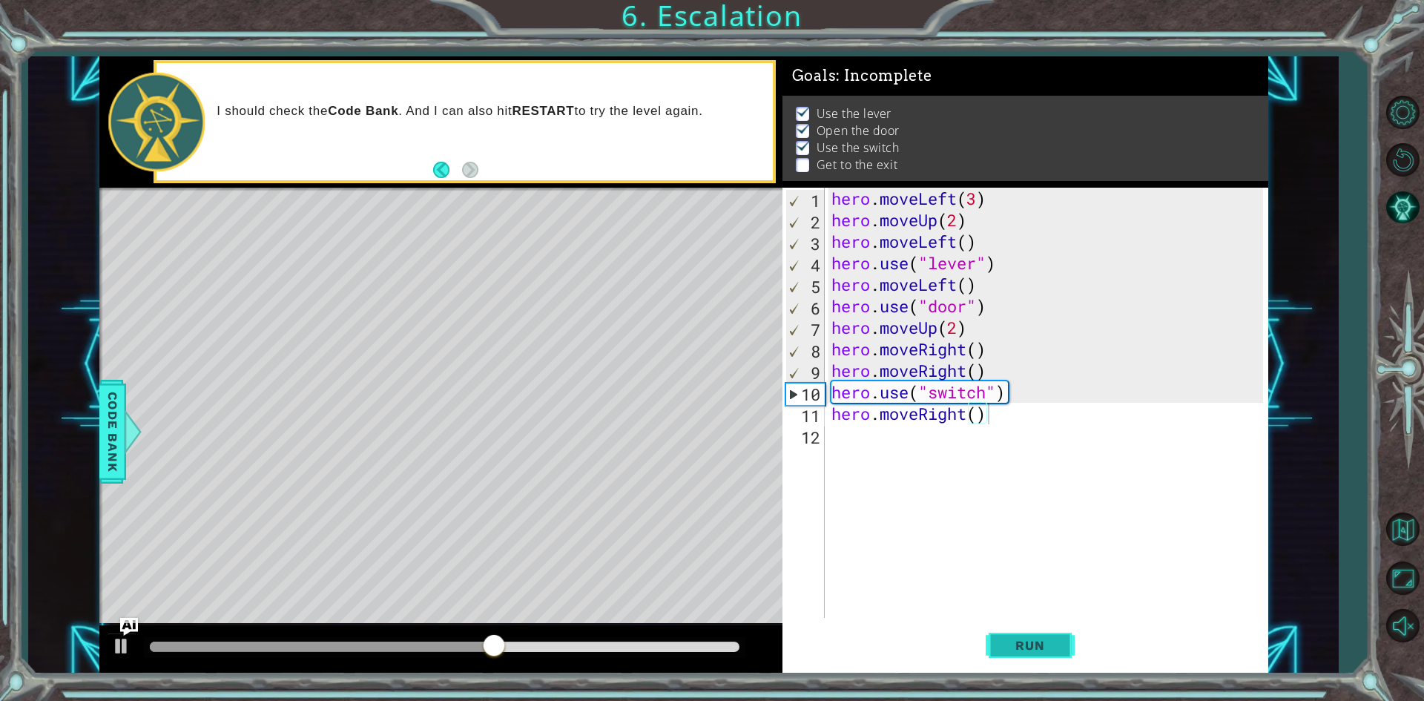
click at [1008, 650] on span "Run" at bounding box center [1029, 645] width 59 height 15
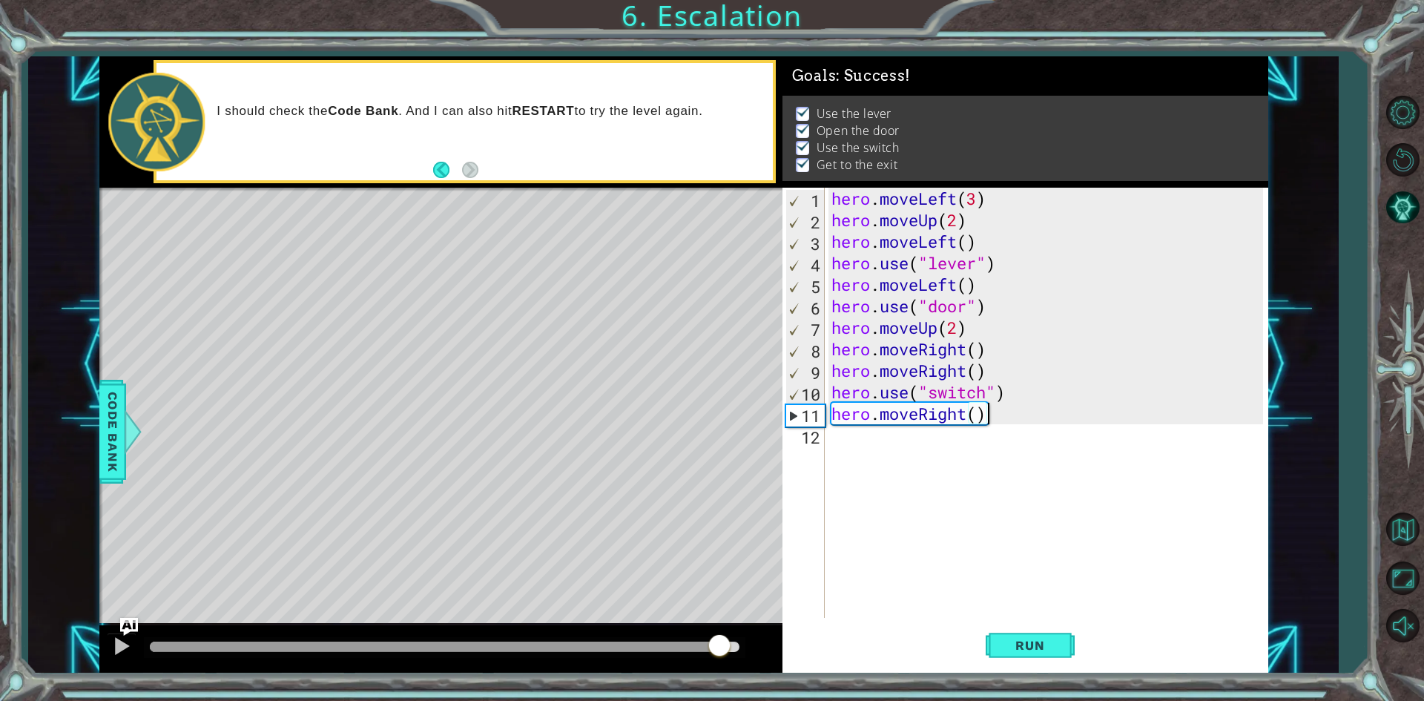
drag, startPoint x: 277, startPoint y: 650, endPoint x: 728, endPoint y: 592, distance: 454.7
click at [728, 592] on div "methods hero moveDown(steps) moveUp(steps) moveLeft(steps) moveRight(steps) use…" at bounding box center [683, 364] width 1169 height 617
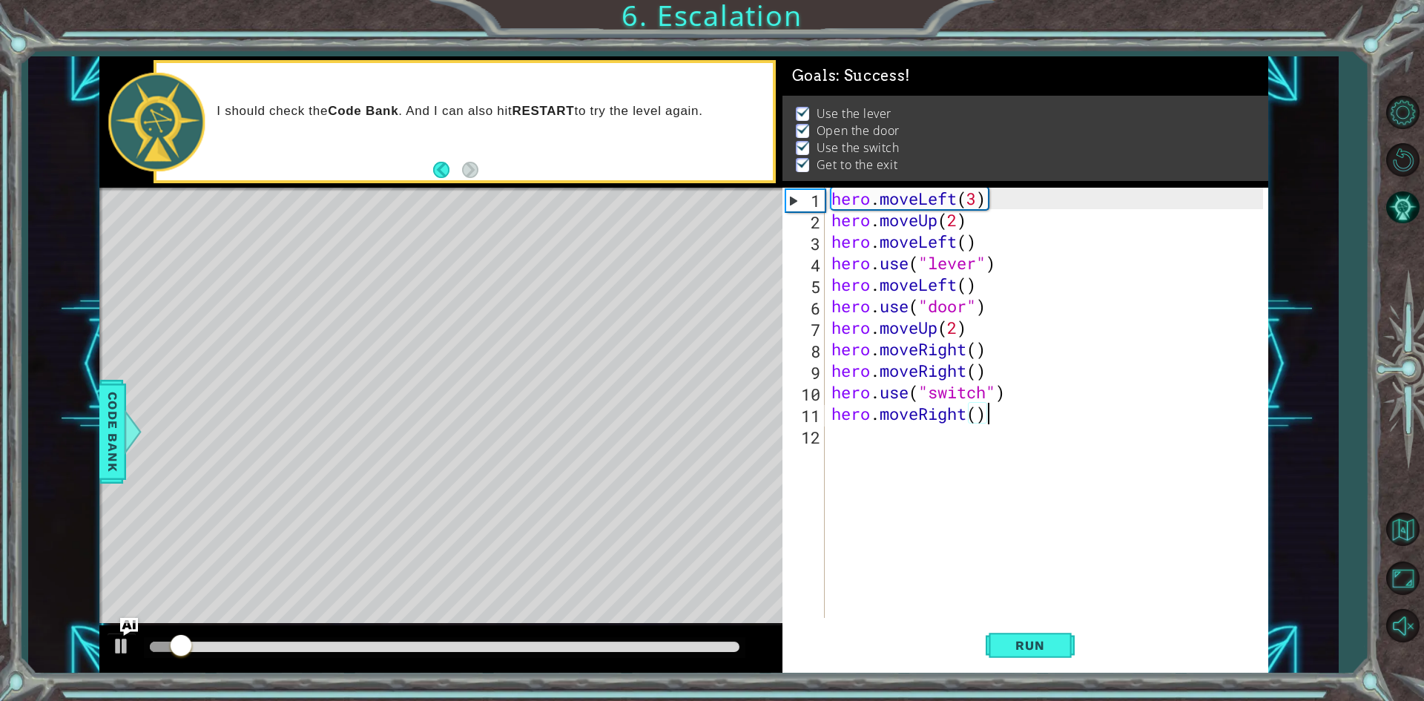
click at [682, 639] on div at bounding box center [444, 647] width 601 height 21
drag, startPoint x: 673, startPoint y: 638, endPoint x: 690, endPoint y: 637, distance: 16.3
click at [689, 637] on div at bounding box center [444, 647] width 601 height 21
click at [687, 641] on div at bounding box center [444, 647] width 601 height 21
click at [685, 644] on div at bounding box center [444, 647] width 601 height 21
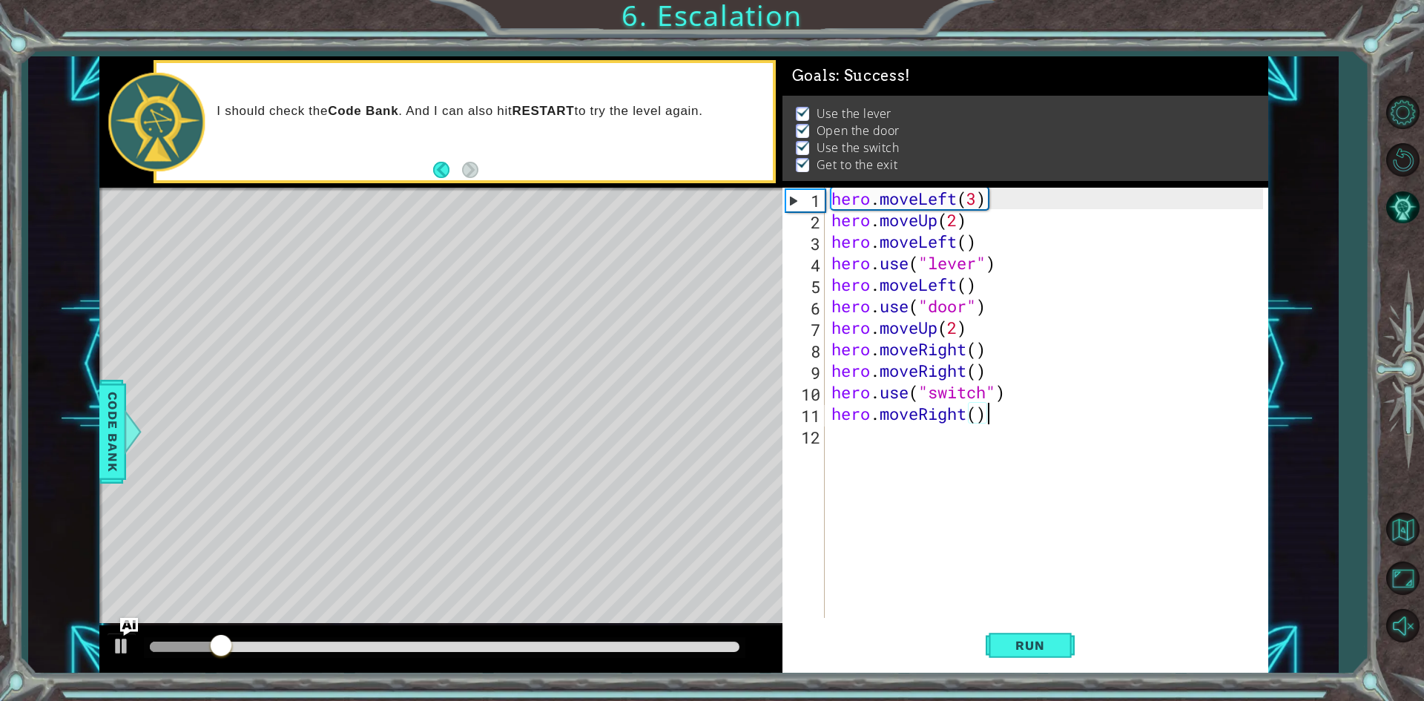
click at [683, 647] on div at bounding box center [445, 647] width 590 height 10
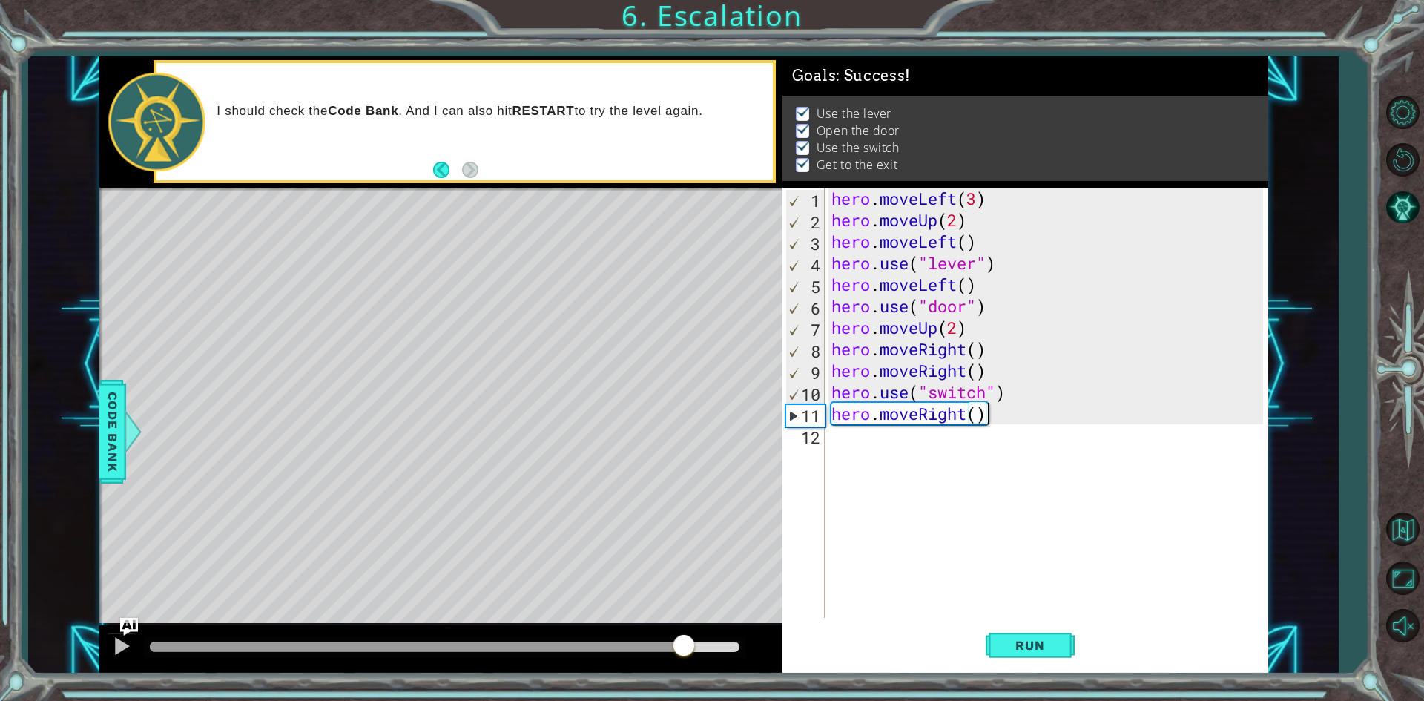
click at [607, 395] on div "Level Map" at bounding box center [441, 406] width 685 height 437
drag, startPoint x: 666, startPoint y: 639, endPoint x: 80, endPoint y: 596, distance: 587.5
click at [96, 596] on div "1 ההההההההההההההההההההההההההההההההההההההההההההההההההההההההההההההההההההההההההההה…" at bounding box center [683, 364] width 1310 height 617
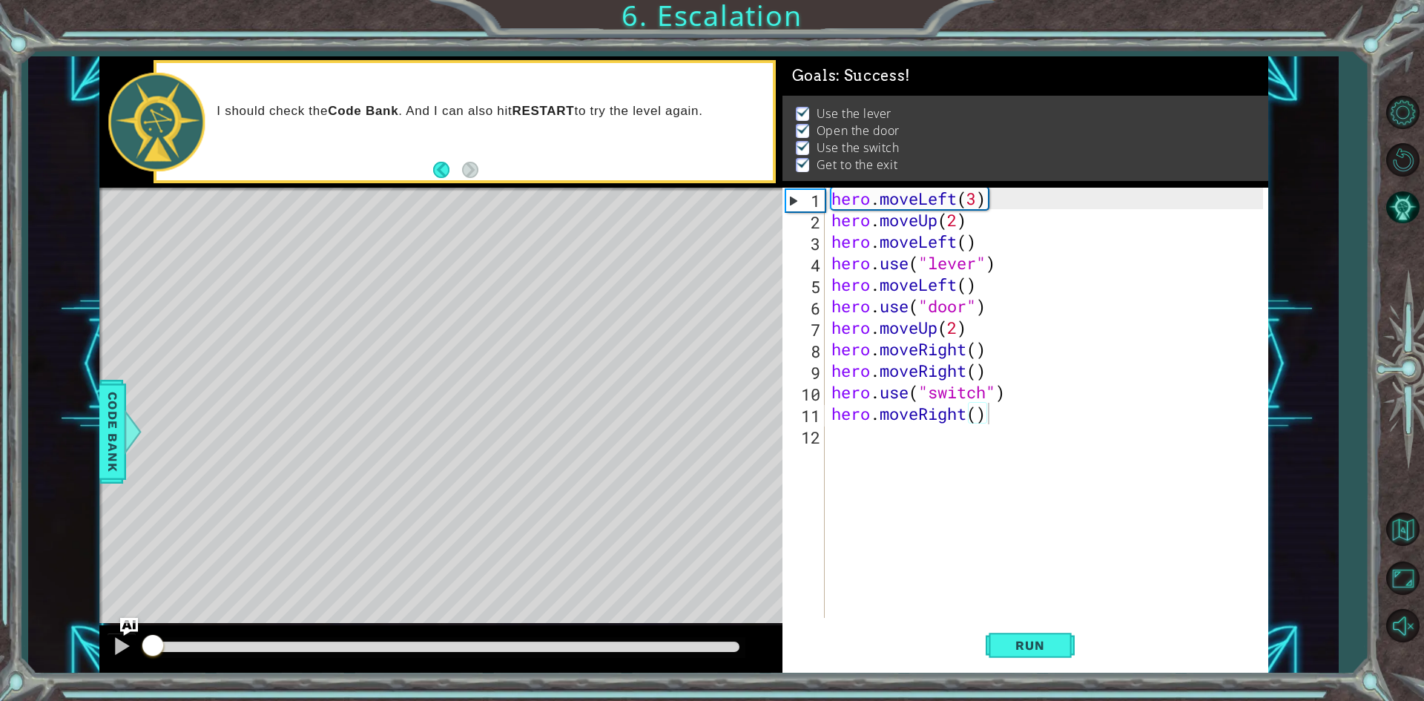
click at [283, 450] on div "Level Map" at bounding box center [441, 406] width 685 height 437
click at [118, 641] on div at bounding box center [121, 645] width 19 height 19
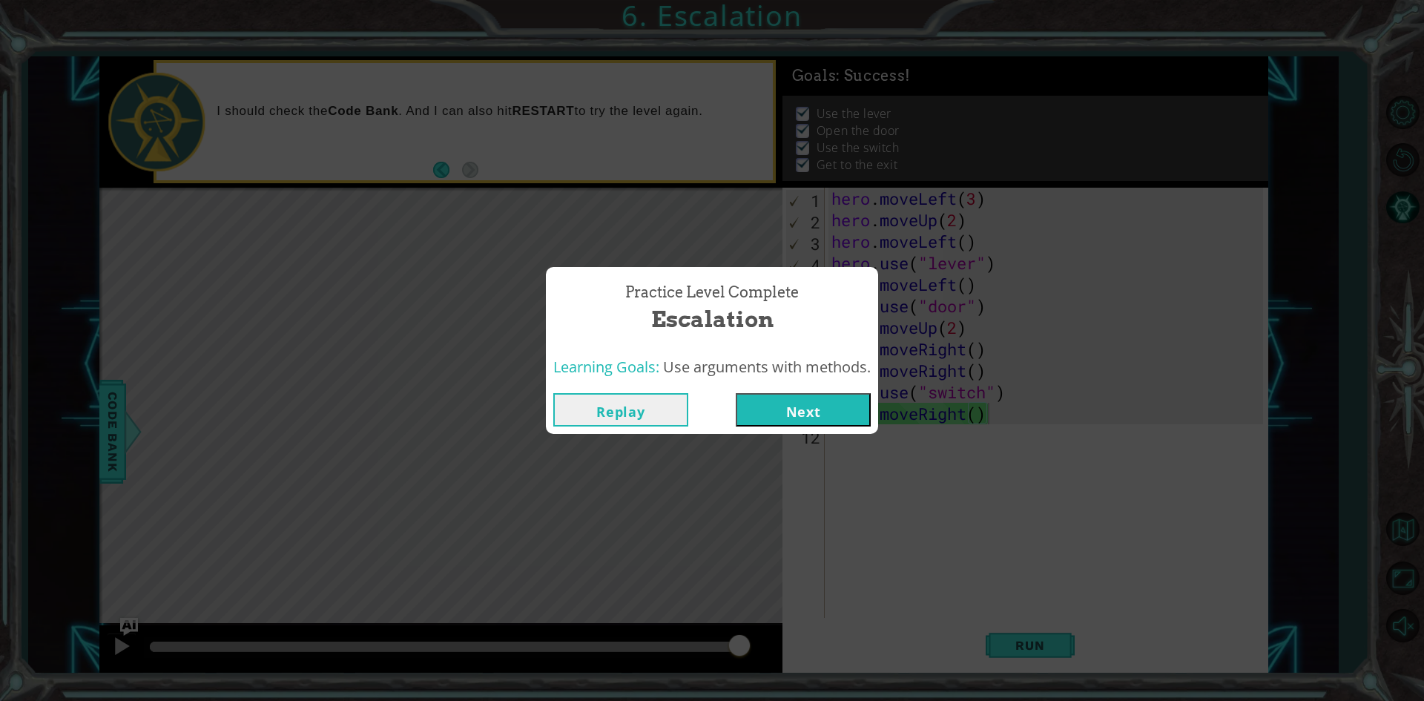
click at [782, 401] on button "Next" at bounding box center [803, 409] width 135 height 33
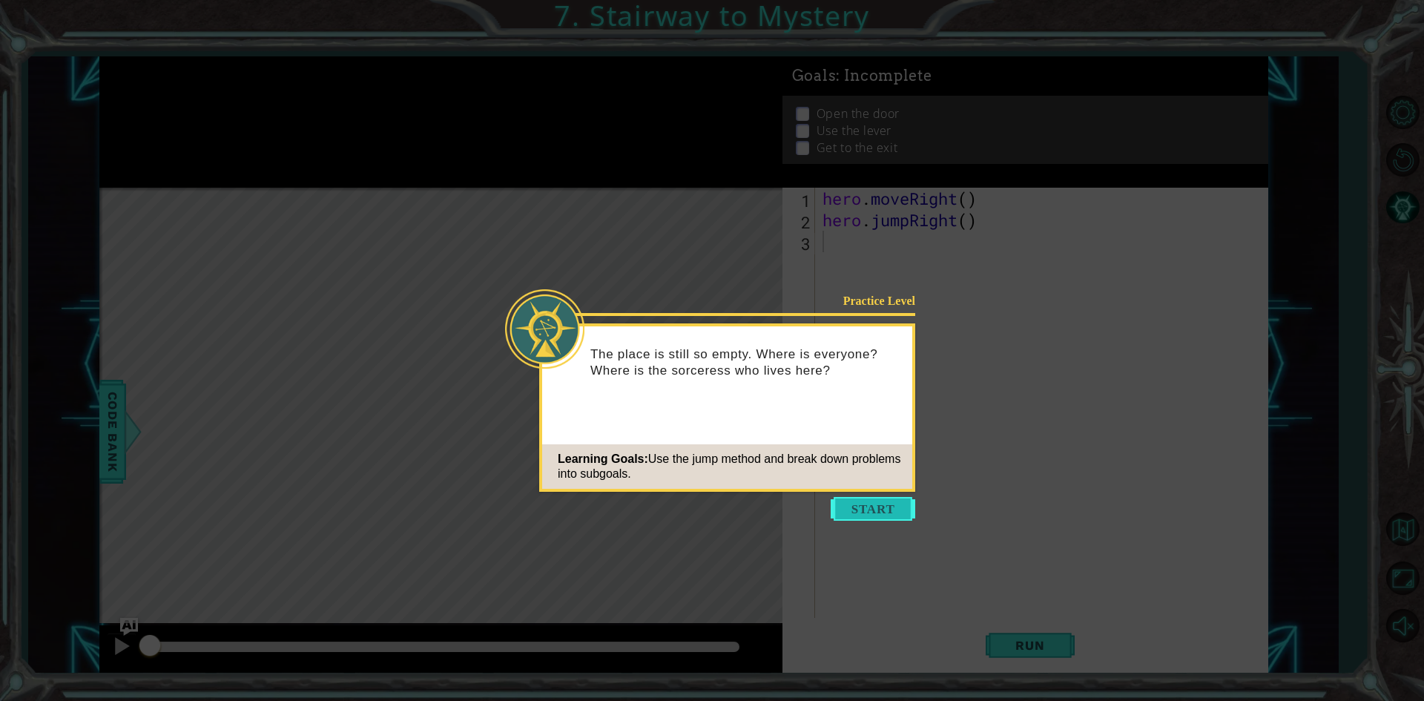
click at [857, 501] on button "Start" at bounding box center [873, 509] width 85 height 24
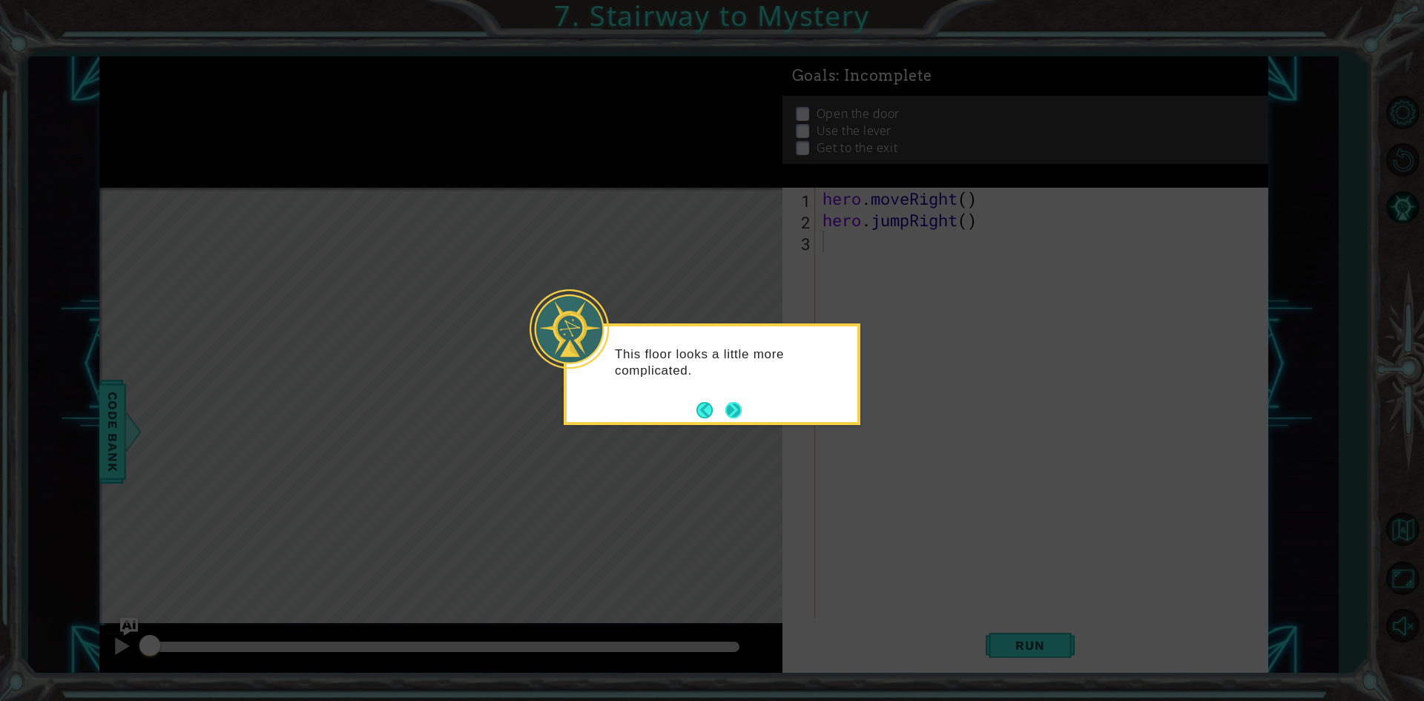
click at [733, 405] on button "Next" at bounding box center [733, 410] width 26 height 26
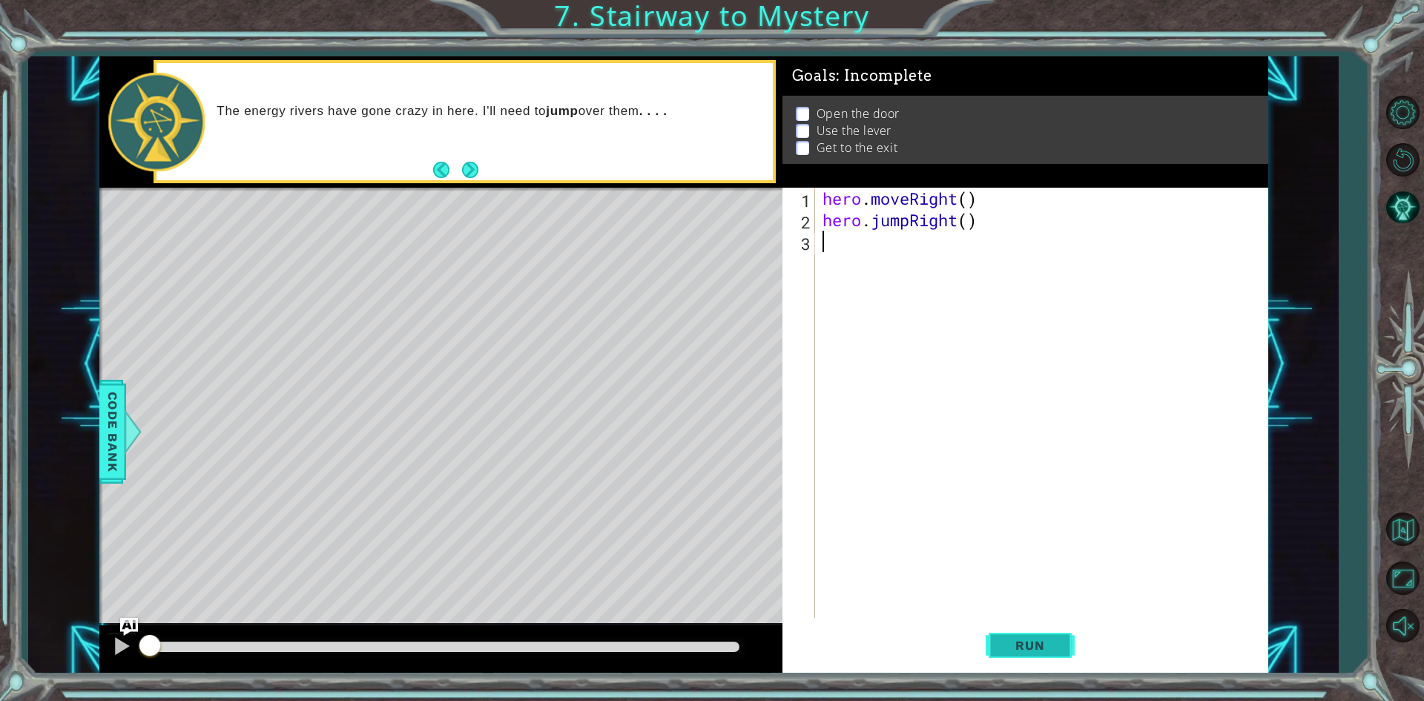
click at [1030, 628] on button "Run" at bounding box center [1030, 645] width 89 height 48
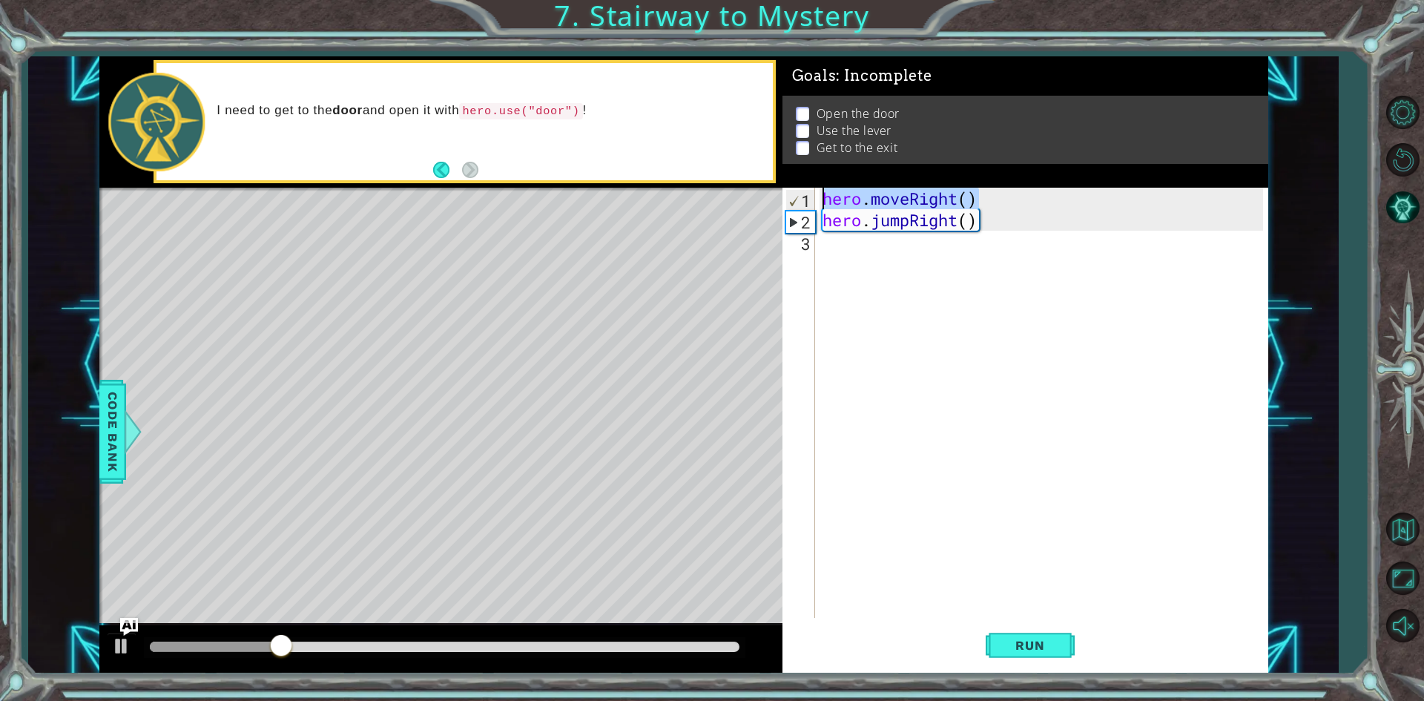
drag, startPoint x: 987, startPoint y: 191, endPoint x: 802, endPoint y: 194, distance: 184.7
click at [802, 194] on div "1 2 3 hero . moveRight ( ) hero . jumpRight ( ) ההההההההההההההההההההההההההההההה…" at bounding box center [1022, 403] width 481 height 430
type textarea "C"
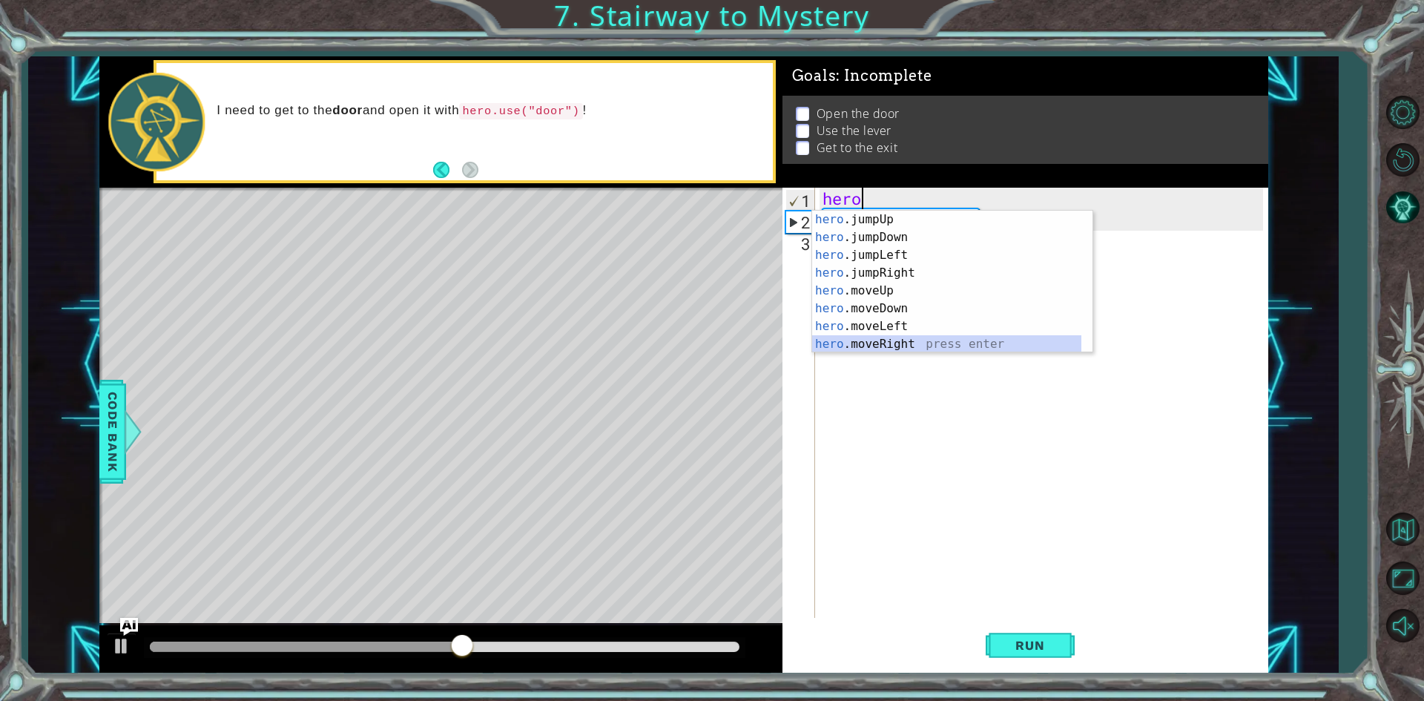
click at [900, 337] on div "hero .jumpUp press enter hero .jumpDown press enter hero .jumpLeft press enter …" at bounding box center [946, 300] width 269 height 178
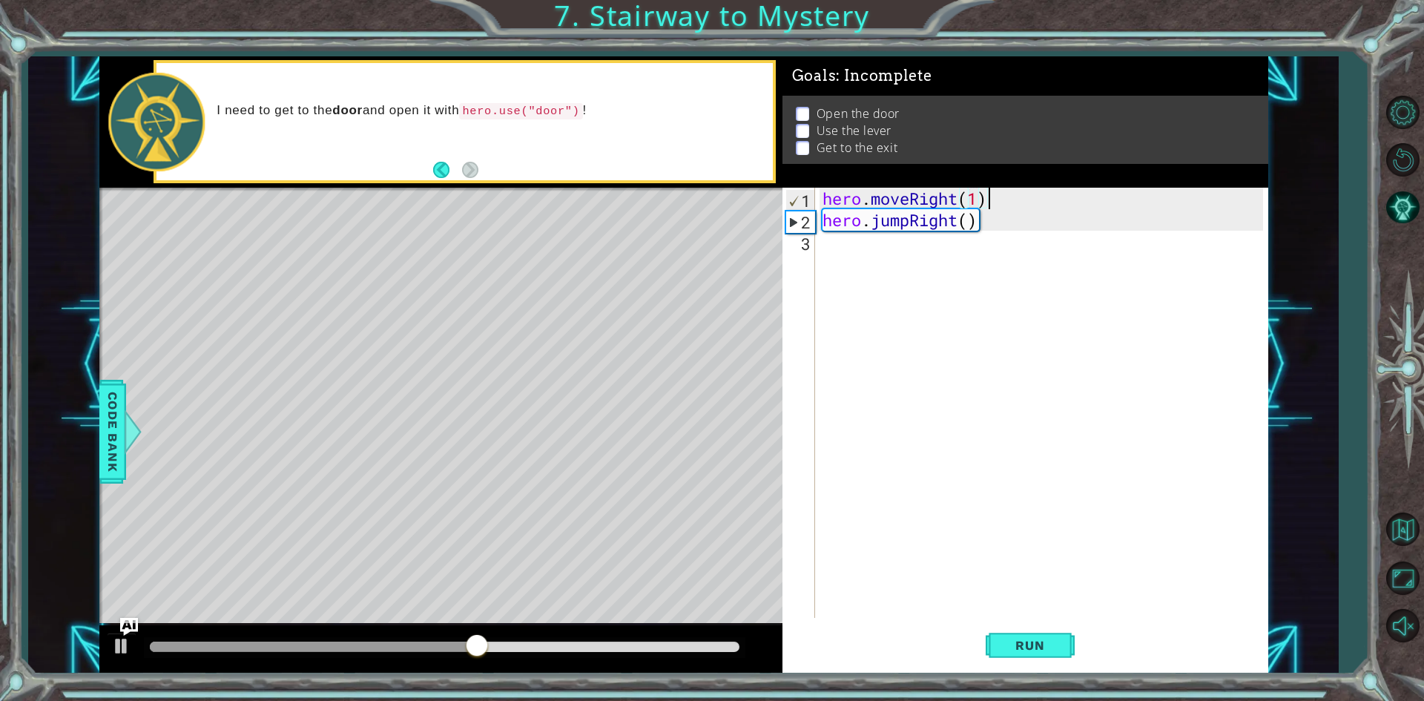
click at [1005, 190] on div "hero . moveRight ( 1 ) hero . jumpRight ( )" at bounding box center [1045, 424] width 451 height 473
drag, startPoint x: 1002, startPoint y: 199, endPoint x: 997, endPoint y: 208, distance: 10.0
click at [997, 208] on div "hero . moveRight ( 1 ) hero . jumpRight ( )" at bounding box center [1045, 424] width 451 height 473
click at [977, 201] on div "hero . moveRight ( 1 ) hero . jumpRight ( )" at bounding box center [1045, 424] width 451 height 473
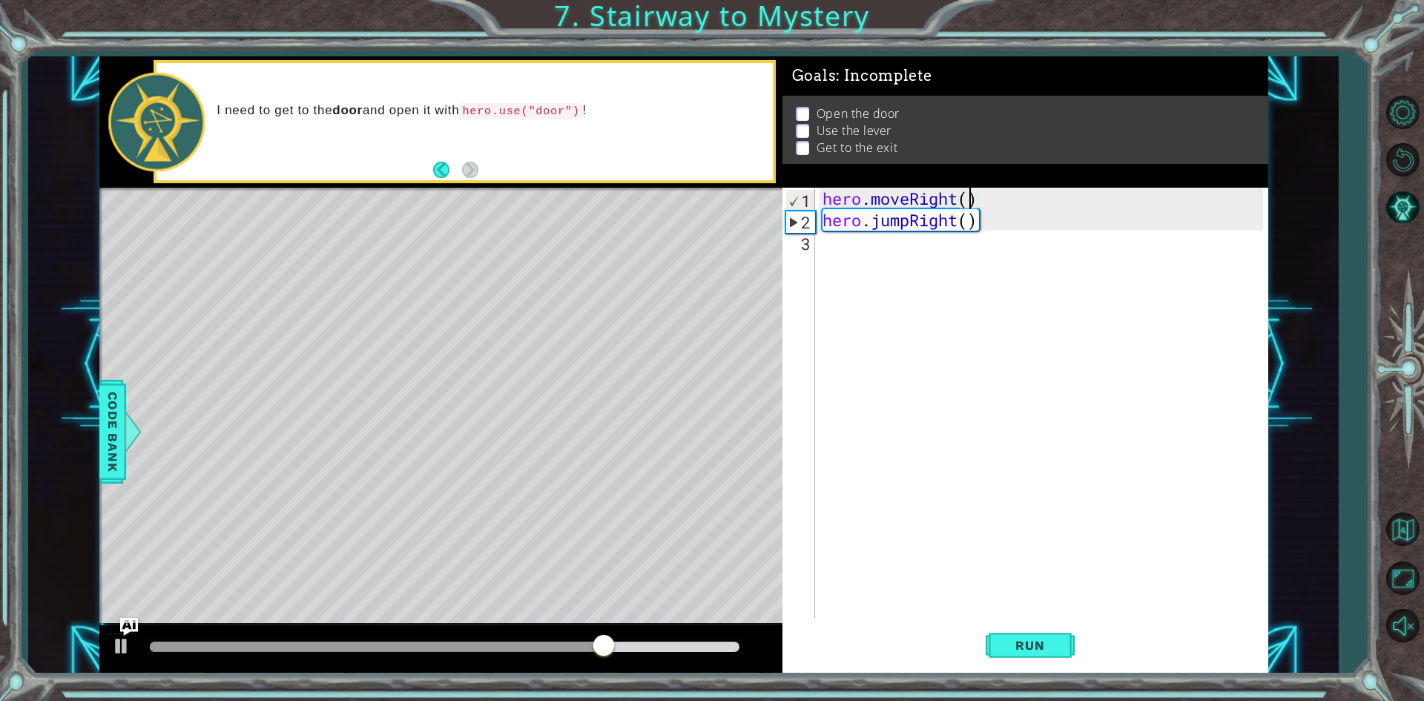
type textarea "hero.moveRight(1)"
drag, startPoint x: 984, startPoint y: 199, endPoint x: 825, endPoint y: 203, distance: 159.5
click at [825, 203] on div "hero . moveRight ( 1 ) hero . jumpRight ( )" at bounding box center [1045, 424] width 451 height 473
click at [852, 258] on div "hero . moveRight ( 1 ) hero . jumpRight ( )" at bounding box center [1045, 424] width 451 height 473
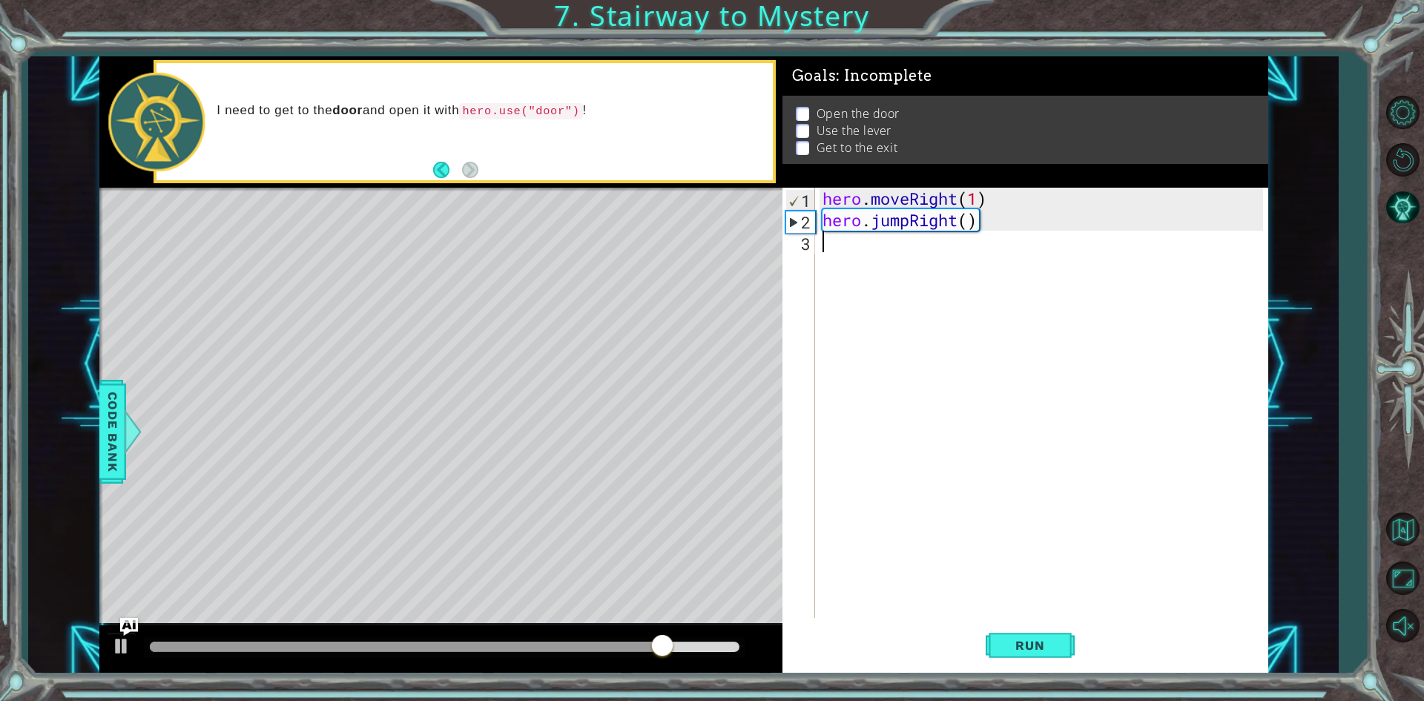
paste textarea "hero.moveRight(1)"
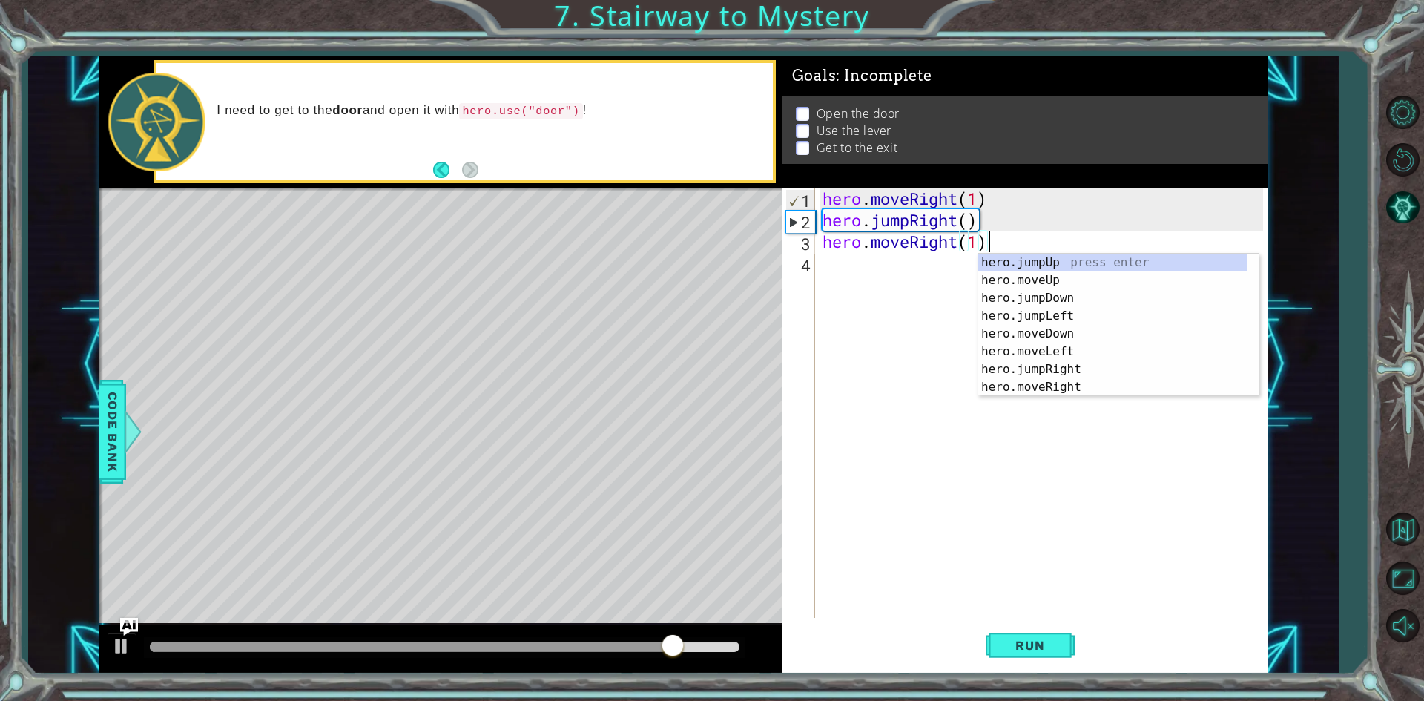
click at [977, 247] on div "hero . moveRight ( 1 ) hero . jumpRight ( ) hero . moveRight ( 1 )" at bounding box center [1045, 424] width 451 height 473
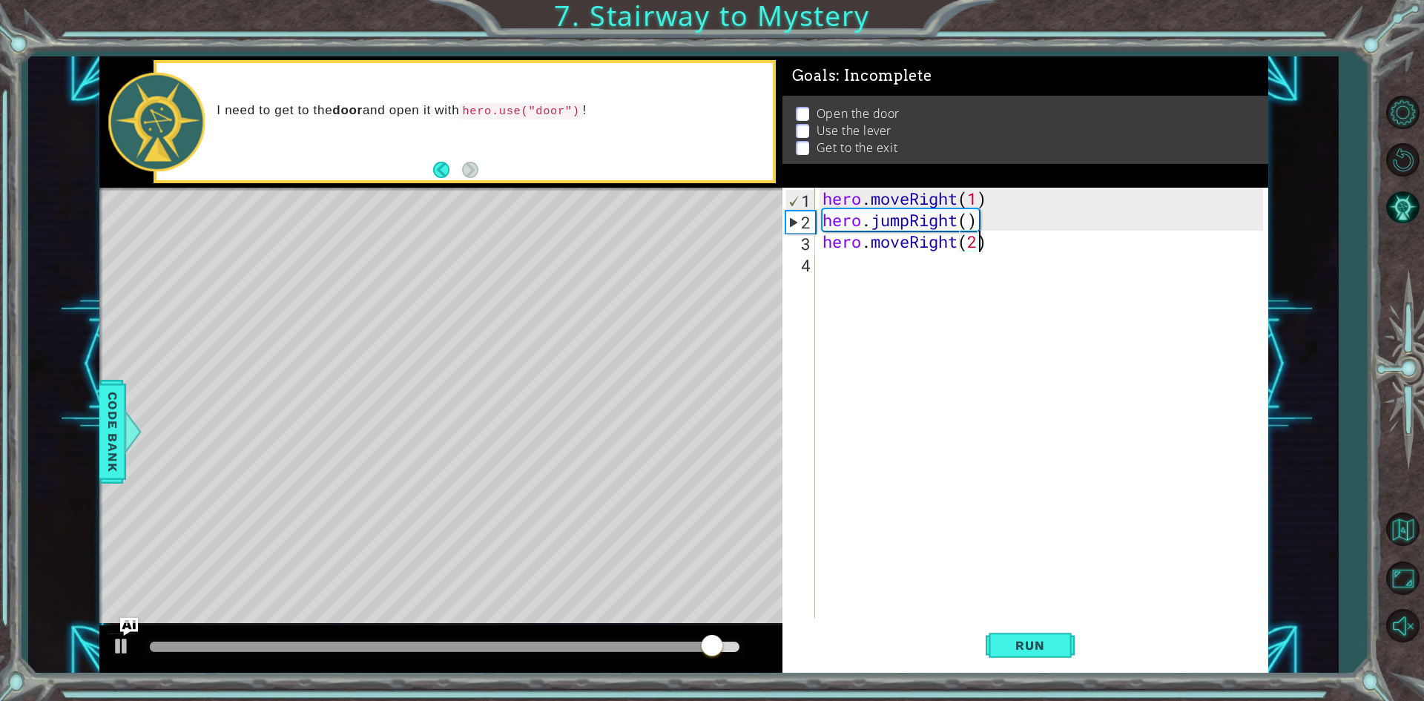
scroll to position [0, 7]
type textarea "hero.moveRight(2)"
click at [1018, 649] on span "Run" at bounding box center [1029, 645] width 59 height 15
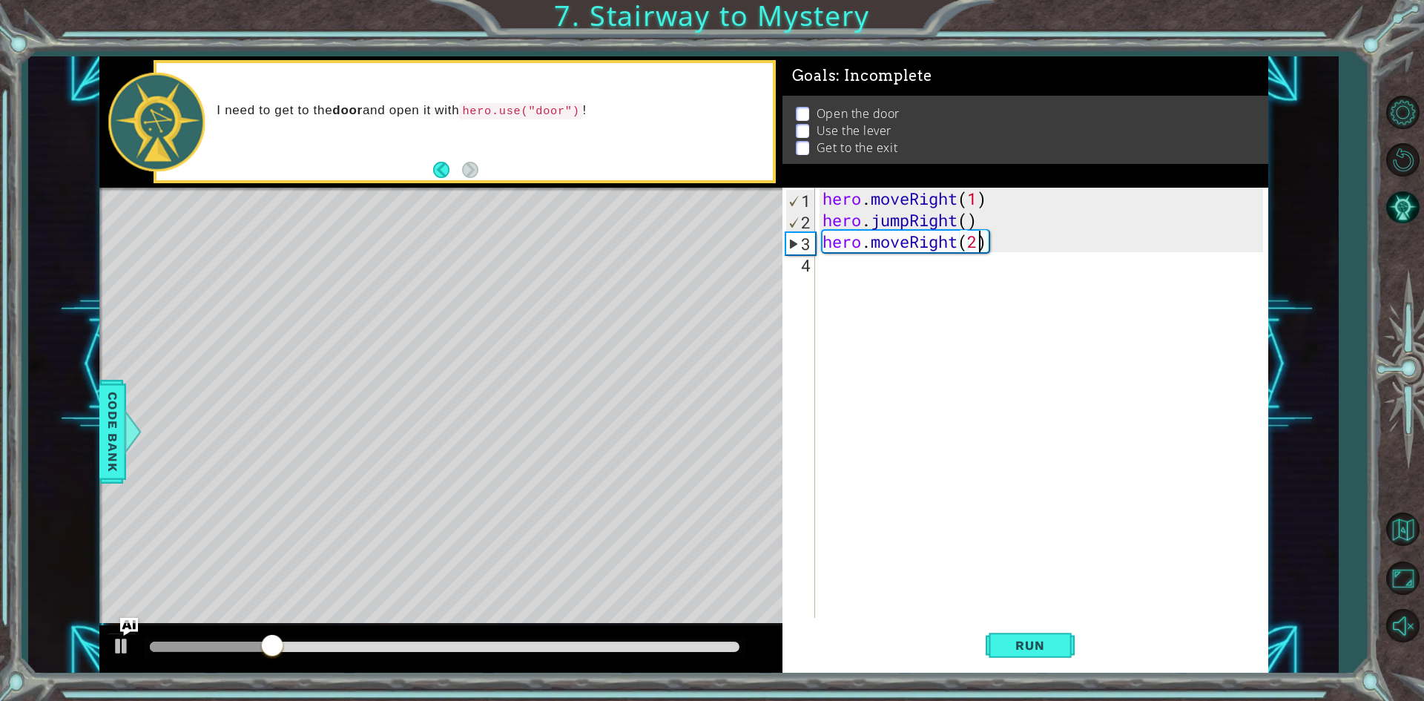
click at [990, 274] on div "hero . moveRight ( 1 ) hero . jumpRight ( ) hero . moveRight ( 2 )" at bounding box center [1045, 424] width 451 height 473
click at [975, 240] on div "hero . moveRight ( 1 ) hero . jumpRight ( ) hero . moveRight ( 2 )" at bounding box center [1045, 424] width 451 height 473
type textarea "hero.moveRight()"
click at [937, 264] on div "hero . moveRight ( 1 ) hero . jumpRight ( ) hero . moveRight ( )" at bounding box center [1045, 424] width 451 height 473
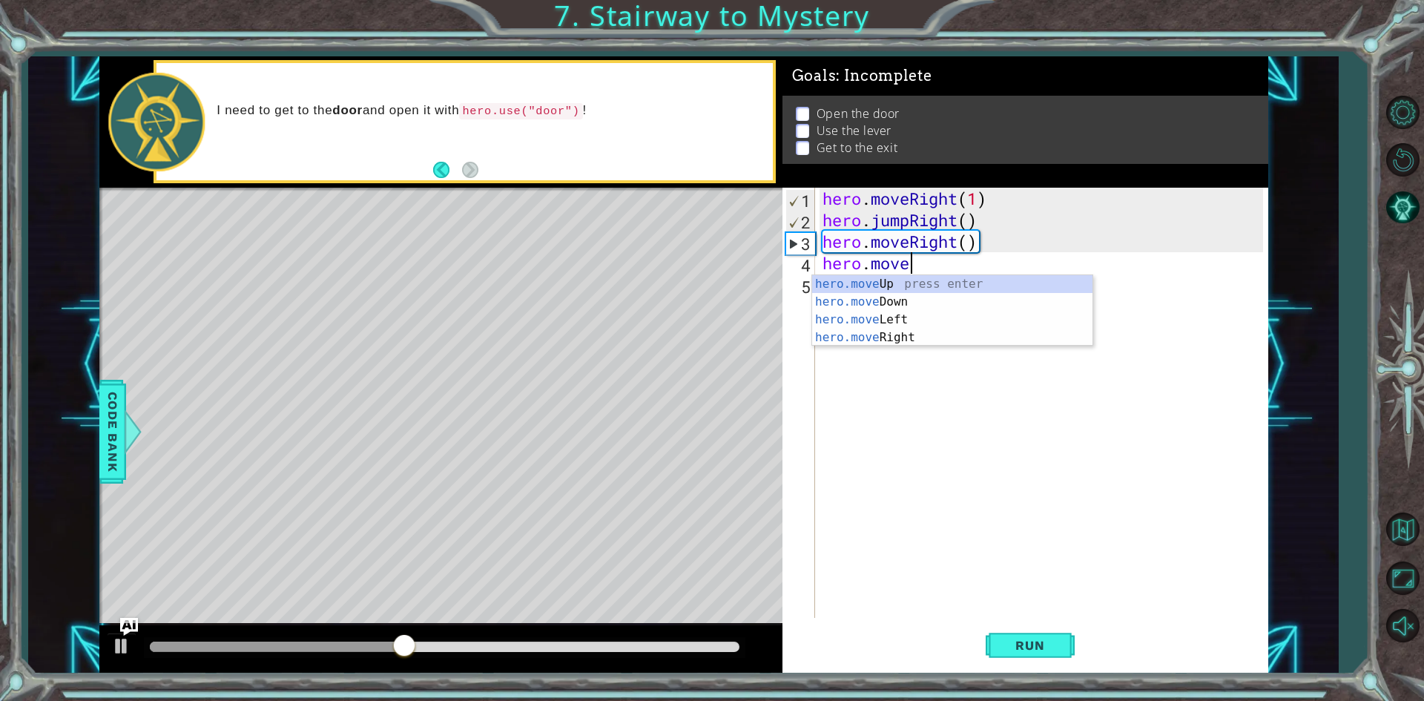
scroll to position [0, 4]
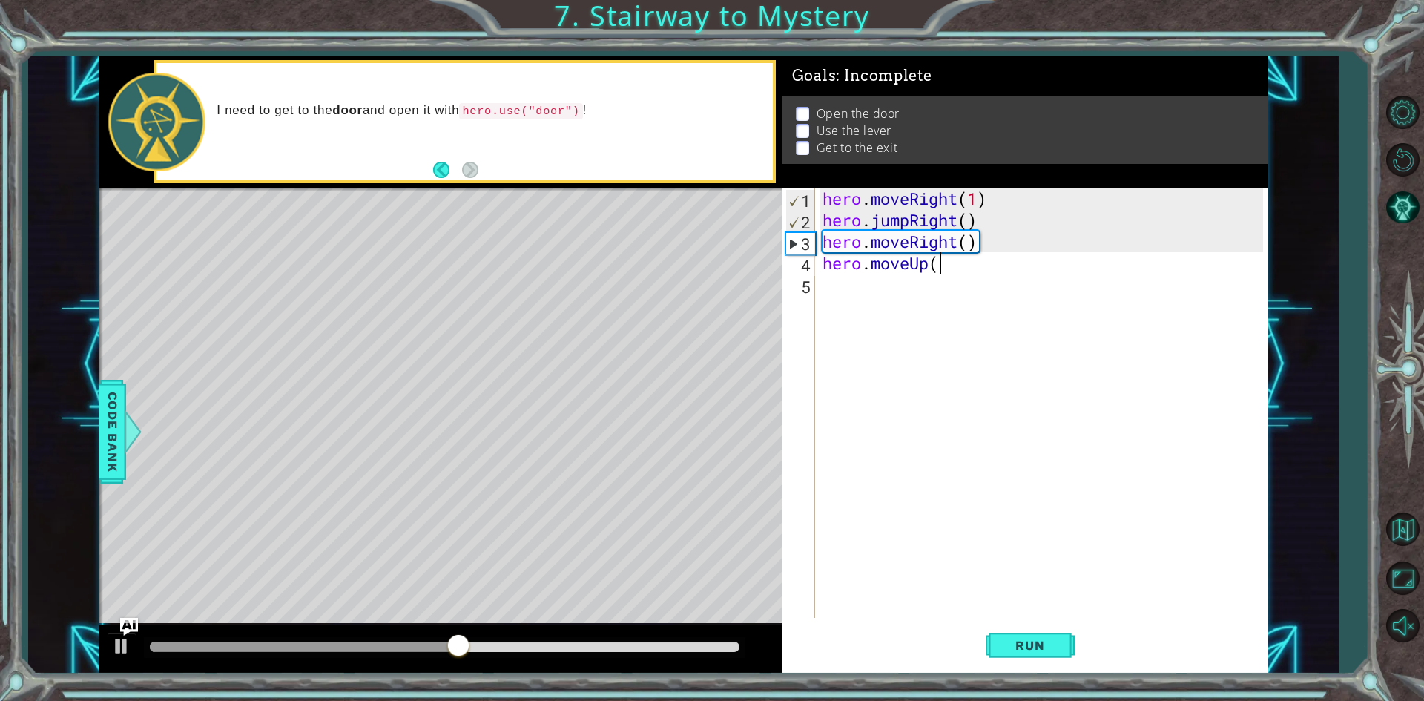
type textarea "hero.moveUp()"
click at [1011, 648] on span "Run" at bounding box center [1029, 645] width 59 height 15
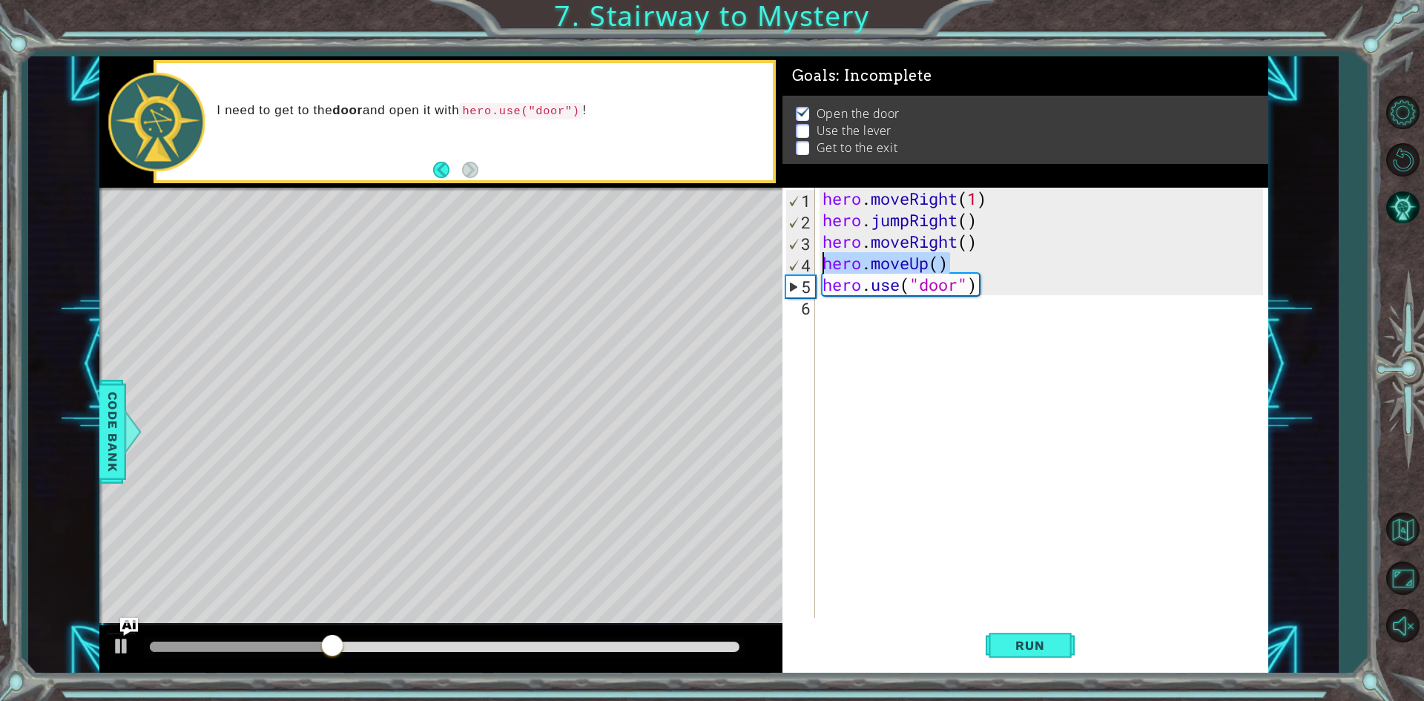
drag, startPoint x: 959, startPoint y: 266, endPoint x: 824, endPoint y: 270, distance: 135.0
click at [824, 270] on div "hero . moveRight ( 1 ) hero . jumpRight ( ) hero . moveRight ( ) hero . moveUp …" at bounding box center [1045, 424] width 451 height 473
type textarea "hero.moveUp()"
click at [872, 317] on div "hero . moveRight ( 1 ) hero . jumpRight ( ) hero . moveRight ( ) hero . moveUp …" at bounding box center [1045, 424] width 451 height 473
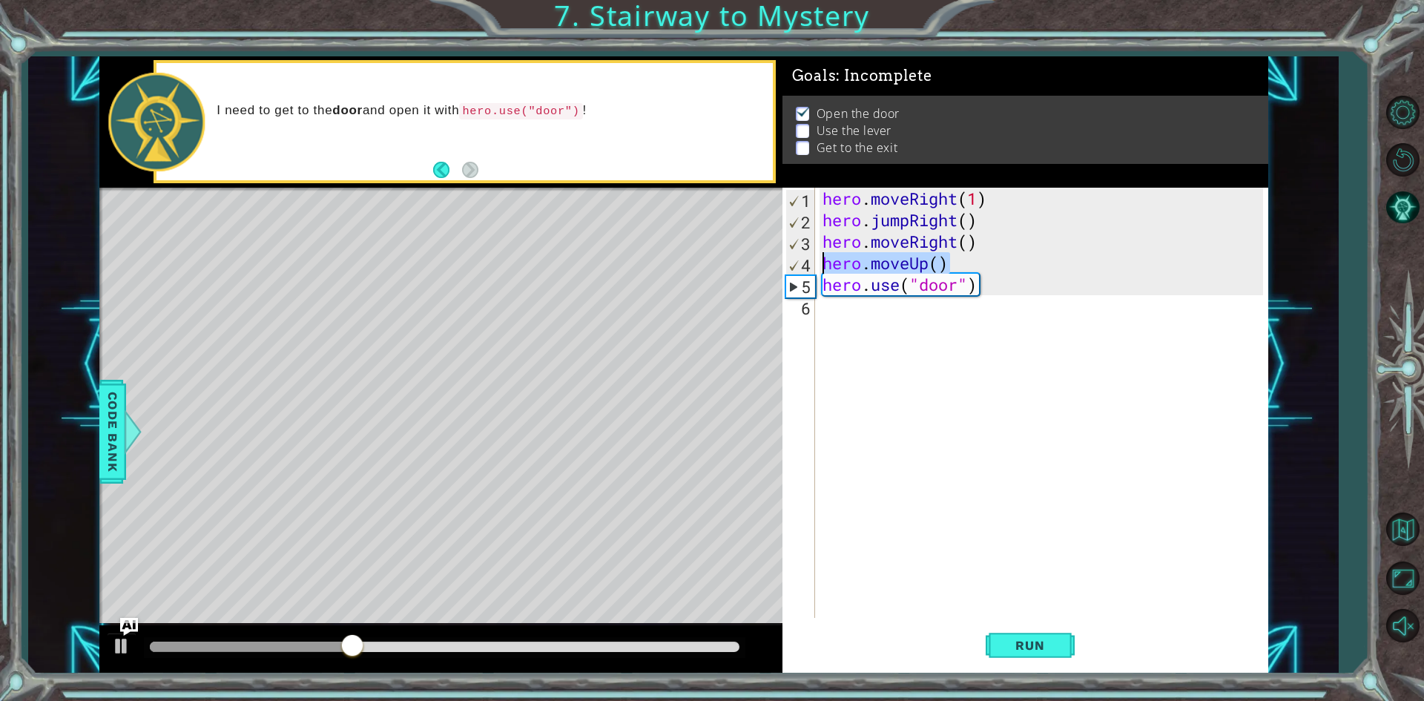
scroll to position [0, 0]
paste textarea "hero.moveUp()"
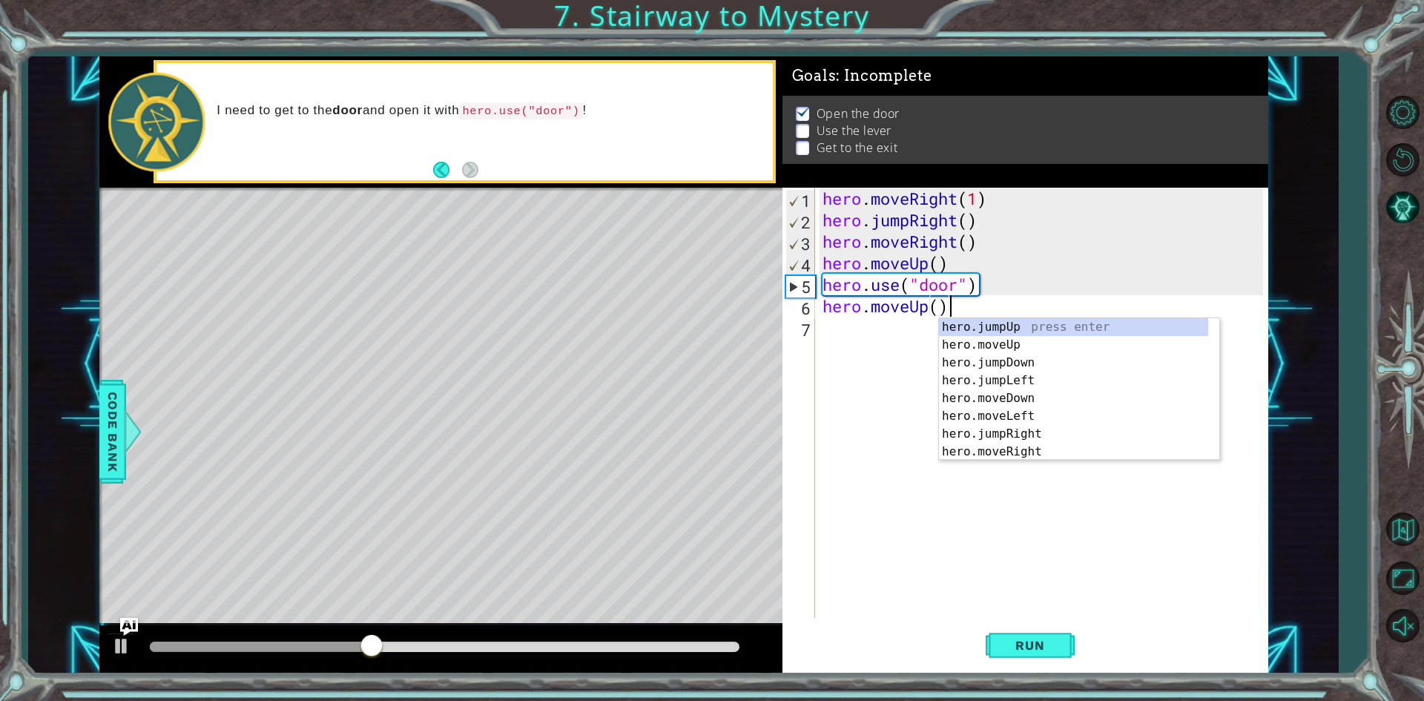
click at [940, 300] on div "hero . moveRight ( 1 ) hero . jumpRight ( ) hero . moveRight ( ) hero . moveUp …" at bounding box center [1045, 424] width 451 height 473
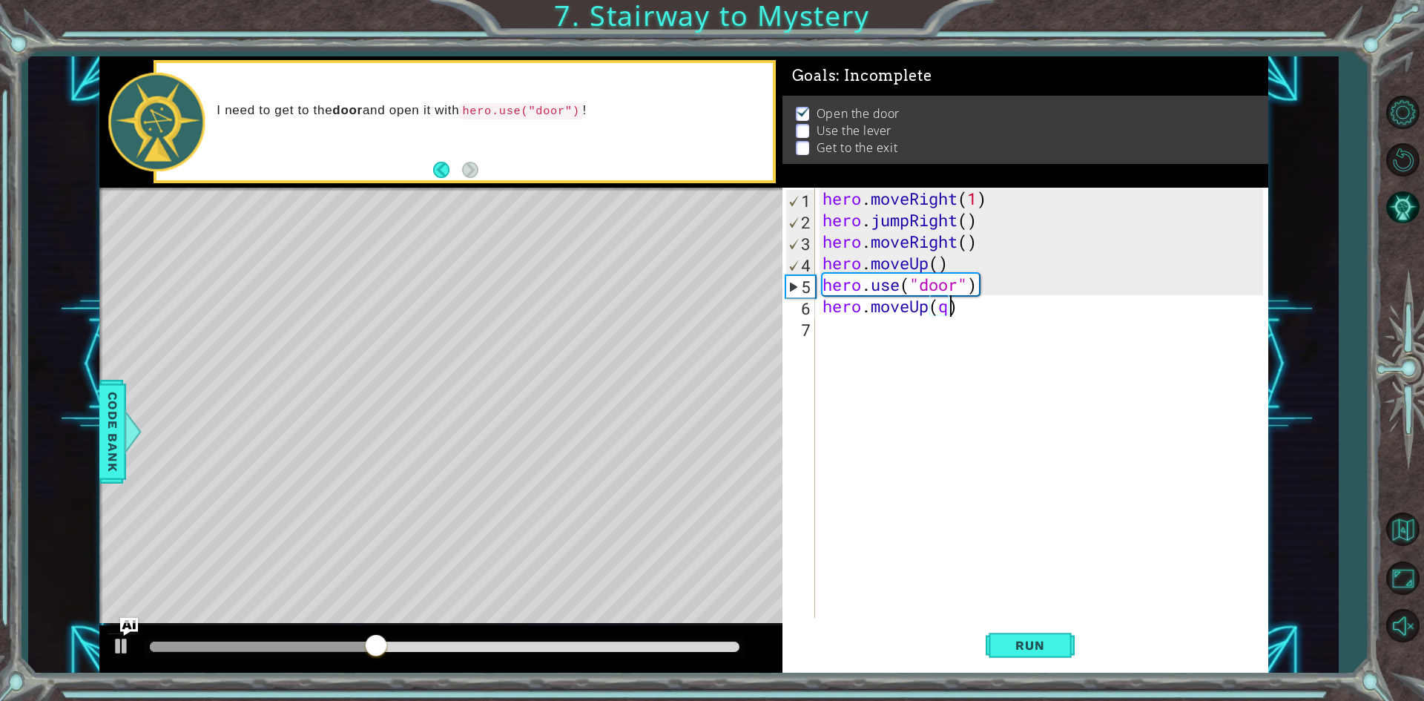
scroll to position [0, 5]
type textarea "hero.moveUp(2)"
click at [1055, 658] on button "Run" at bounding box center [1030, 645] width 89 height 48
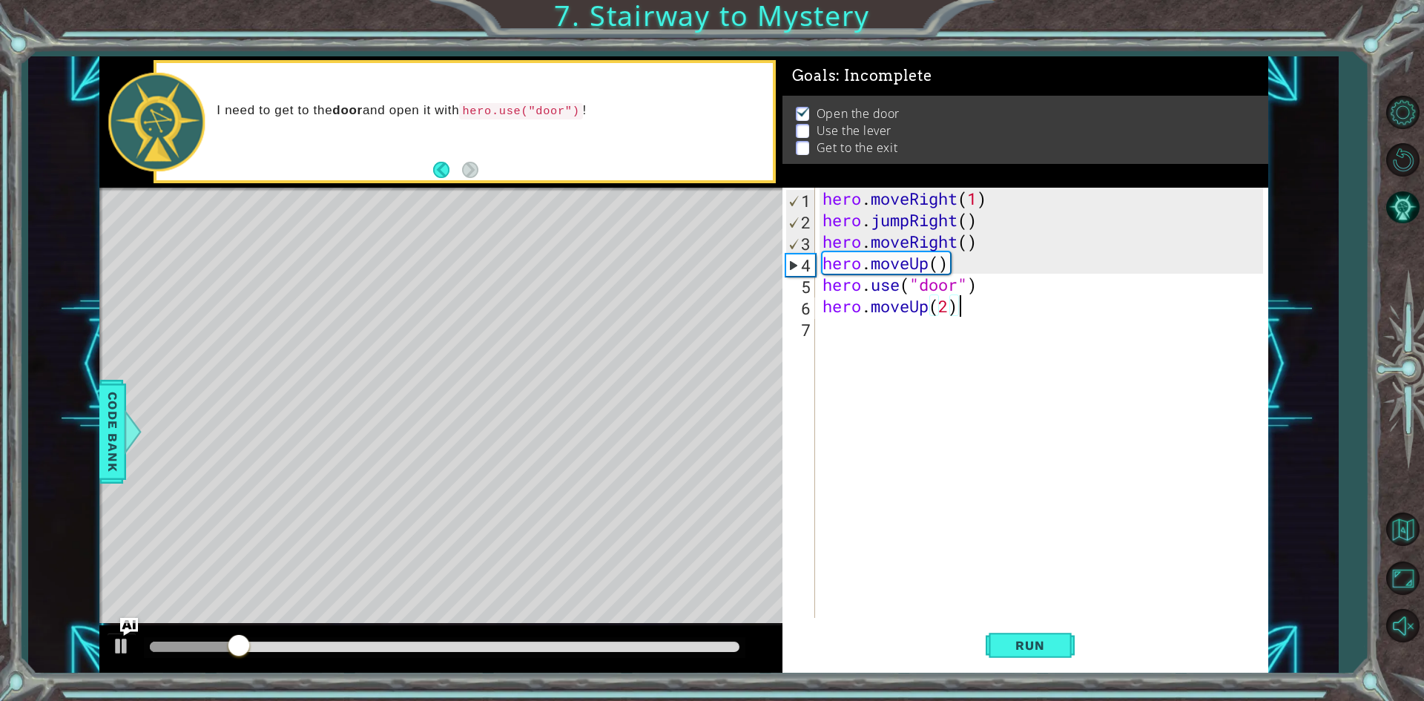
click at [991, 303] on div "hero . moveRight ( 1 ) hero . jumpRight ( ) hero . moveRight ( ) hero . moveUp …" at bounding box center [1045, 424] width 451 height 473
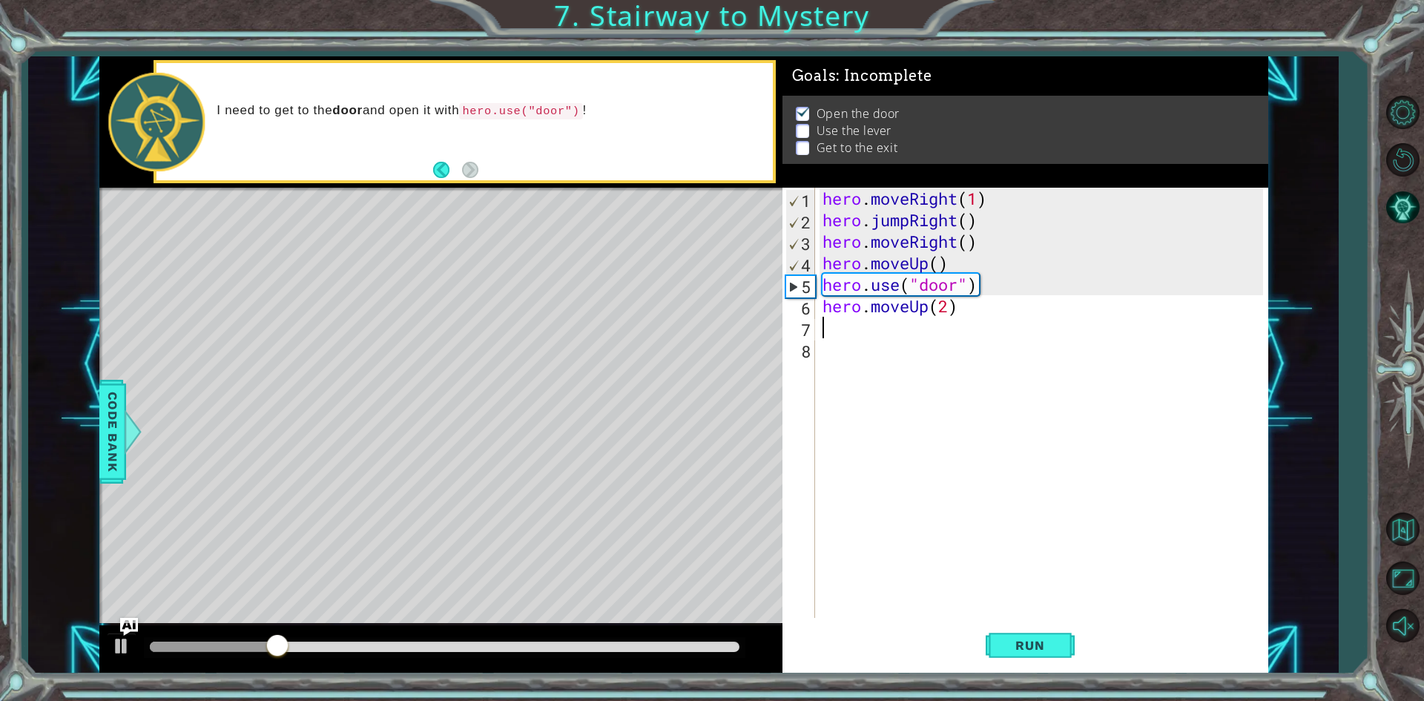
type textarea "hero.moveUp(2)"
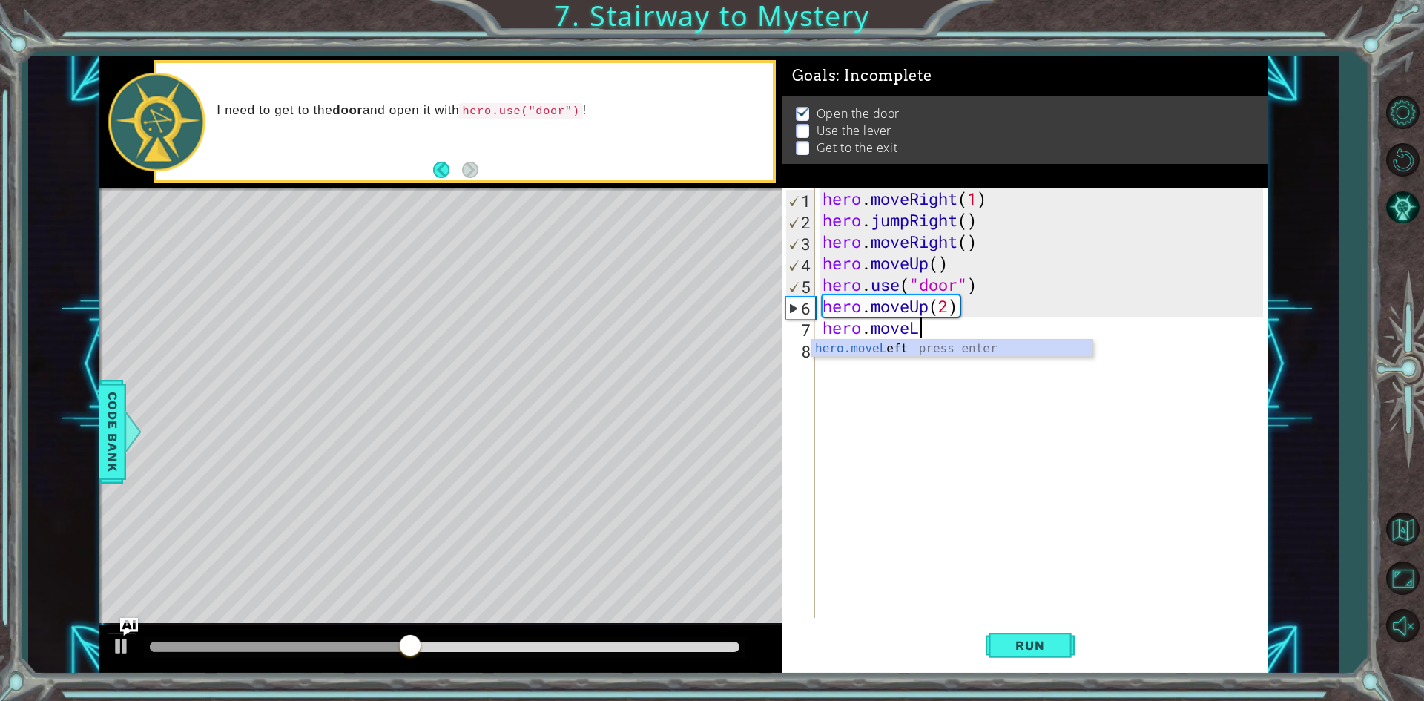
scroll to position [0, 4]
type textarea "hero.moveLeft(1)"
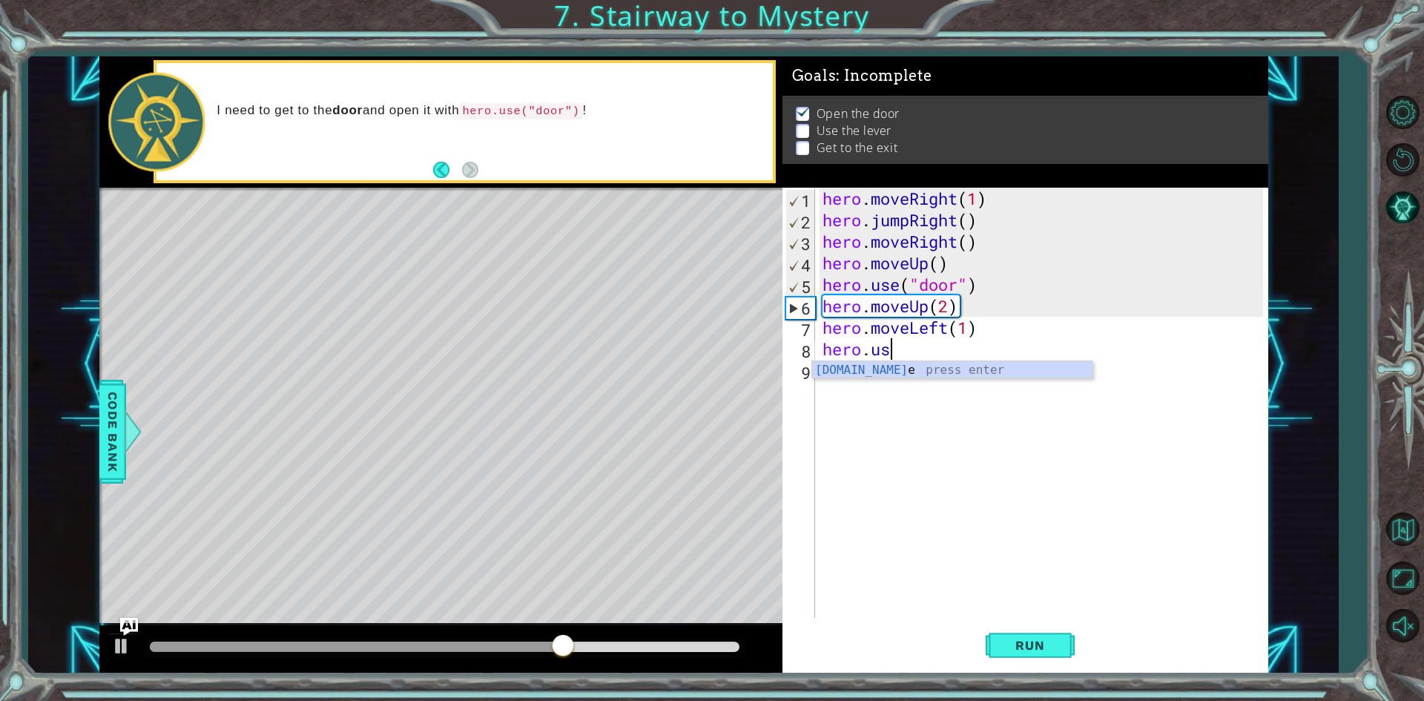
scroll to position [0, 2]
type textarea "hero.use("lever")"
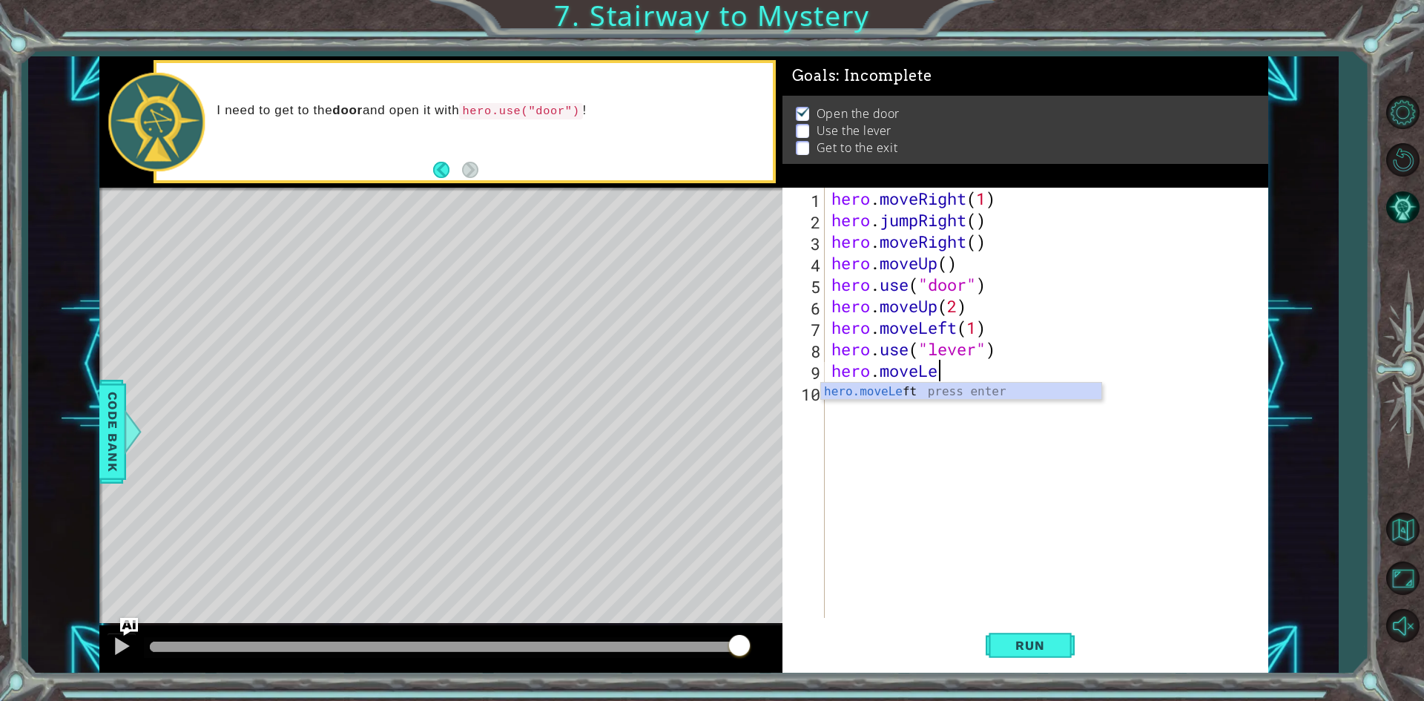
scroll to position [0, 4]
type textarea "hero.moveLeft(2)"
click at [1043, 374] on div "hero . moveRight ( 1 ) hero . jumpRight ( ) hero . moveRight ( ) hero . moveUp …" at bounding box center [1049, 424] width 442 height 473
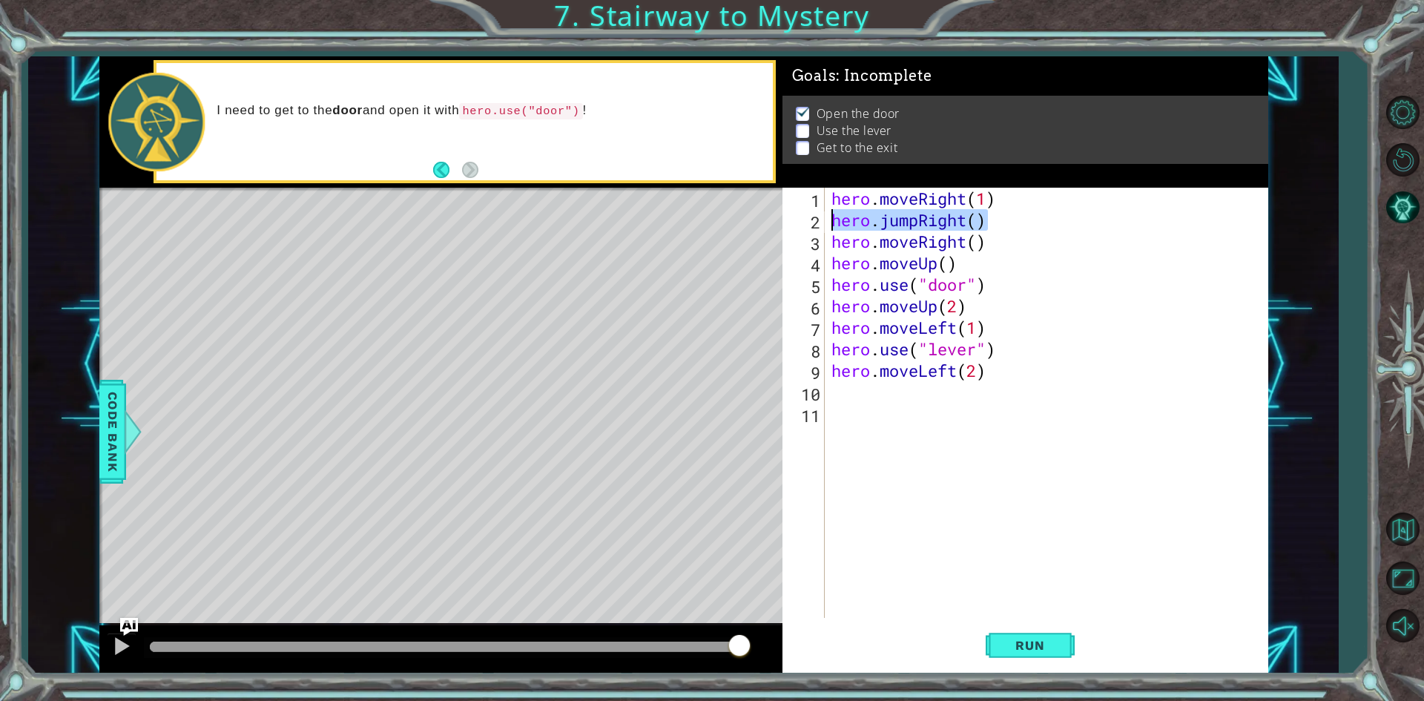
drag, startPoint x: 974, startPoint y: 217, endPoint x: 821, endPoint y: 222, distance: 152.9
click at [821, 222] on div "1 2 3 4 5 6 7 8 9 10 11 hero . moveRight ( 1 ) hero . jumpRight ( ) hero . move…" at bounding box center [1022, 403] width 481 height 430
type textarea "hero.jumpRight()"
click at [842, 403] on div "hero . moveRight ( 1 ) hero . jumpRight ( ) hero . moveRight ( ) hero . moveUp …" at bounding box center [1049, 424] width 442 height 473
click at [838, 394] on div "hero . moveRight ( 1 ) hero . jumpRight ( ) hero . moveRight ( ) hero . moveUp …" at bounding box center [1049, 424] width 442 height 473
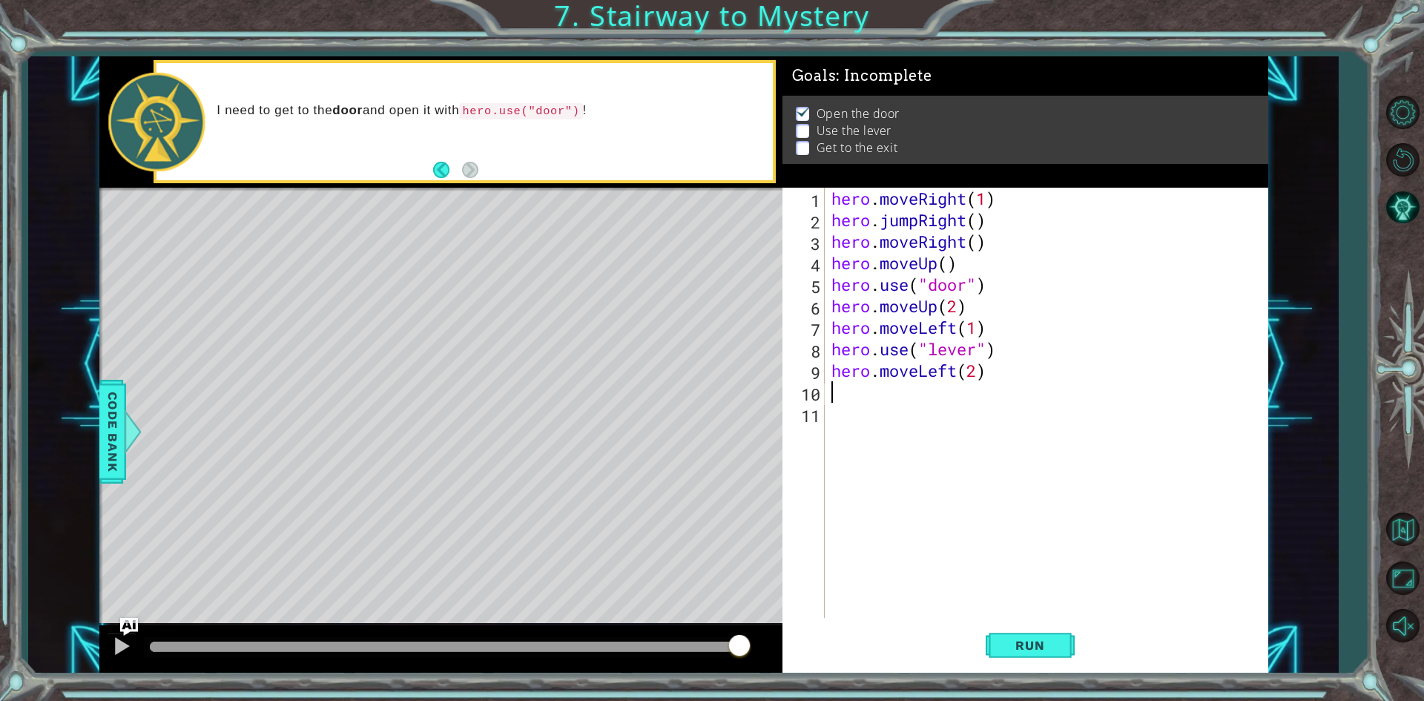
paste textarea "hero.jumpRight()"
type textarea "hero.jumpRight()"
click at [989, 410] on div "hero . moveRight ( 1 ) hero . jumpRight ( ) hero . moveRight ( ) hero . moveUp …" at bounding box center [1049, 424] width 442 height 473
click at [966, 394] on div "hero . moveRight ( 1 ) hero . jumpRight ( ) hero . moveRight ( ) hero . moveUp …" at bounding box center [1049, 424] width 442 height 473
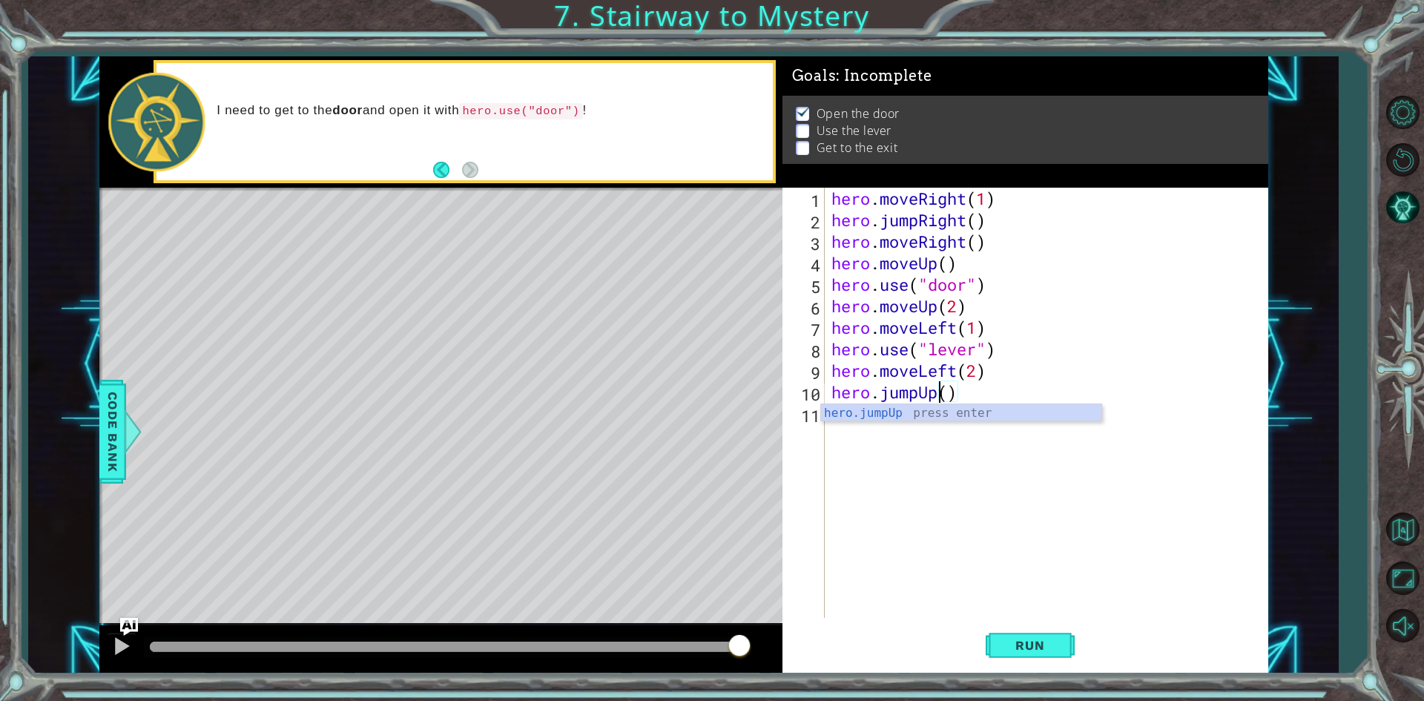
type textarea "hero.jumpUp"
click at [914, 412] on div "hero . moveRight ( 1 ) hero . jumpRight ( ) hero . moveRight ( ) hero . moveUp …" at bounding box center [1049, 424] width 442 height 473
drag, startPoint x: 996, startPoint y: 241, endPoint x: 829, endPoint y: 245, distance: 166.9
click at [829, 245] on div "hero . moveRight ( 1 ) hero . jumpRight ( ) hero . moveRight ( ) hero . moveUp …" at bounding box center [1049, 424] width 442 height 473
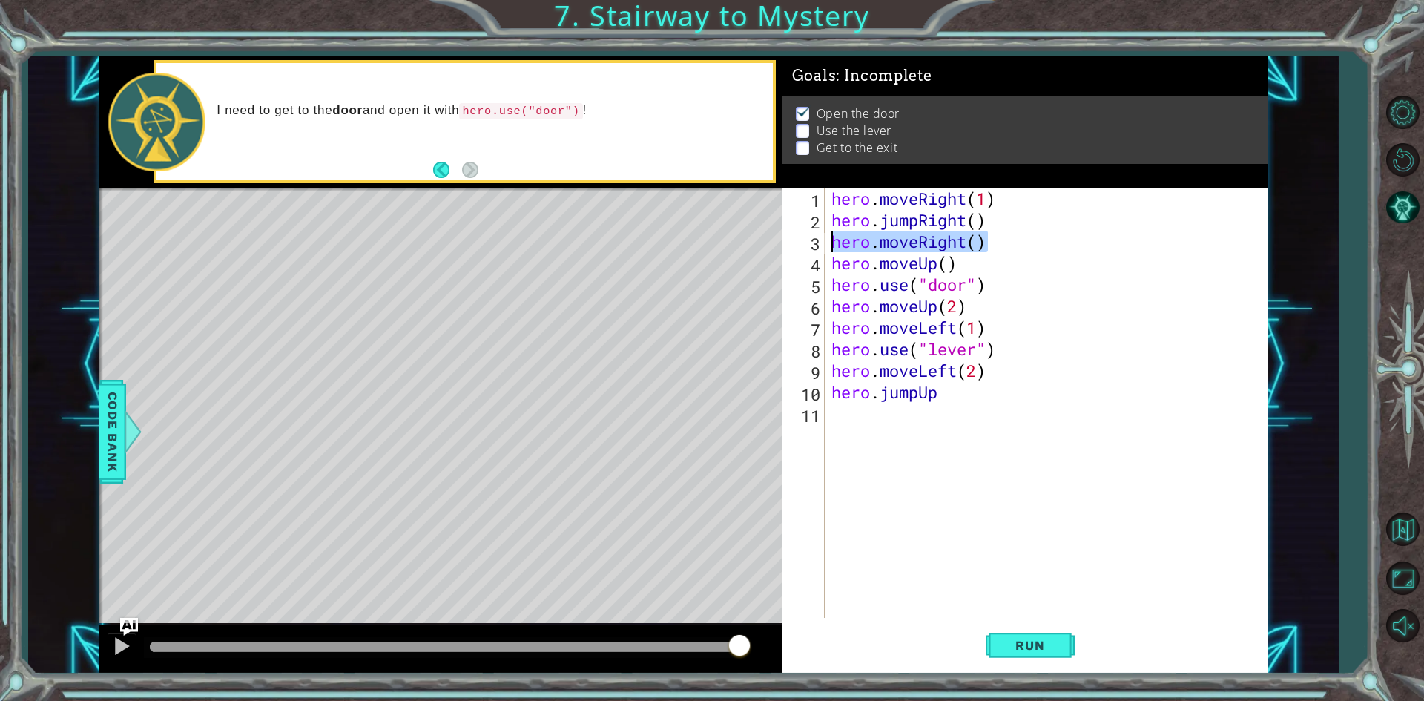
type textarea "hero.moveRight()"
click at [848, 422] on div "hero . moveRight ( 1 ) hero . jumpRight ( ) hero . moveRight ( ) hero . moveUp …" at bounding box center [1049, 424] width 442 height 473
paste textarea "hero.moveRight()"
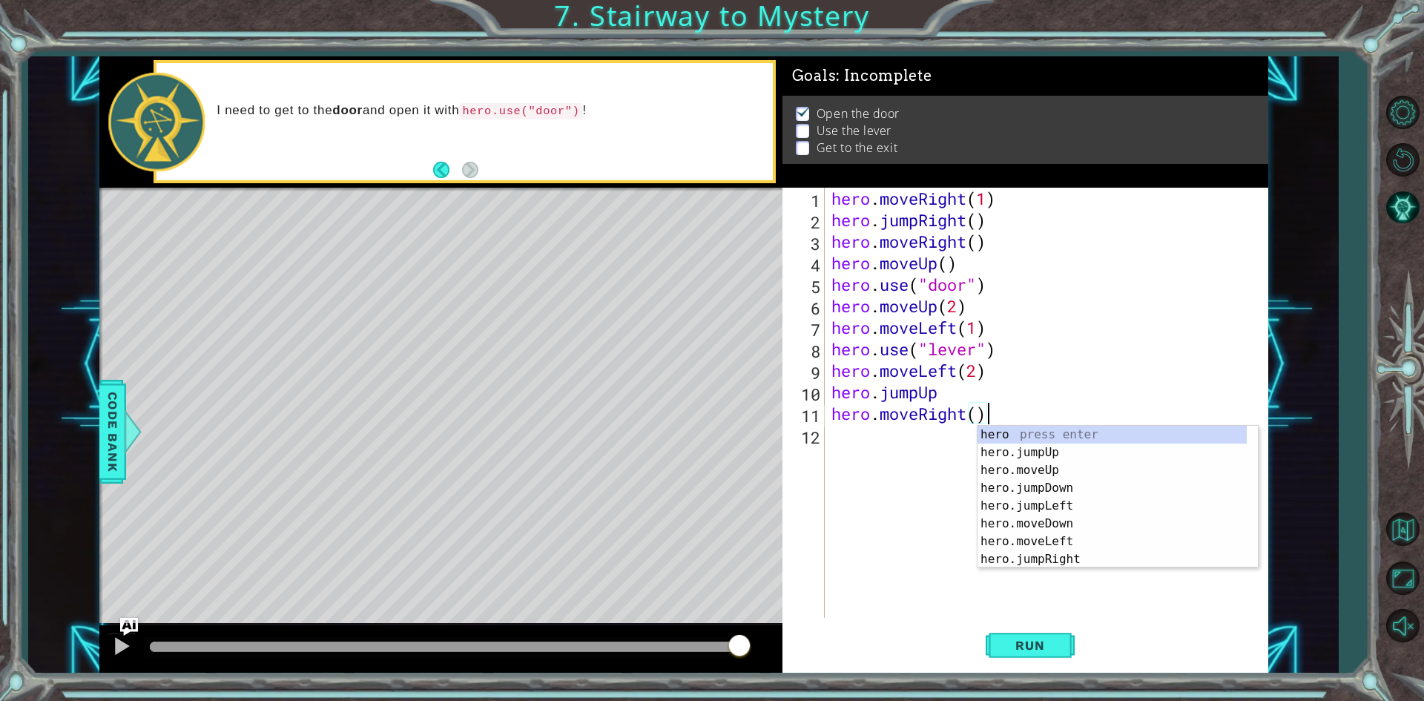
click at [976, 411] on div "hero . moveRight ( 1 ) hero . jumpRight ( ) hero . moveRight ( ) hero . moveUp …" at bounding box center [1049, 424] width 442 height 473
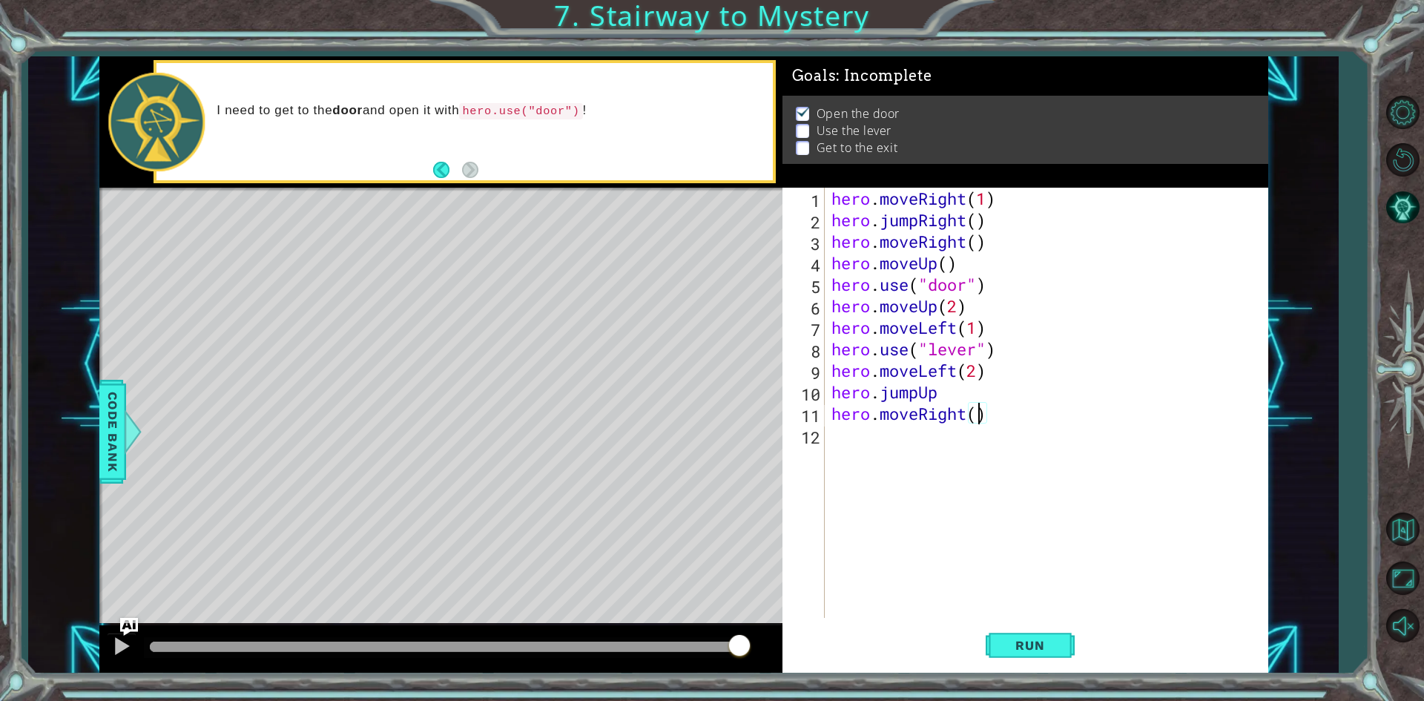
scroll to position [0, 7]
click at [1006, 630] on button "Run" at bounding box center [1030, 645] width 89 height 48
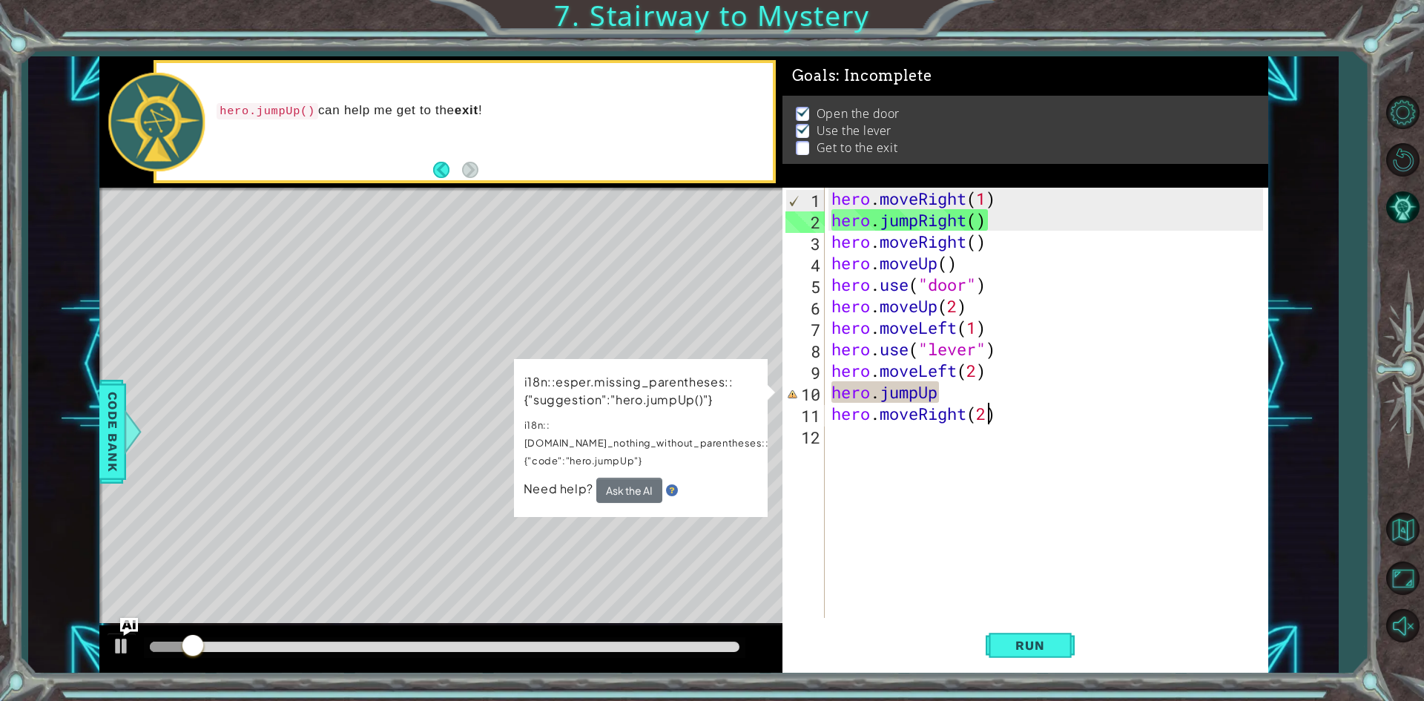
click at [995, 387] on div "hero . moveRight ( 1 ) hero . jumpRight ( ) hero . moveRight ( ) hero . moveUp …" at bounding box center [1049, 424] width 442 height 473
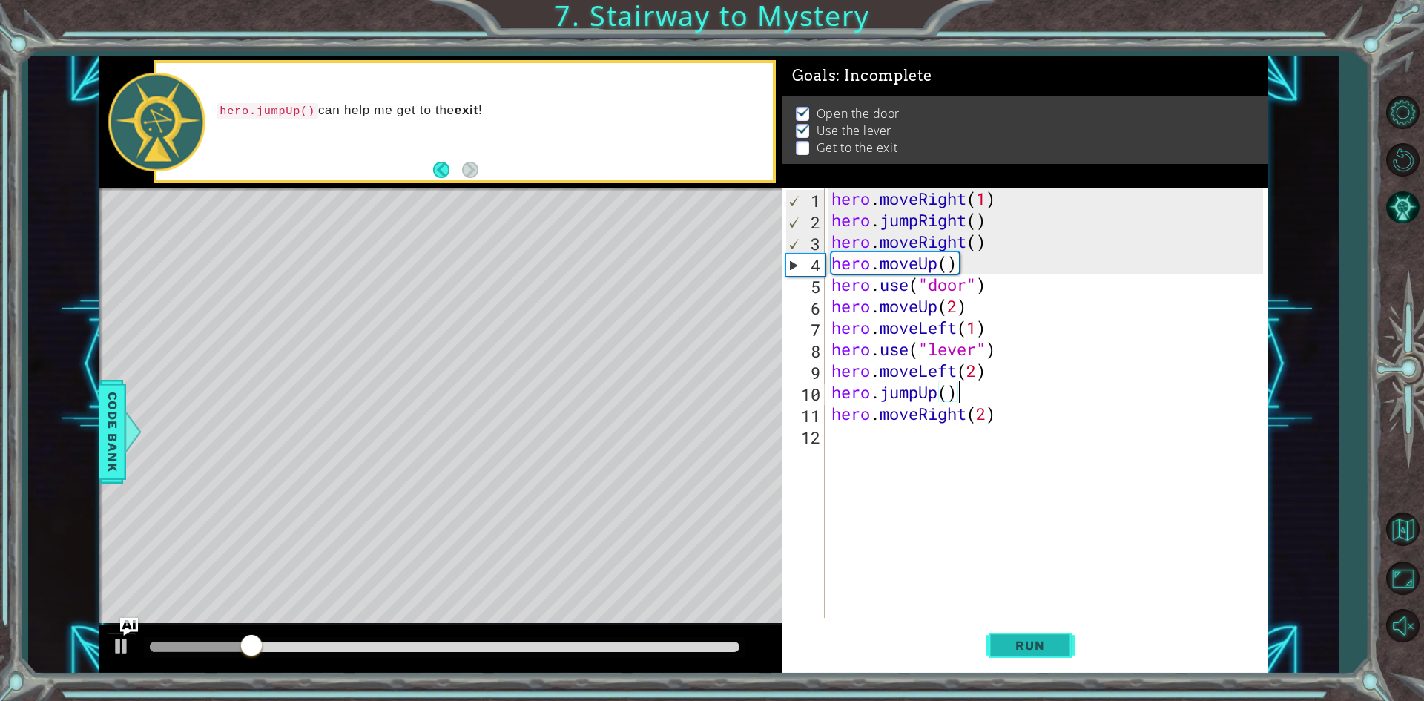
type textarea "hero.jumpUp()"
click at [1038, 650] on span "Run" at bounding box center [1029, 645] width 59 height 15
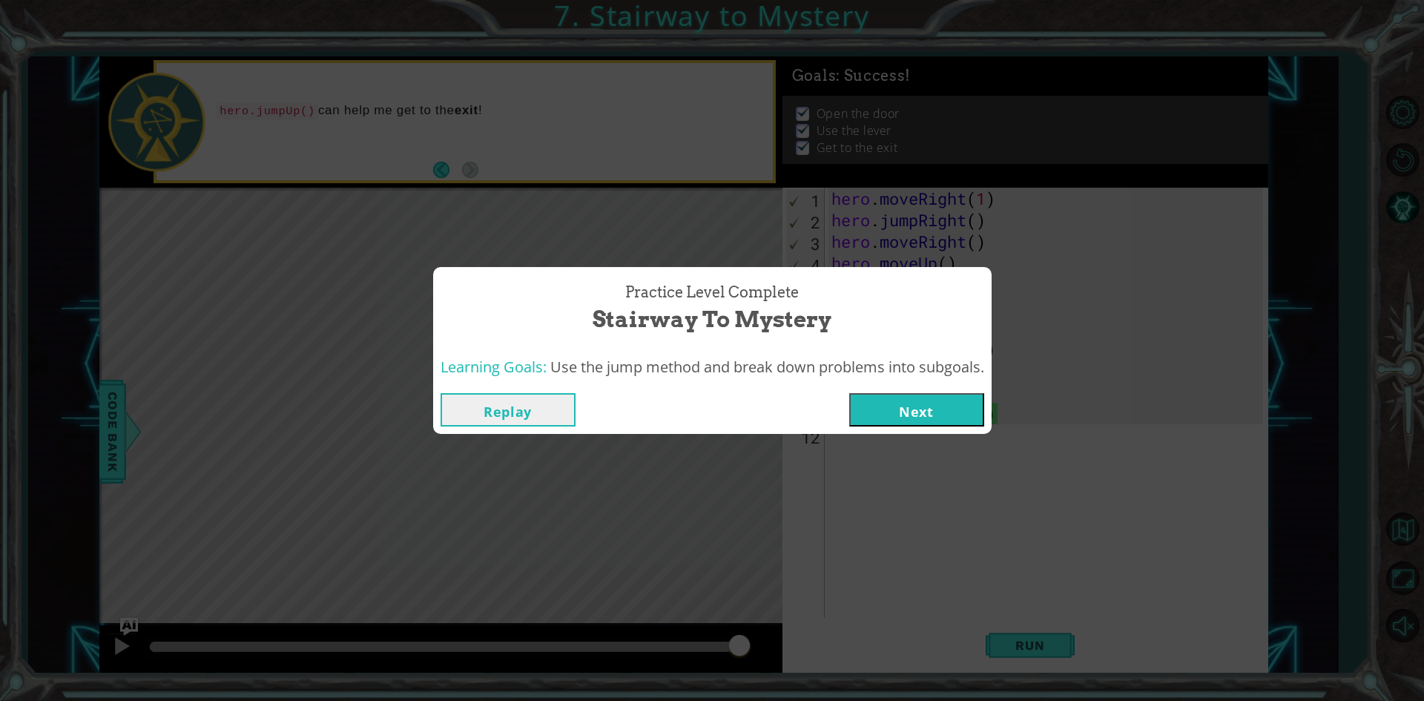
click at [949, 416] on button "Next" at bounding box center [916, 409] width 135 height 33
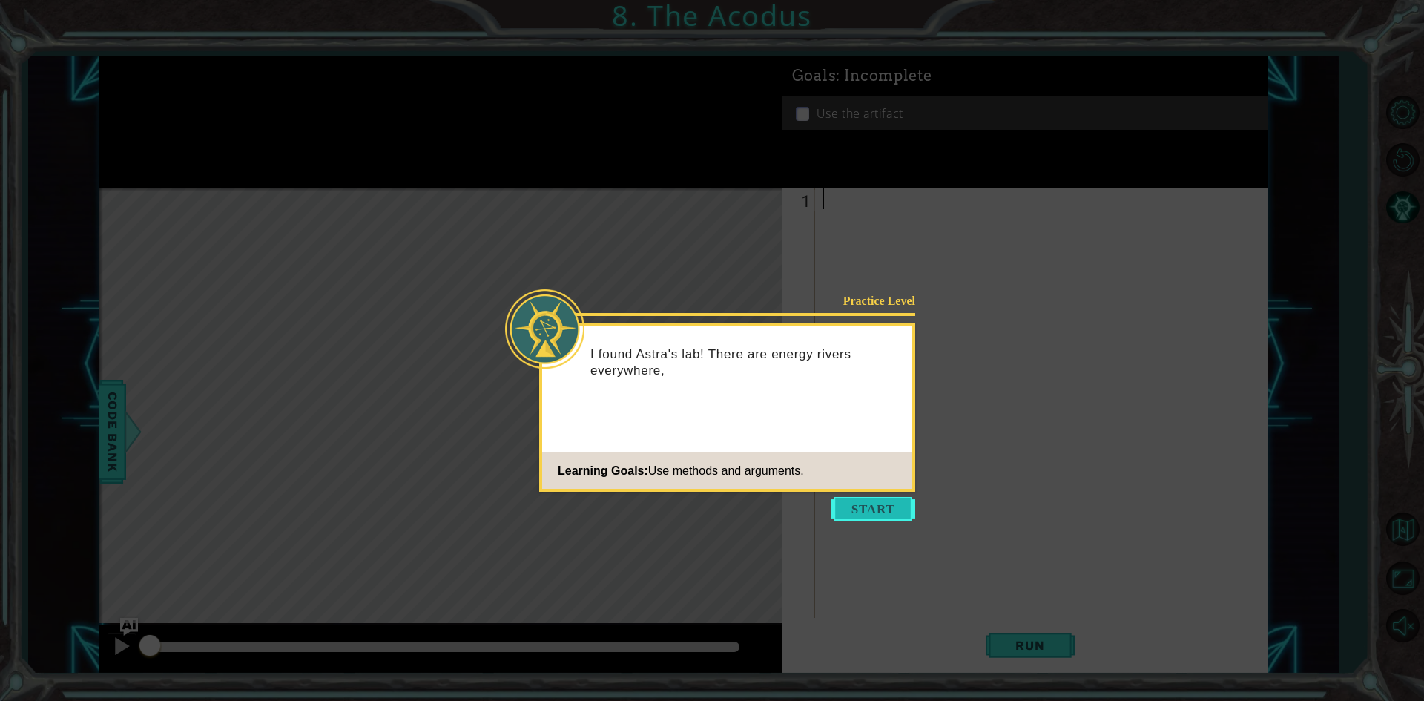
click at [859, 501] on button "Start" at bounding box center [873, 509] width 85 height 24
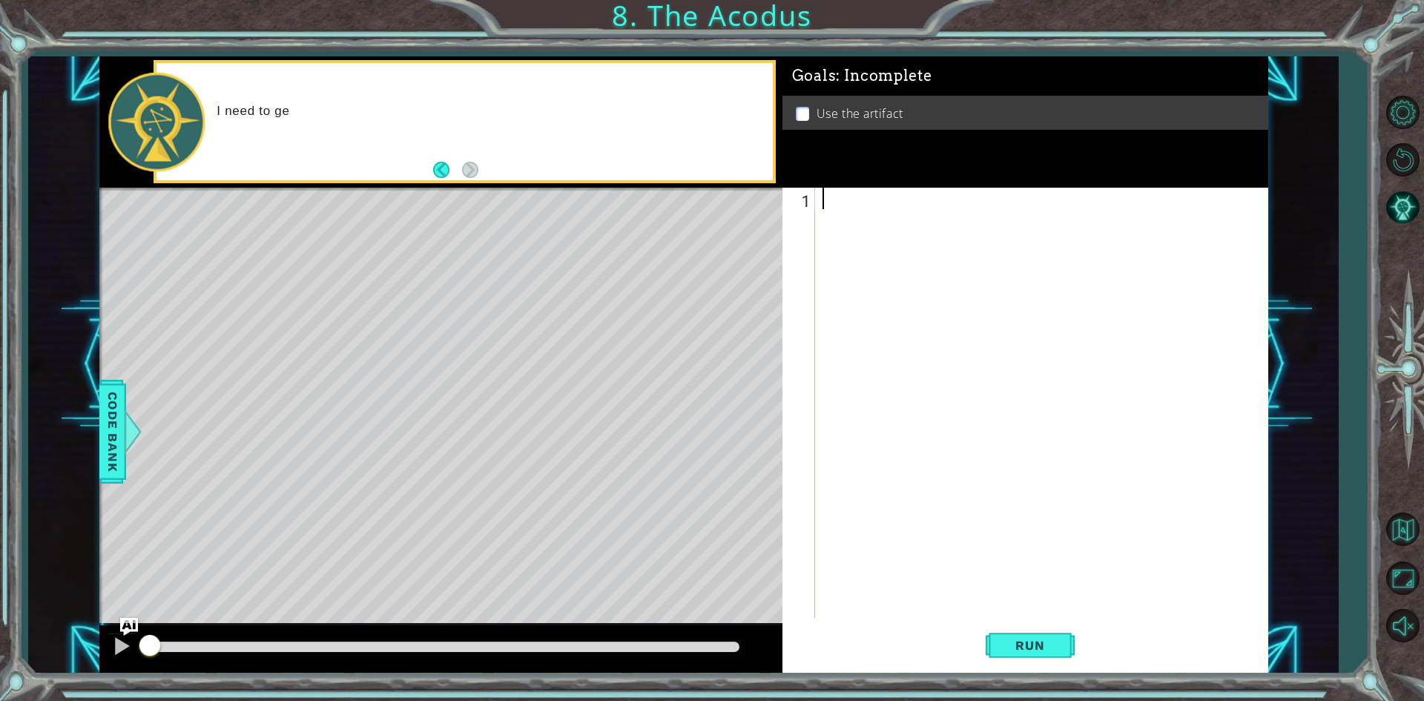
click at [864, 207] on div at bounding box center [1045, 424] width 451 height 473
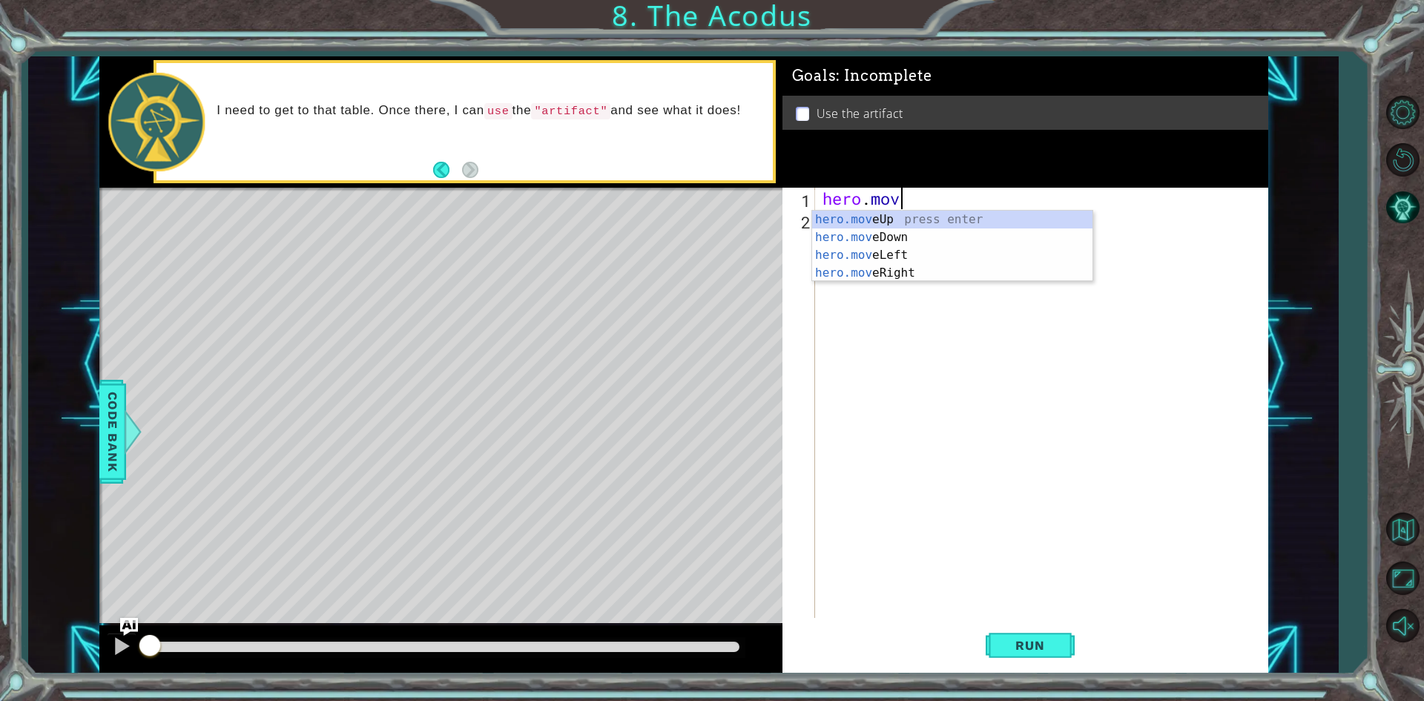
scroll to position [0, 3]
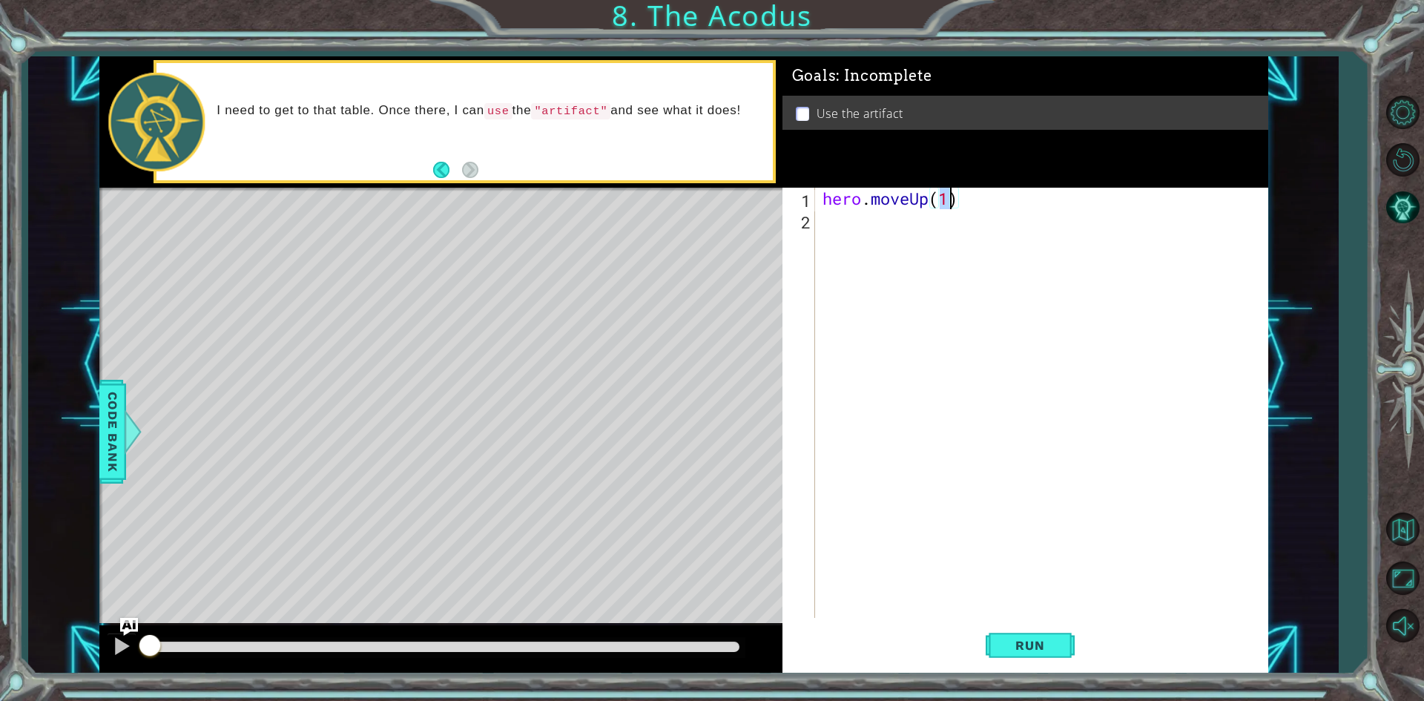
type textarea "hero.moveUp(2)"
click at [920, 215] on div "hero . moveUp ( 2 )" at bounding box center [1045, 424] width 451 height 473
type textarea "hero.moveLeft()"
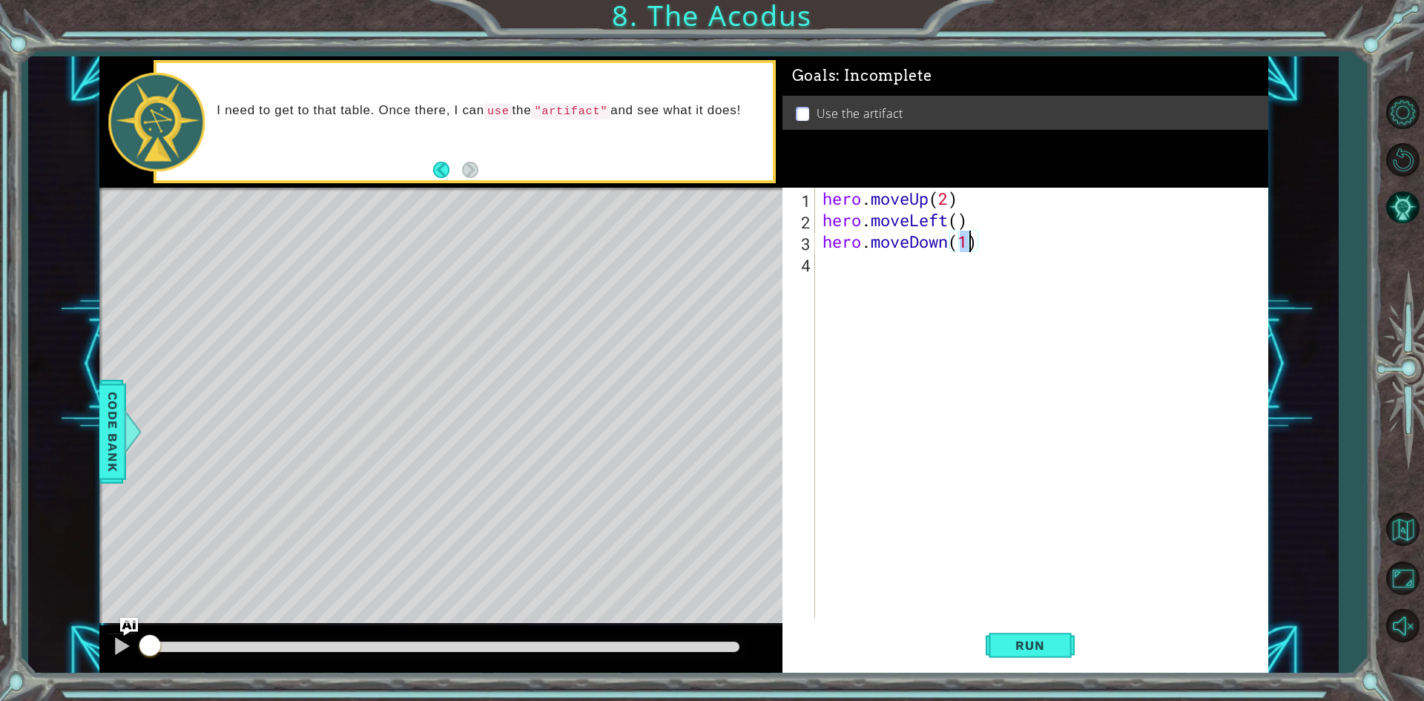
scroll to position [0, 6]
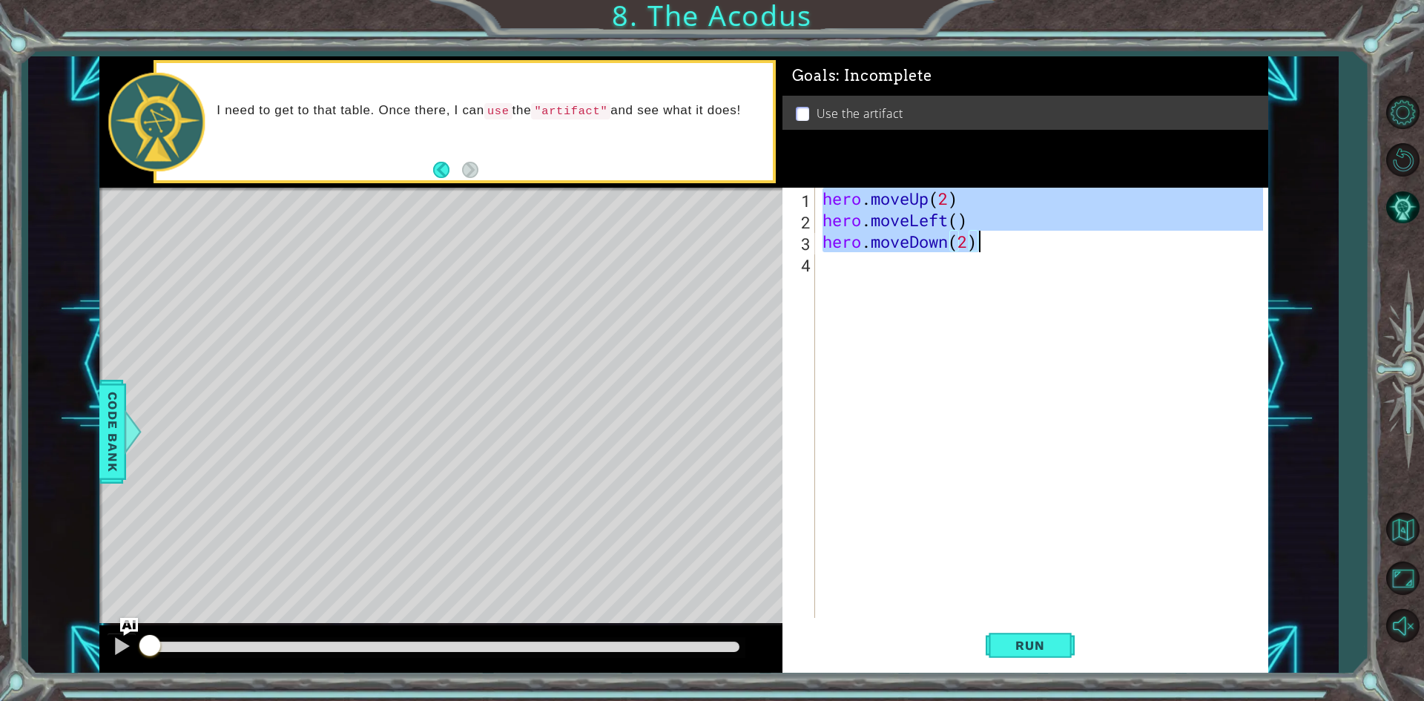
click at [992, 243] on div "hero . moveUp ( 2 ) hero . moveLeft ( ) hero . moveDown ( 2 )" at bounding box center [1045, 424] width 451 height 473
click at [992, 243] on div "hero . moveUp ( 2 ) hero . moveLeft ( ) hero . moveDown ( 2 )" at bounding box center [1041, 403] width 443 height 430
type textarea "hero.moveDown(2)"
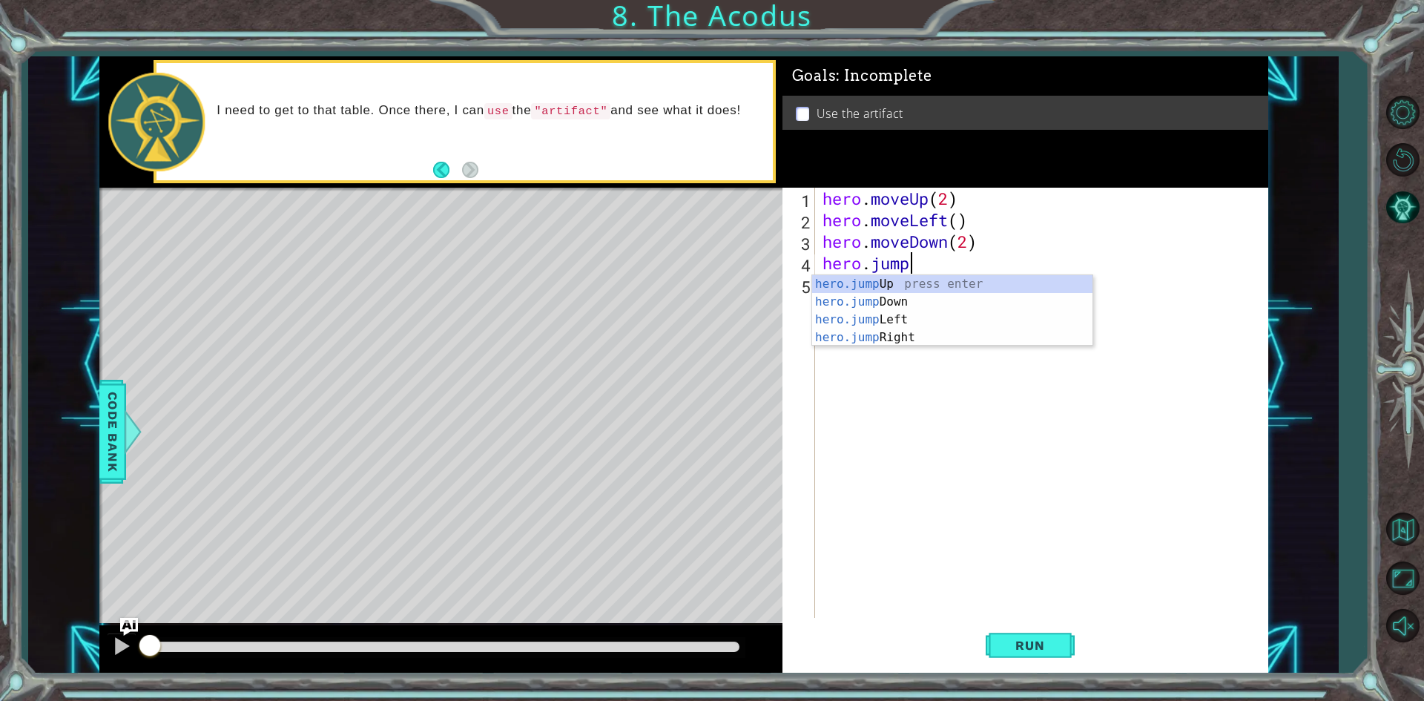
scroll to position [0, 3]
type textarea "hero.jumpLeft()"
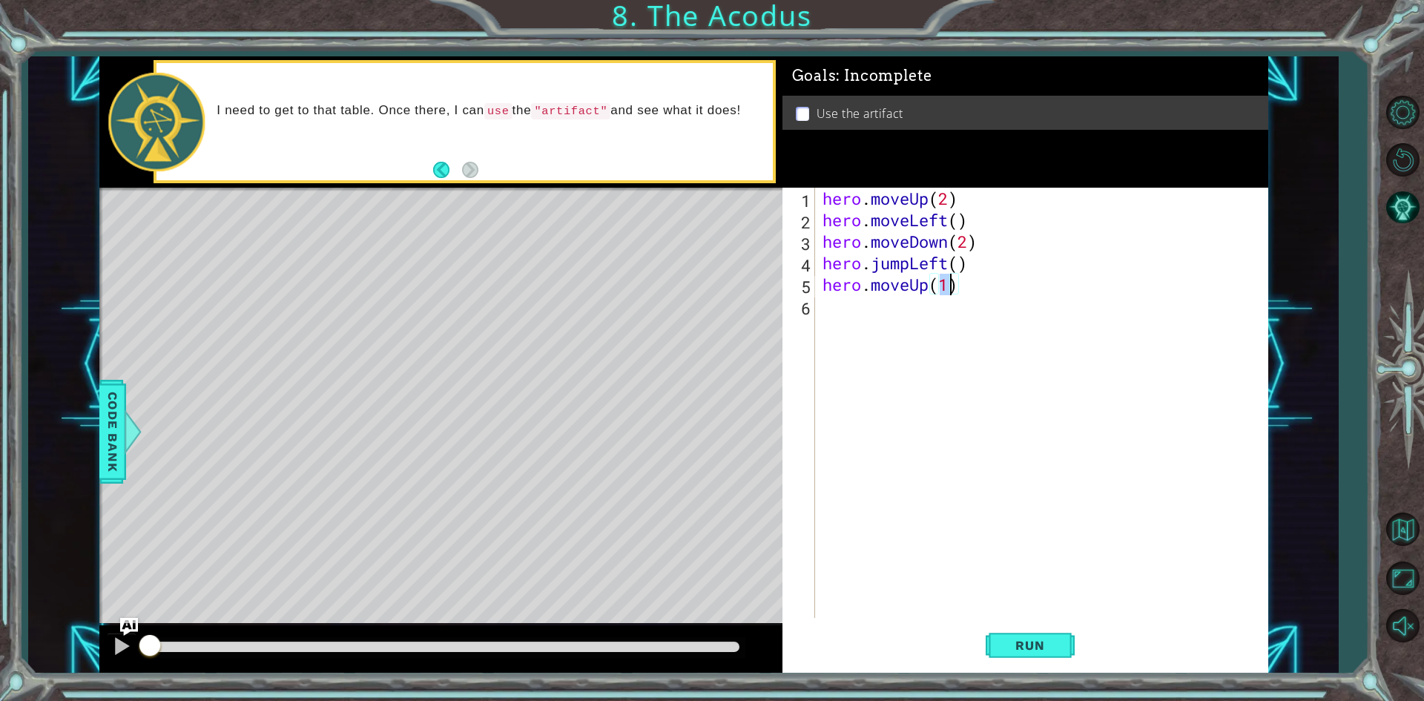
type textarea "hero.moveUp(2)"
type textarea "hero.moveRight(1)"
click at [995, 639] on button "Run" at bounding box center [1030, 645] width 89 height 48
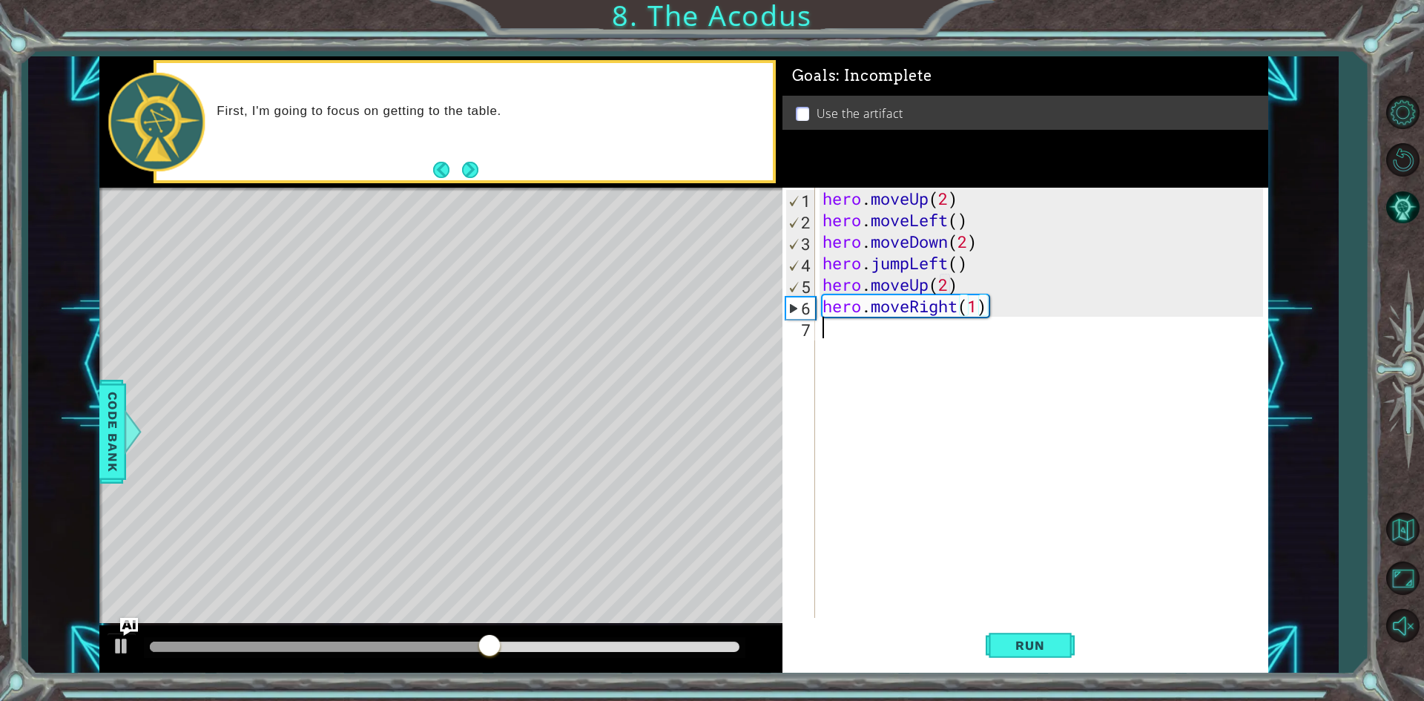
click at [877, 351] on div "hero . moveUp ( 2 ) hero . moveLeft ( ) hero . moveDown ( 2 ) hero . jumpLeft (…" at bounding box center [1045, 424] width 451 height 473
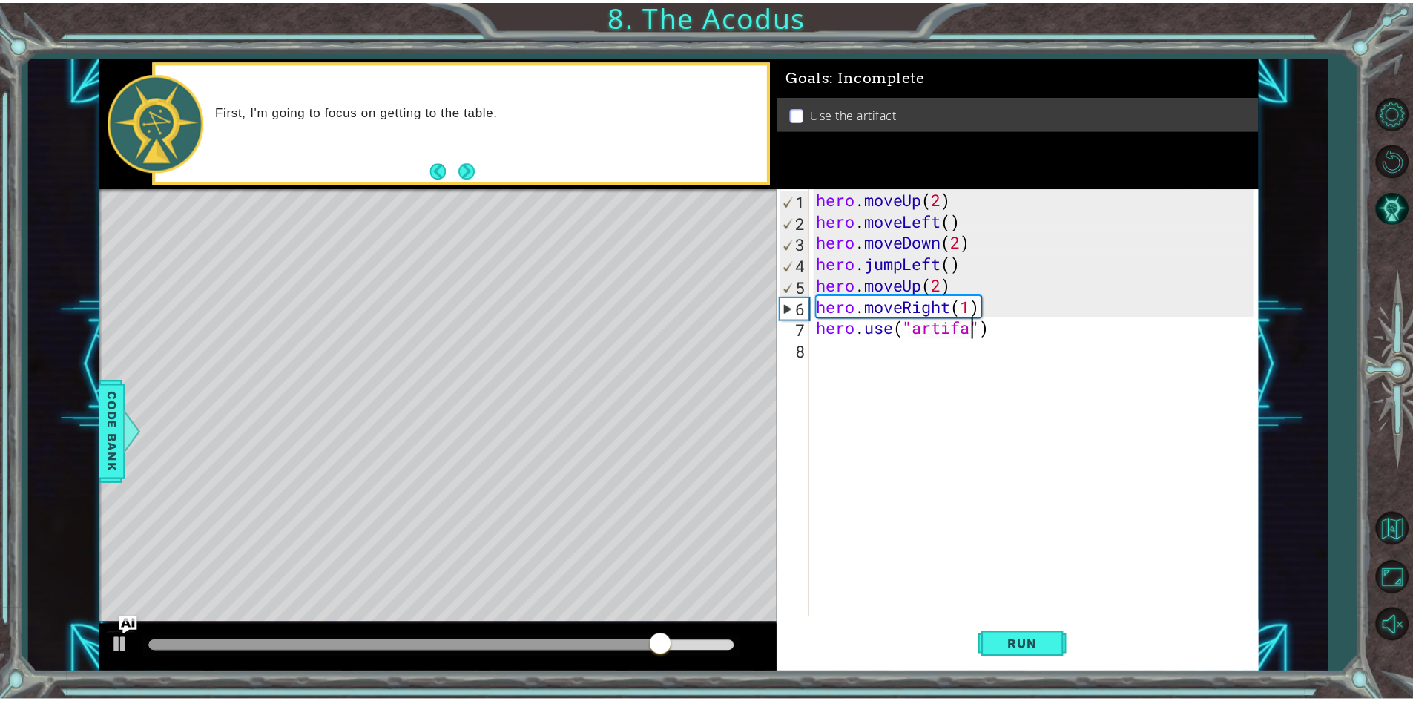
scroll to position [0, 7]
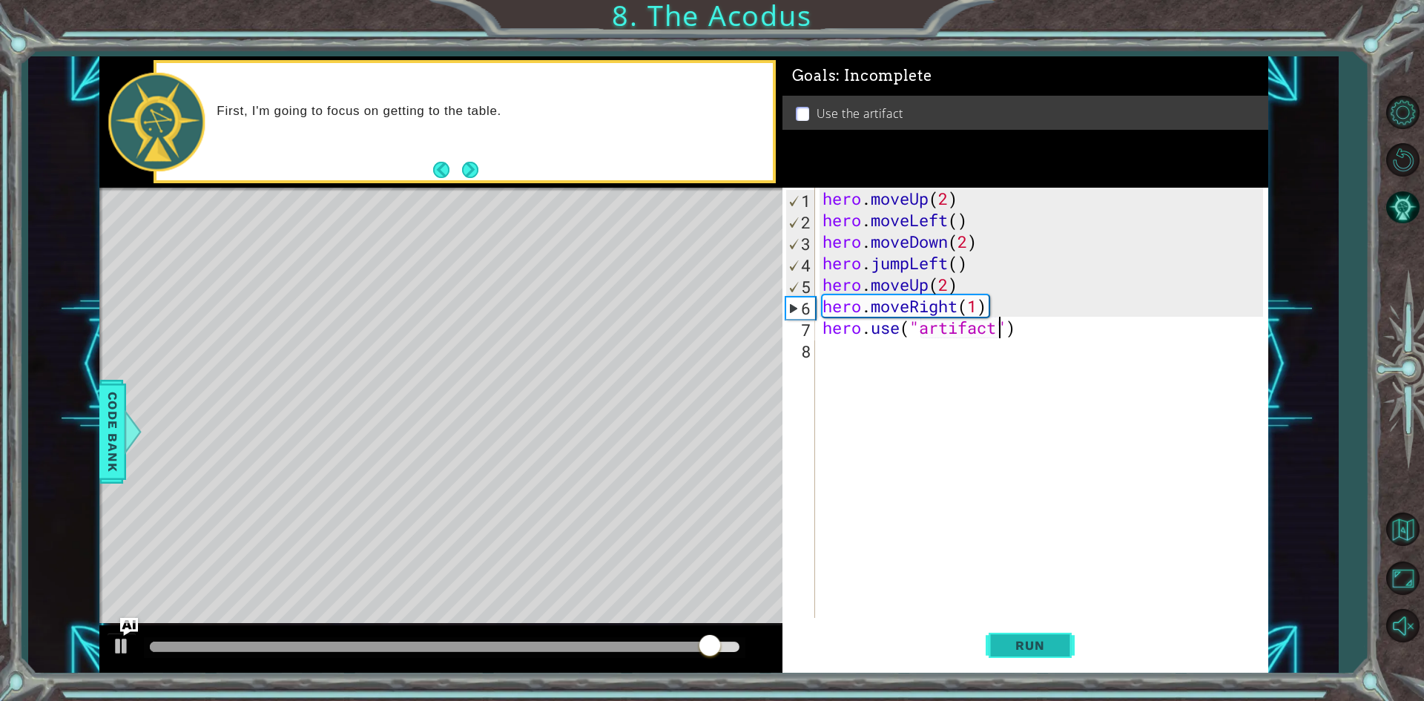
type textarea "hero.use("artifact")"
click at [1016, 645] on span "Run" at bounding box center [1029, 645] width 59 height 15
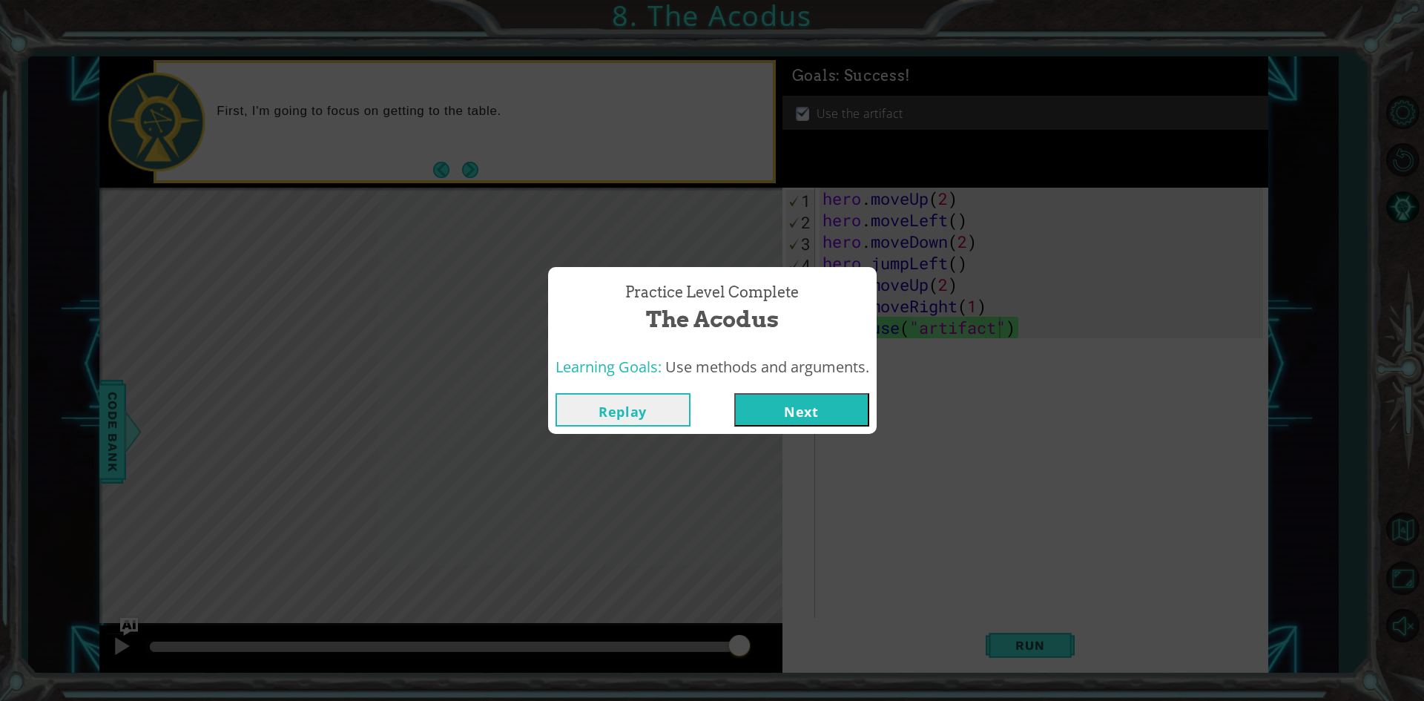
click at [768, 398] on button "Next" at bounding box center [801, 409] width 135 height 33
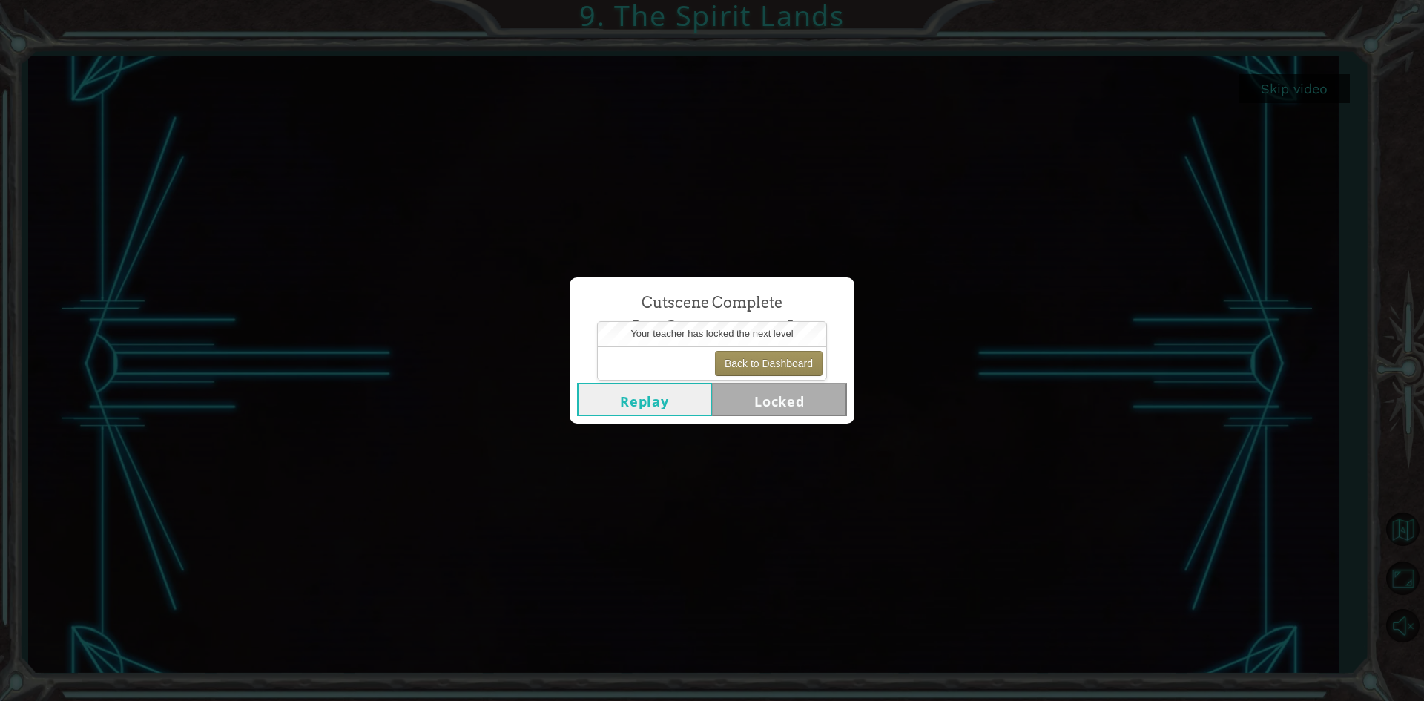
click at [785, 507] on div "Cutscene Complete The Spirit Lands Replay Locked" at bounding box center [712, 350] width 1424 height 701
click at [764, 363] on button "Back to Dashboard" at bounding box center [769, 363] width 108 height 25
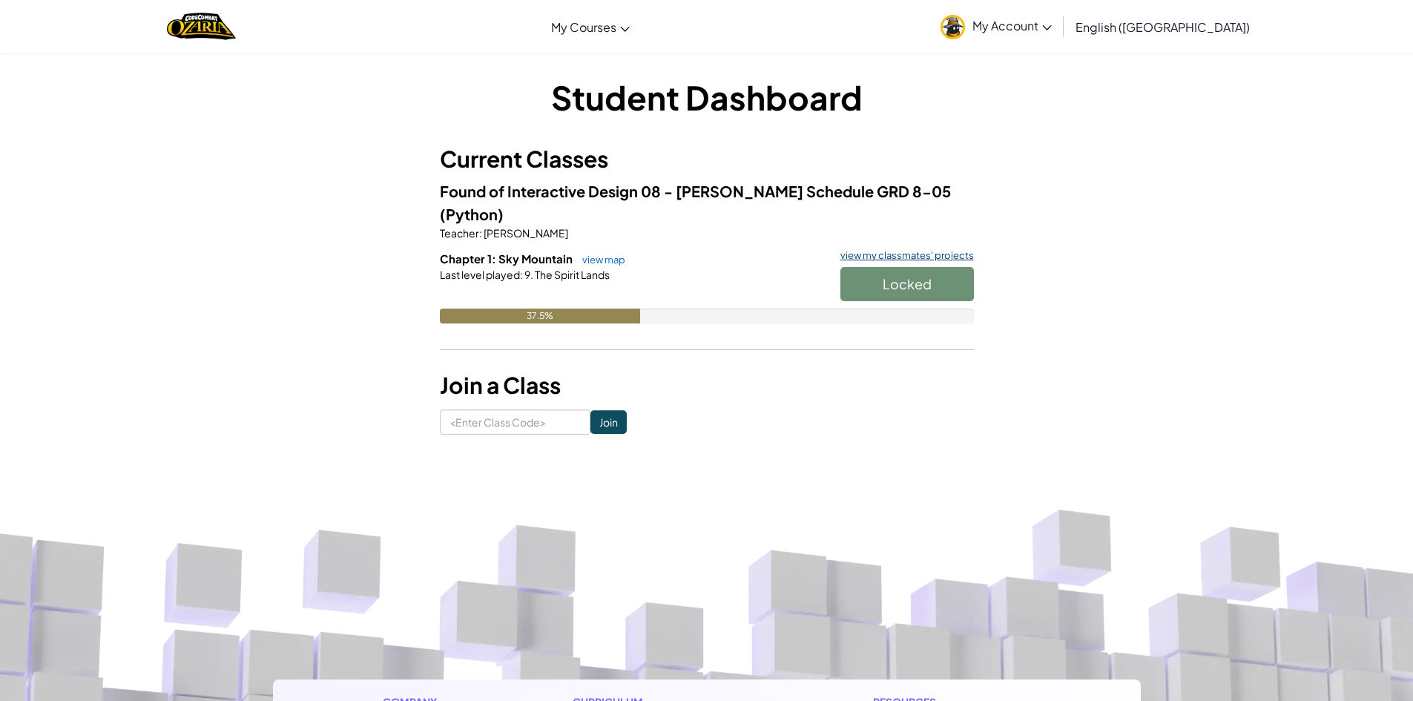
click at [863, 251] on link "view my classmates' projects" at bounding box center [903, 256] width 141 height 10
